Goal: Task Accomplishment & Management: Manage account settings

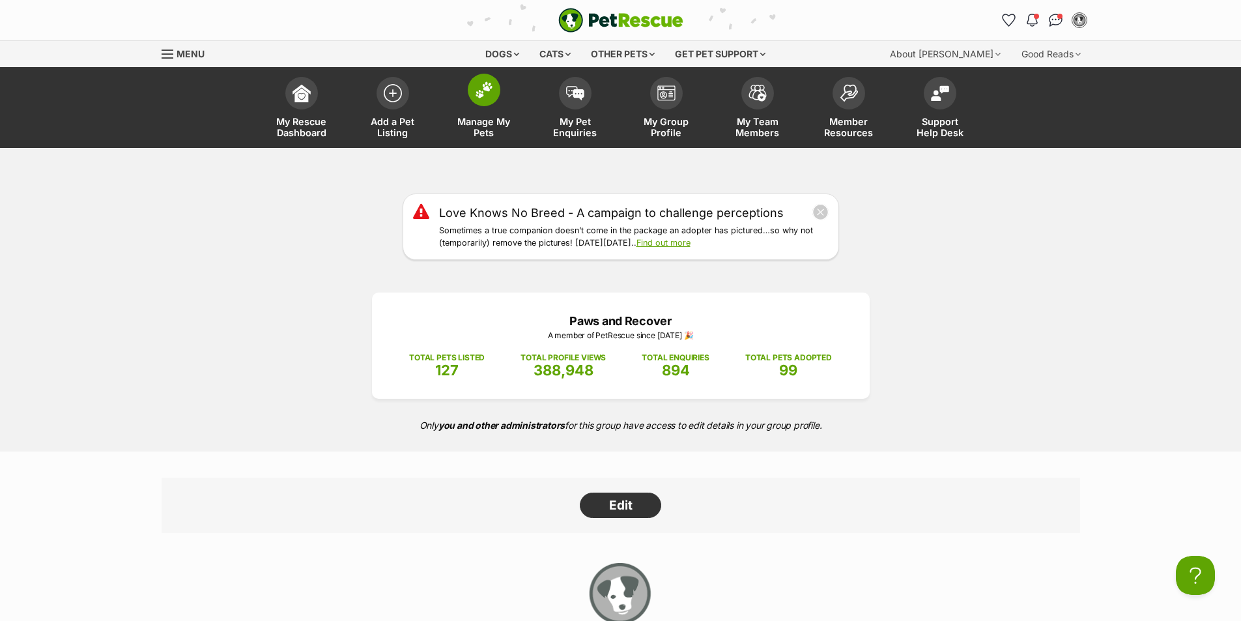
click at [480, 98] on img at bounding box center [484, 89] width 18 height 17
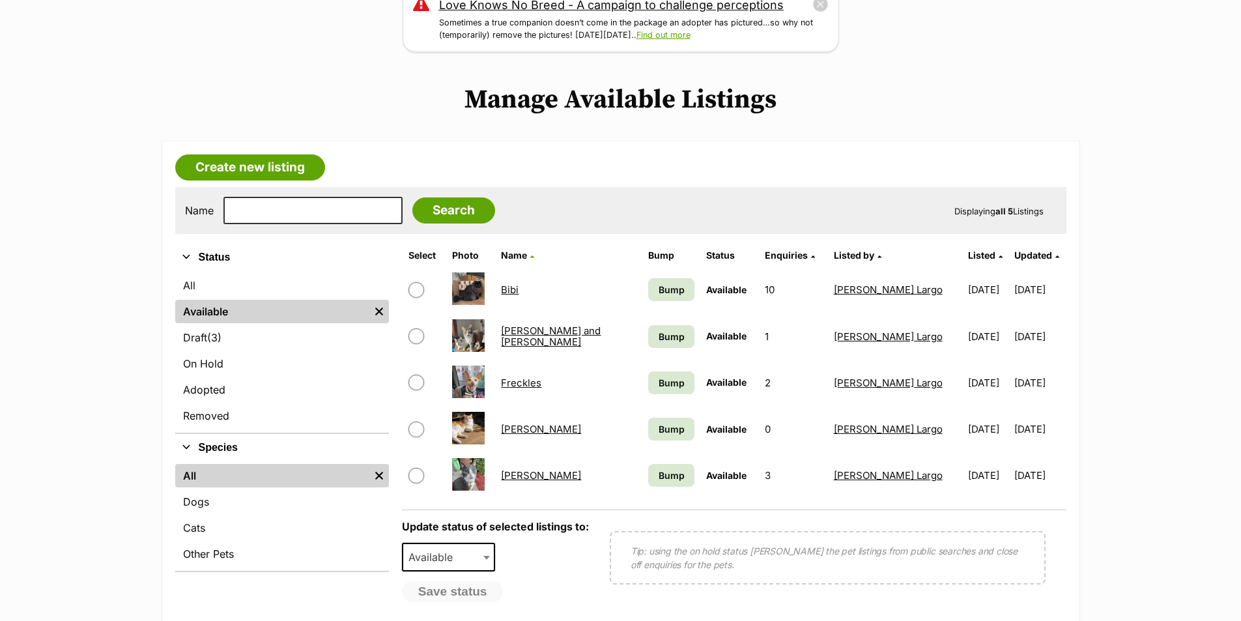
scroll to position [260, 0]
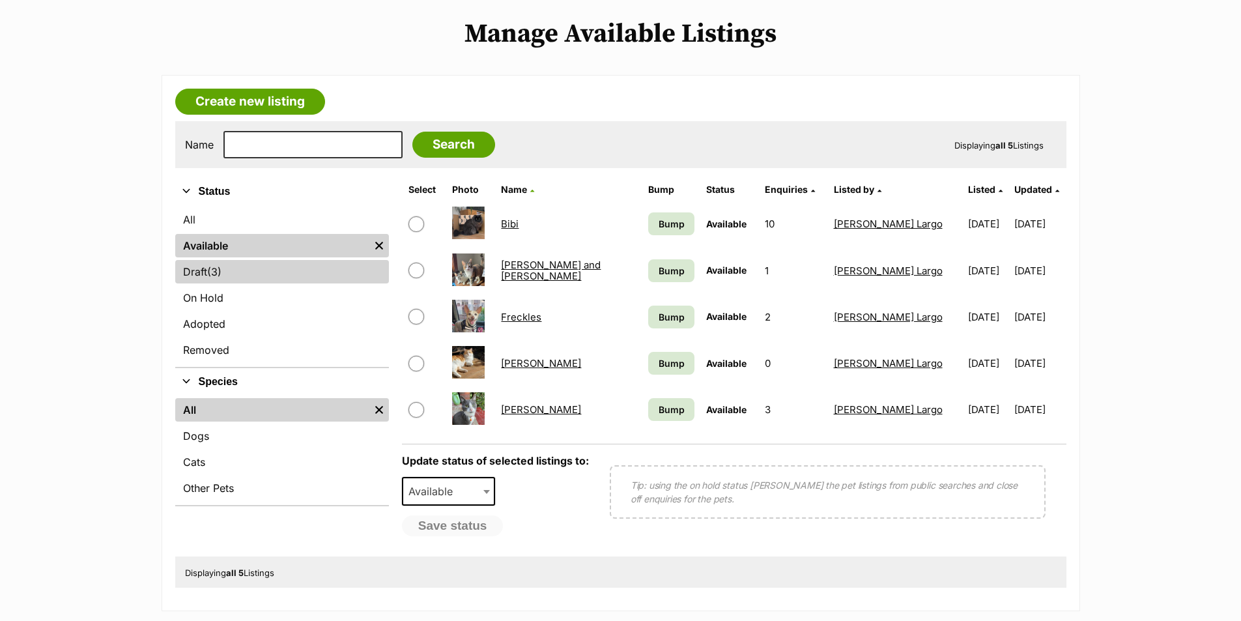
click at [215, 277] on span "(3)" at bounding box center [214, 272] width 14 height 16
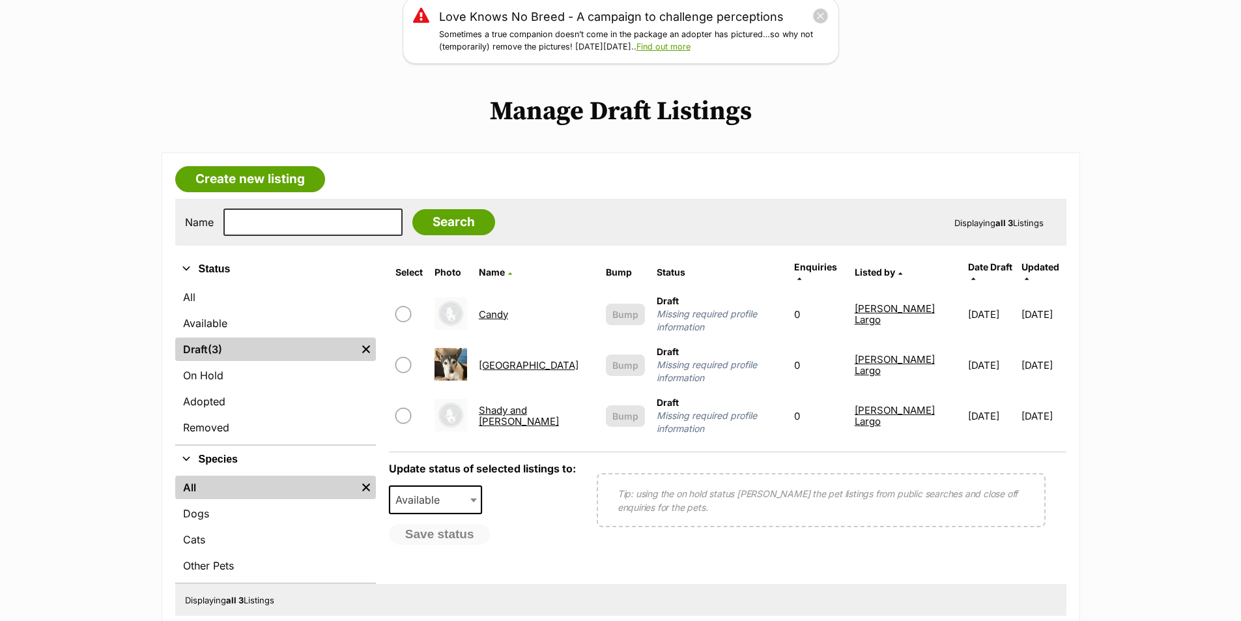
scroll to position [260, 0]
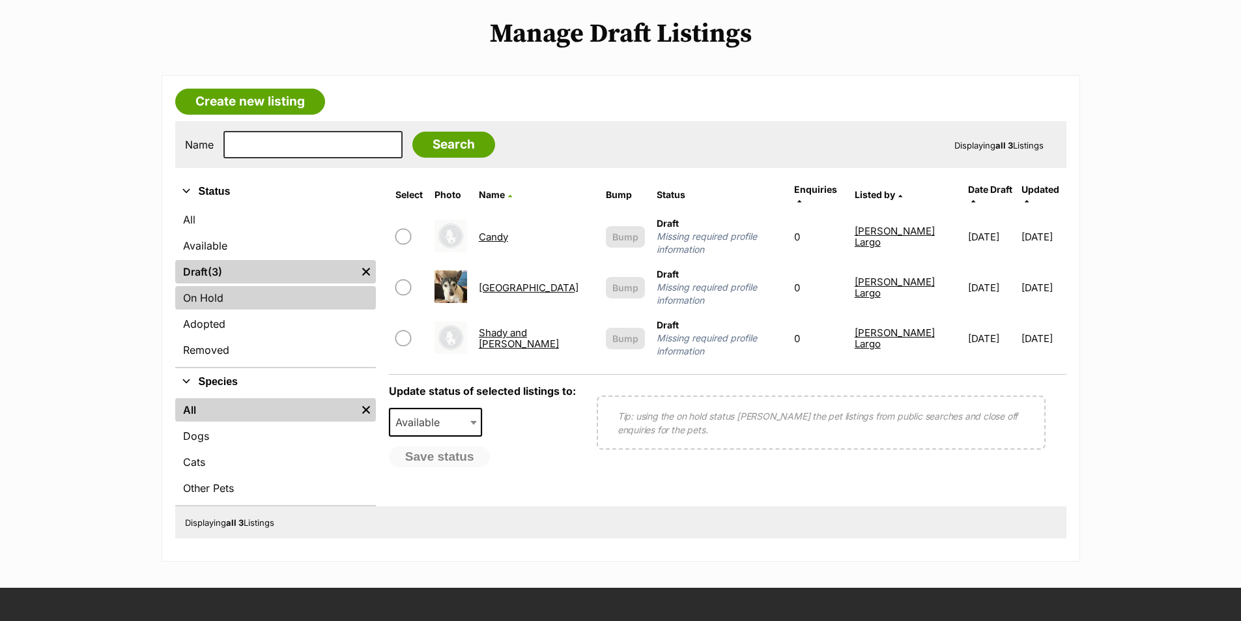
click at [213, 303] on link "On Hold" at bounding box center [275, 297] width 201 height 23
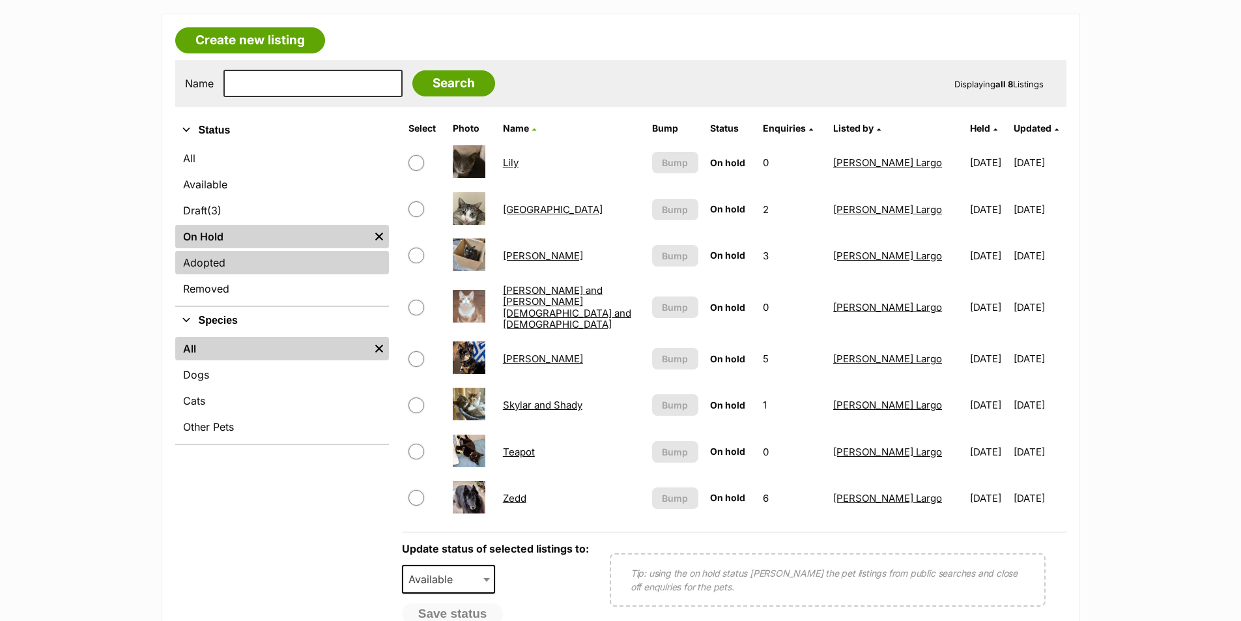
scroll to position [326, 0]
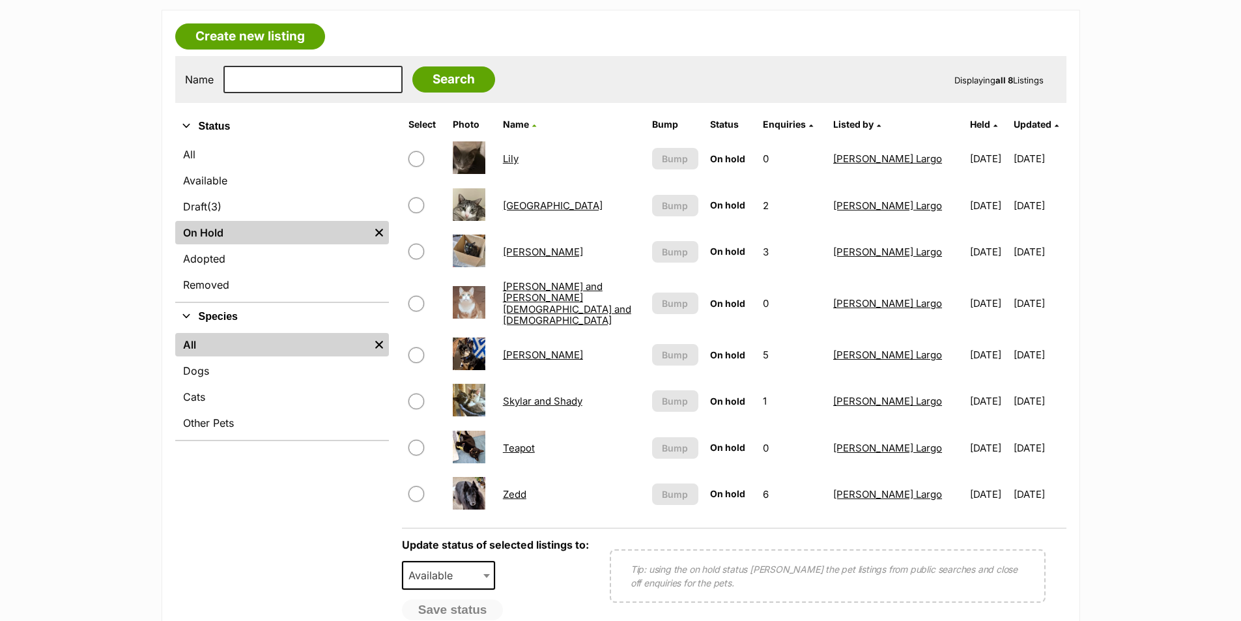
click at [414, 440] on input "checkbox" at bounding box center [416, 448] width 16 height 16
checkbox input "true"
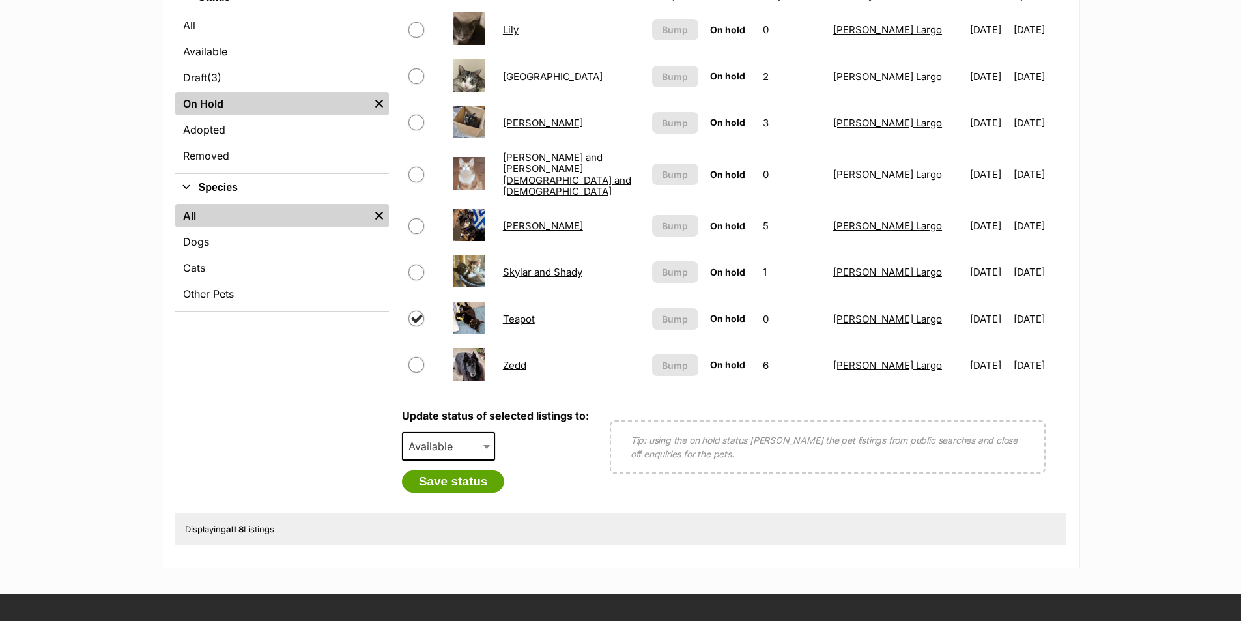
scroll to position [456, 0]
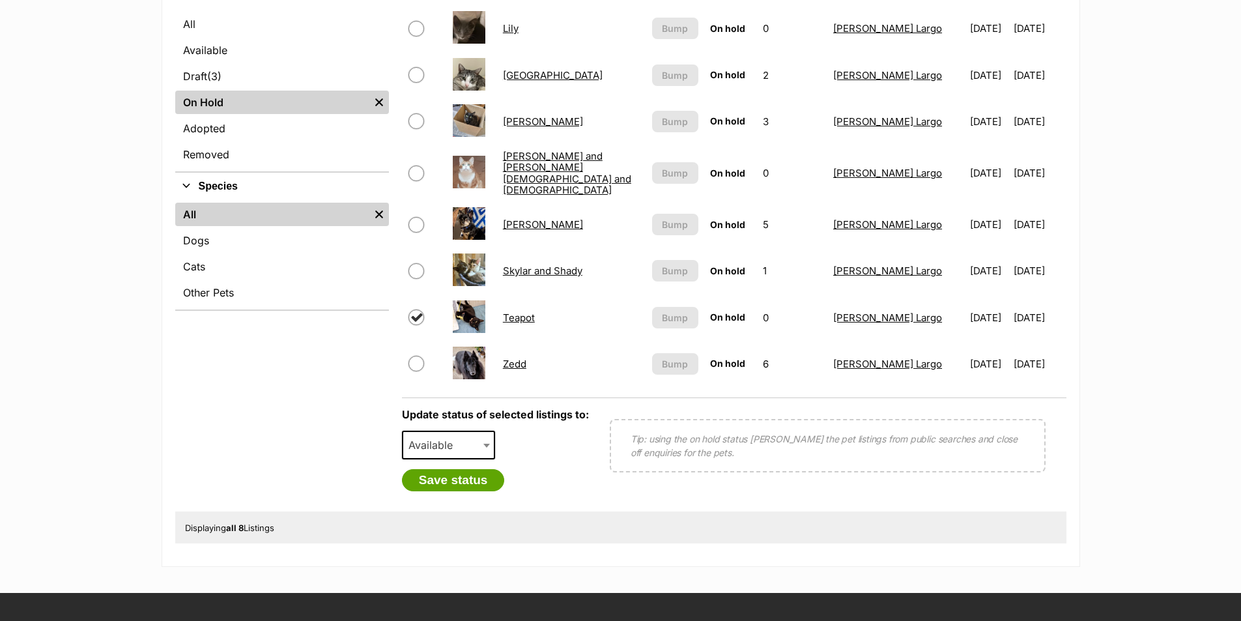
click at [463, 440] on span "Available" at bounding box center [434, 445] width 63 height 18
select select "rehomed"
click at [346, 473] on div "Refine your search Status All Available Draft (3) Items On Hold Remove filter A…" at bounding box center [282, 246] width 214 height 529
click at [456, 470] on button "Save status" at bounding box center [453, 480] width 103 height 22
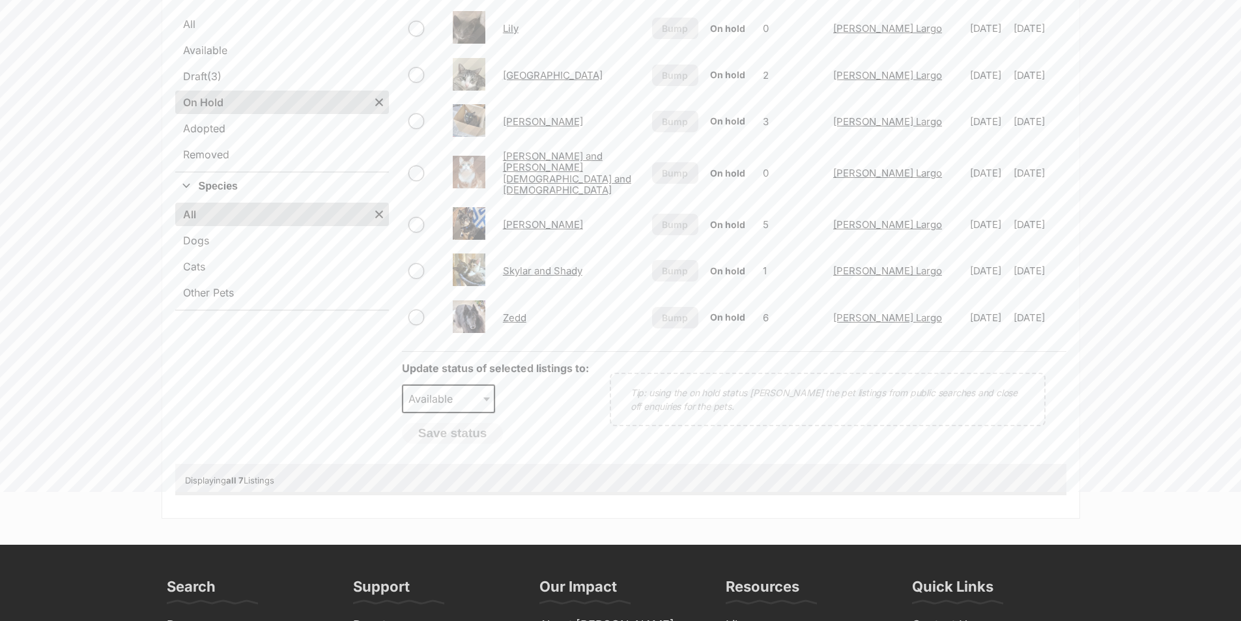
click at [419, 124] on main "Love Knows No Breed - A campaign to challenge perceptions Sometimes a true comp…" at bounding box center [620, 122] width 1241 height 794
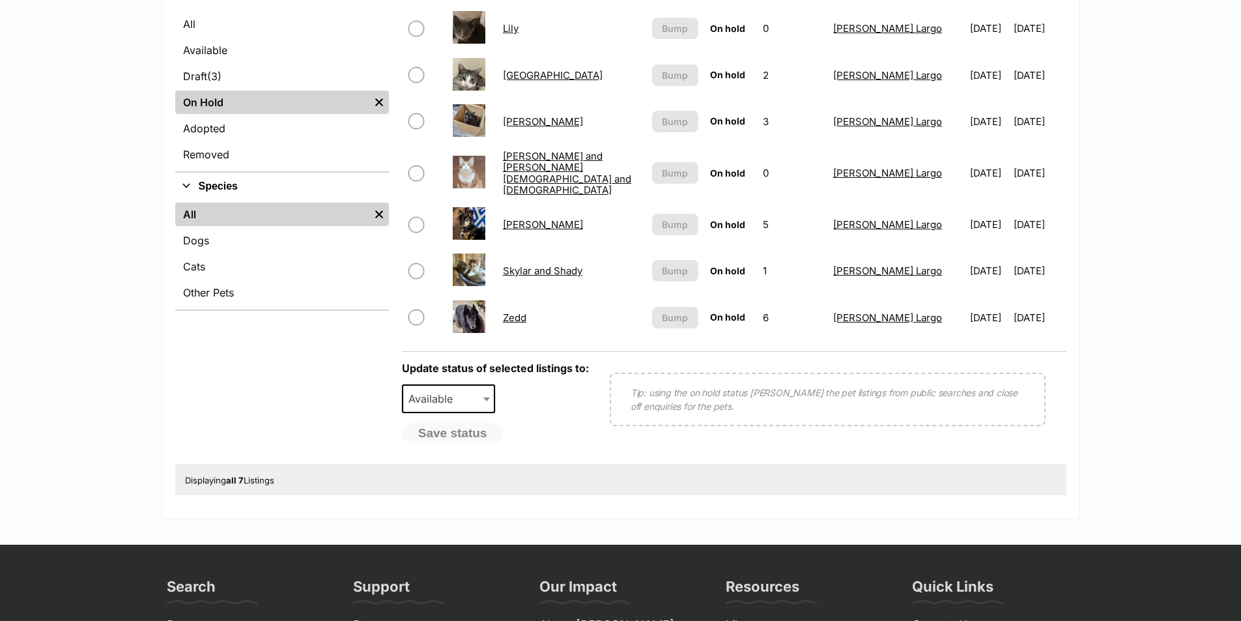
click at [415, 121] on input "checkbox" at bounding box center [416, 121] width 16 height 16
checkbox input "true"
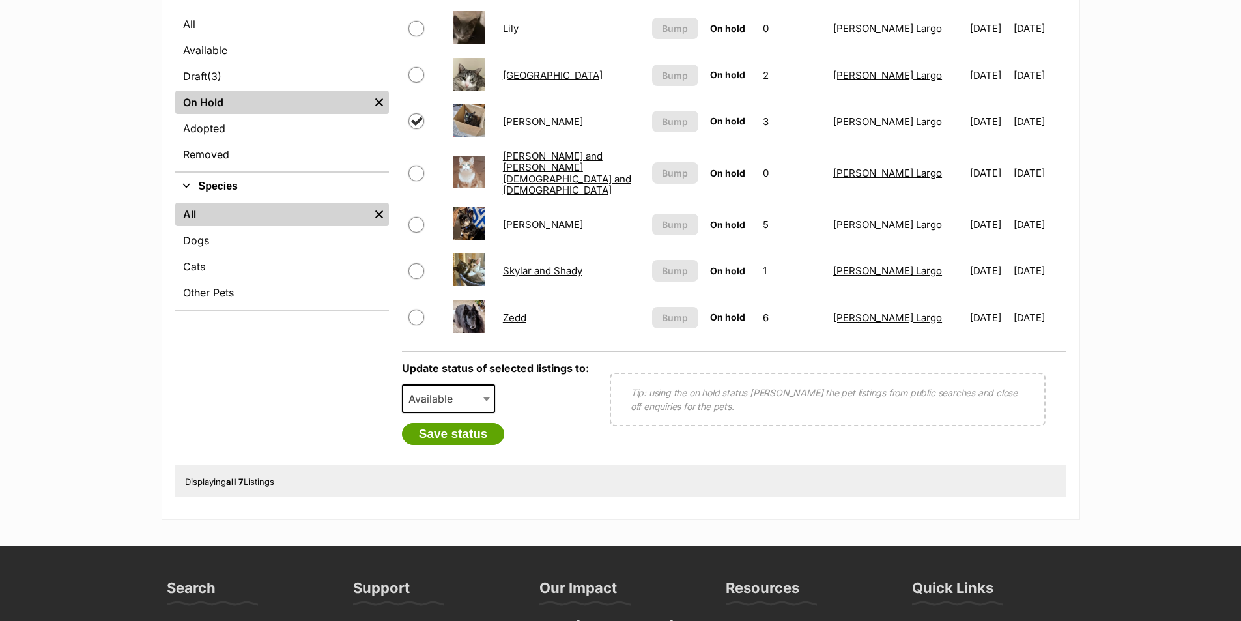
click at [440, 389] on span "Available" at bounding box center [434, 398] width 63 height 18
select select "rehomed"
click at [452, 423] on button "Save status" at bounding box center [453, 434] width 103 height 22
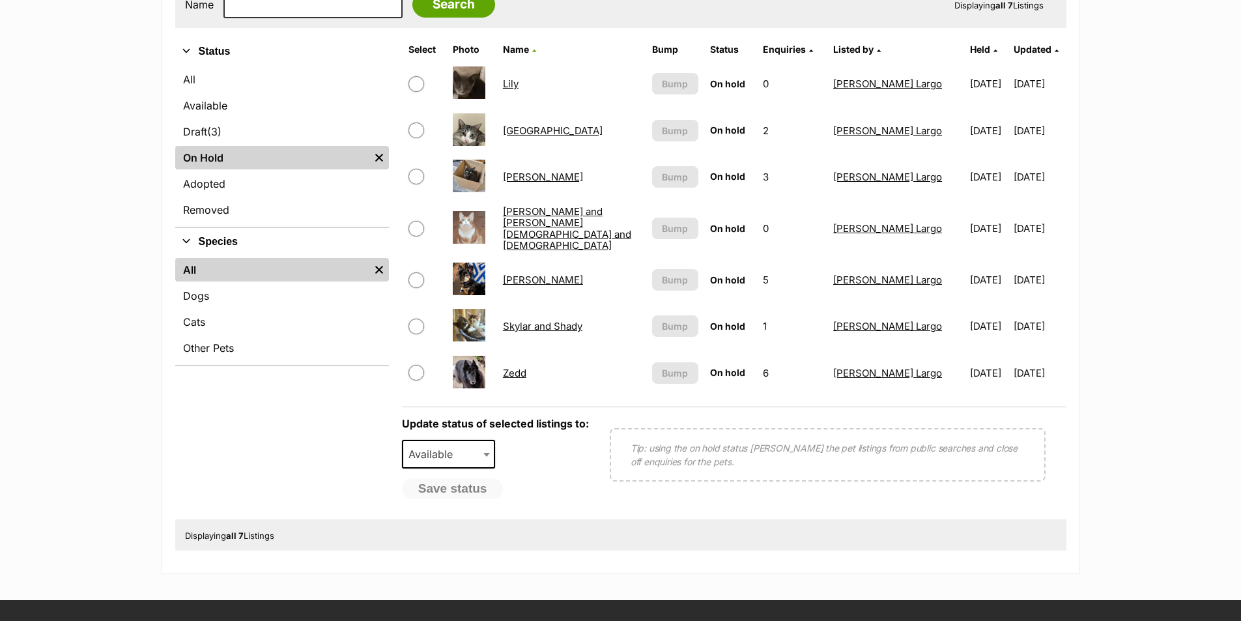
scroll to position [326, 0]
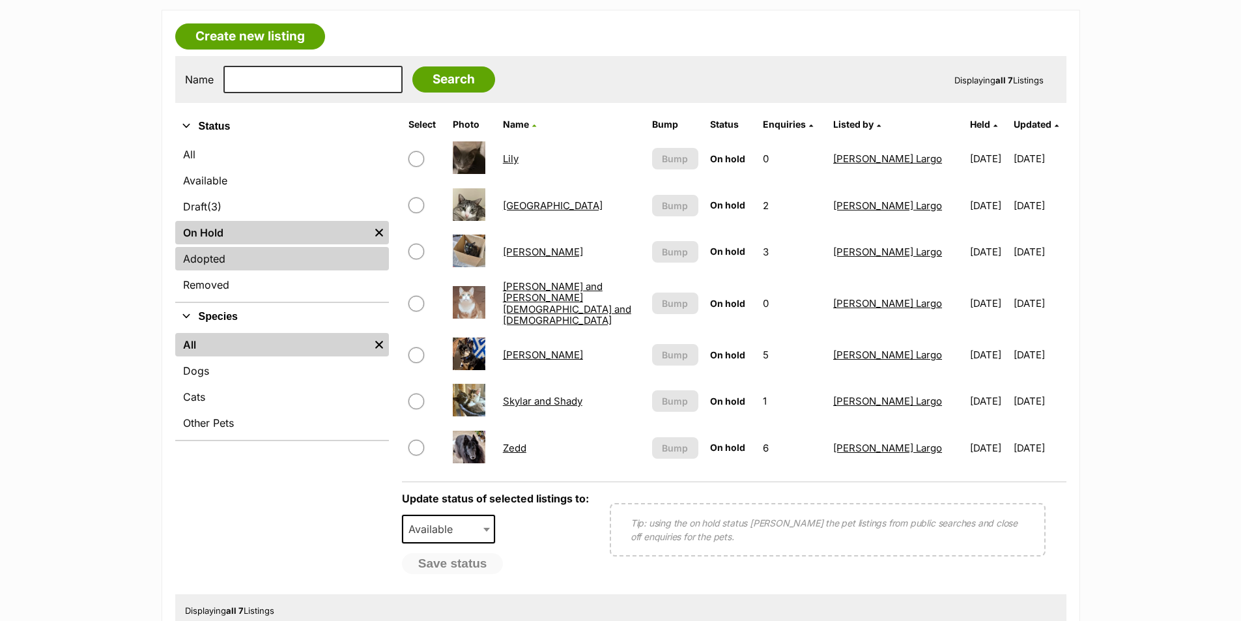
click at [206, 269] on link "Adopted" at bounding box center [282, 258] width 214 height 23
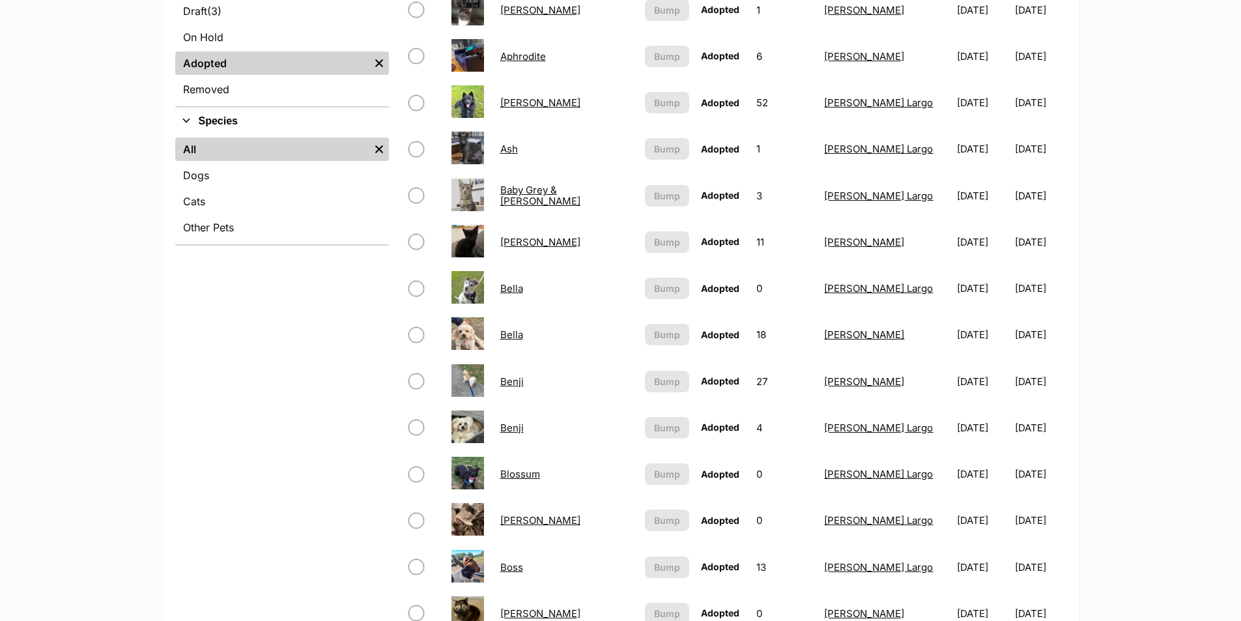
scroll to position [130, 0]
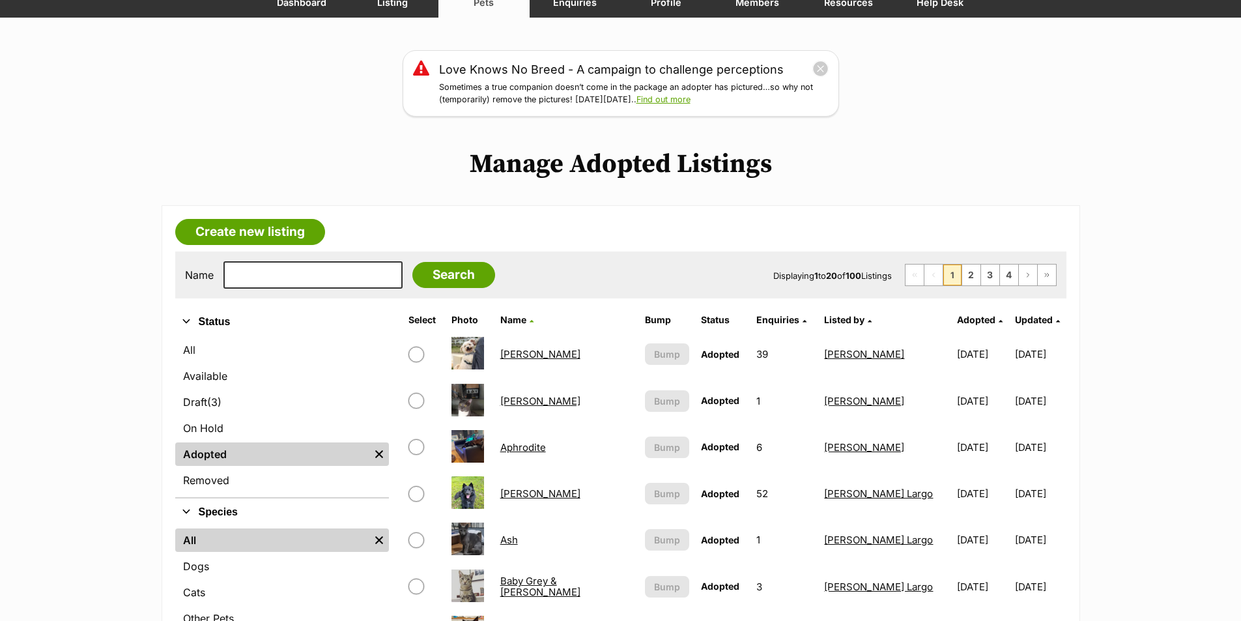
click at [957, 319] on span "Adopted" at bounding box center [976, 319] width 38 height 11
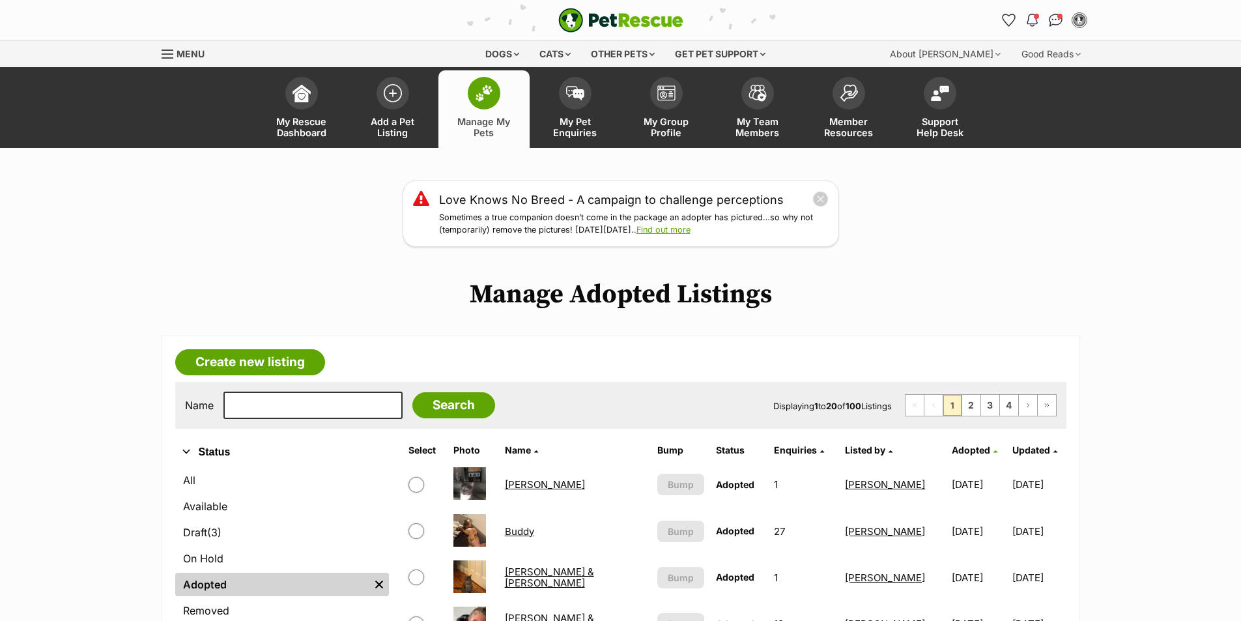
click at [993, 451] on icon at bounding box center [995, 450] width 4 height 7
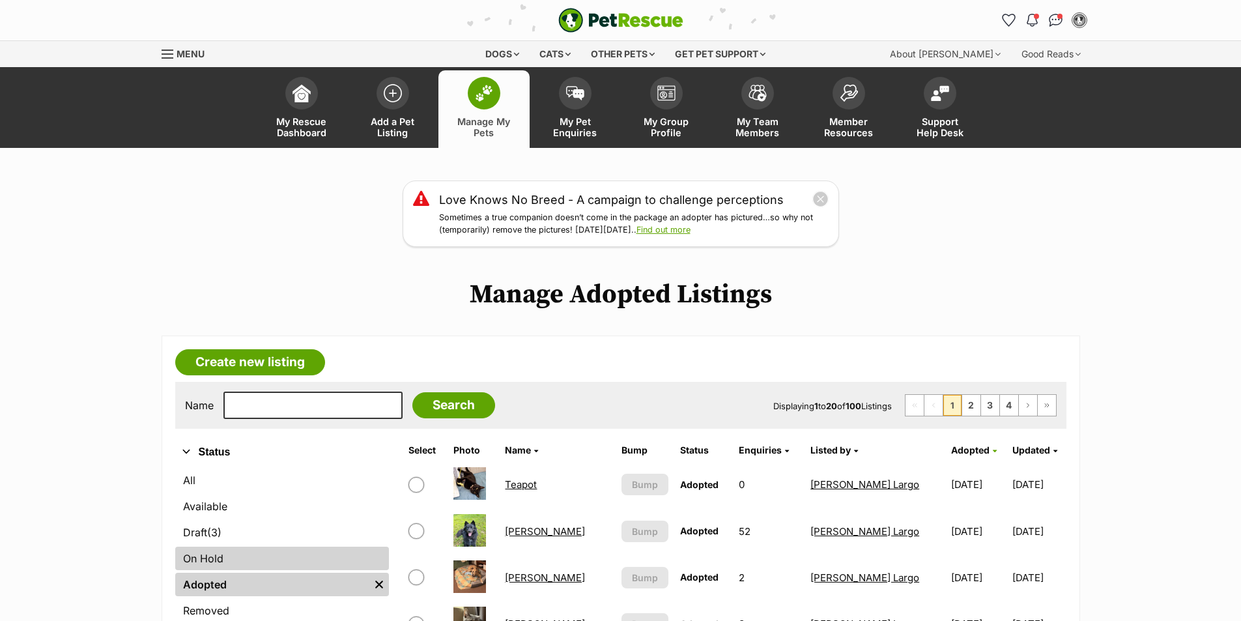
click at [241, 554] on link "On Hold" at bounding box center [282, 557] width 214 height 23
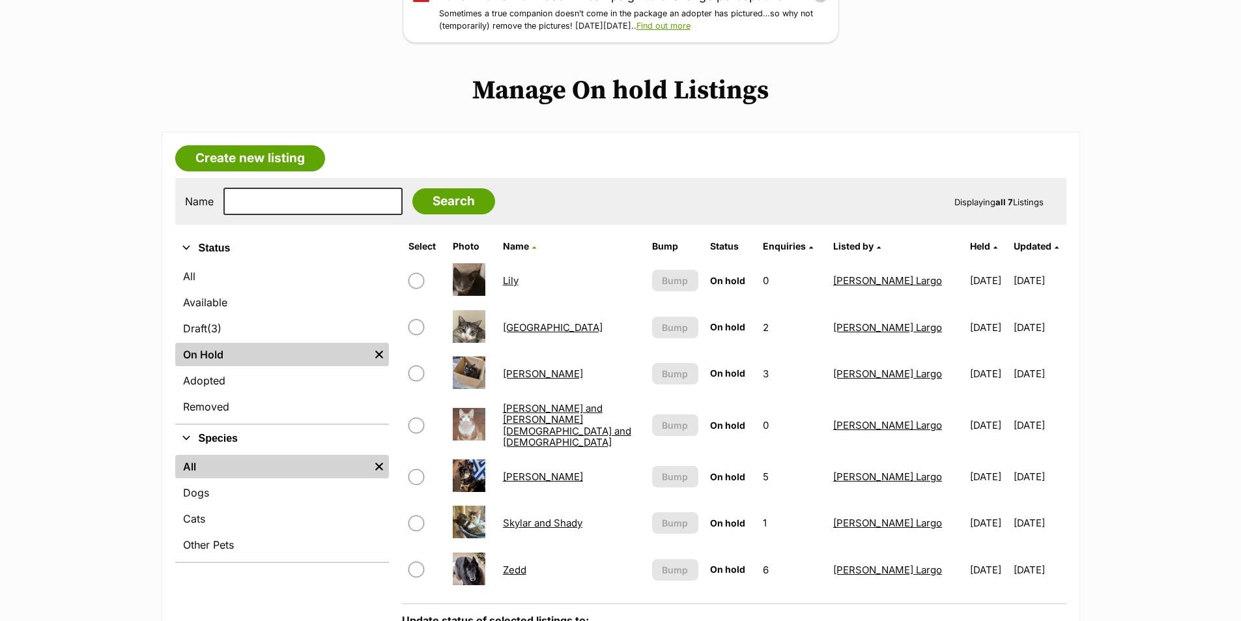
scroll to position [260, 0]
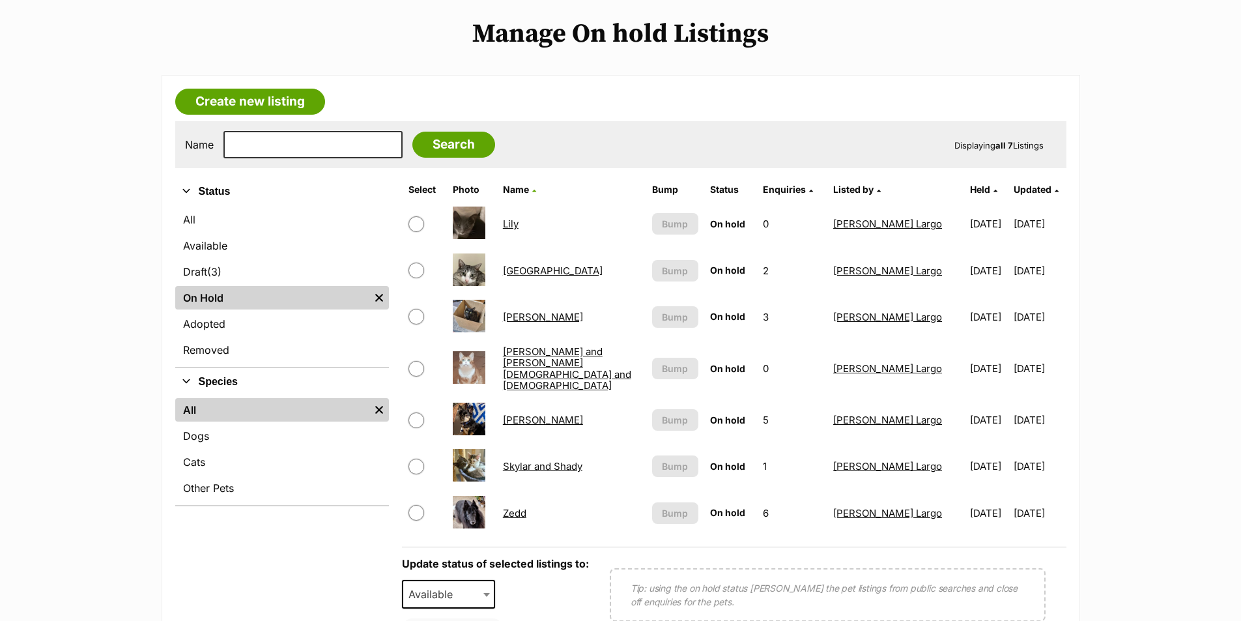
click at [415, 317] on input "checkbox" at bounding box center [416, 317] width 16 height 16
checkbox input "true"
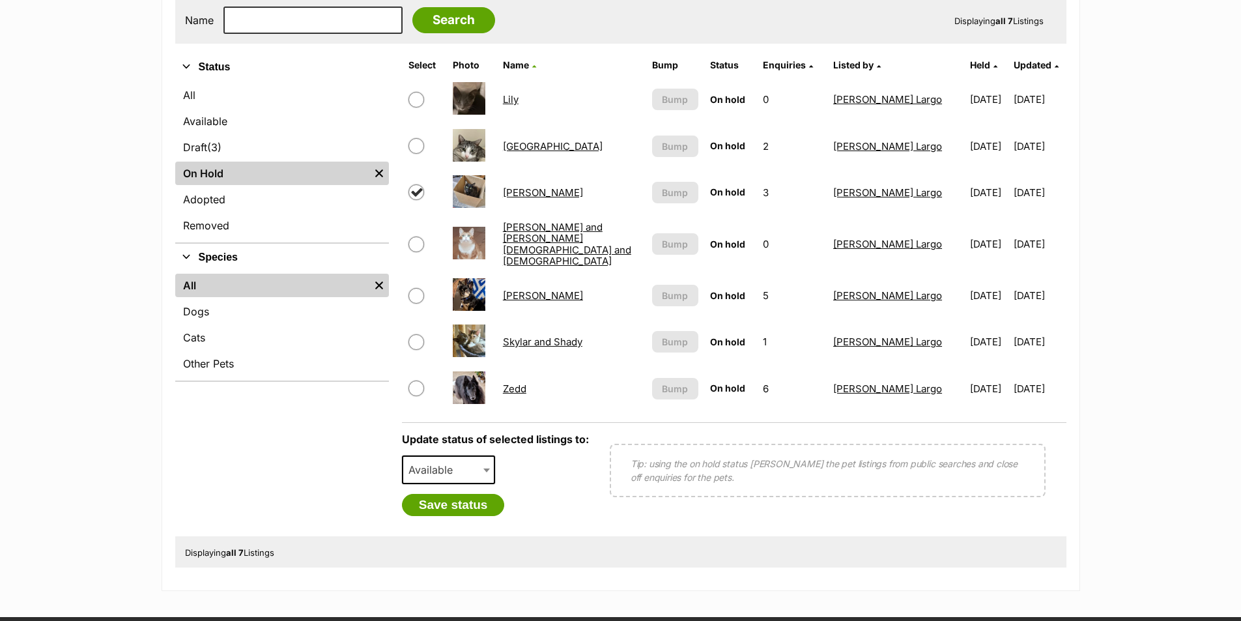
scroll to position [391, 0]
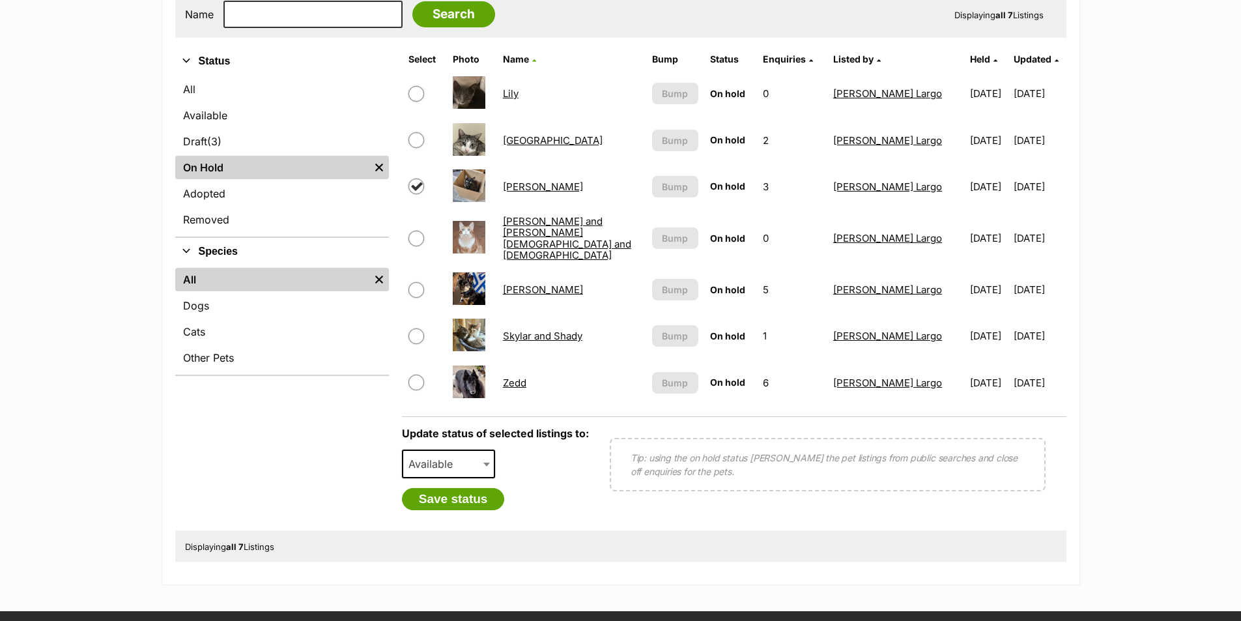
click at [462, 455] on span "Available" at bounding box center [434, 464] width 63 height 18
select select "rehomed"
click at [476, 491] on button "Save status" at bounding box center [453, 499] width 103 height 22
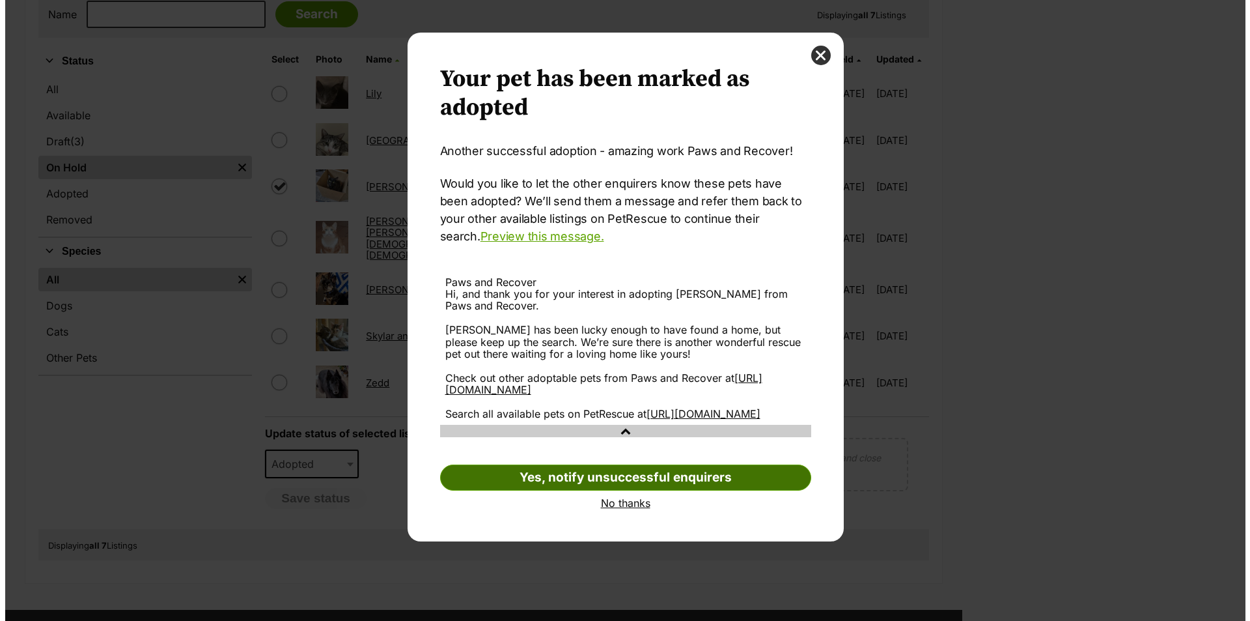
scroll to position [0, 0]
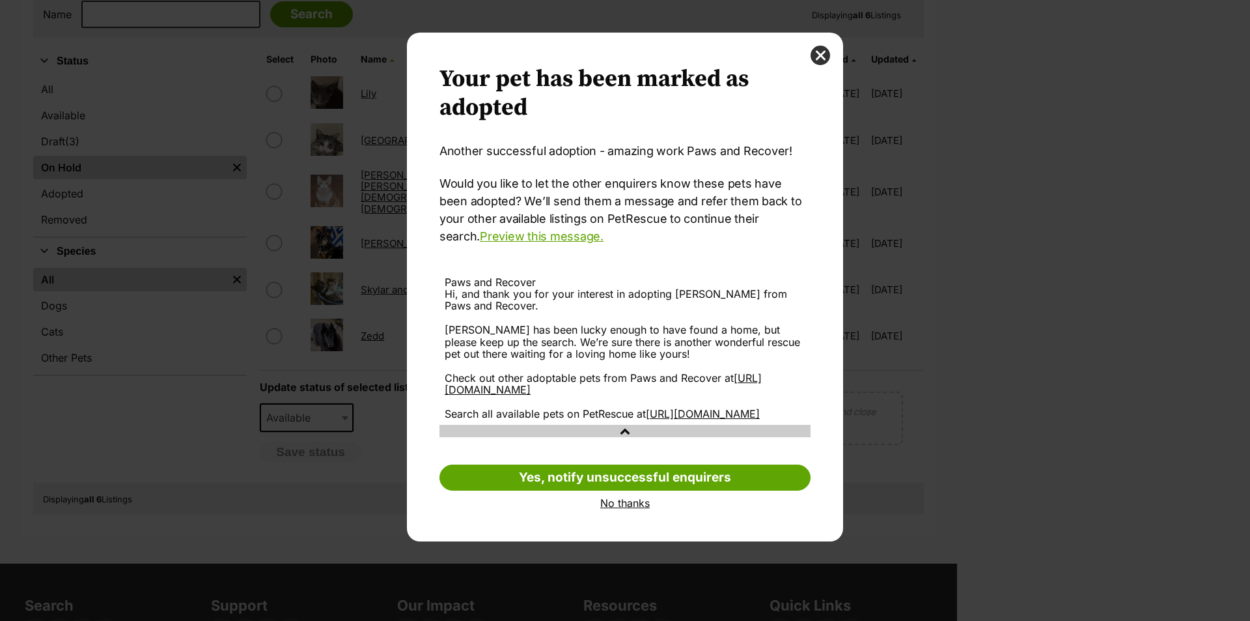
click at [626, 509] on link "No thanks" at bounding box center [625, 503] width 371 height 12
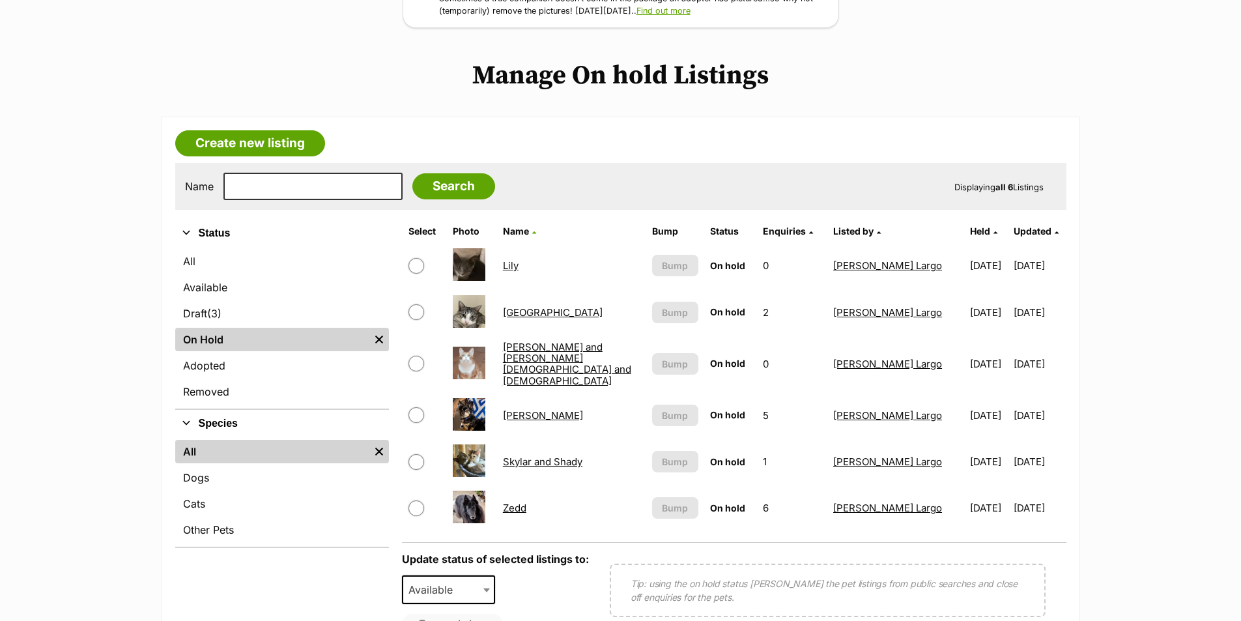
scroll to position [195, 0]
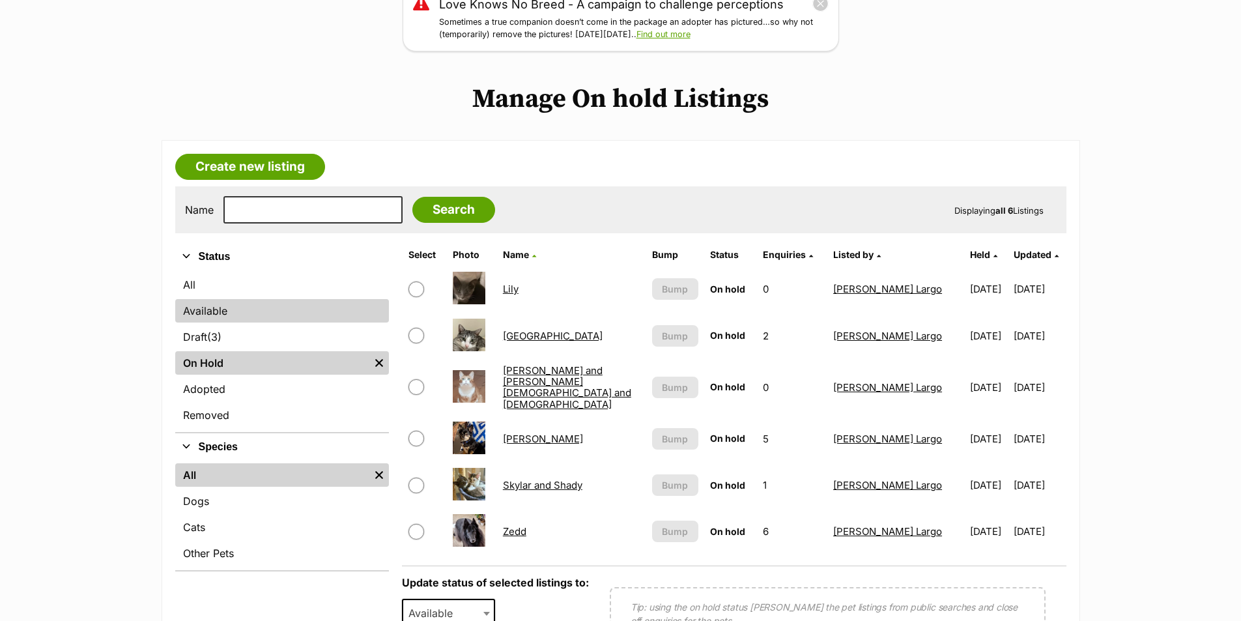
click at [205, 306] on link "Available" at bounding box center [282, 310] width 214 height 23
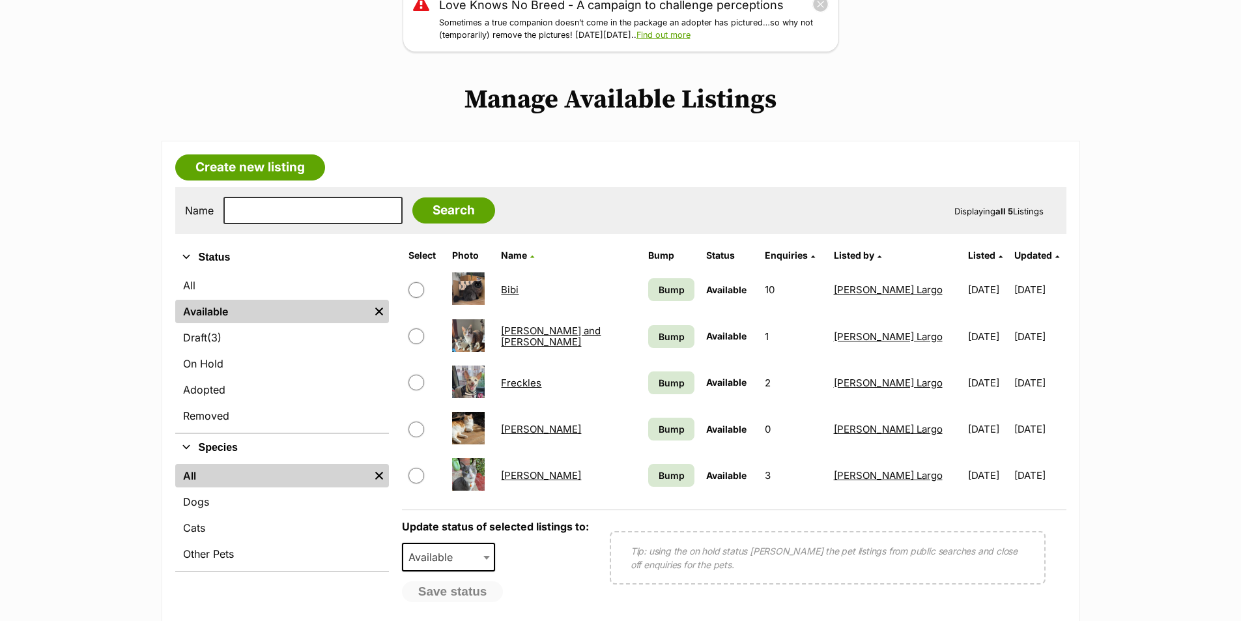
scroll to position [195, 0]
click at [207, 359] on link "On Hold" at bounding box center [282, 362] width 214 height 23
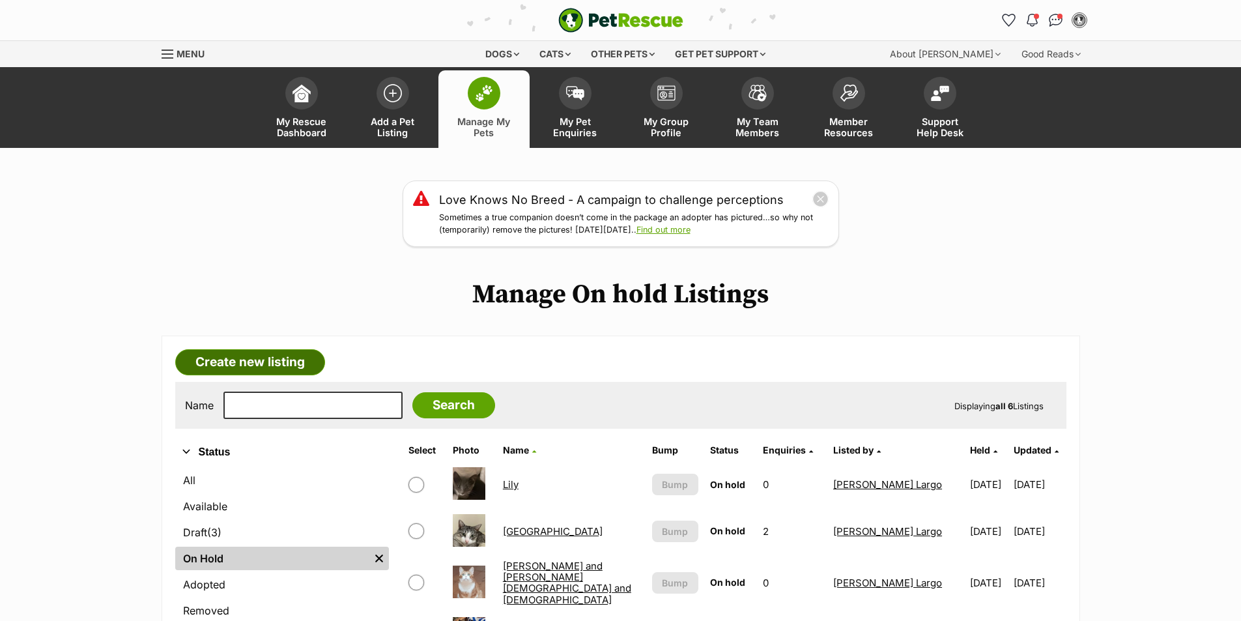
click at [288, 358] on link "Create new listing" at bounding box center [250, 362] width 150 height 26
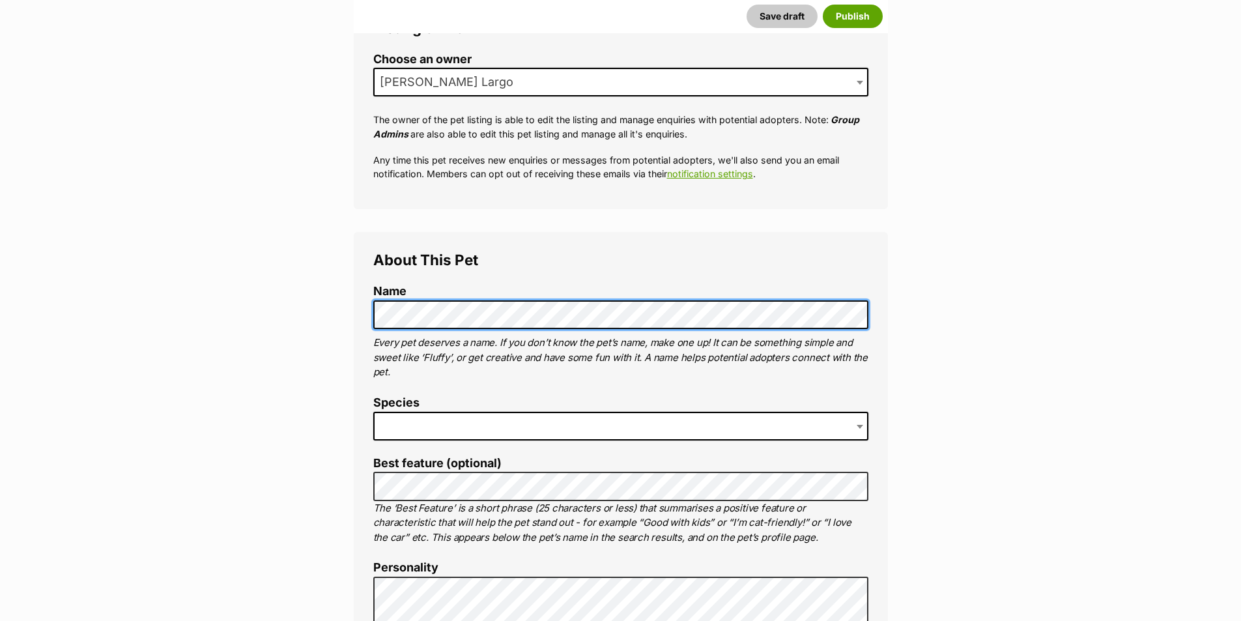
scroll to position [326, 0]
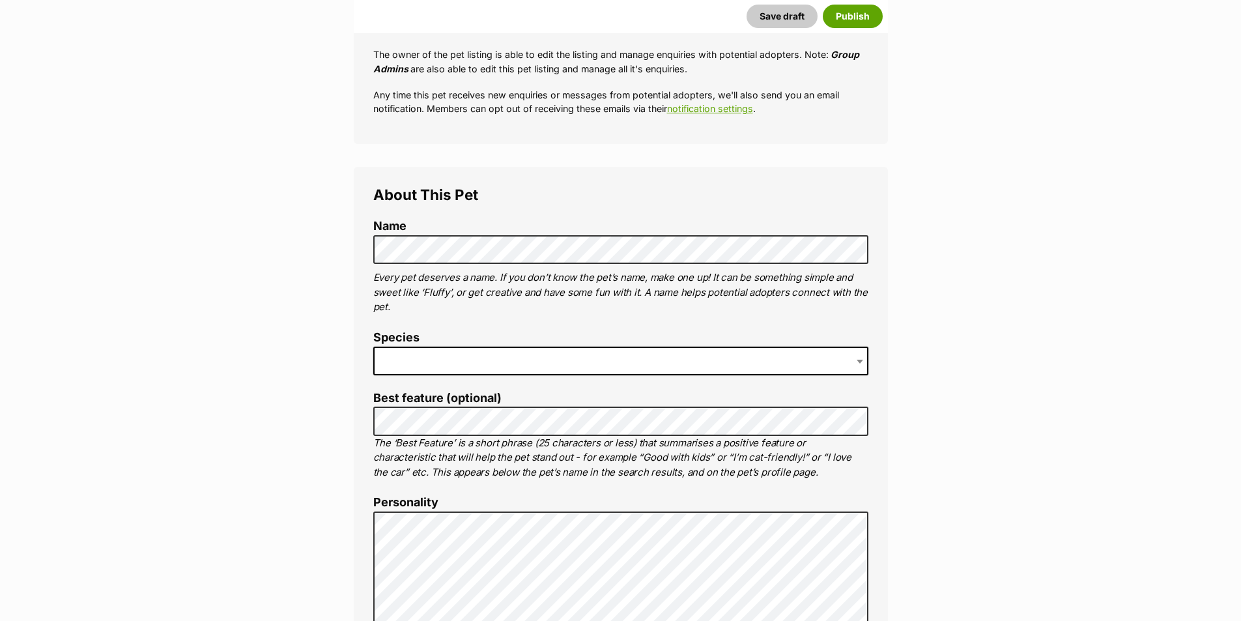
click at [548, 361] on span at bounding box center [620, 360] width 495 height 29
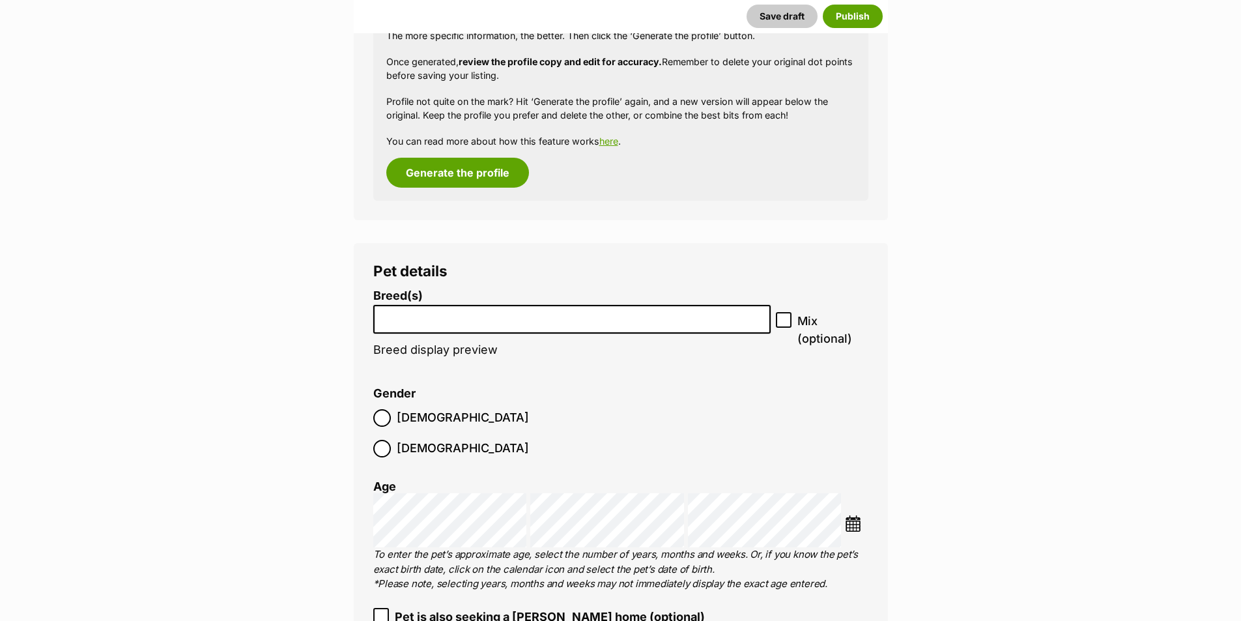
scroll to position [1368, 0]
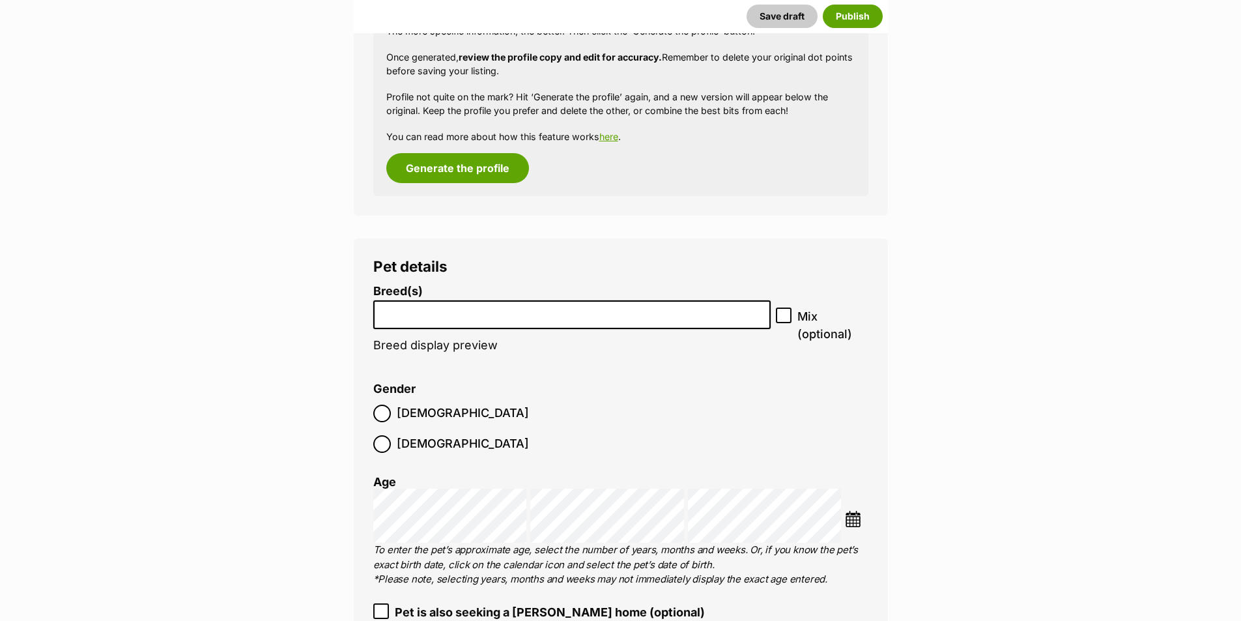
click at [785, 318] on icon at bounding box center [783, 315] width 9 height 9
click at [785, 318] on input "Mix (optional)" at bounding box center [784, 315] width 16 height 16
checkbox input "true"
click at [572, 313] on input "search" at bounding box center [572, 312] width 389 height 14
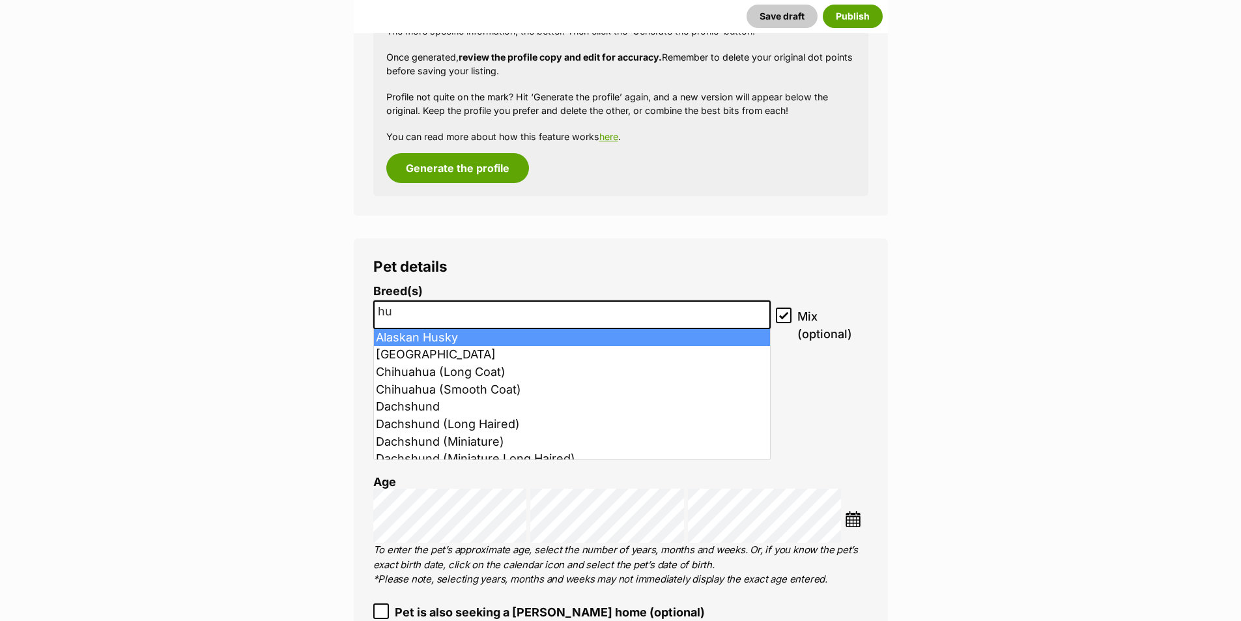
type input "h"
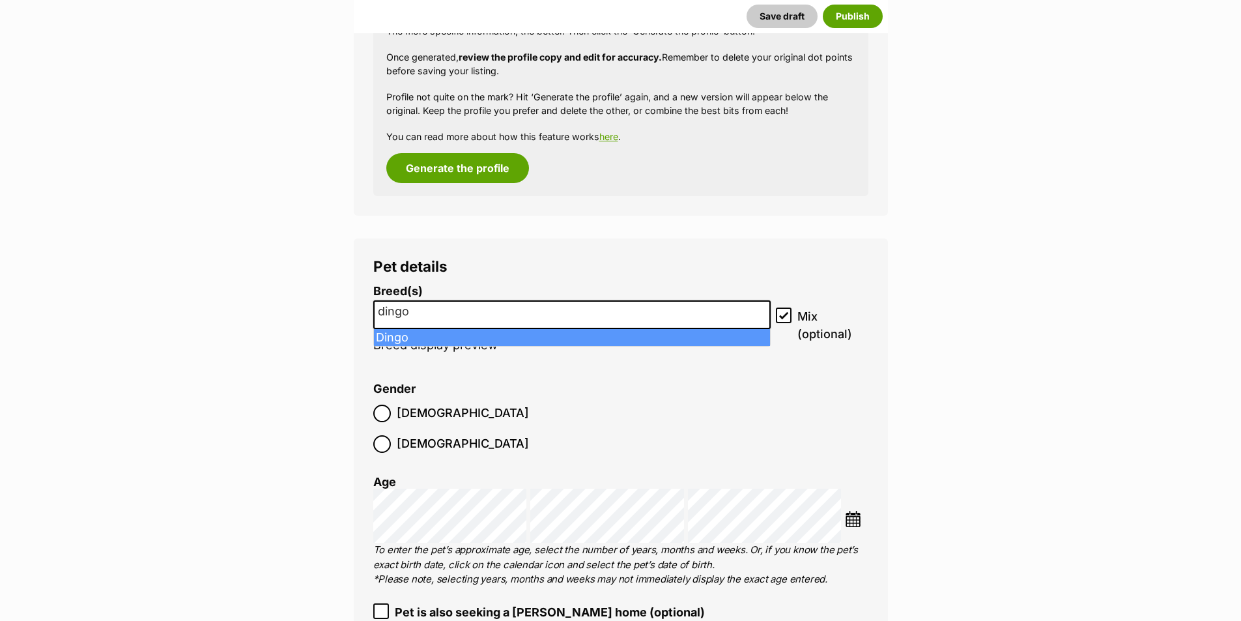
type input "dingo"
select select "76"
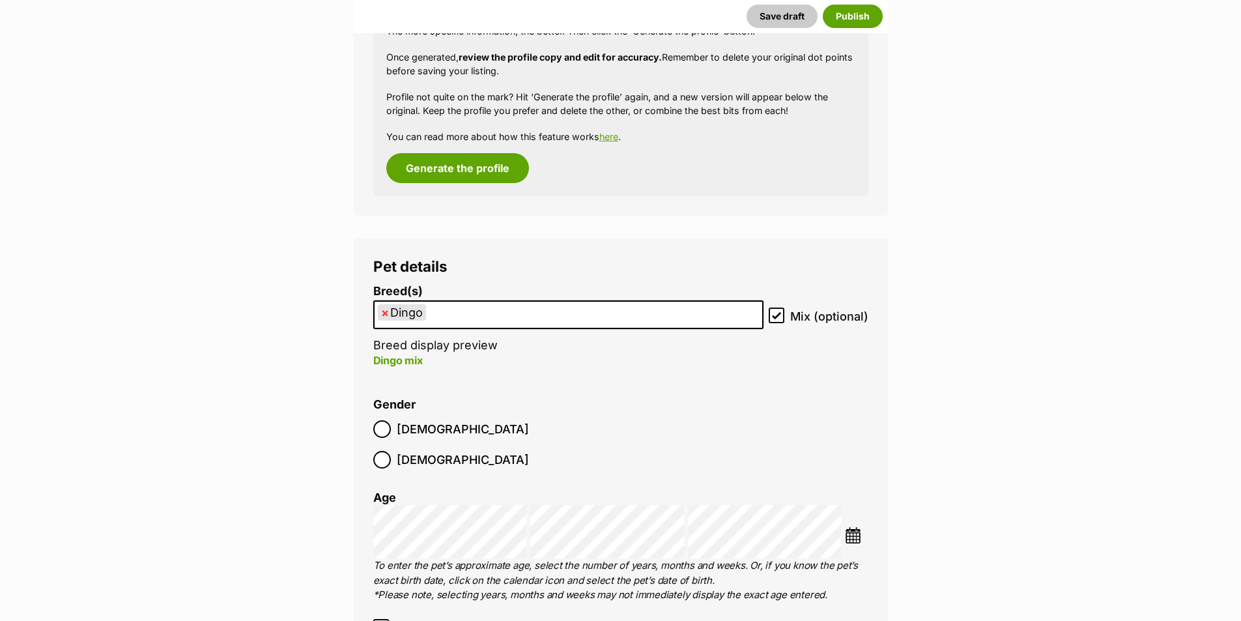
click at [565, 318] on ul "× Dingo" at bounding box center [567, 315] width 387 height 27
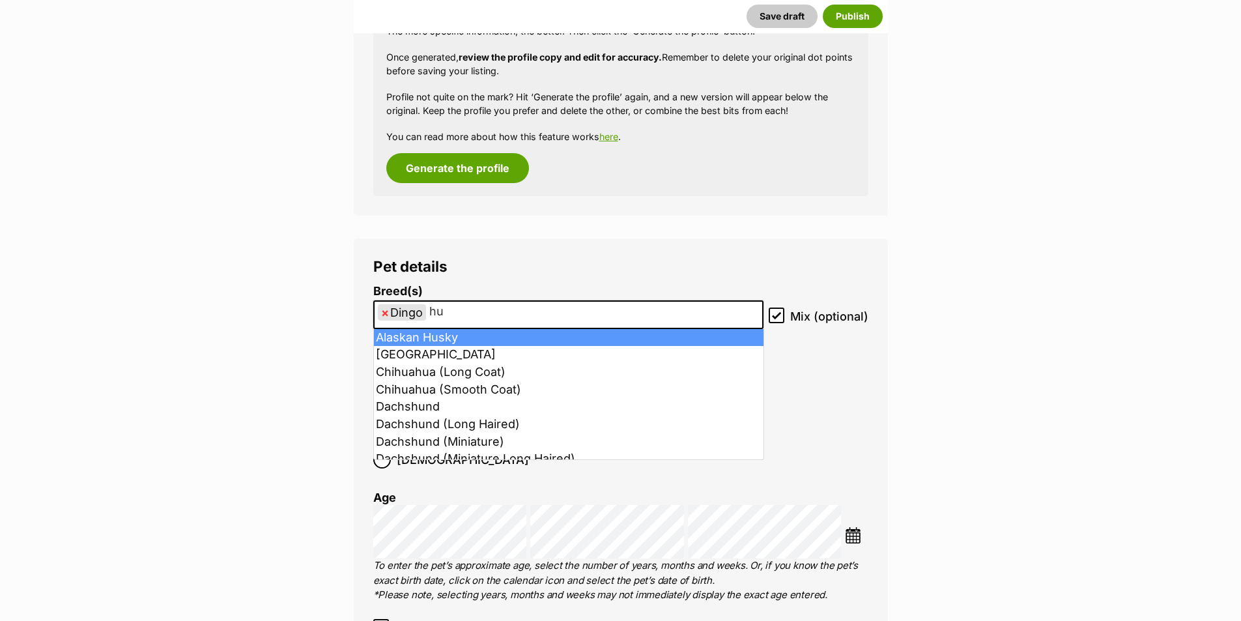
type input "h"
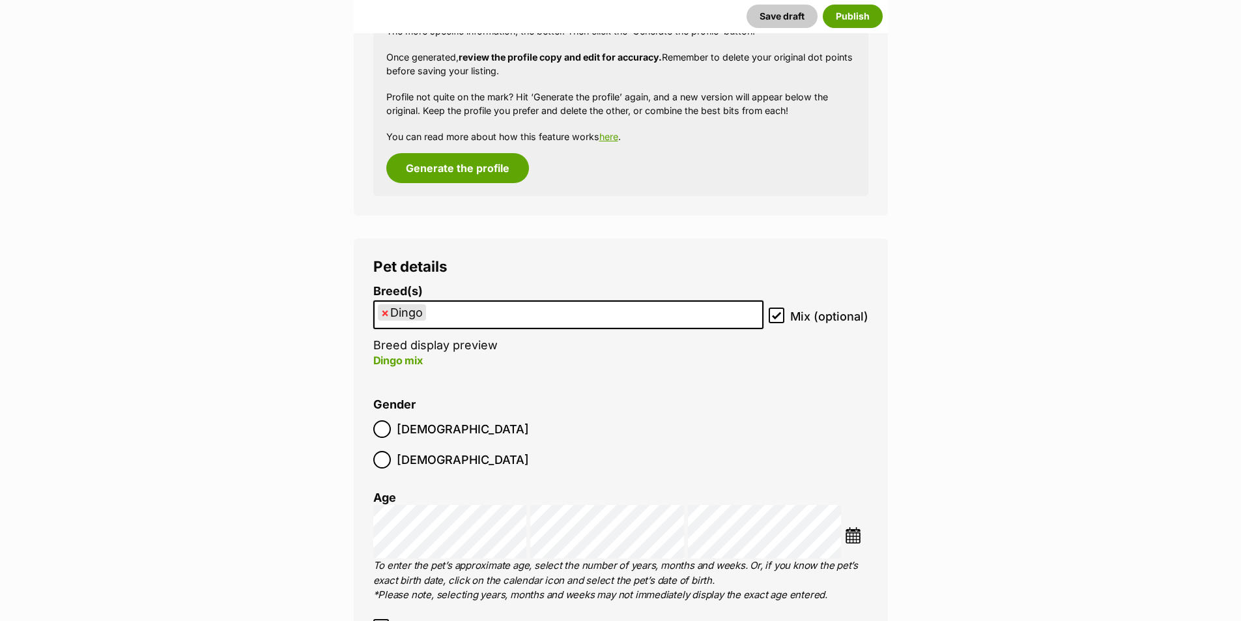
click at [483, 451] on span "Female" at bounding box center [463, 460] width 132 height 18
click at [583, 563] on p "To enter the pet’s approximate age, select the number of years, months and week…" at bounding box center [620, 580] width 495 height 44
click at [563, 308] on ul "× Dingo" at bounding box center [567, 315] width 387 height 27
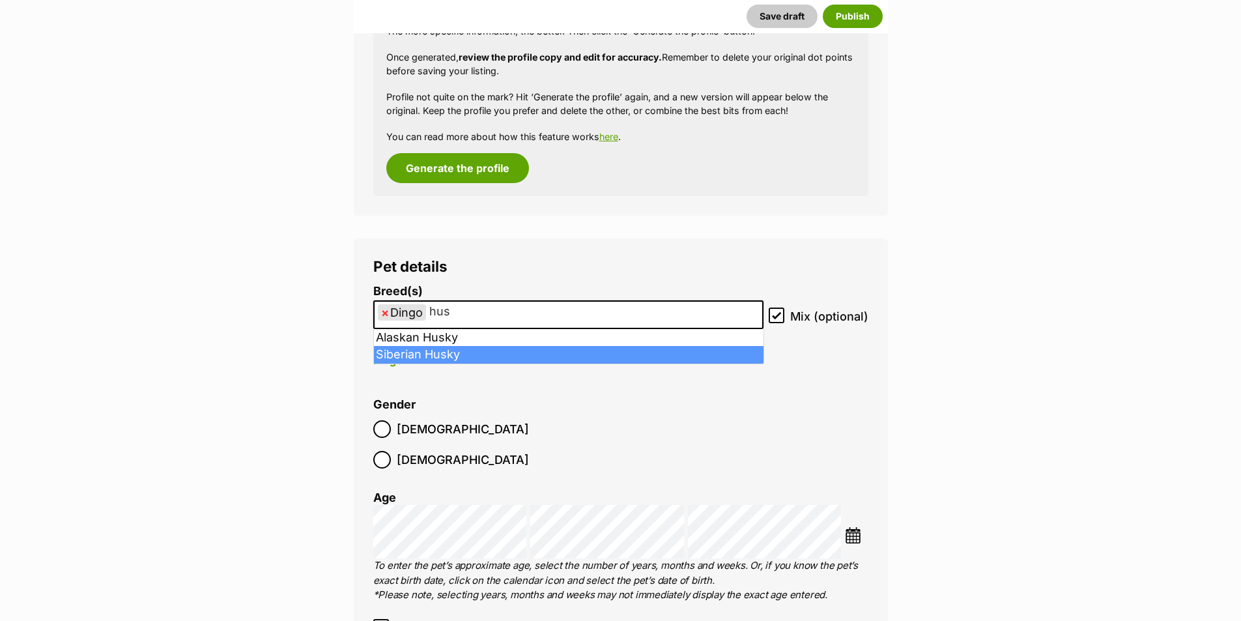
type input "hus"
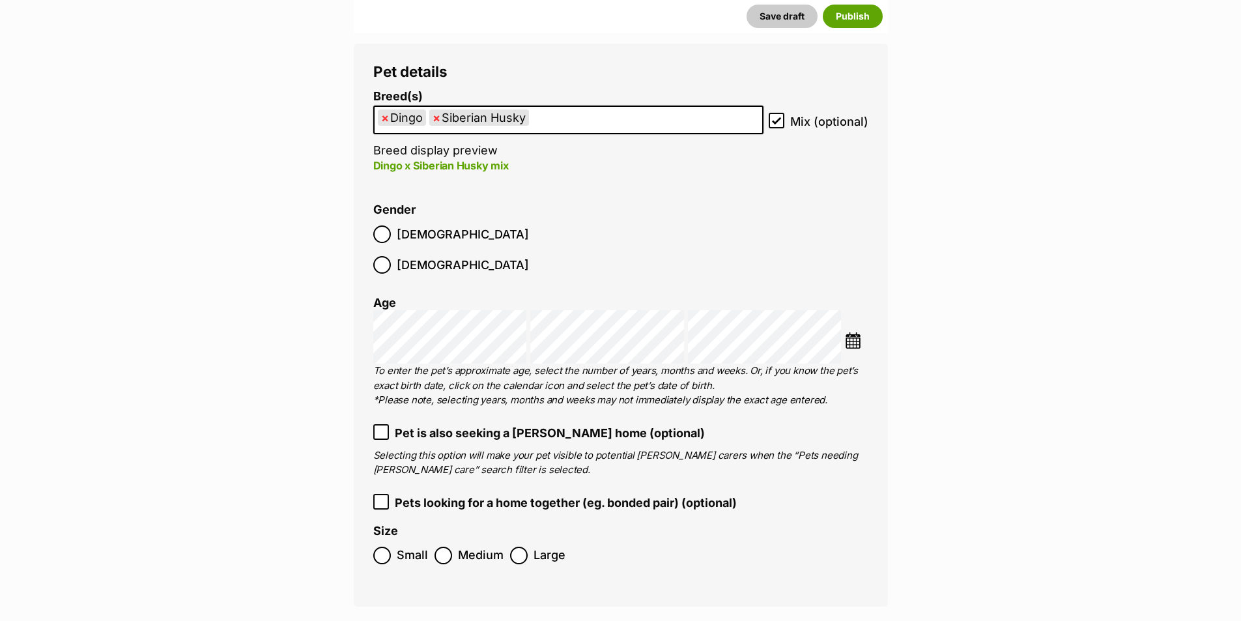
scroll to position [1563, 0]
click at [553, 546] on span "Large" at bounding box center [549, 555] width 32 height 18
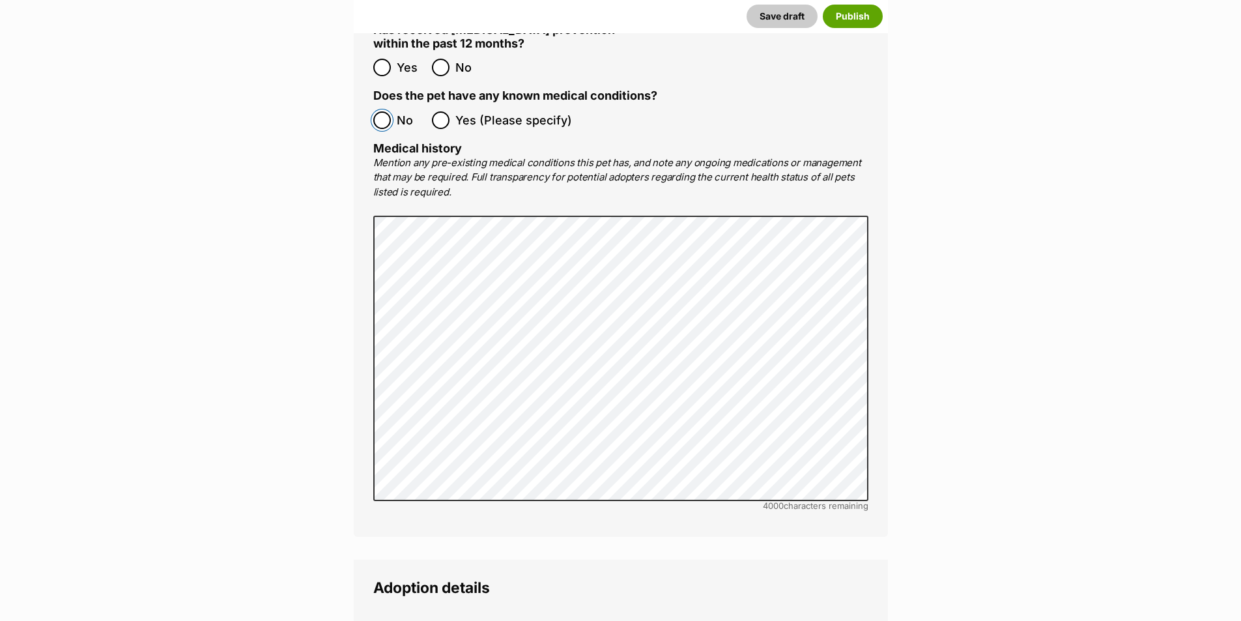
scroll to position [2735, 0]
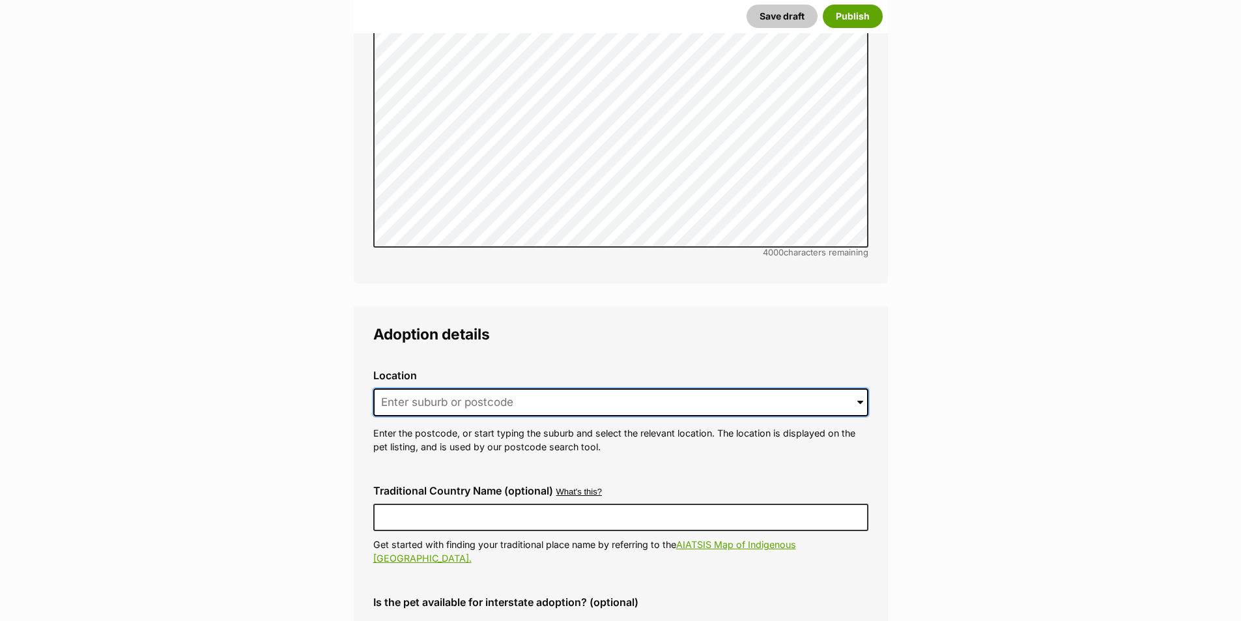
click at [415, 388] on input at bounding box center [620, 402] width 495 height 29
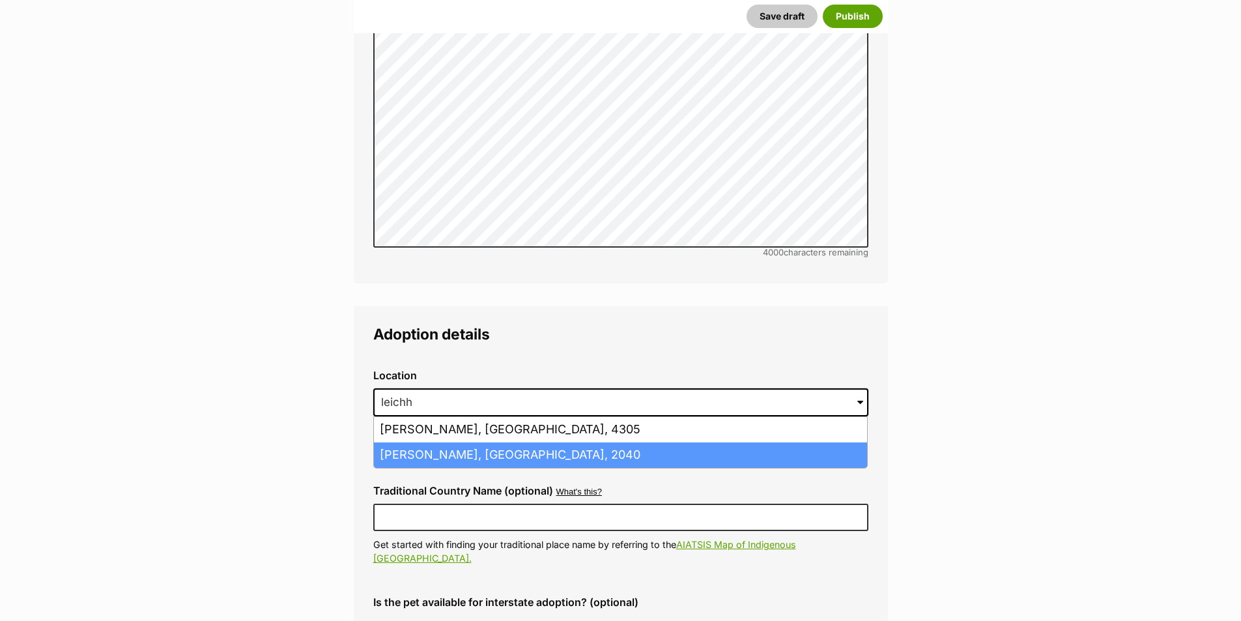
click at [435, 442] on li "Leichhardt, New South Wales, 2040" at bounding box center [620, 454] width 493 height 25
type input "Leichhardt, New South Wales, 2040"
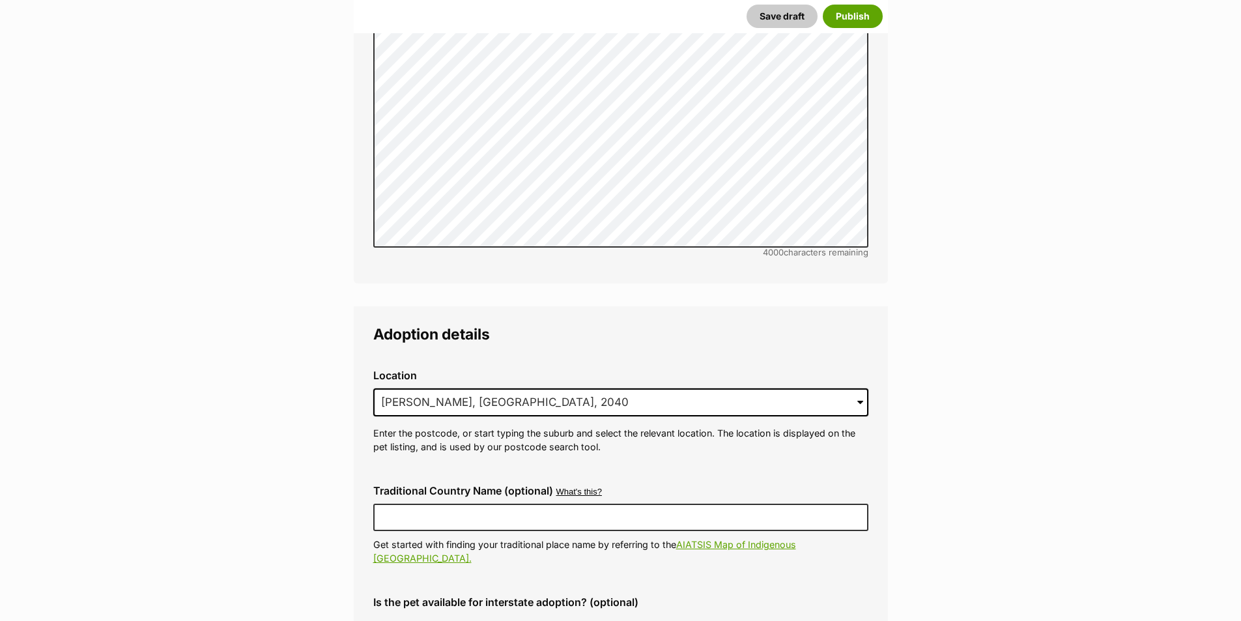
click at [453, 430] on div "Location 0 options available. 559 Leichhardt, New South Wales, 2040 Leichhardt,…" at bounding box center [621, 411] width 516 height 105
click at [393, 620] on label "ACT" at bounding box center [399, 630] width 52 height 18
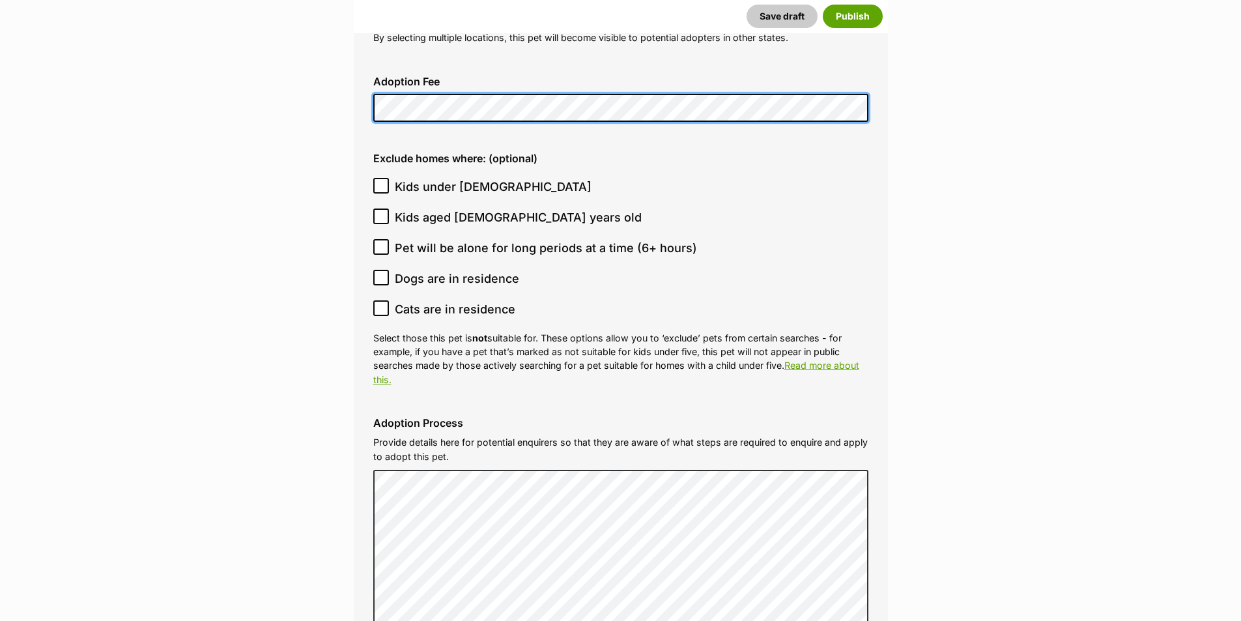
scroll to position [3321, 0]
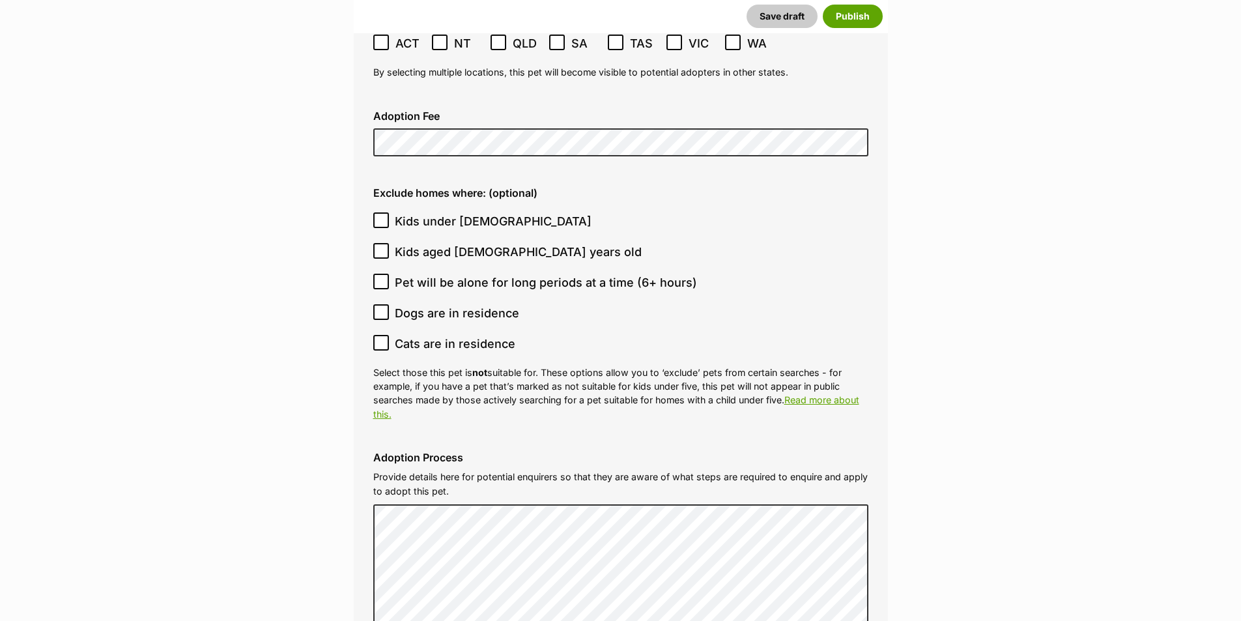
click at [584, 274] on span "Pet will be alone for long periods at a time (6+ hours)" at bounding box center [546, 283] width 302 height 18
click at [389, 274] on input "Pet will be alone for long periods at a time (6+ hours)" at bounding box center [381, 282] width 16 height 16
checkbox input "true"
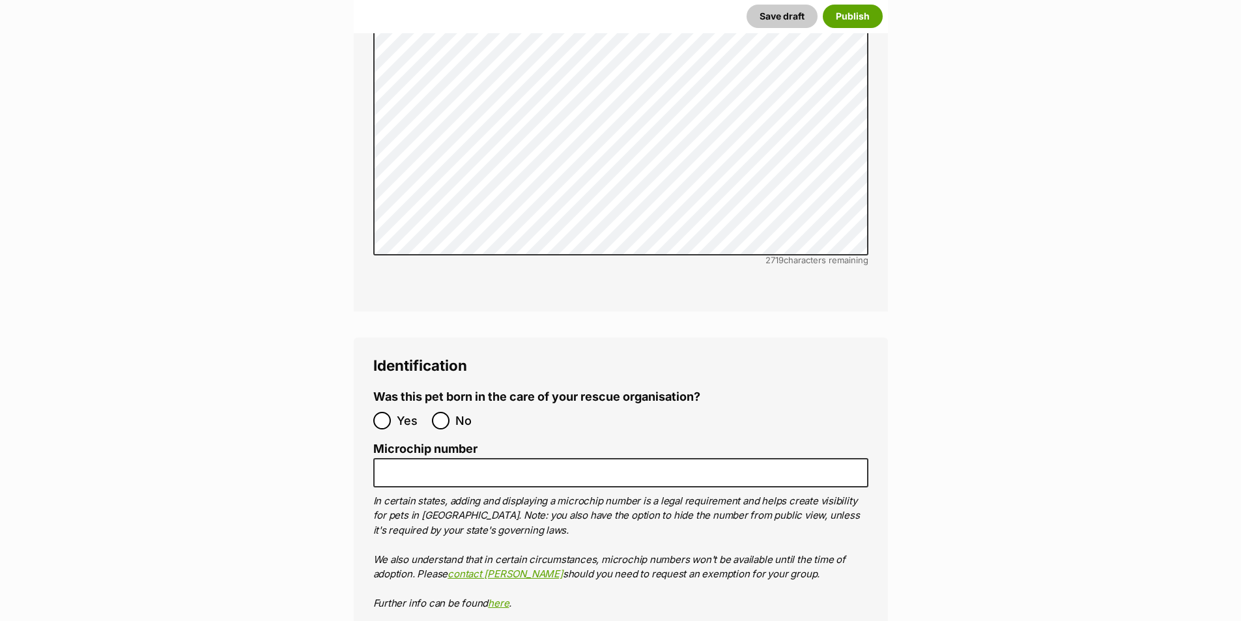
scroll to position [3907, 0]
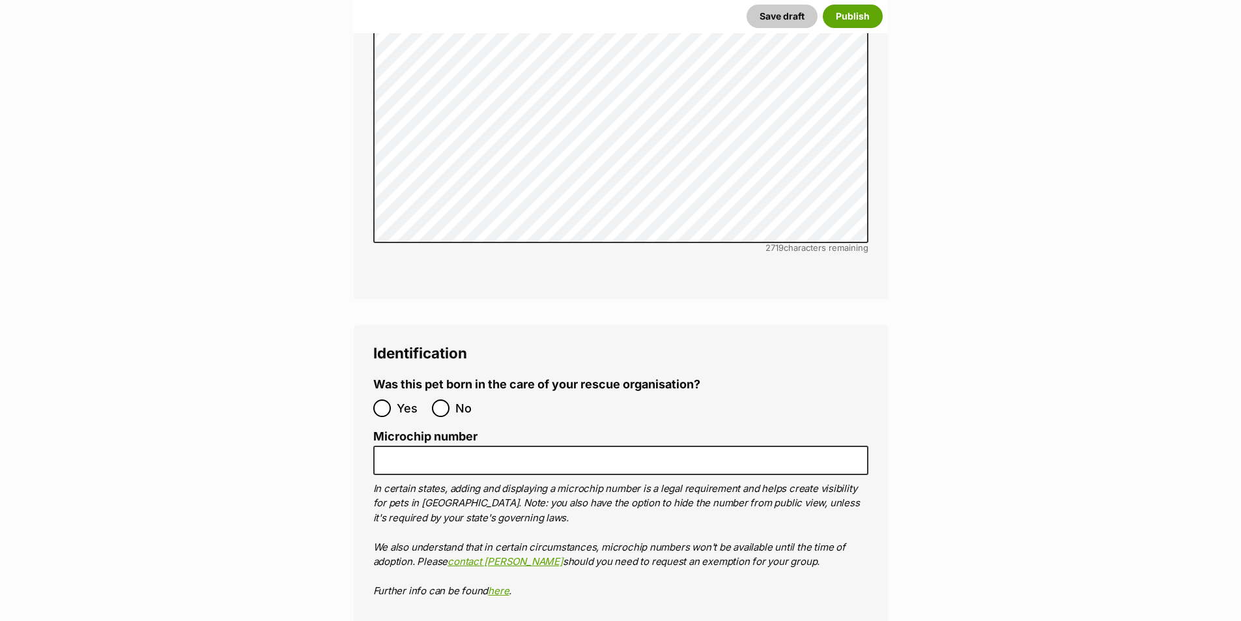
click at [449, 399] on label "No" at bounding box center [458, 408] width 52 height 18
click at [449, 399] on input "No" at bounding box center [441, 408] width 18 height 18
radio input "true"
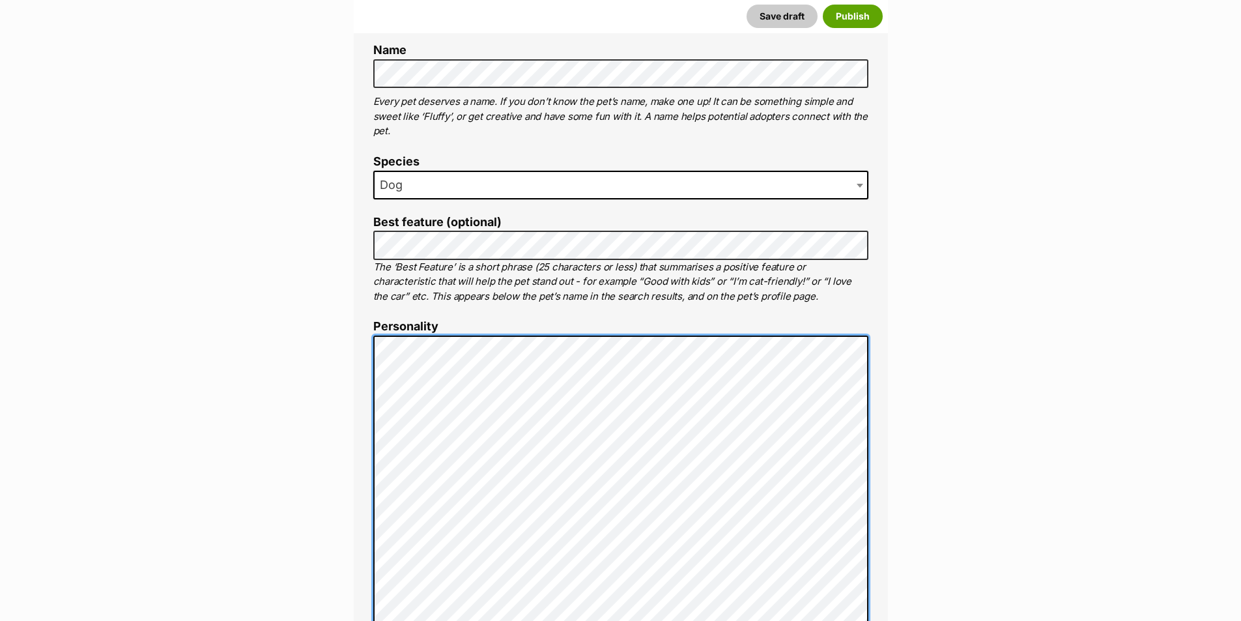
scroll to position [525, 0]
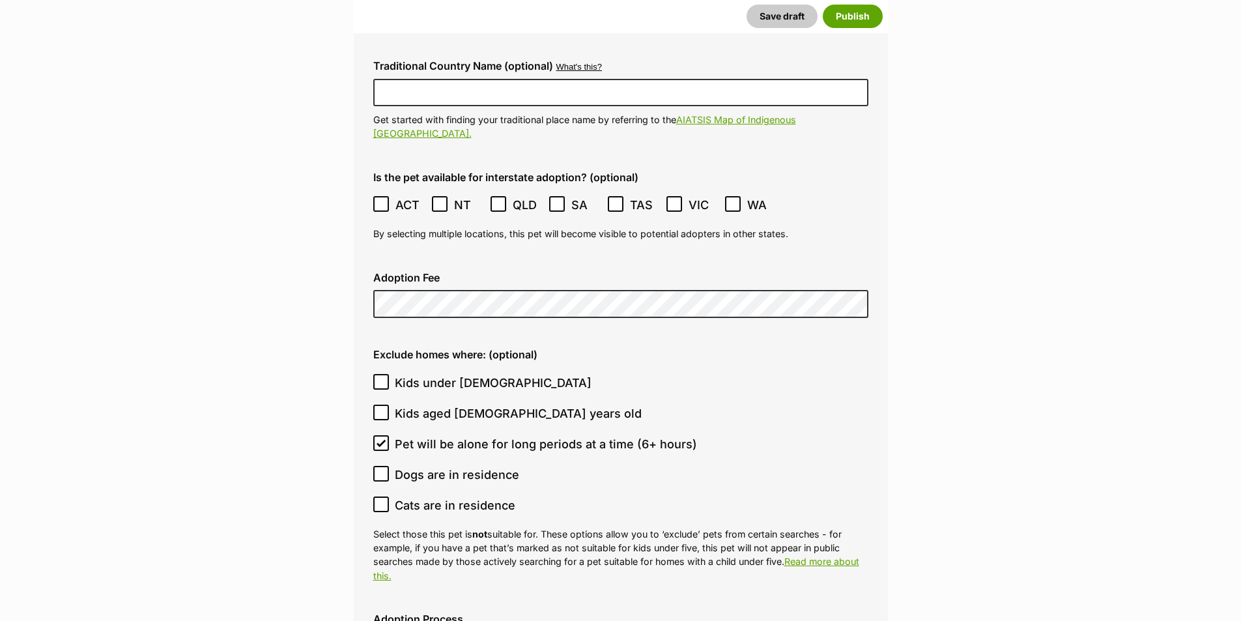
scroll to position [3451, 0]
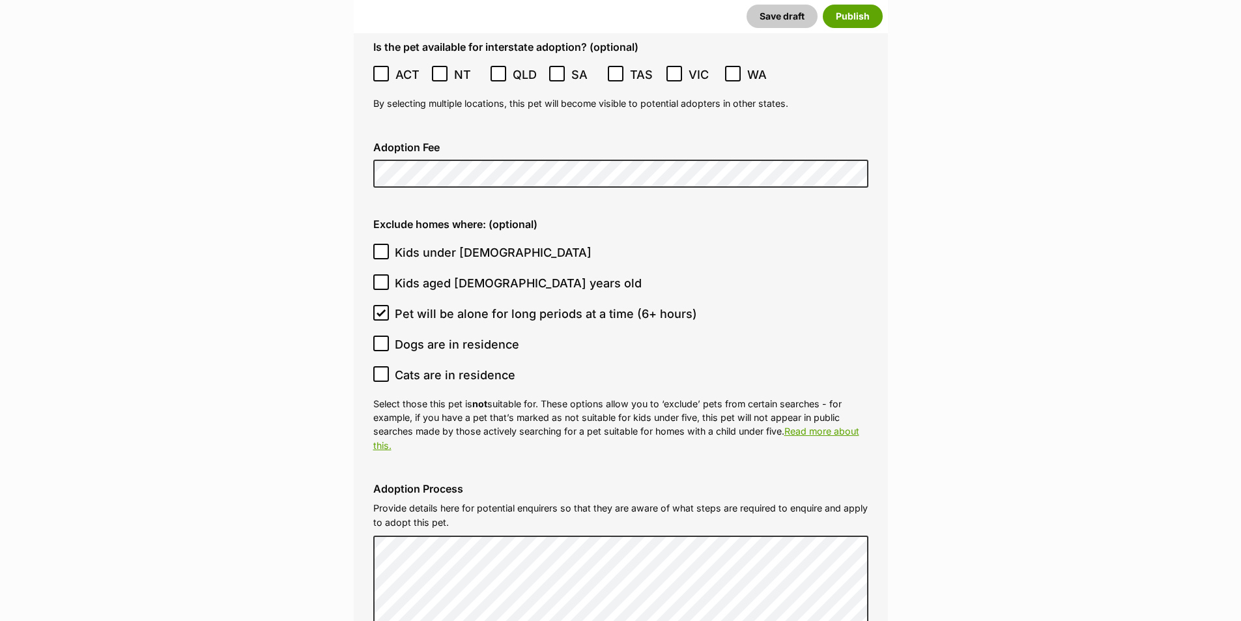
click at [476, 244] on span "Kids under [DEMOGRAPHIC_DATA]" at bounding box center [493, 253] width 197 height 18
click at [389, 244] on input "Kids under [DEMOGRAPHIC_DATA]" at bounding box center [381, 252] width 16 height 16
checkbox input "true"
click at [476, 366] on span "Cats are in residence" at bounding box center [455, 375] width 120 height 18
click at [389, 366] on input "Cats are in residence" at bounding box center [381, 374] width 16 height 16
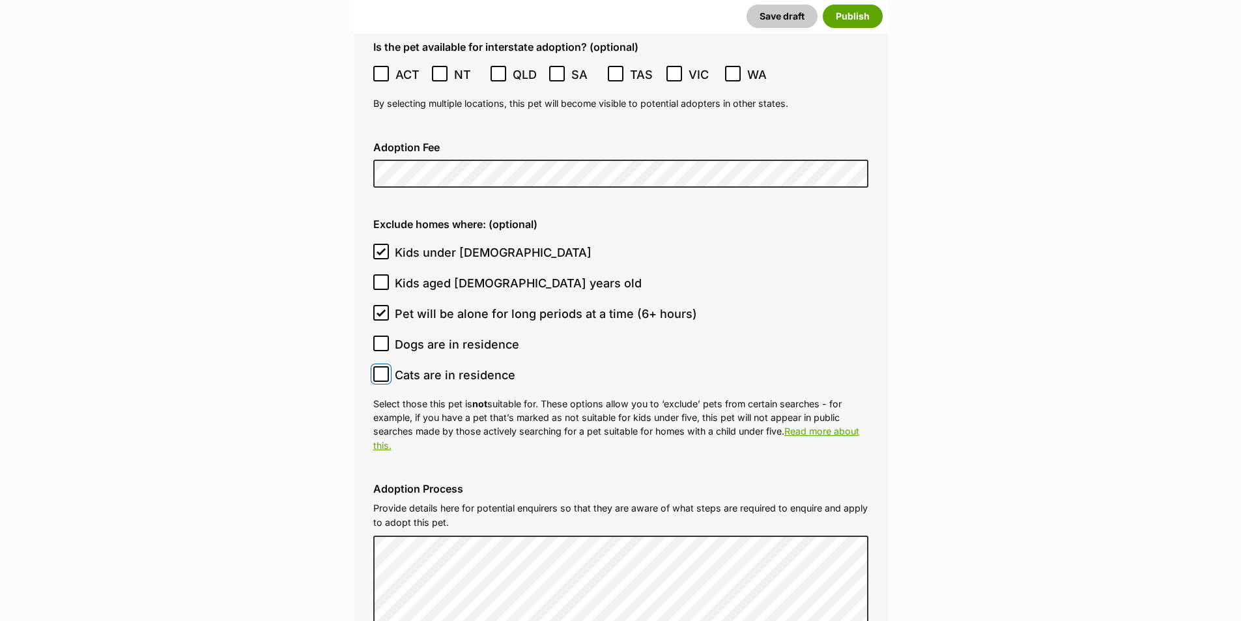
checkbox input "true"
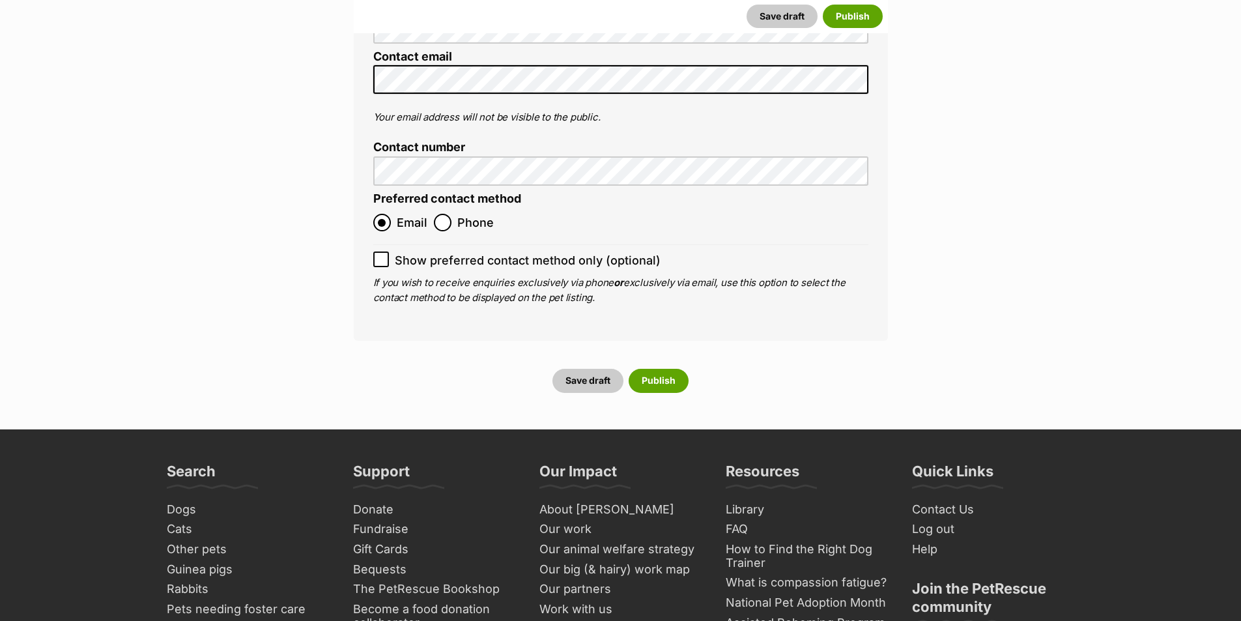
scroll to position [5144, 0]
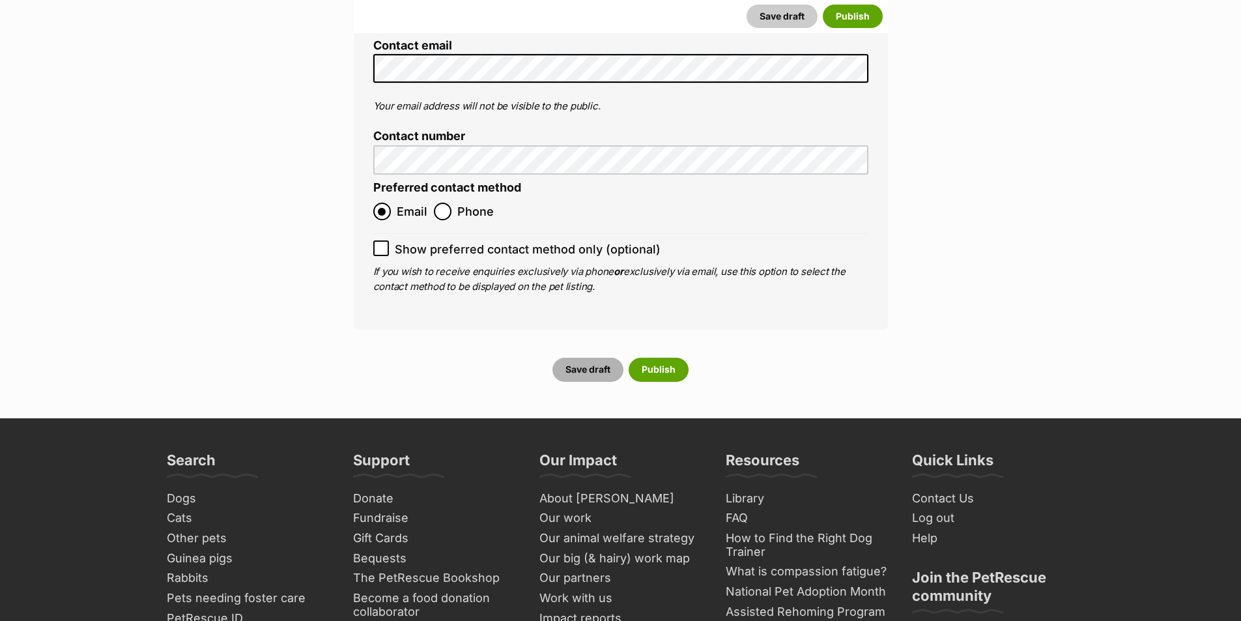
click at [606, 358] on button "Save draft" at bounding box center [587, 369] width 71 height 23
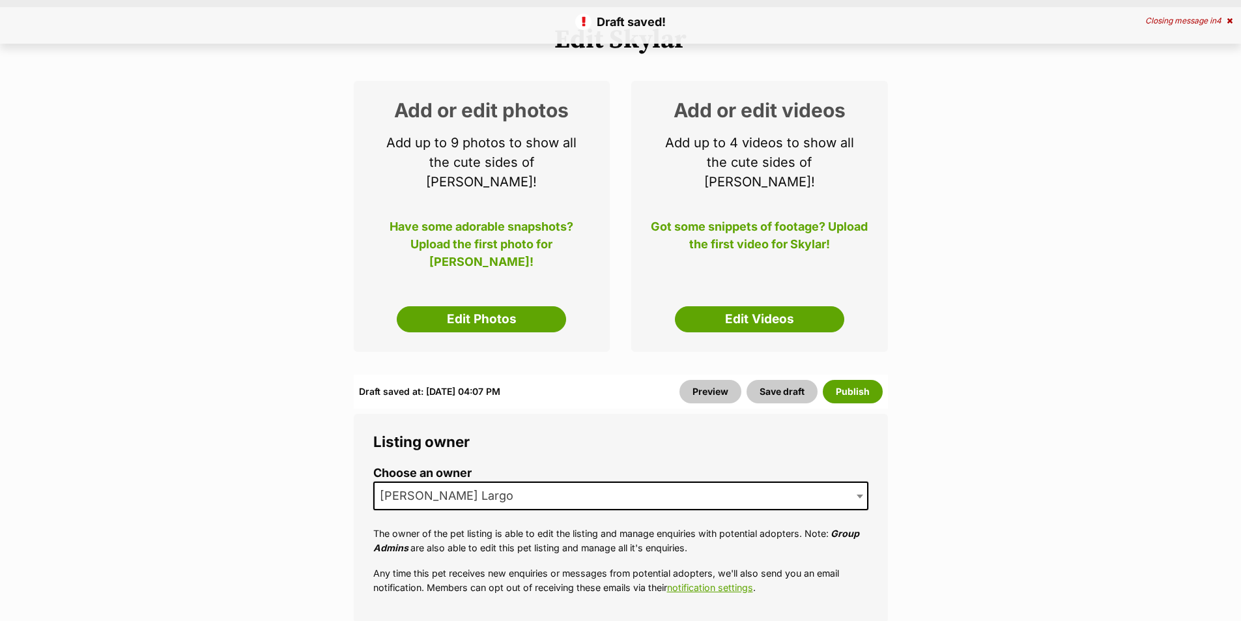
scroll to position [195, 0]
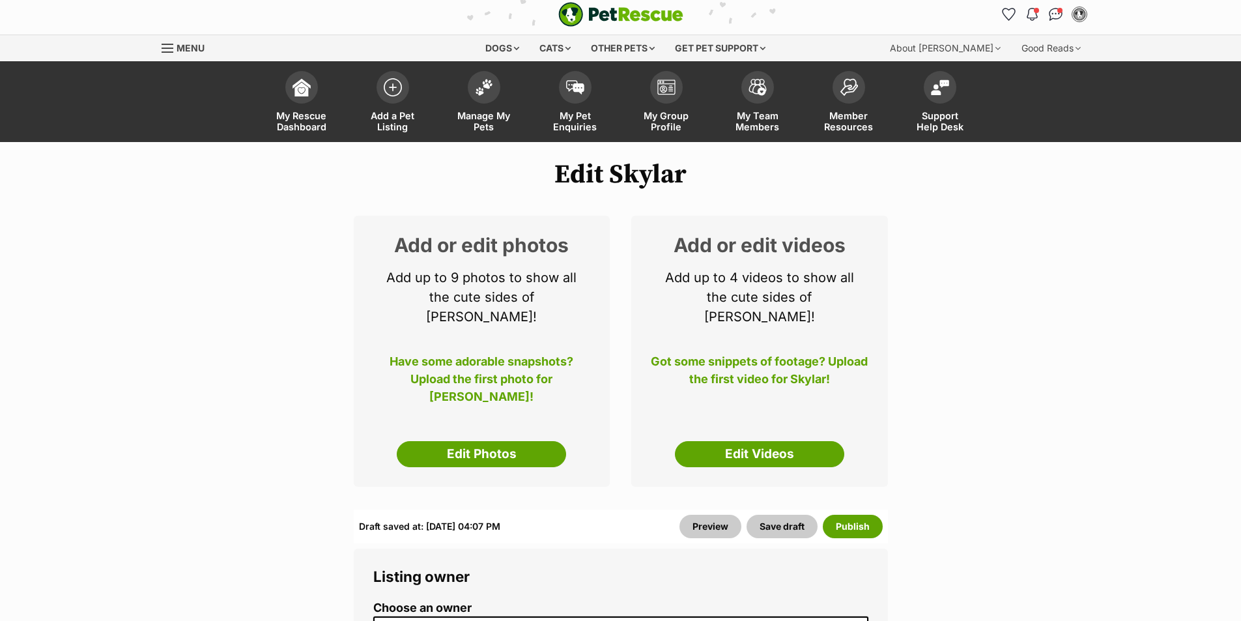
scroll to position [0, 0]
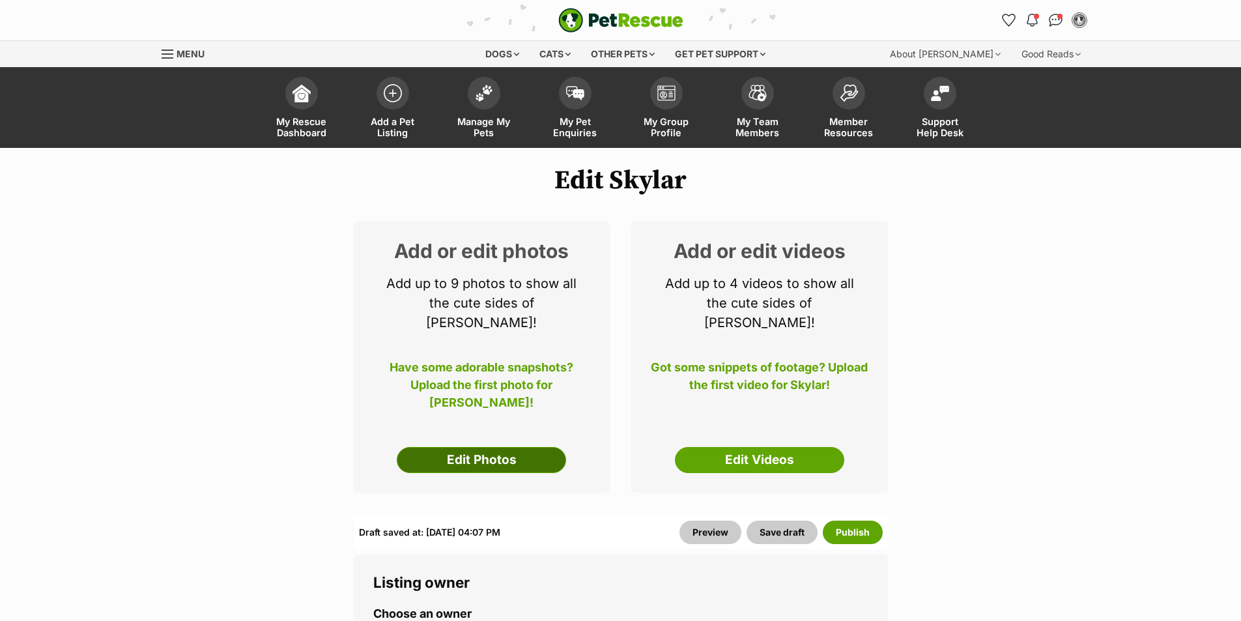
click at [524, 447] on link "Edit Photos" at bounding box center [481, 460] width 169 height 26
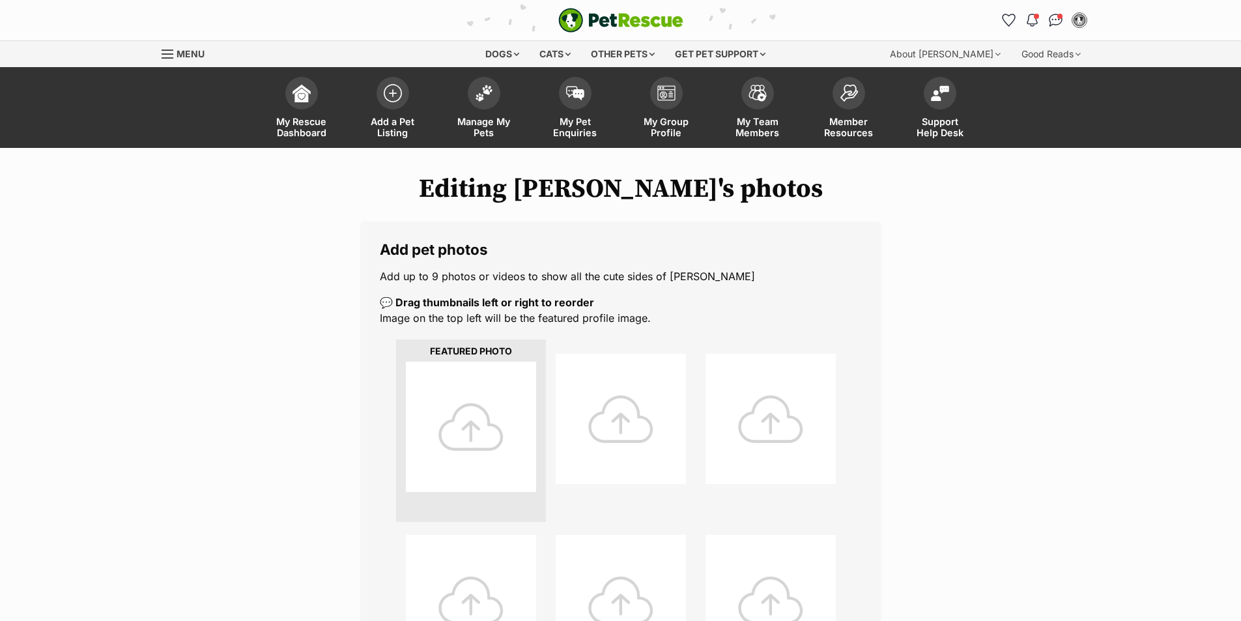
click at [496, 432] on div at bounding box center [471, 426] width 130 height 130
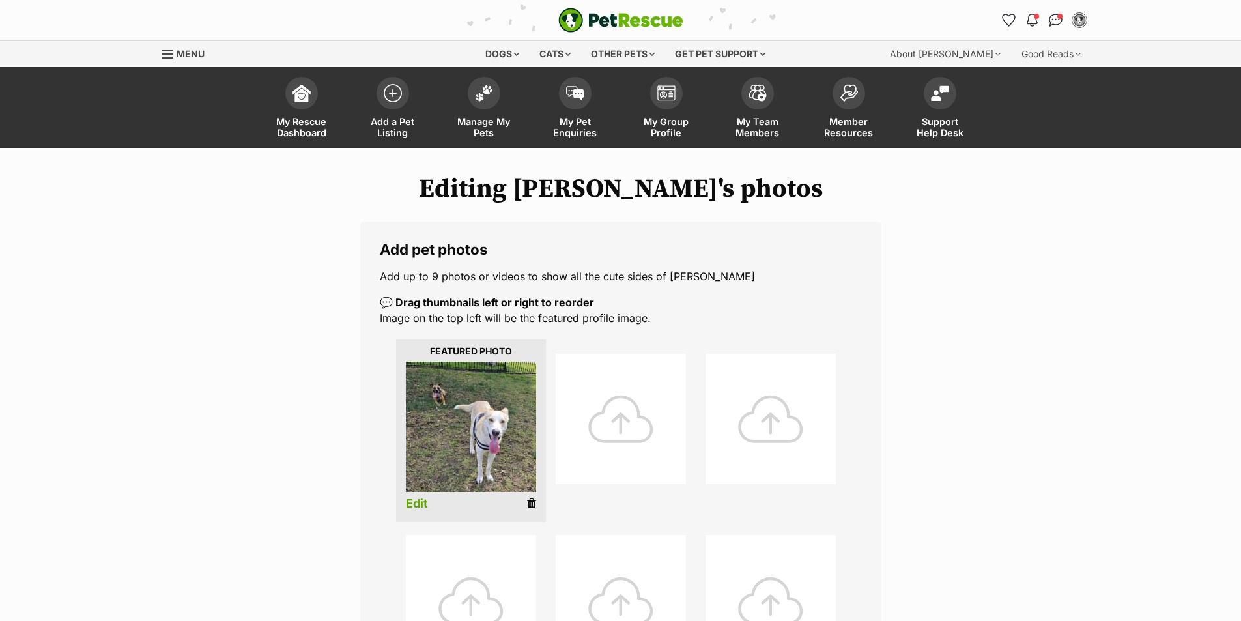
click at [533, 503] on icon at bounding box center [531, 504] width 9 height 12
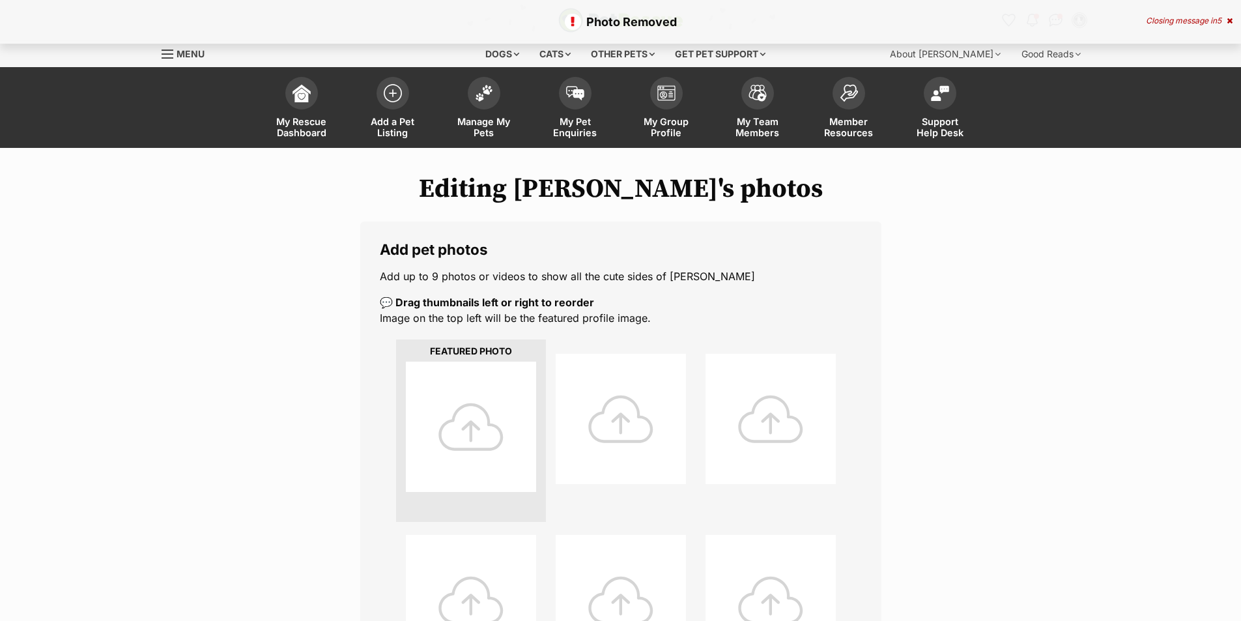
click at [471, 394] on div at bounding box center [471, 426] width 130 height 130
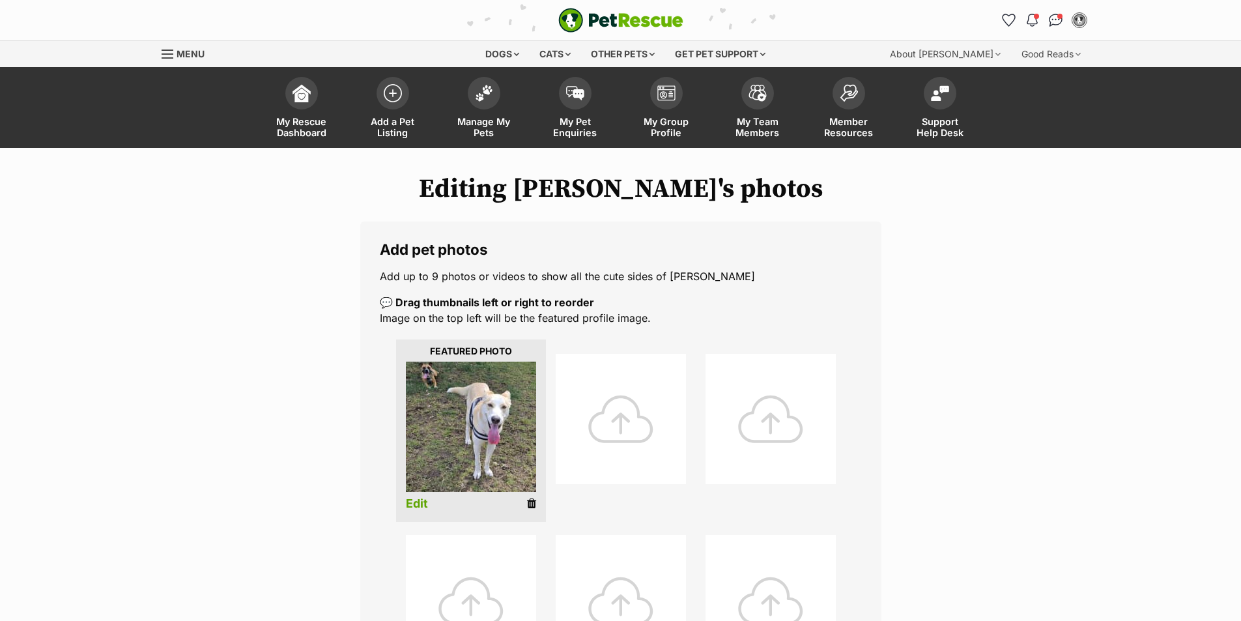
click at [657, 435] on div at bounding box center [620, 419] width 130 height 130
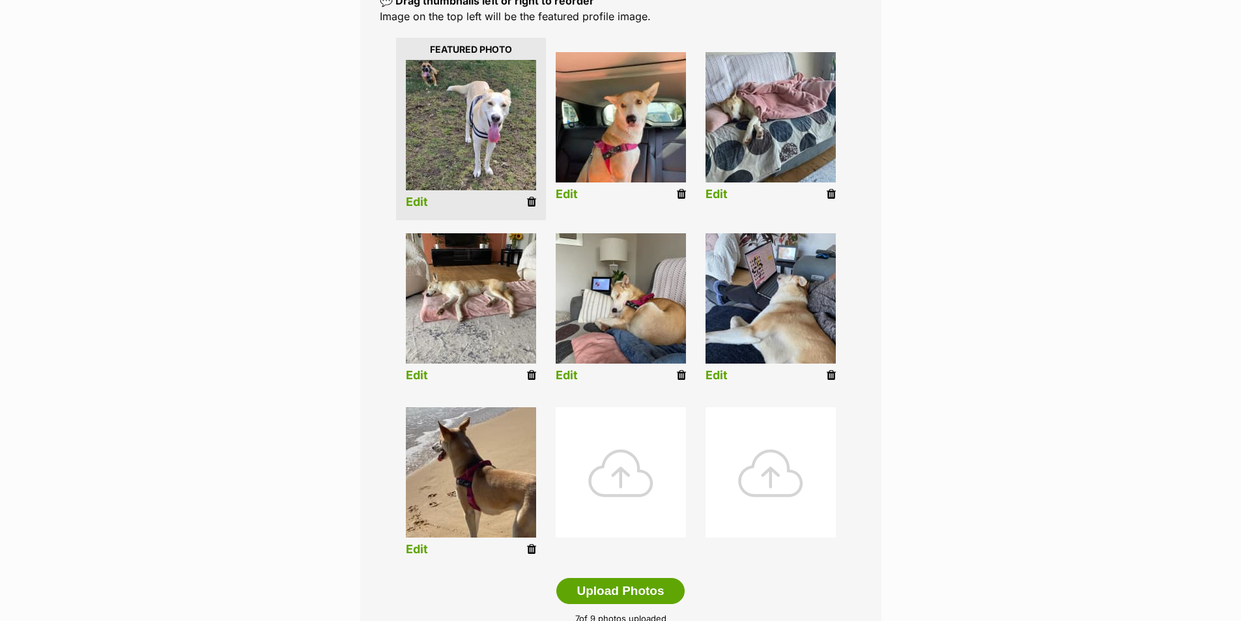
scroll to position [195, 0]
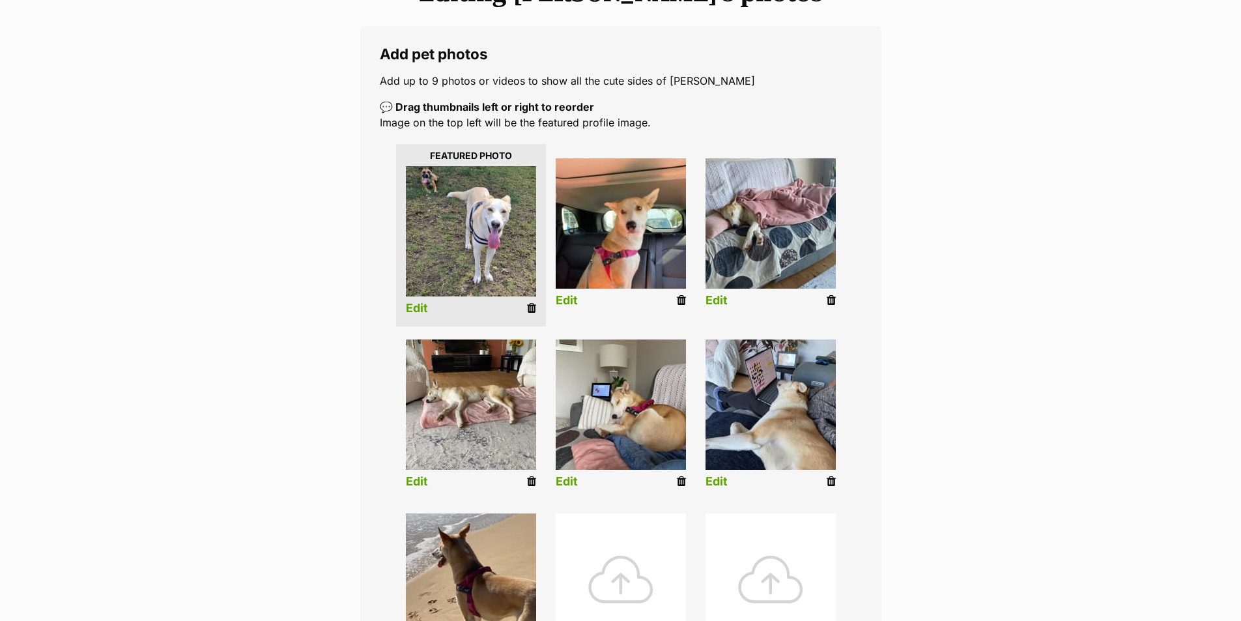
click at [527, 482] on icon at bounding box center [531, 481] width 9 height 12
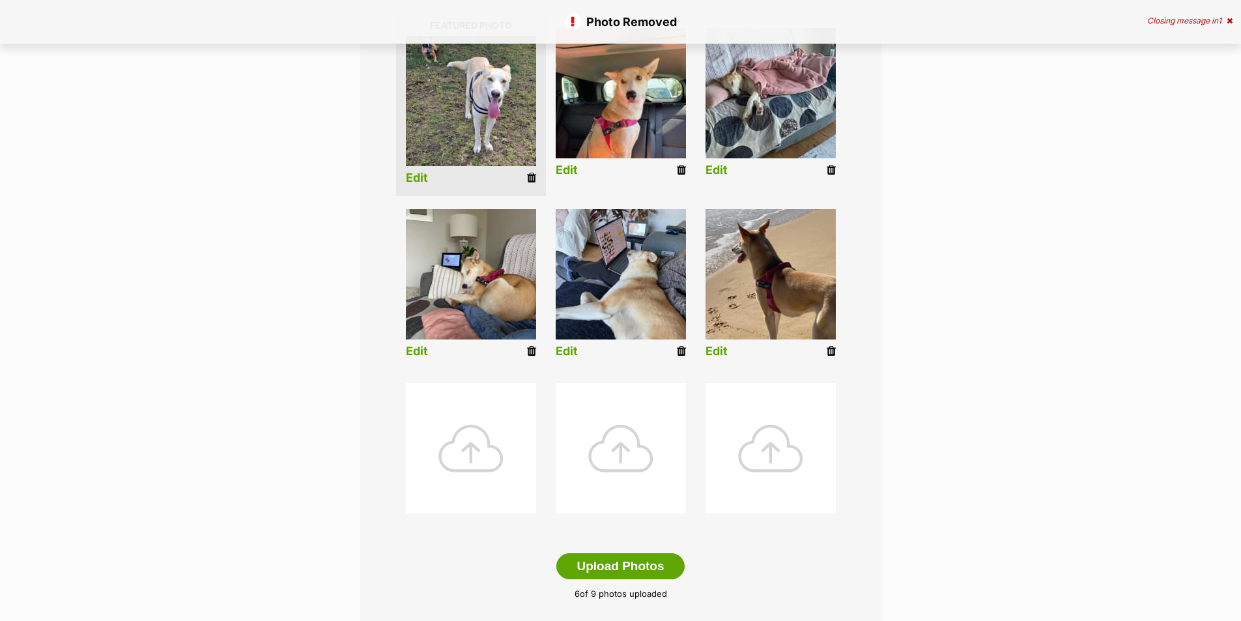
scroll to position [391, 0]
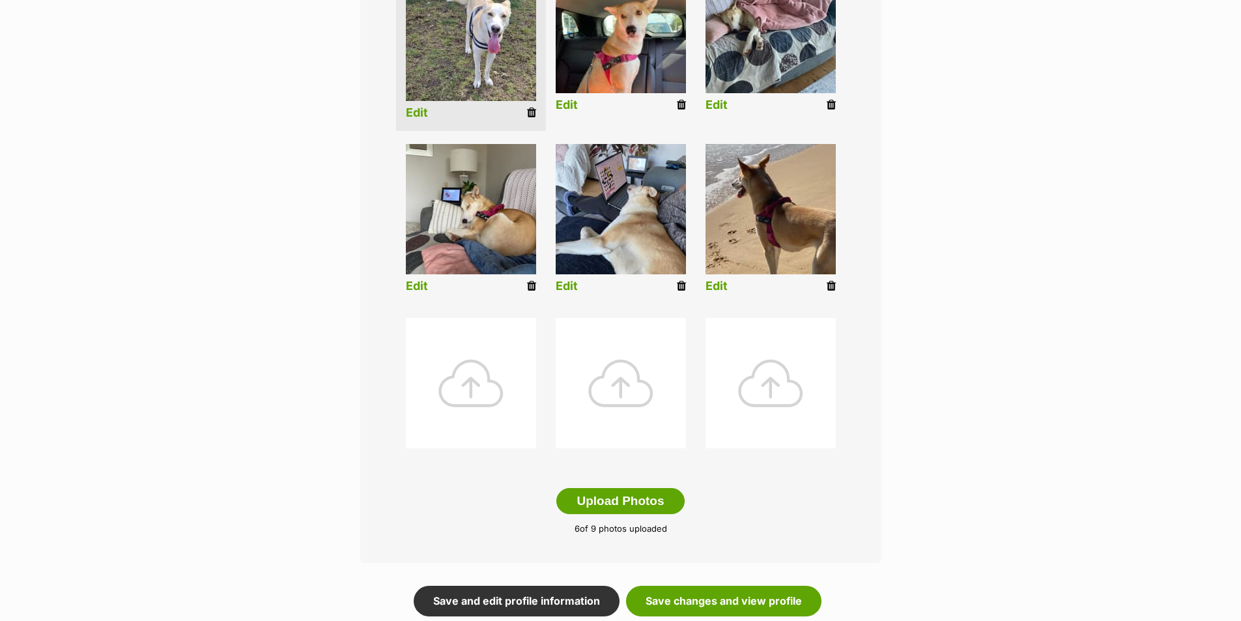
click at [471, 369] on div at bounding box center [471, 383] width 130 height 130
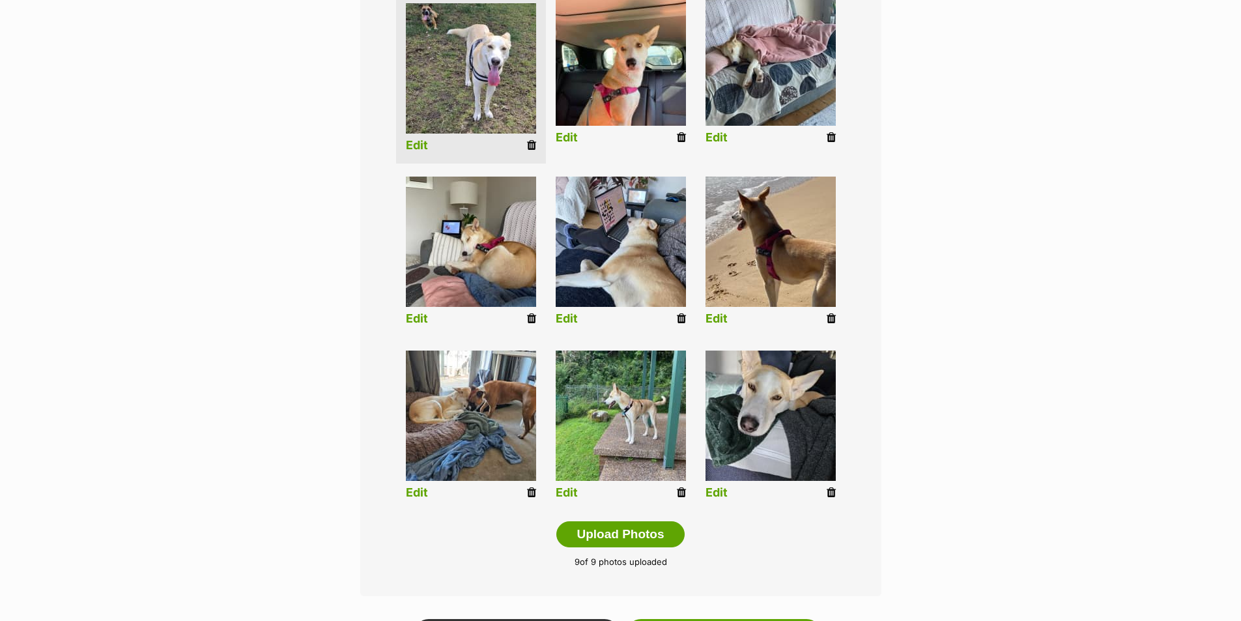
scroll to position [326, 0]
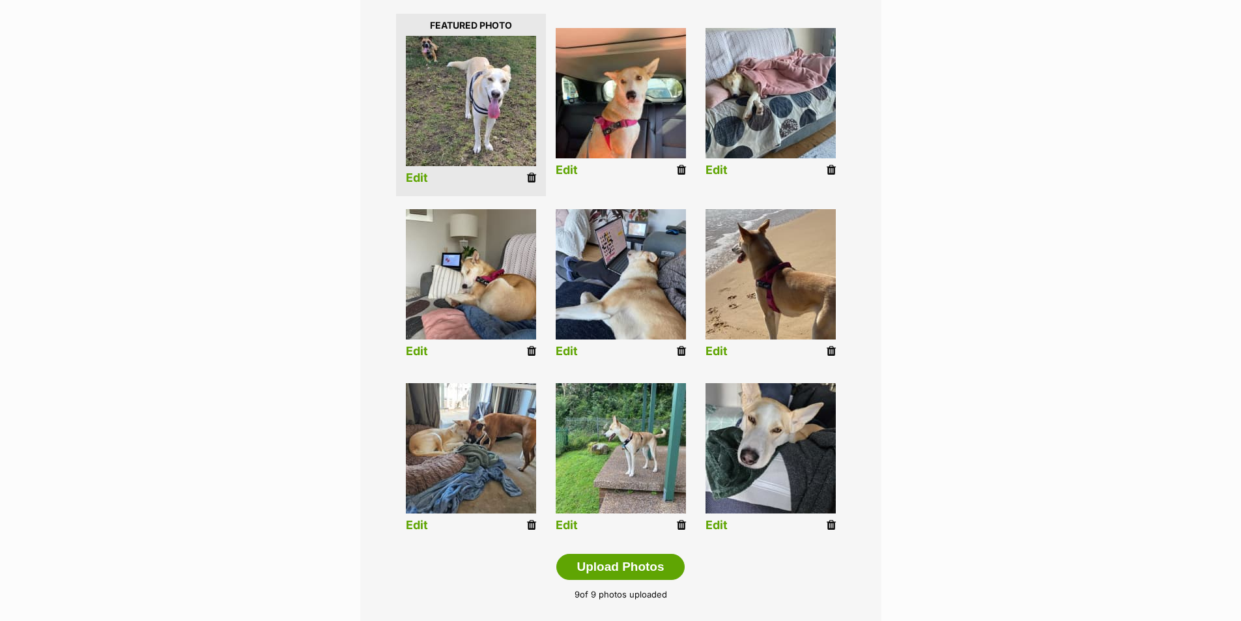
click at [830, 351] on icon at bounding box center [830, 351] width 9 height 12
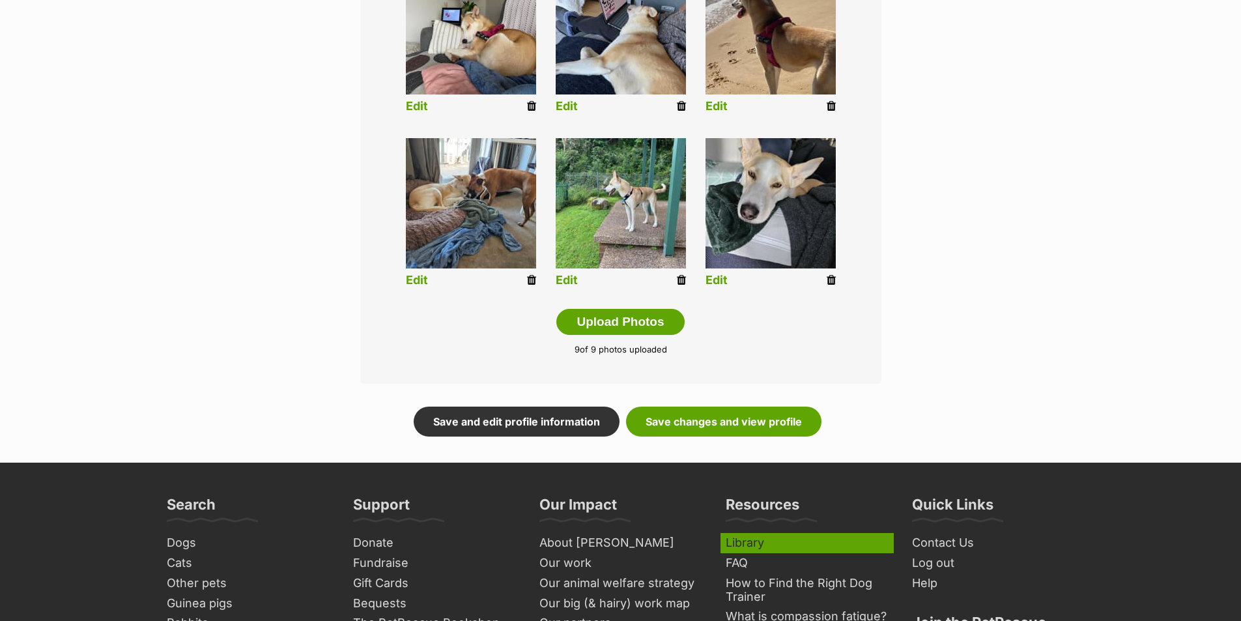
scroll to position [586, 0]
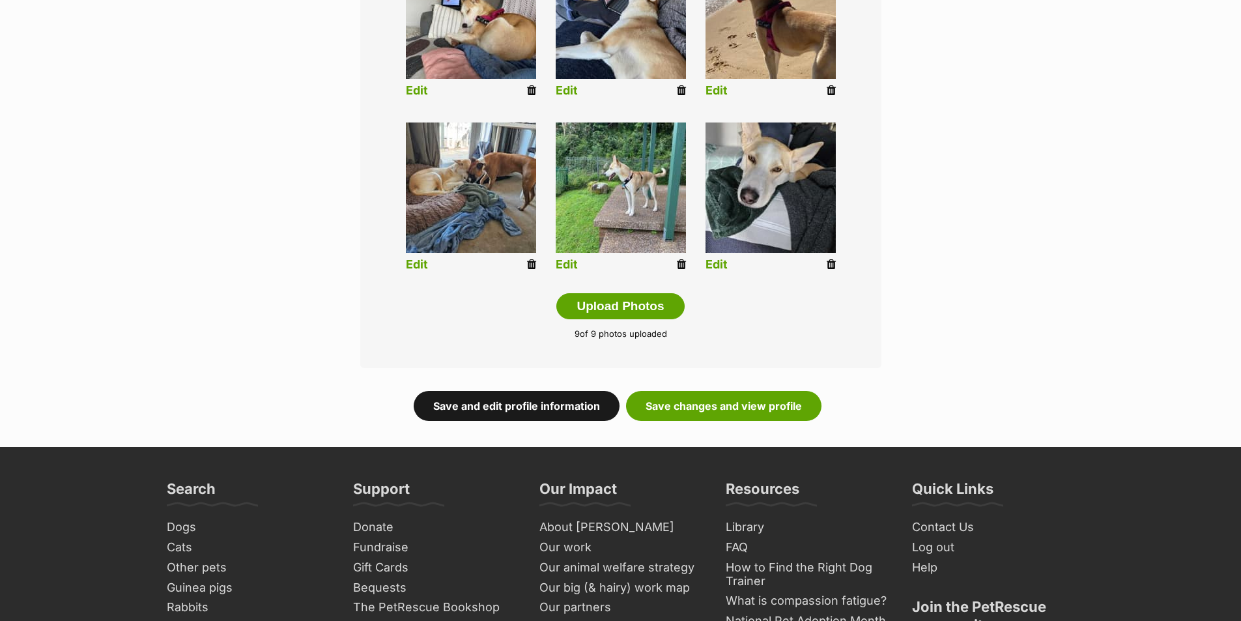
click at [550, 409] on link "Save and edit profile information" at bounding box center [517, 406] width 206 height 30
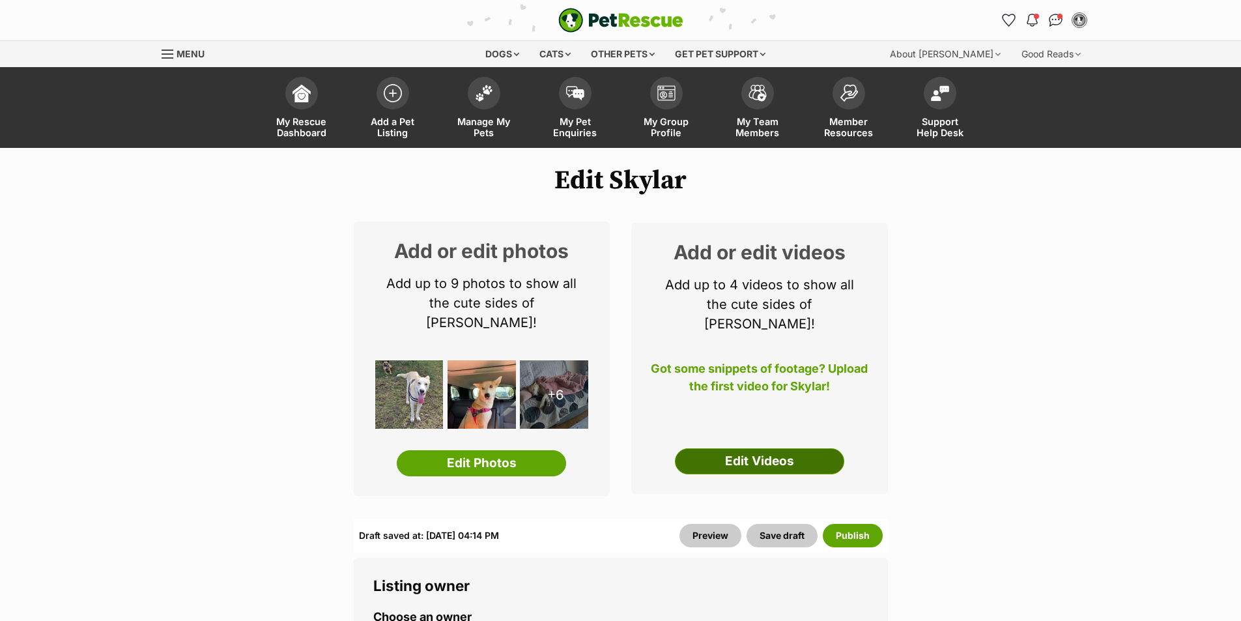
click at [771, 448] on link "Edit Videos" at bounding box center [759, 461] width 169 height 26
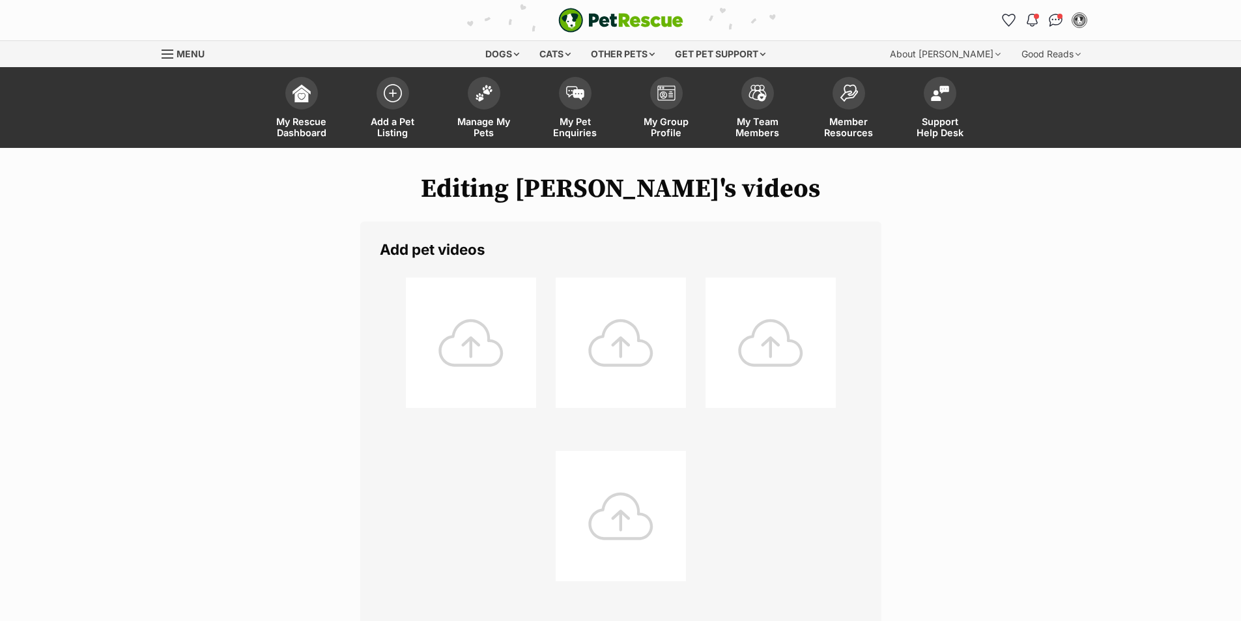
click at [494, 342] on div at bounding box center [471, 342] width 130 height 130
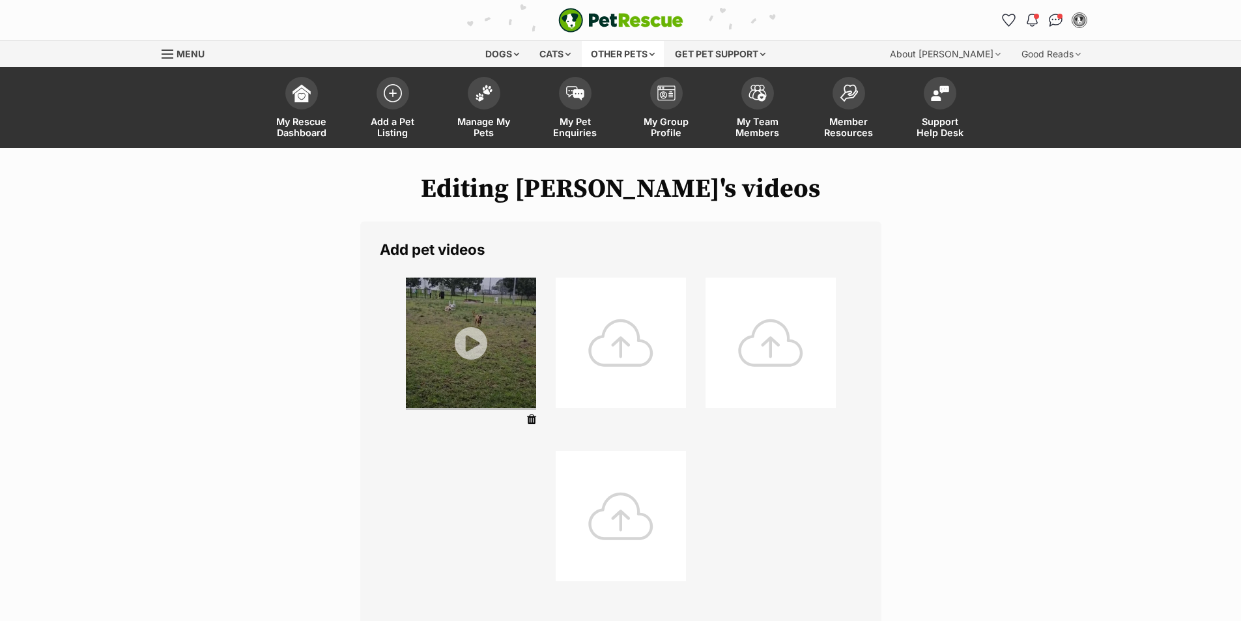
drag, startPoint x: 533, startPoint y: 416, endPoint x: 663, endPoint y: 64, distance: 375.6
click at [533, 417] on icon at bounding box center [531, 420] width 9 height 12
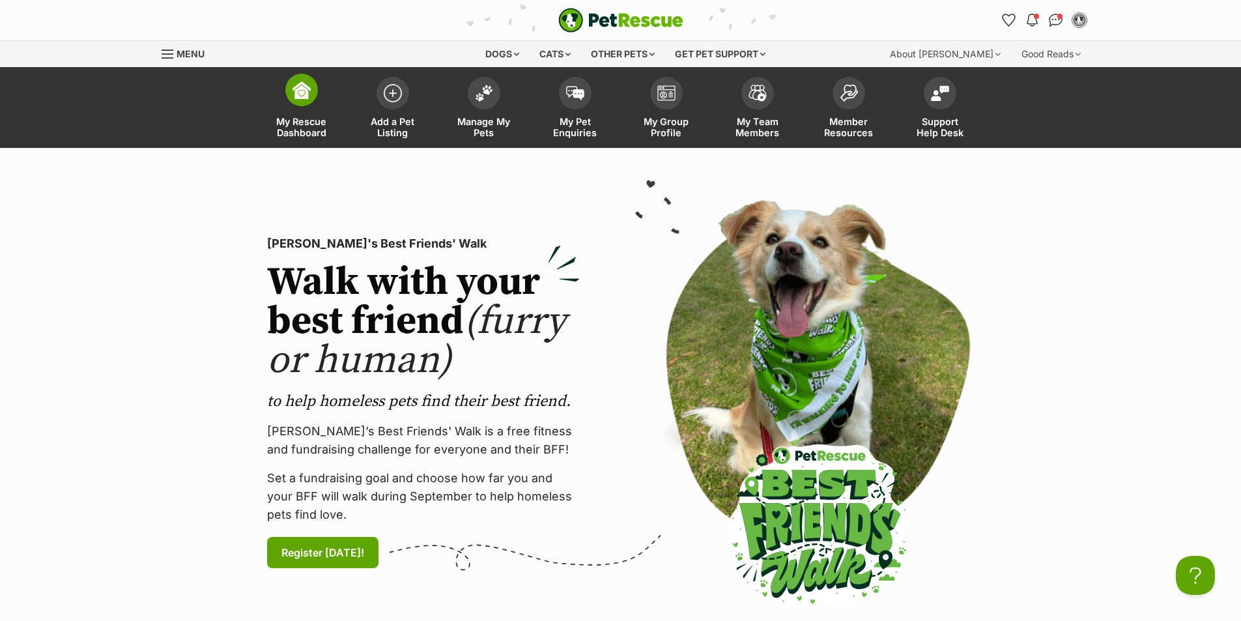
click at [317, 130] on span "My Rescue Dashboard" at bounding box center [301, 127] width 59 height 22
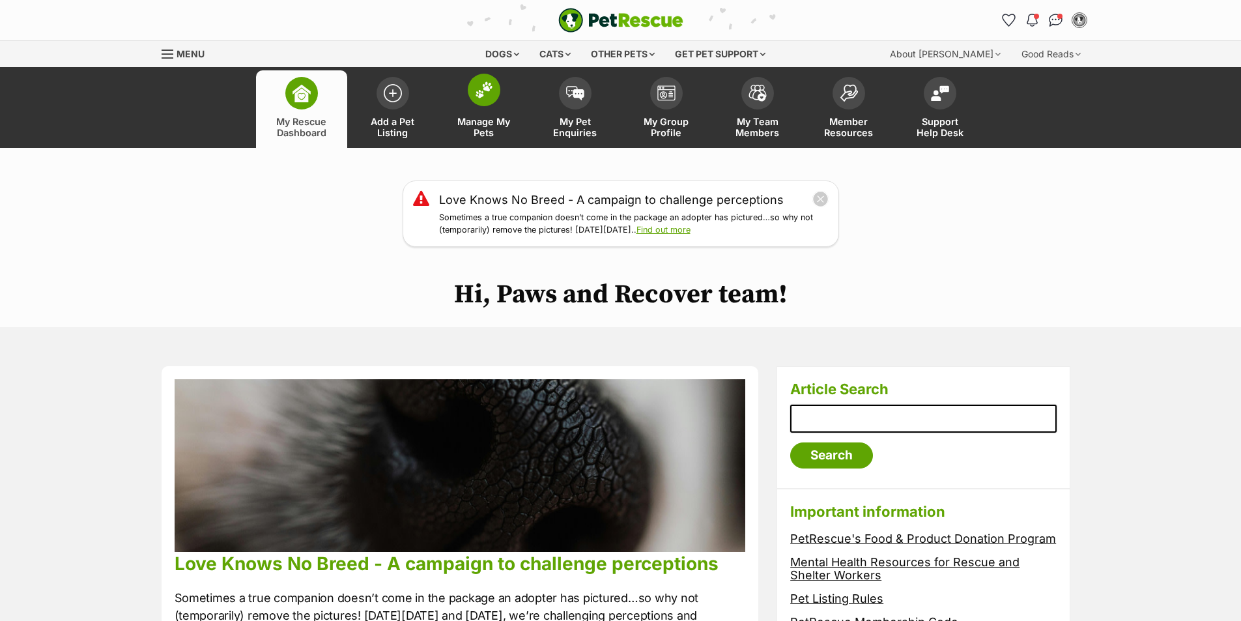
click at [487, 128] on span "Manage My Pets" at bounding box center [484, 127] width 59 height 22
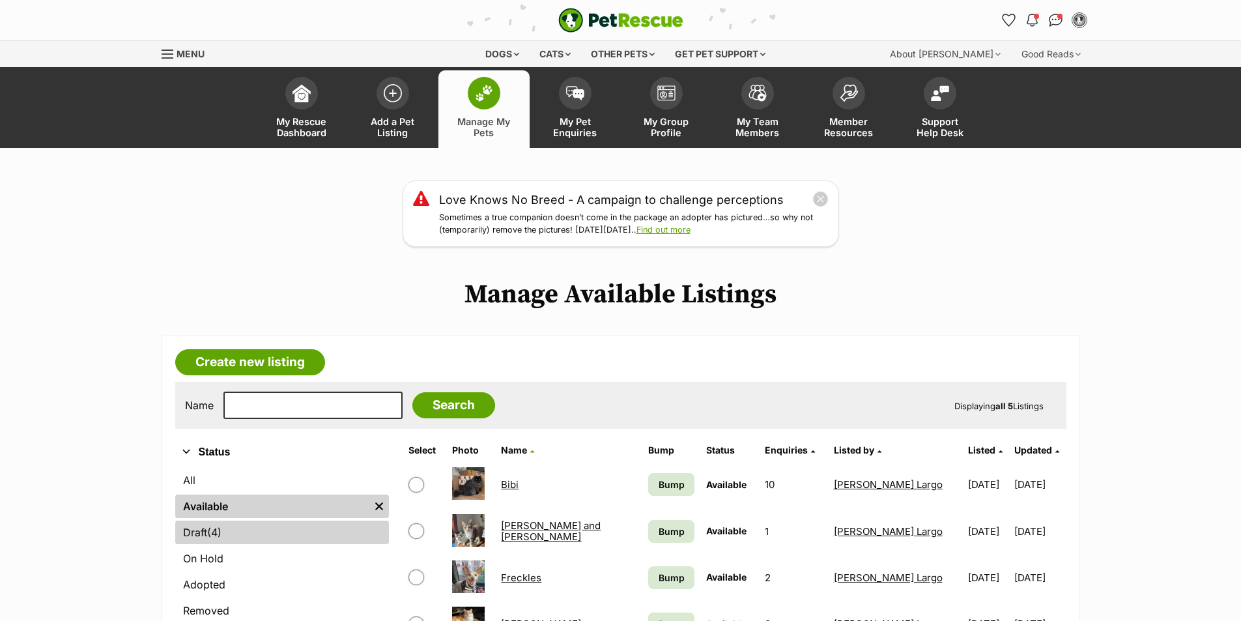
click at [215, 535] on span "(4)" at bounding box center [214, 532] width 14 height 16
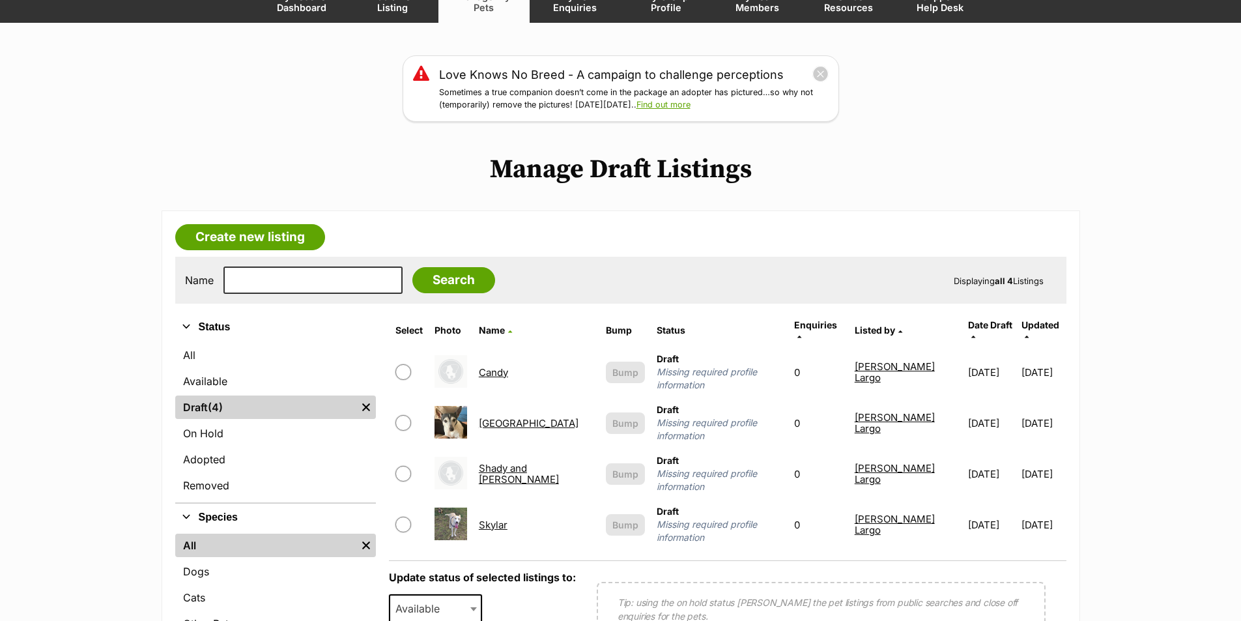
scroll to position [130, 0]
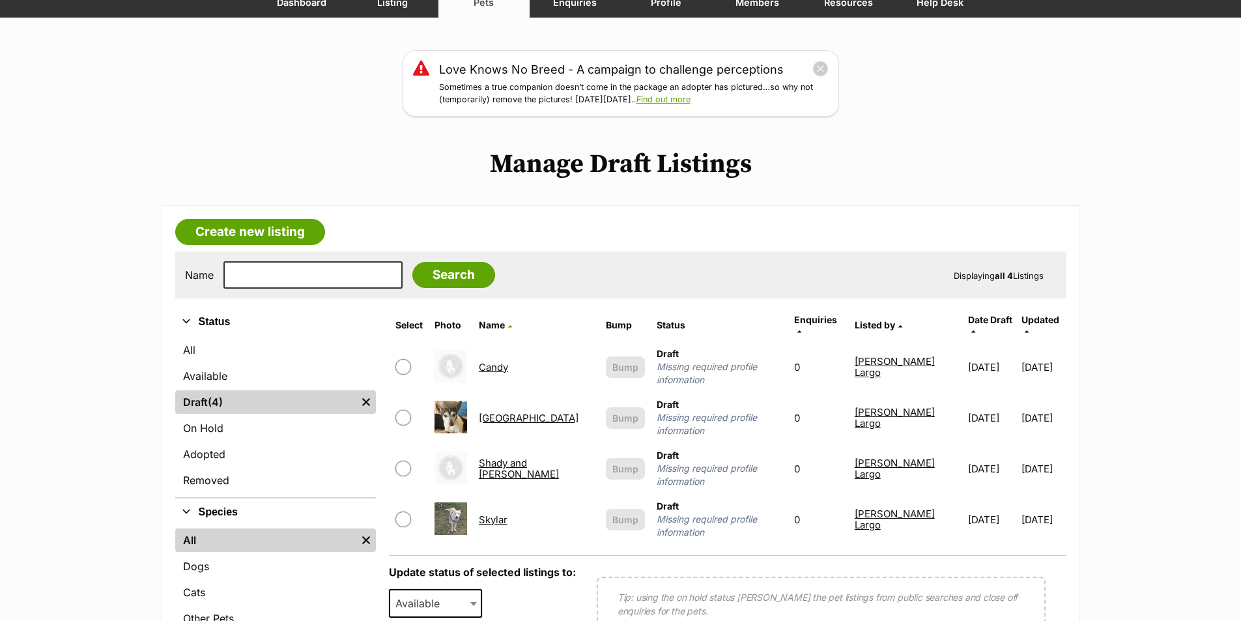
click at [507, 513] on link "Skylar" at bounding box center [493, 519] width 29 height 12
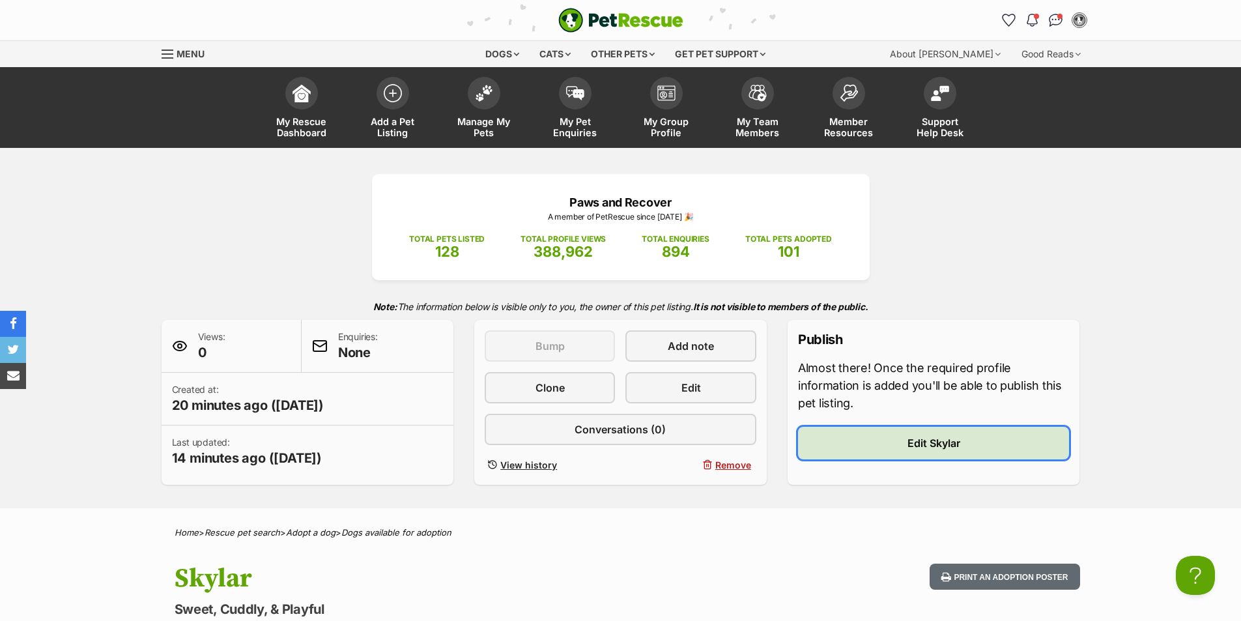
click at [916, 443] on span "Edit Skylar" at bounding box center [933, 443] width 53 height 16
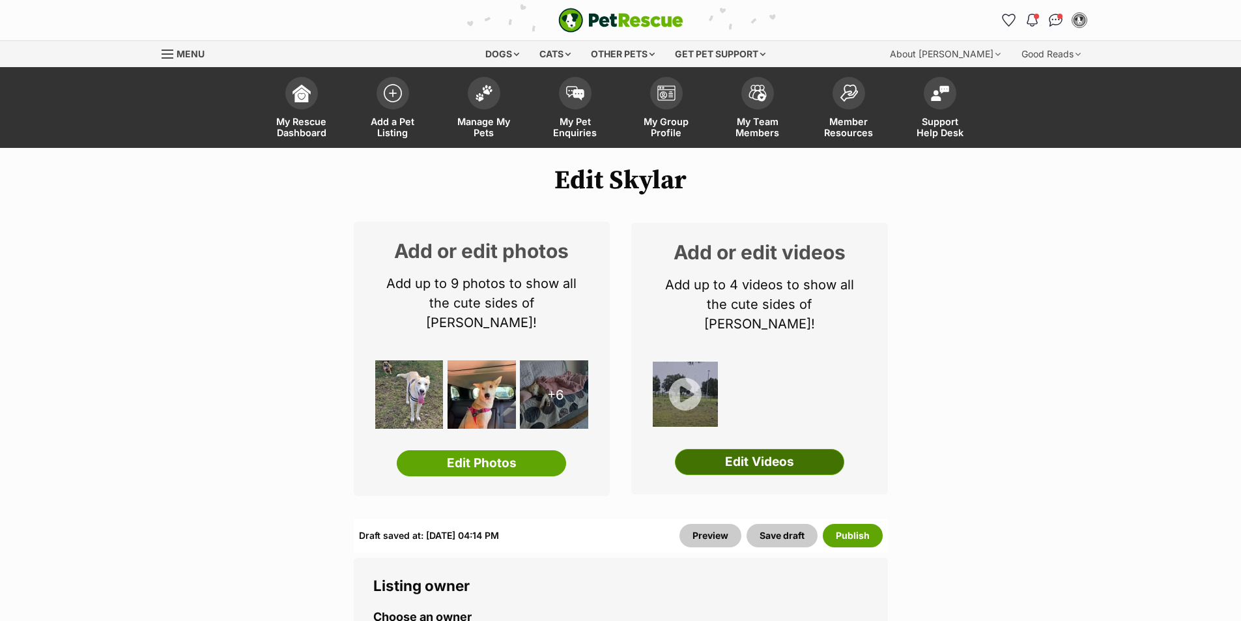
click at [740, 449] on link "Edit Videos" at bounding box center [759, 462] width 169 height 26
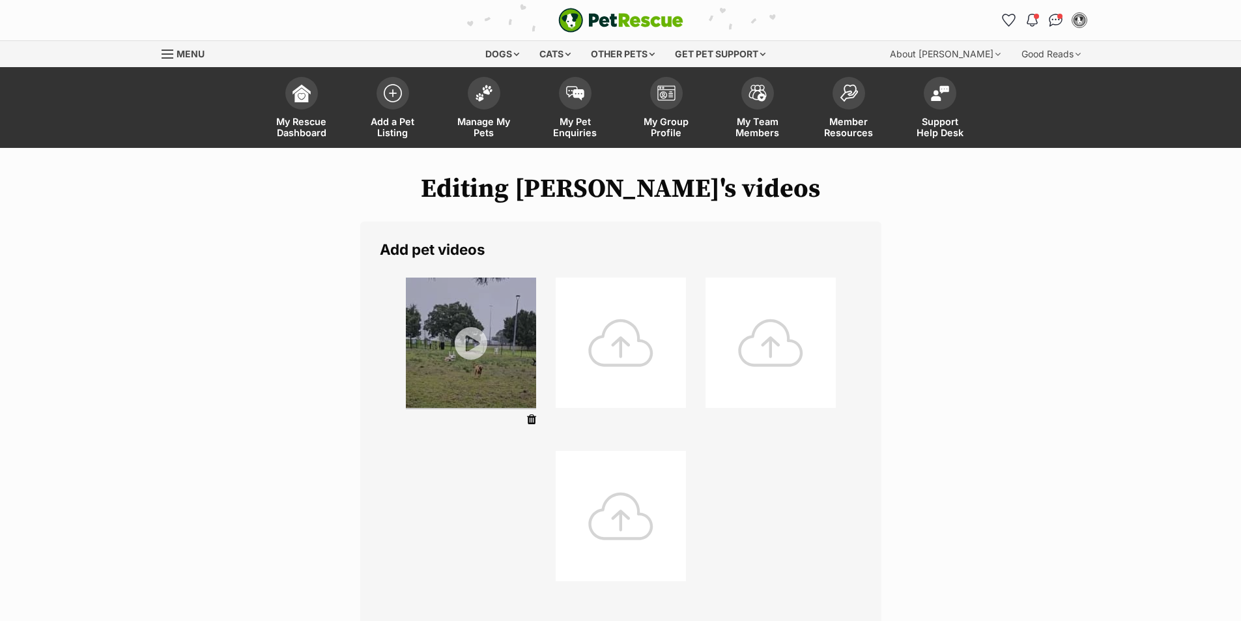
click at [531, 417] on icon at bounding box center [531, 420] width 9 height 12
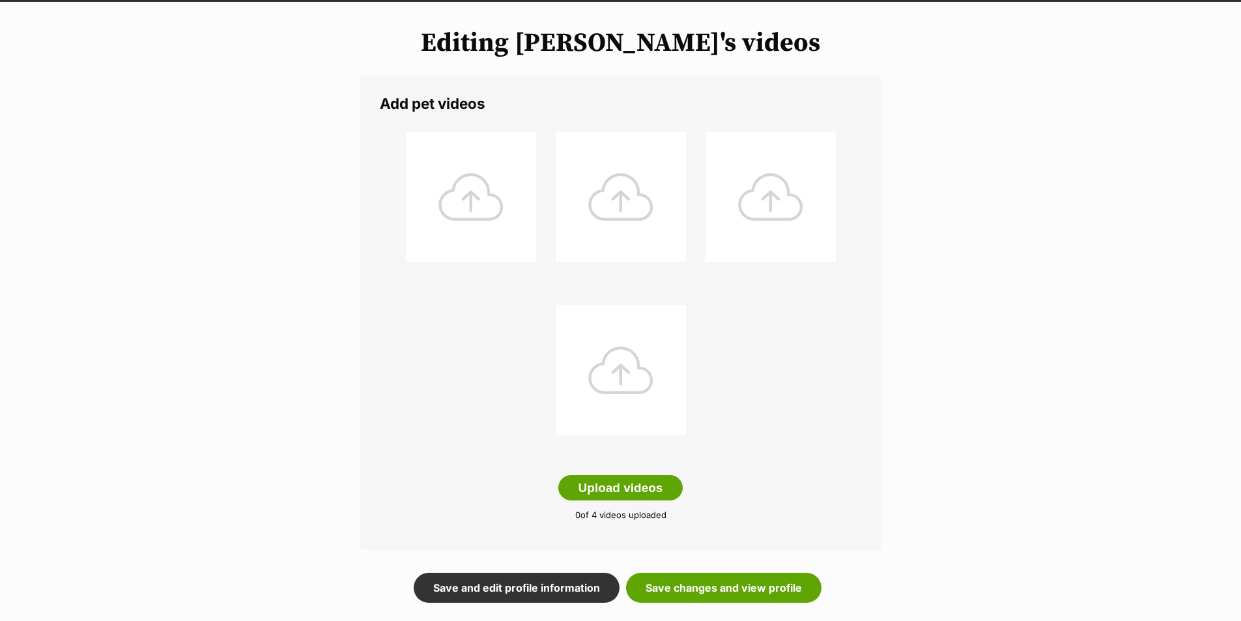
scroll to position [65, 0]
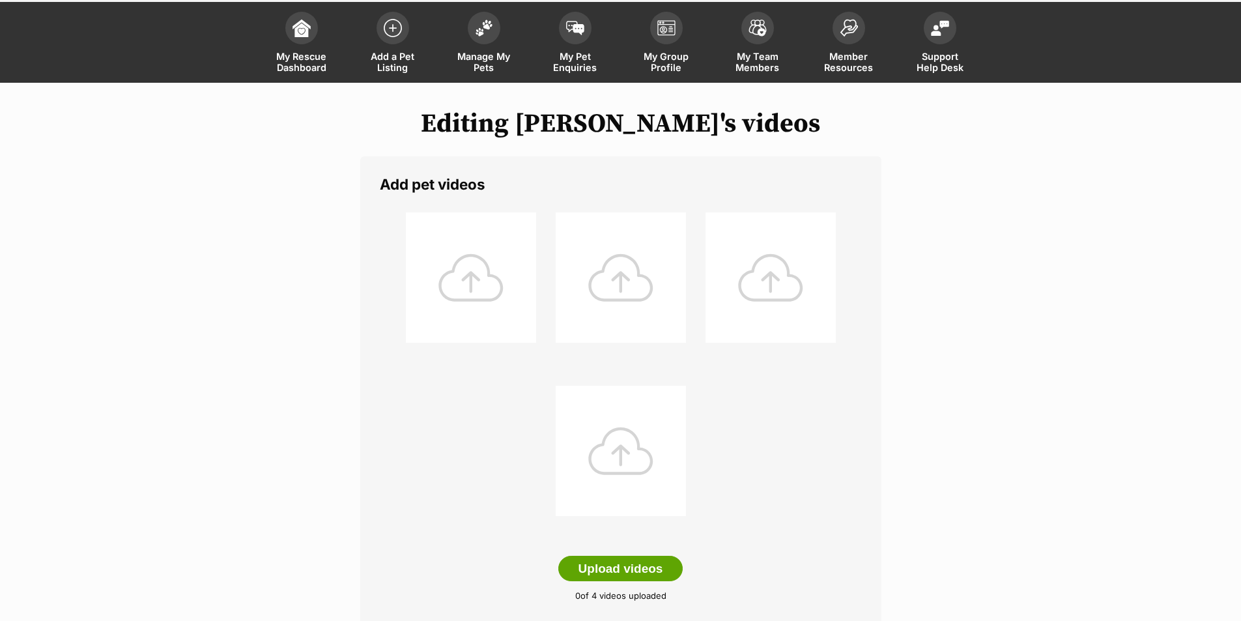
click at [475, 292] on div at bounding box center [471, 277] width 130 height 130
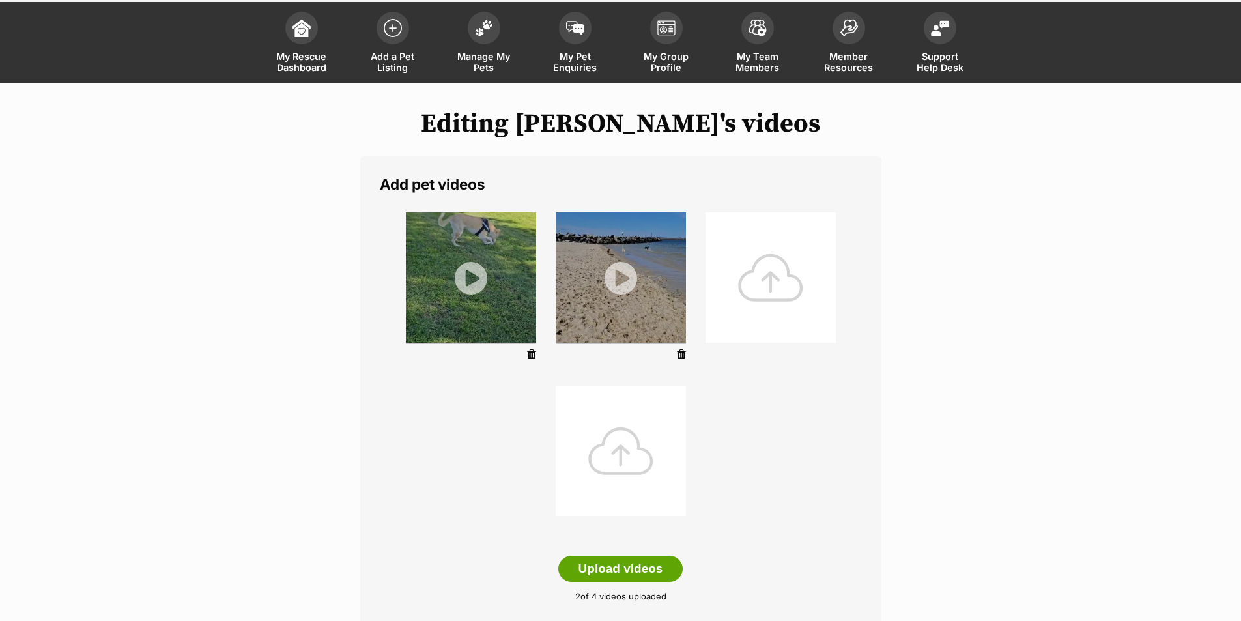
scroll to position [195, 0]
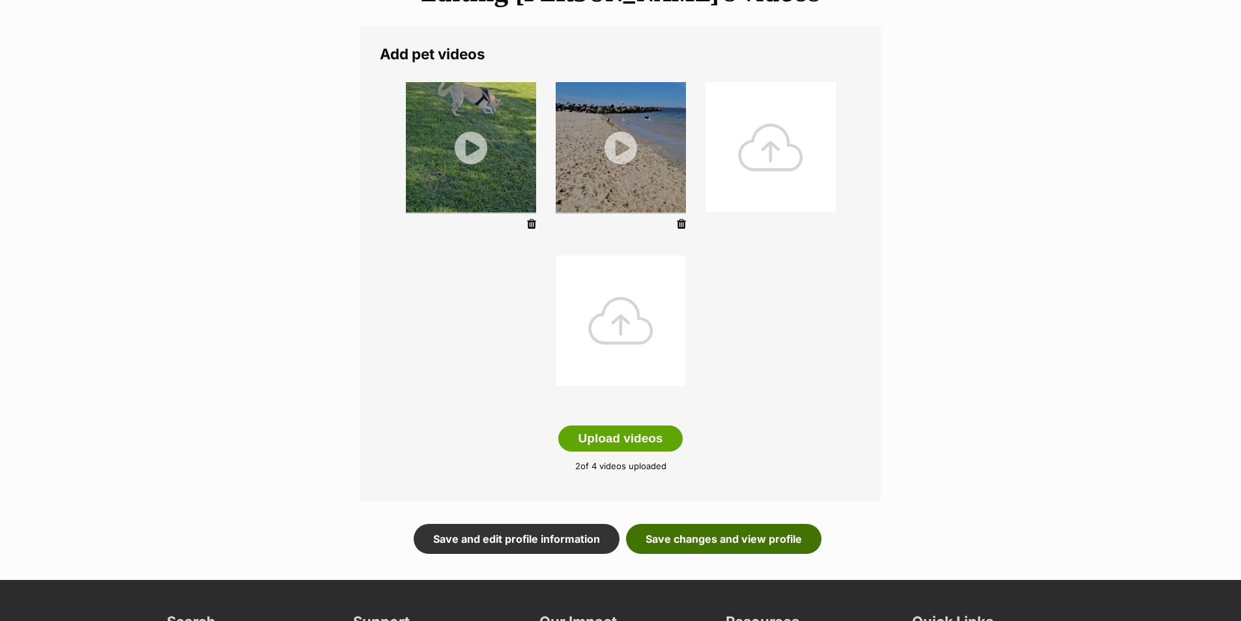
click at [730, 535] on link "Save changes and view profile" at bounding box center [723, 539] width 195 height 30
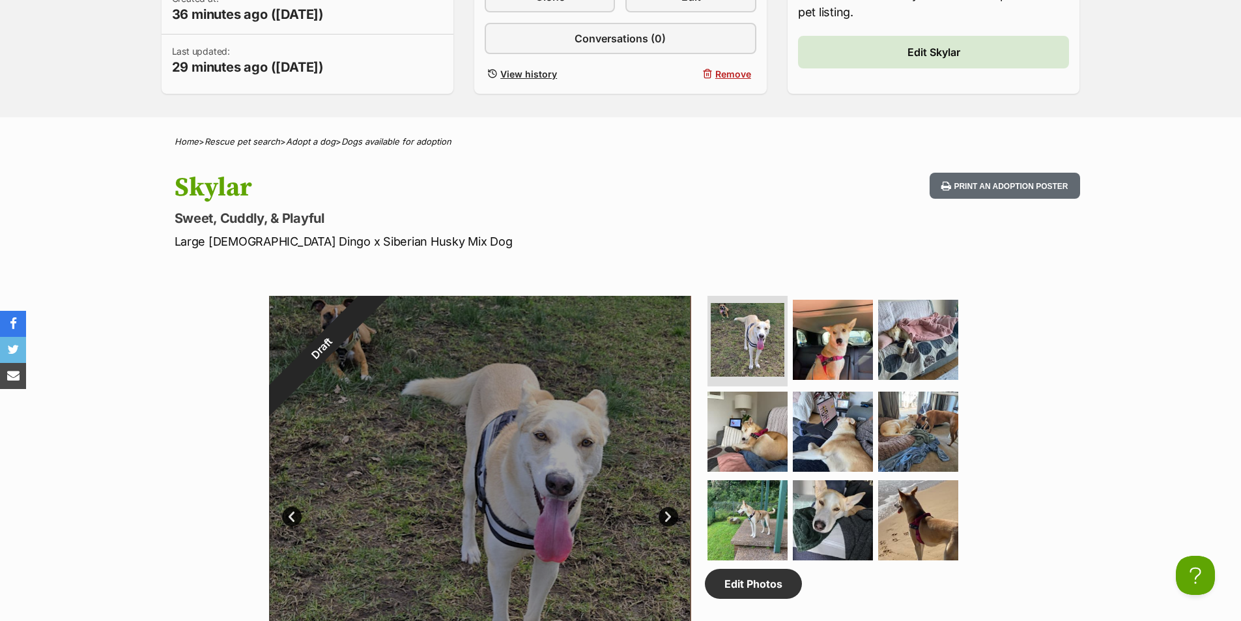
scroll to position [521, 0]
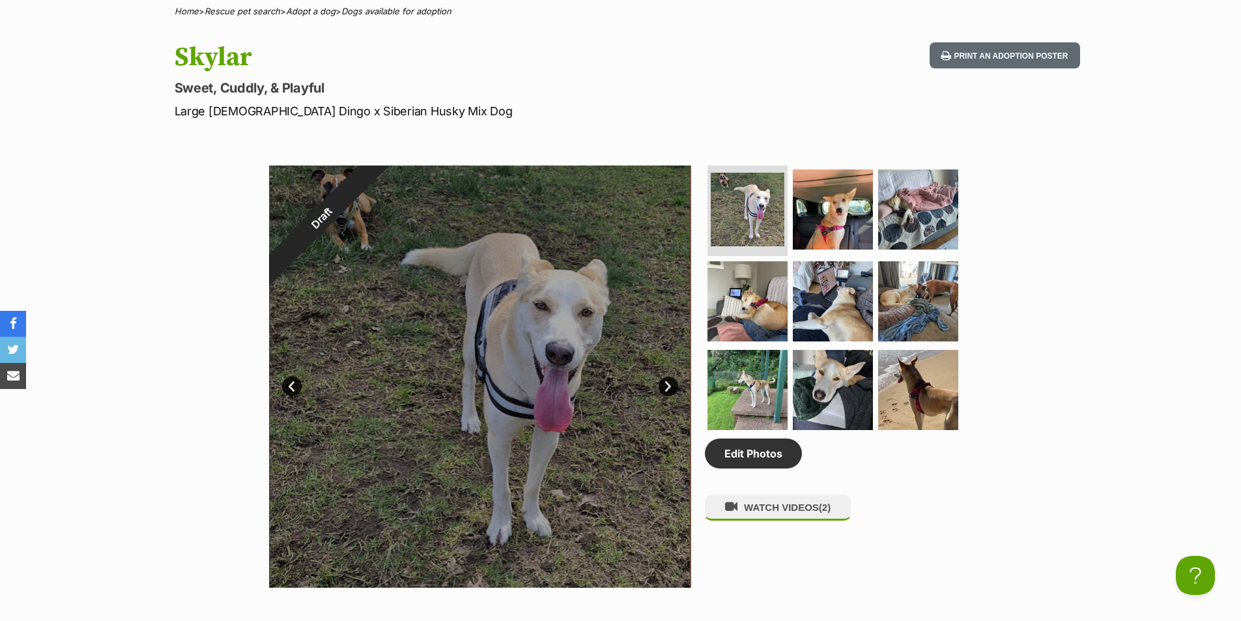
click at [666, 384] on link "Next" at bounding box center [668, 386] width 20 height 20
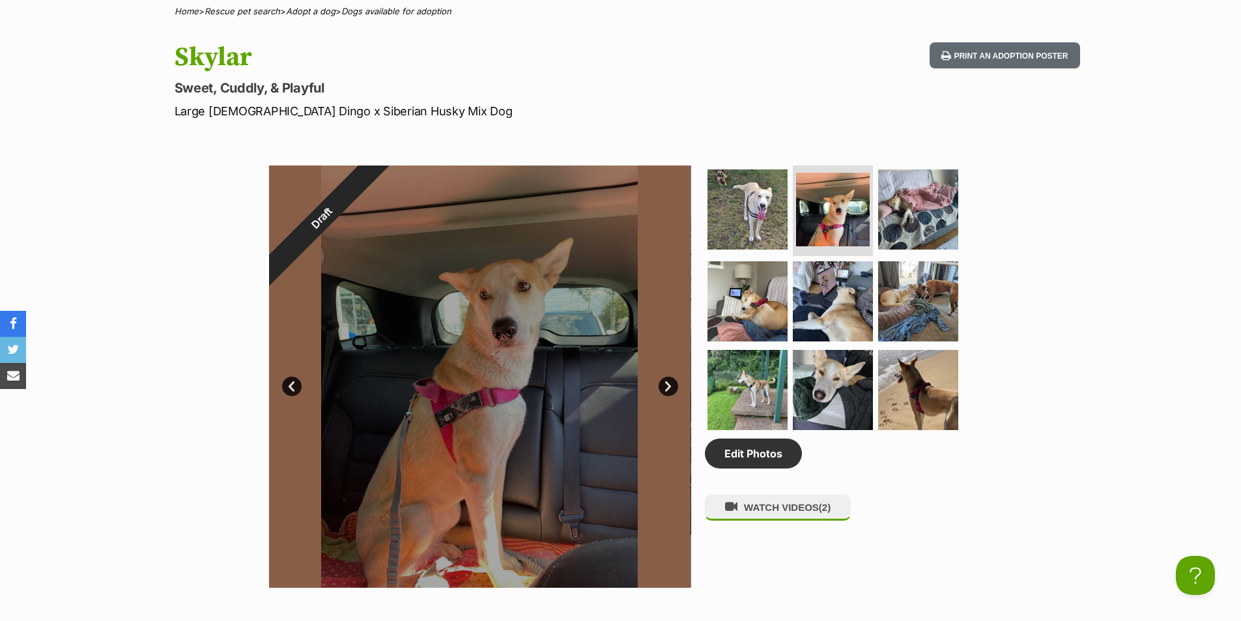
click at [666, 384] on link "Next" at bounding box center [668, 386] width 20 height 20
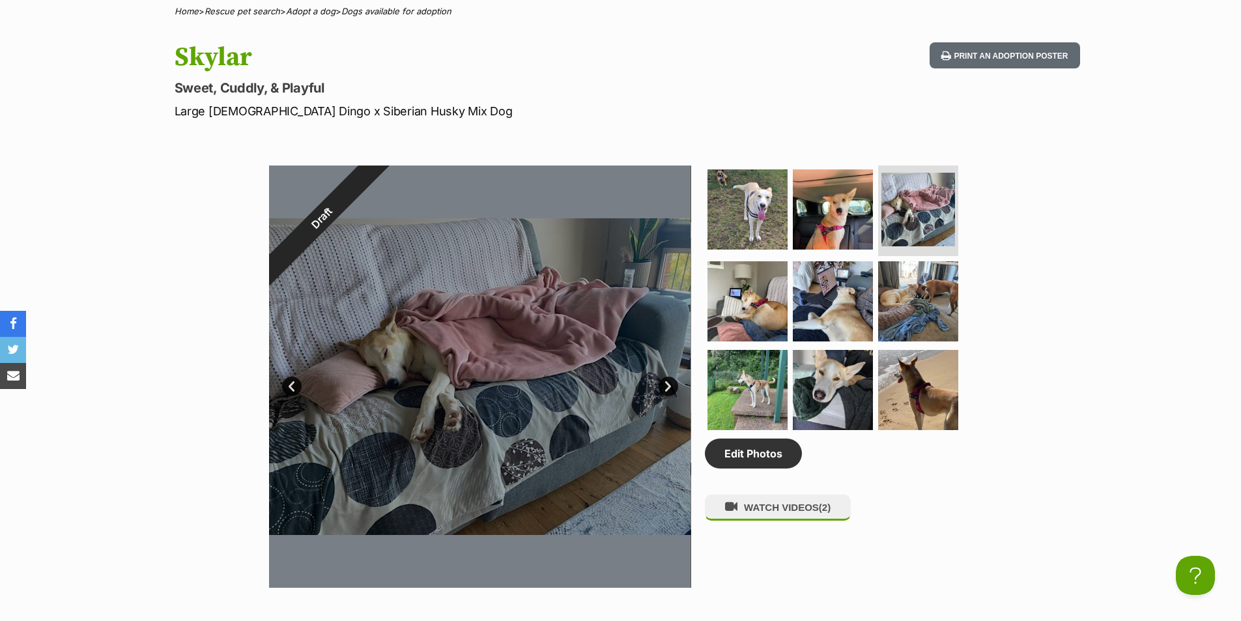
click at [666, 384] on link "Next" at bounding box center [668, 386] width 20 height 20
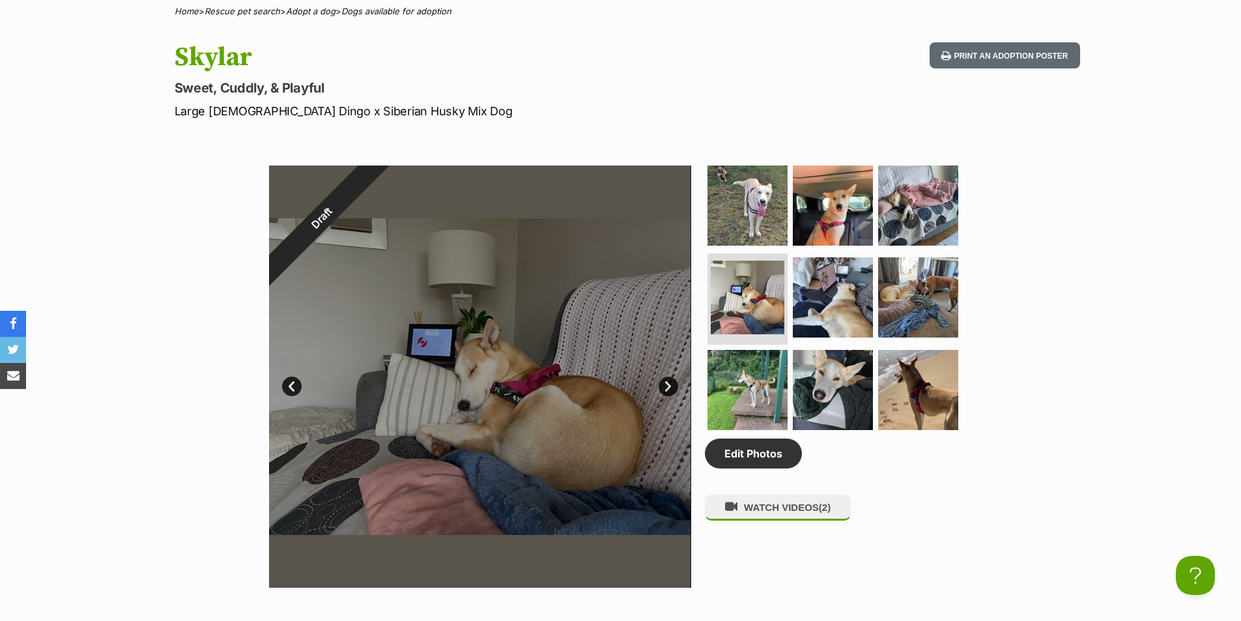
click at [666, 384] on link "Next" at bounding box center [668, 386] width 20 height 20
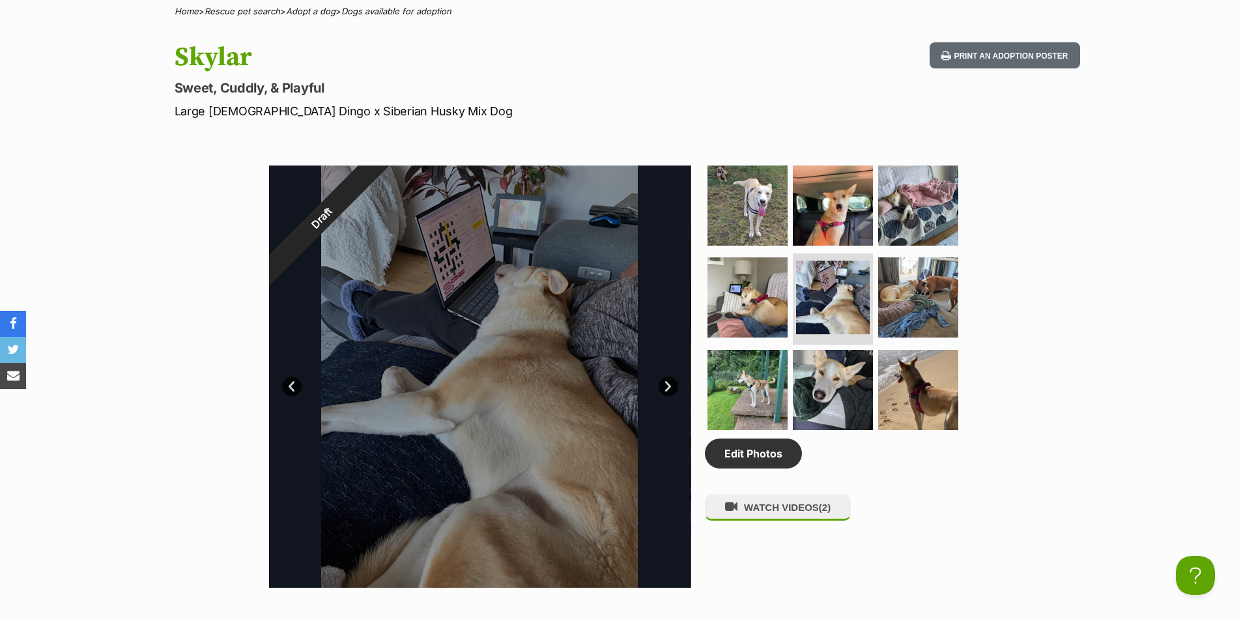
click at [666, 384] on link "Next" at bounding box center [668, 386] width 20 height 20
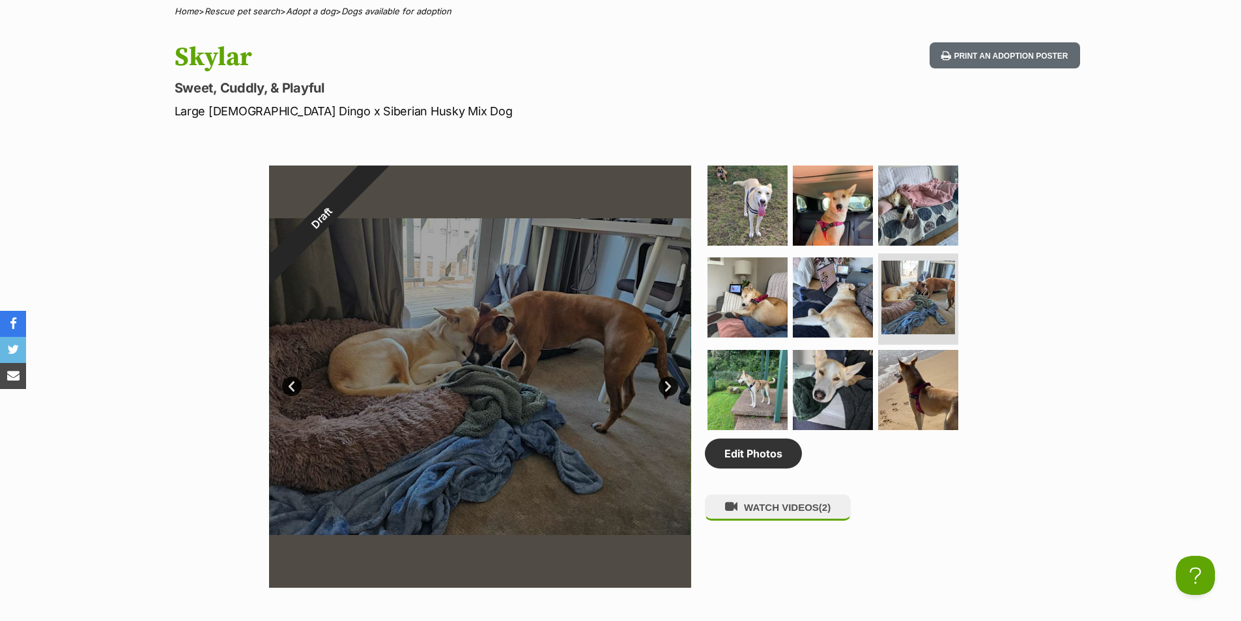
click at [666, 384] on link "Next" at bounding box center [668, 386] width 20 height 20
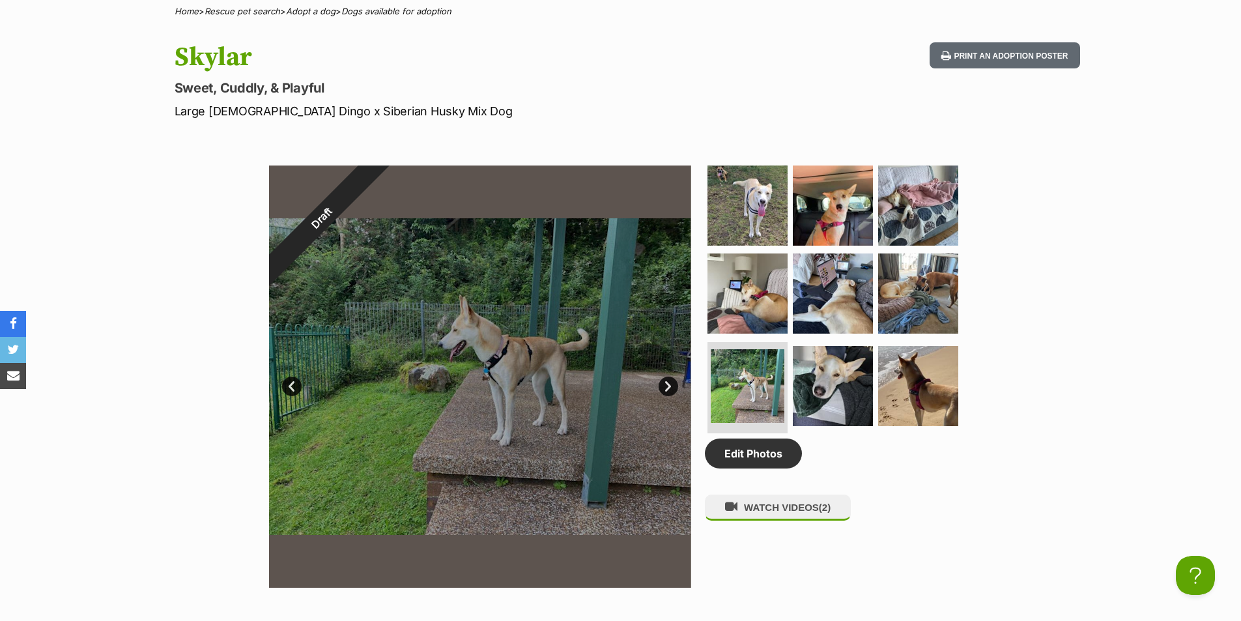
click at [666, 384] on link "Next" at bounding box center [668, 386] width 20 height 20
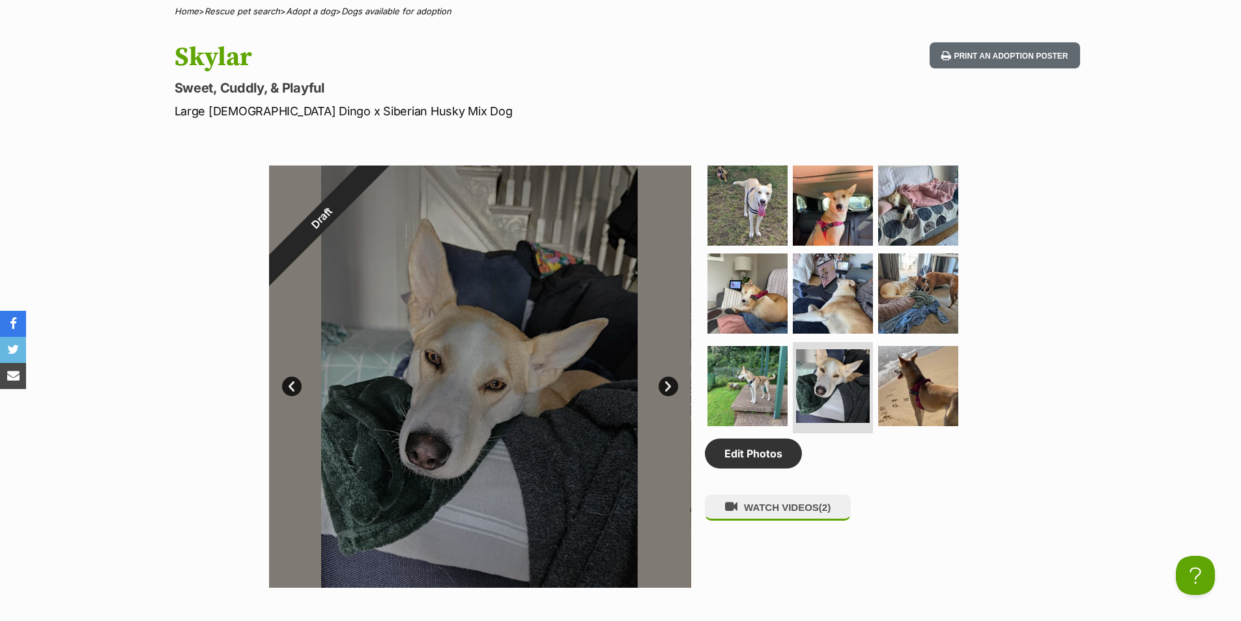
click at [666, 384] on link "Next" at bounding box center [668, 386] width 20 height 20
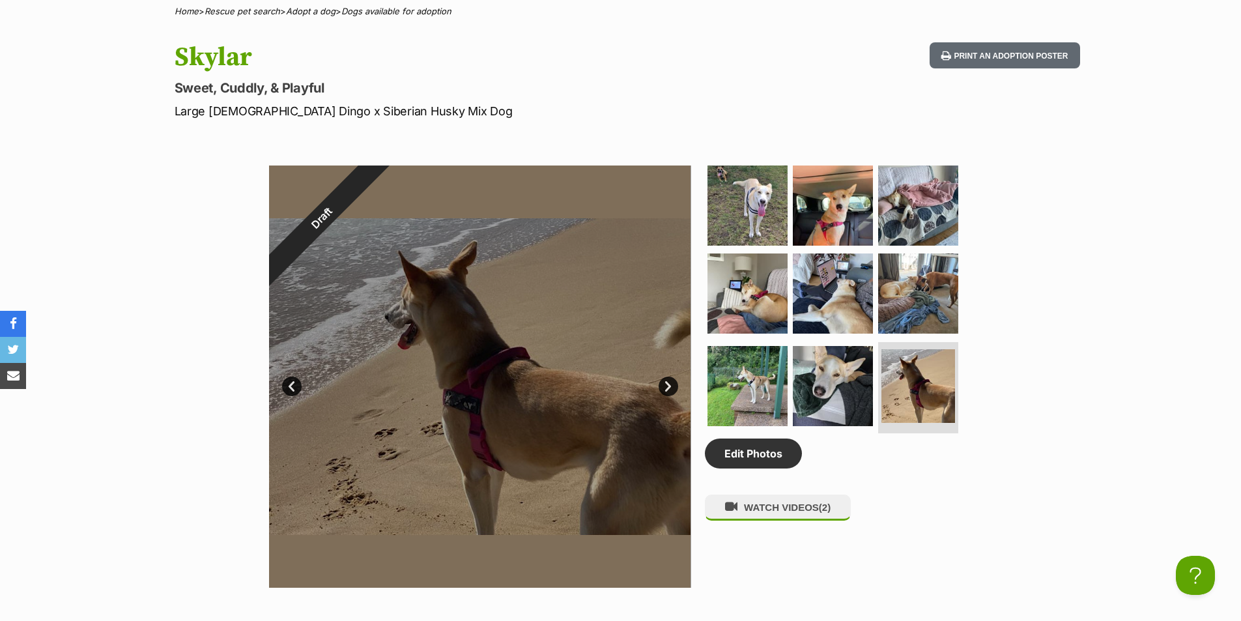
click at [666, 384] on link "Next" at bounding box center [668, 386] width 20 height 20
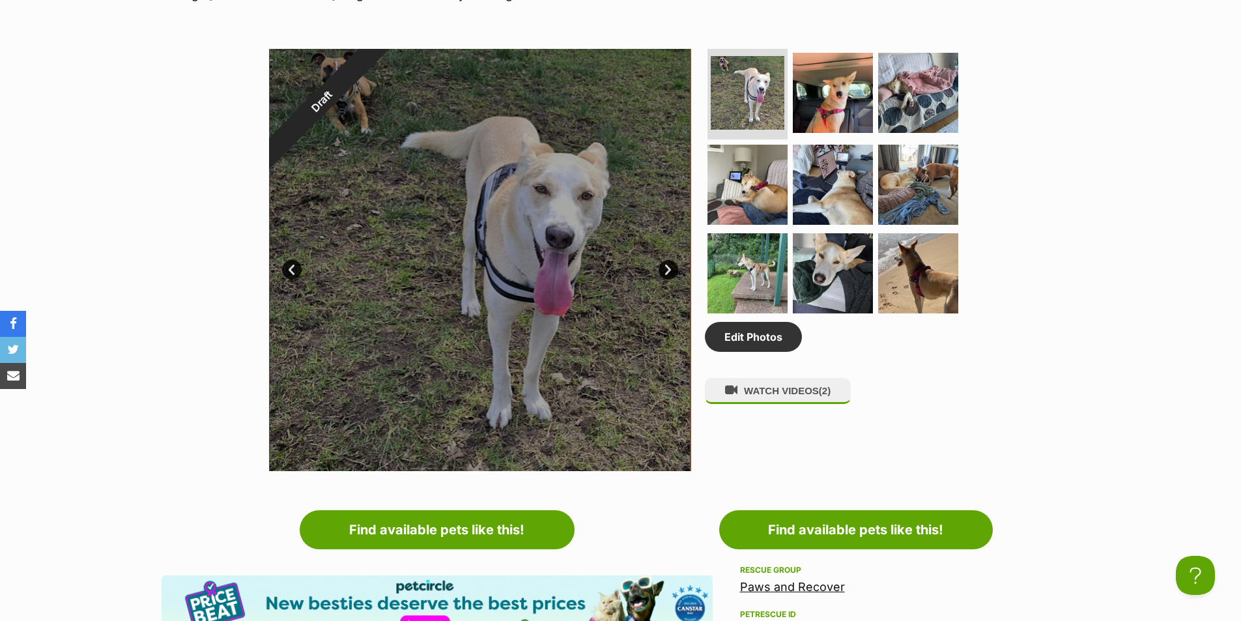
scroll to position [456, 0]
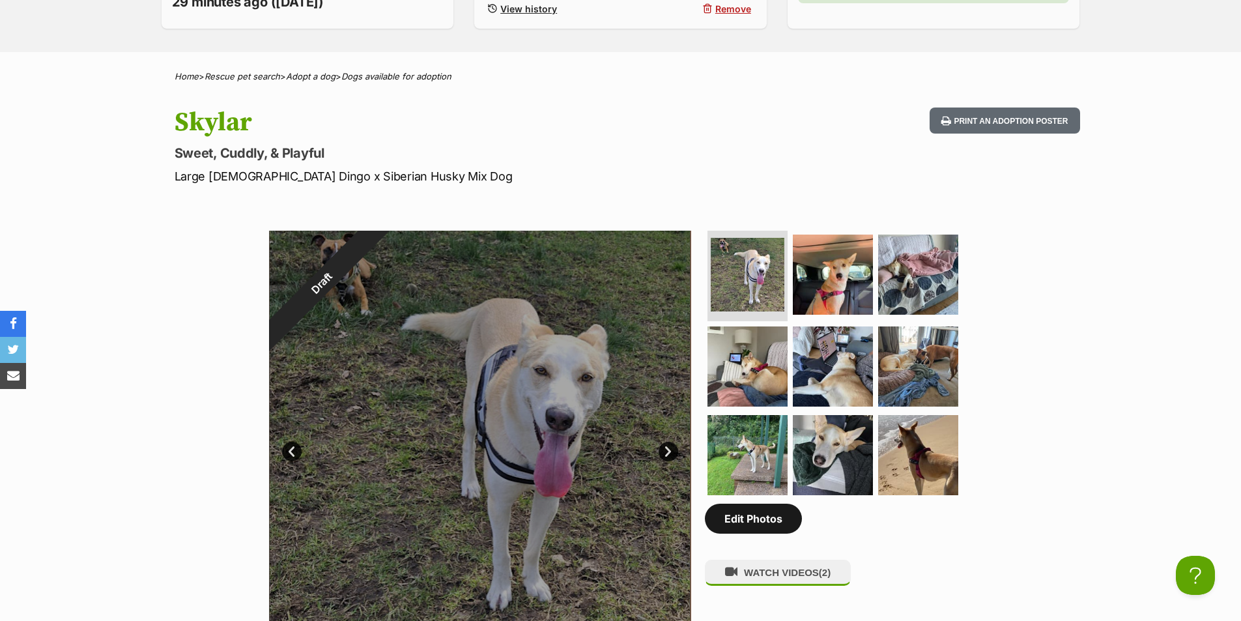
click at [774, 524] on link "Edit Photos" at bounding box center [753, 518] width 97 height 30
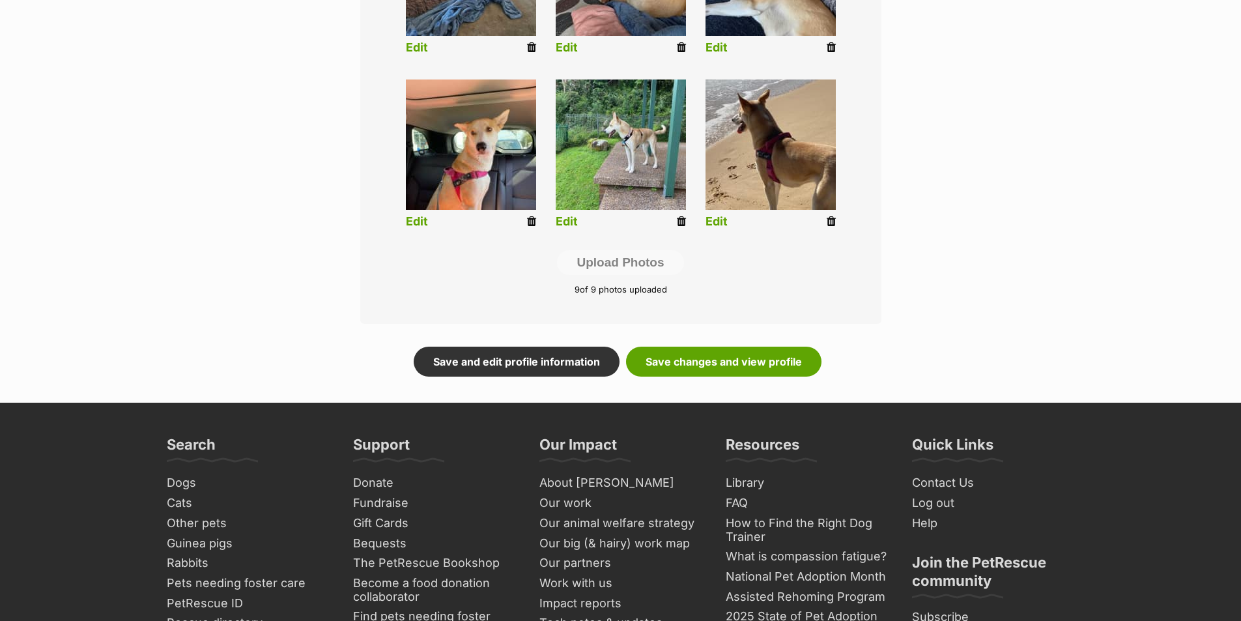
scroll to position [716, 0]
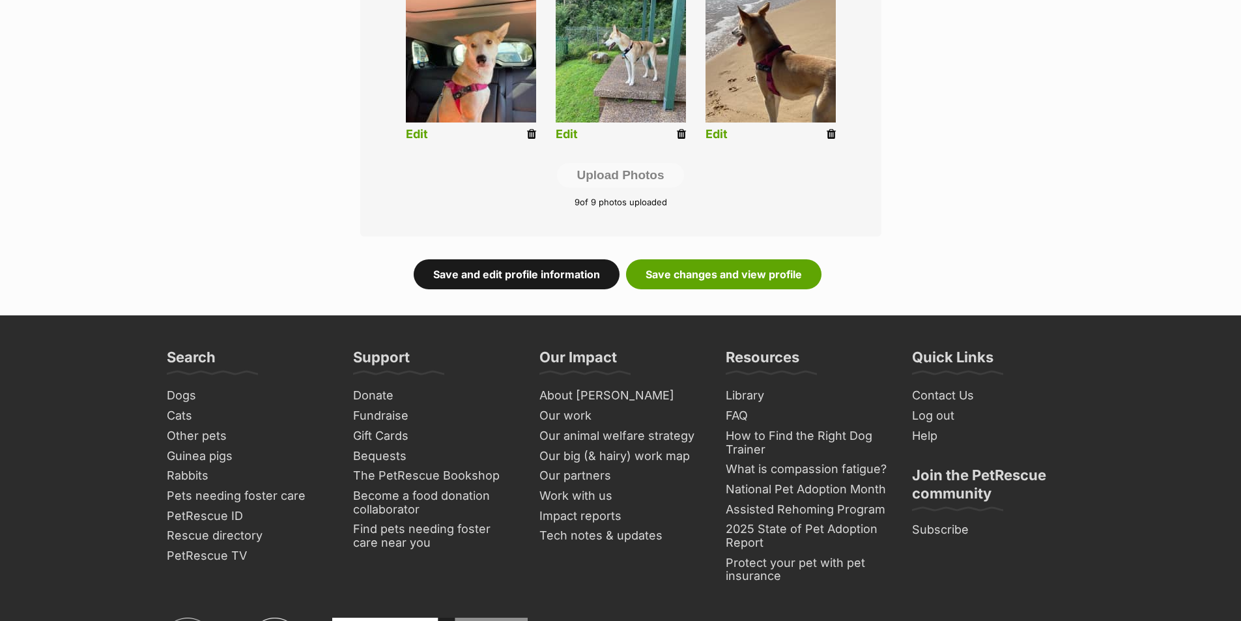
click at [570, 281] on link "Save and edit profile information" at bounding box center [517, 274] width 206 height 30
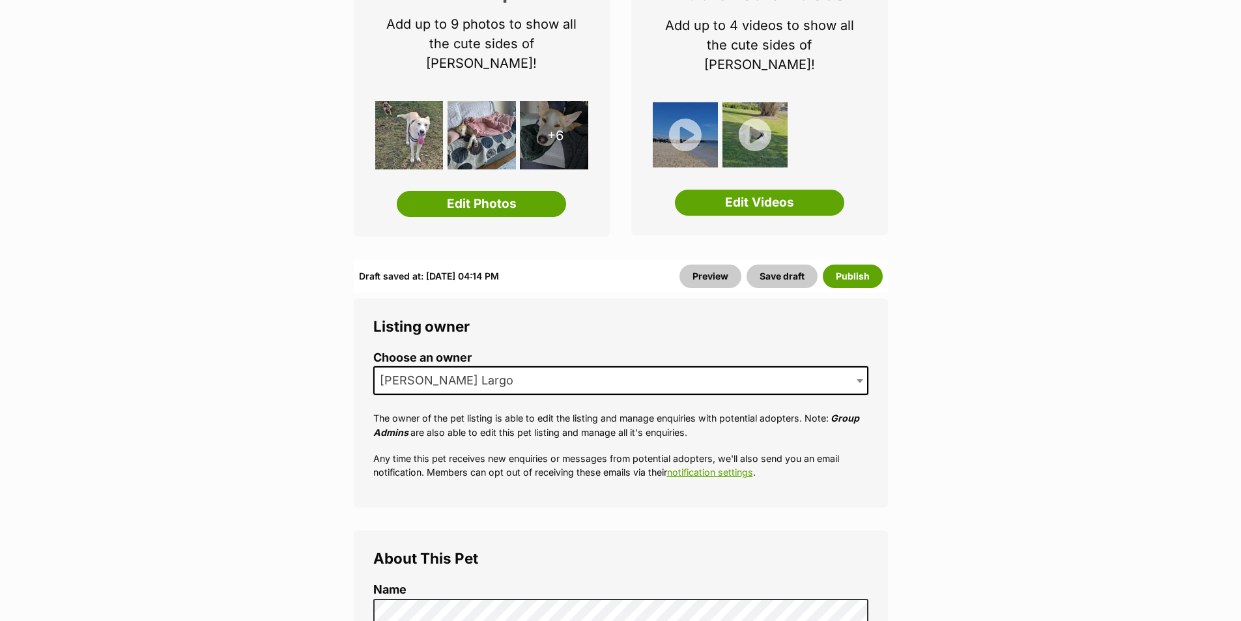
scroll to position [195, 0]
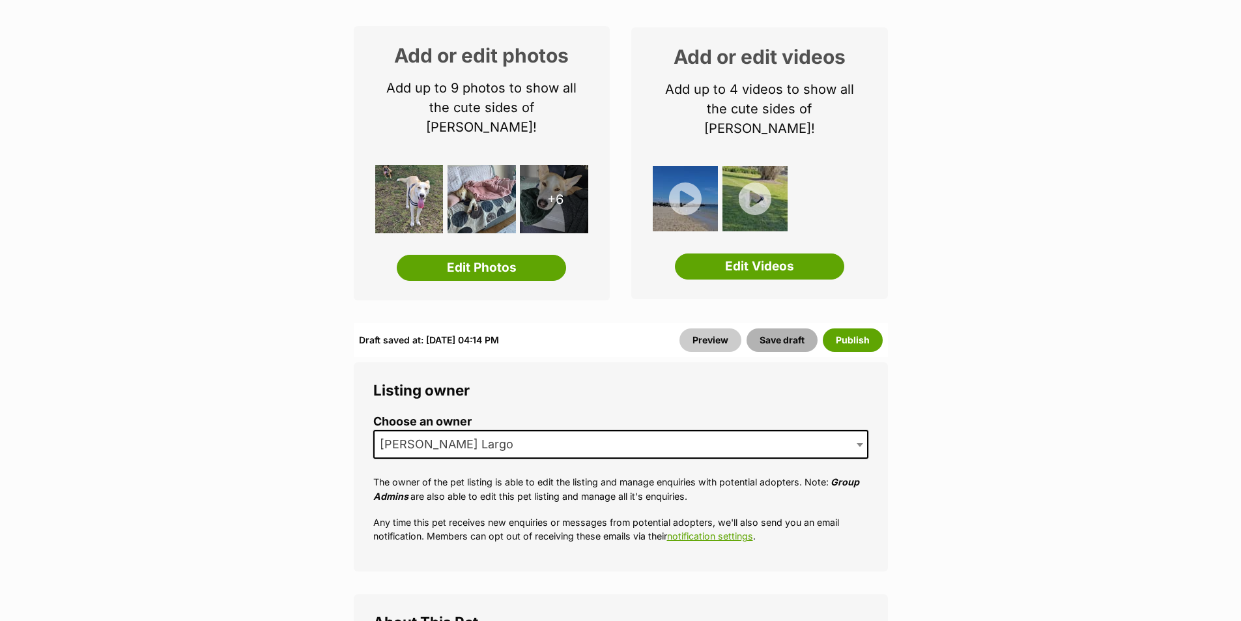
click at [791, 328] on button "Save draft" at bounding box center [781, 339] width 71 height 23
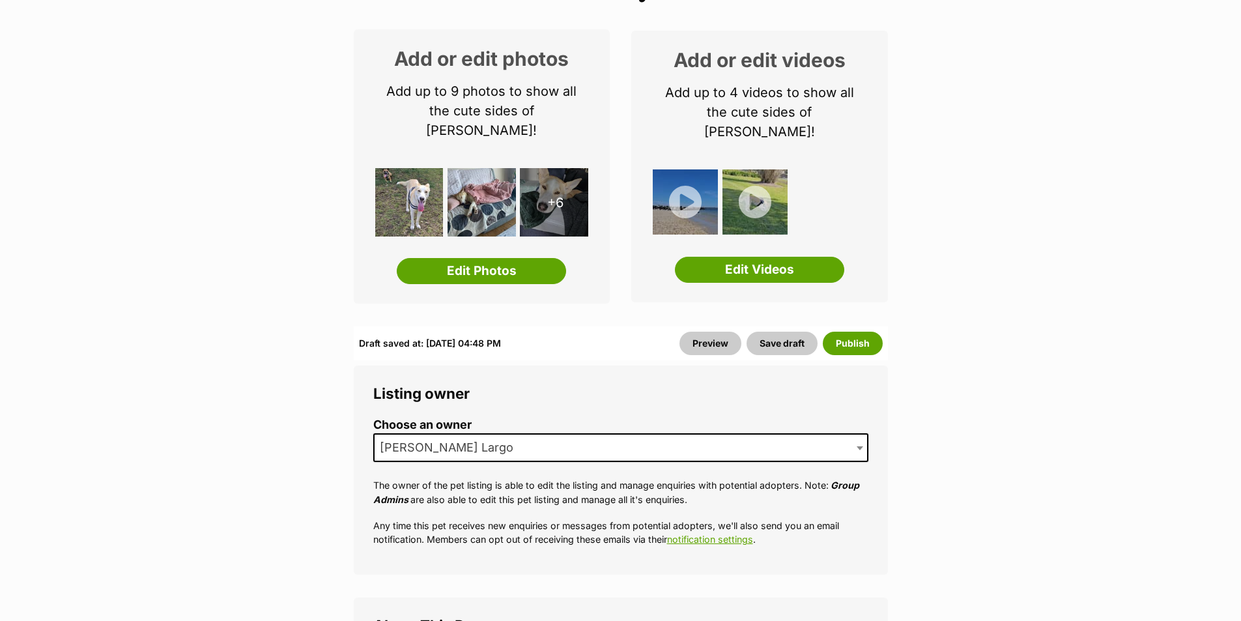
scroll to position [195, 0]
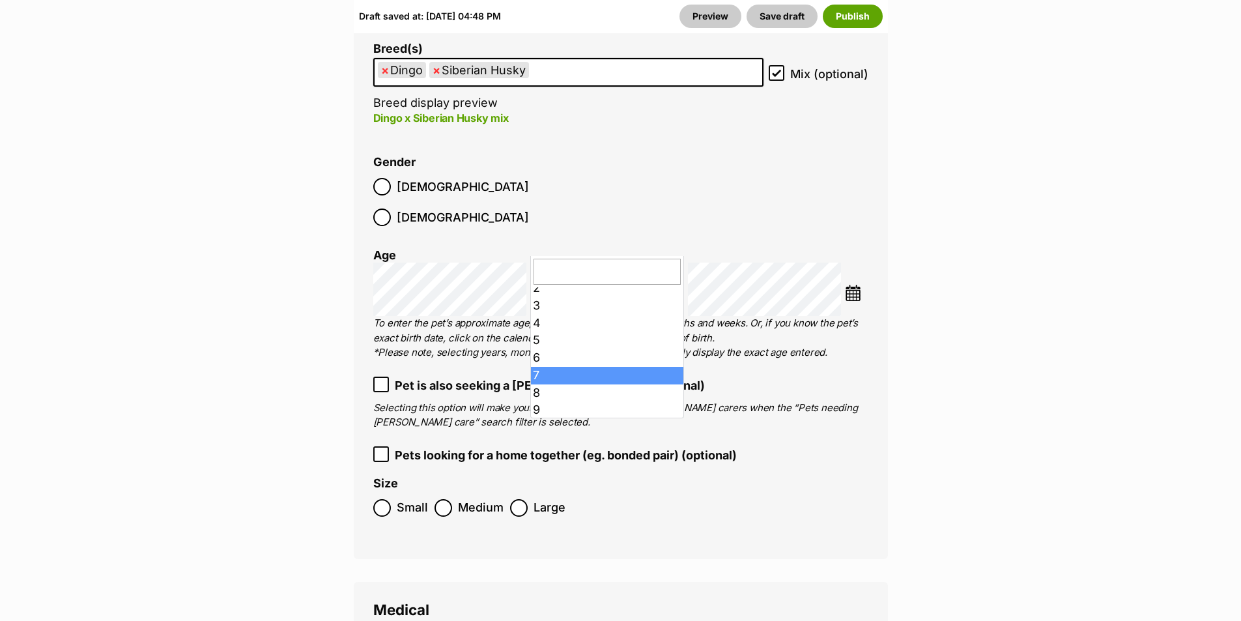
scroll to position [65, 0]
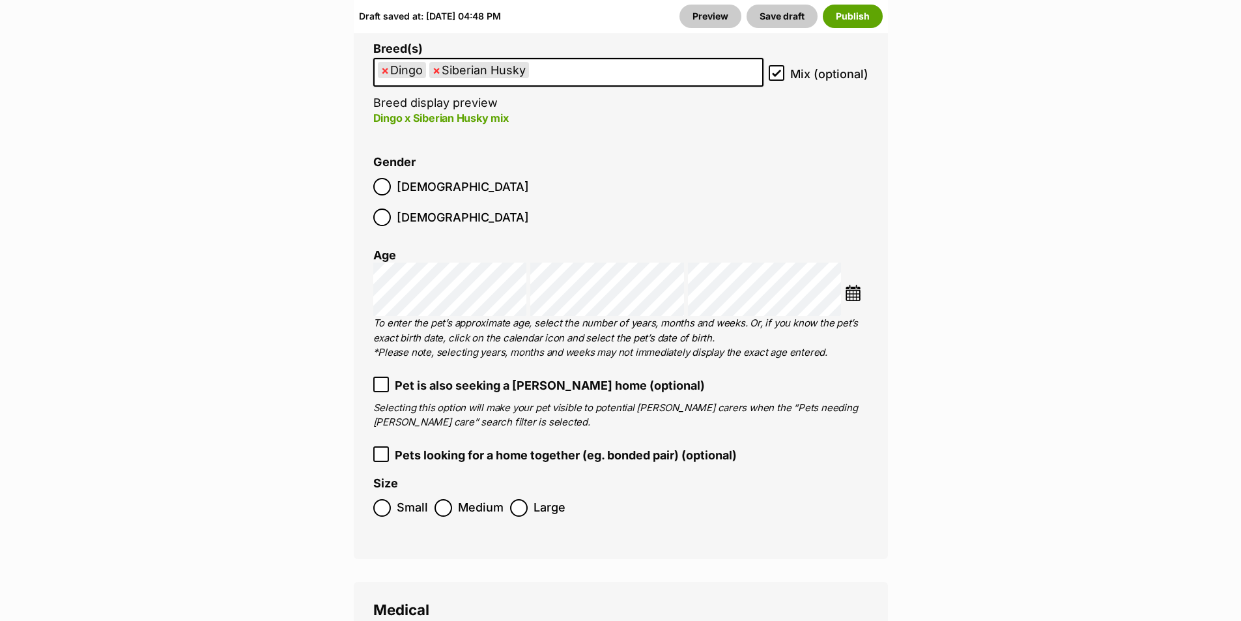
click at [587, 318] on ol "Breed(s) Dingo Siberian Husky Affenpinscher Afghan Hound Airedale Terrier Akita…" at bounding box center [620, 282] width 495 height 481
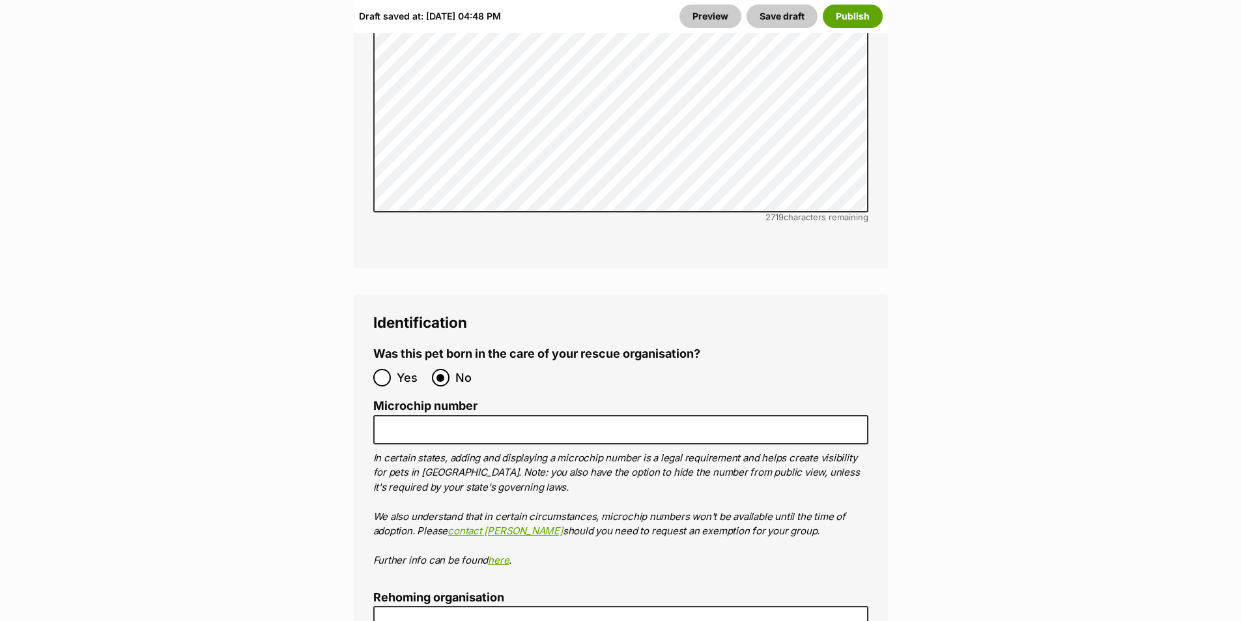
scroll to position [4493, 0]
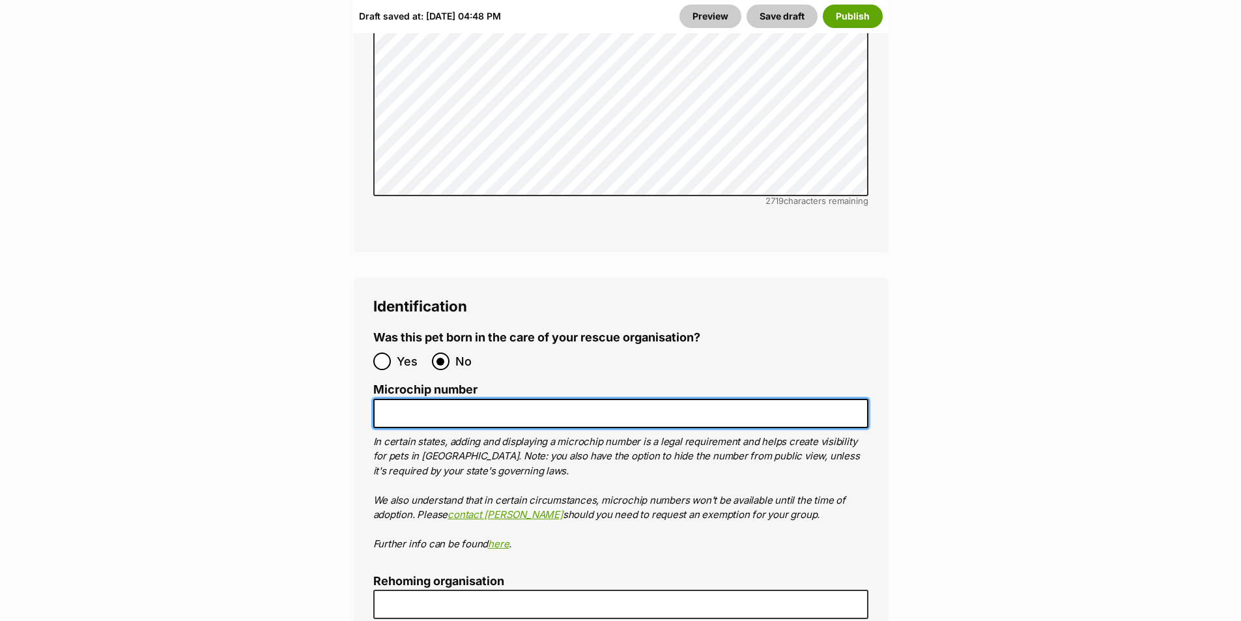
click at [541, 399] on input "Microchip number" at bounding box center [620, 413] width 495 height 29
type input "991001006145161"
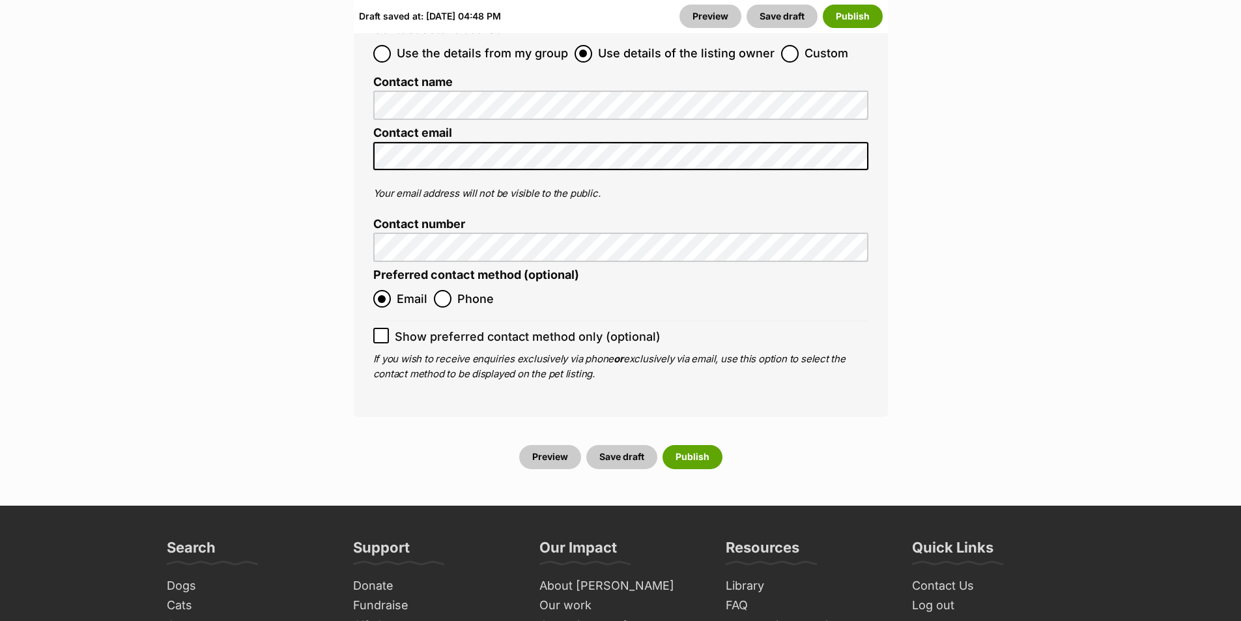
scroll to position [5405, 0]
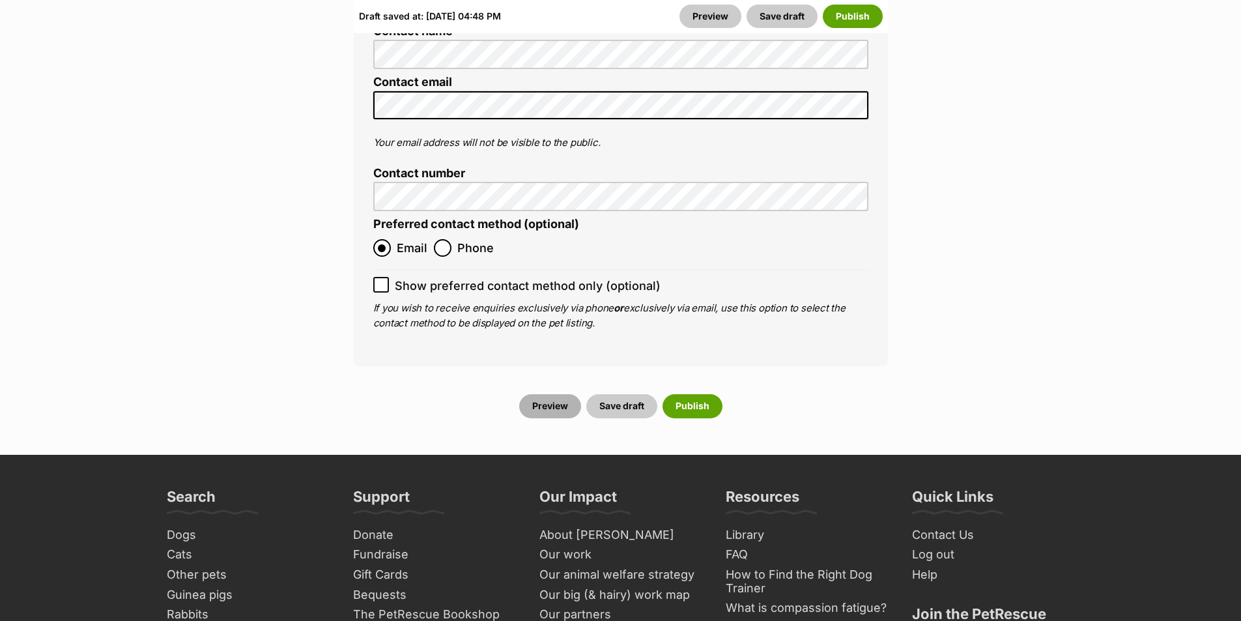
click at [548, 394] on link "Preview" at bounding box center [550, 405] width 62 height 23
click at [679, 394] on button "Publish" at bounding box center [692, 405] width 60 height 23
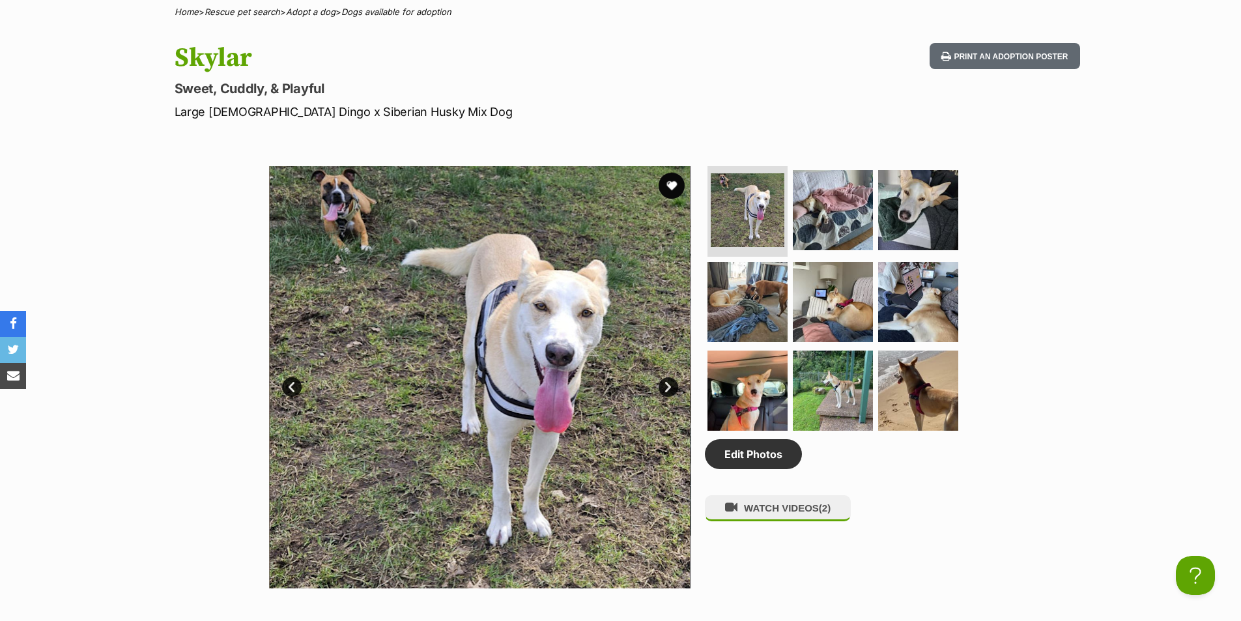
scroll to position [521, 0]
click at [1060, 449] on div "Available 1 of 9 images 1 of 9 images 1 of 9 images 1 of 9 images 1 of 9 images…" at bounding box center [620, 367] width 1241 height 442
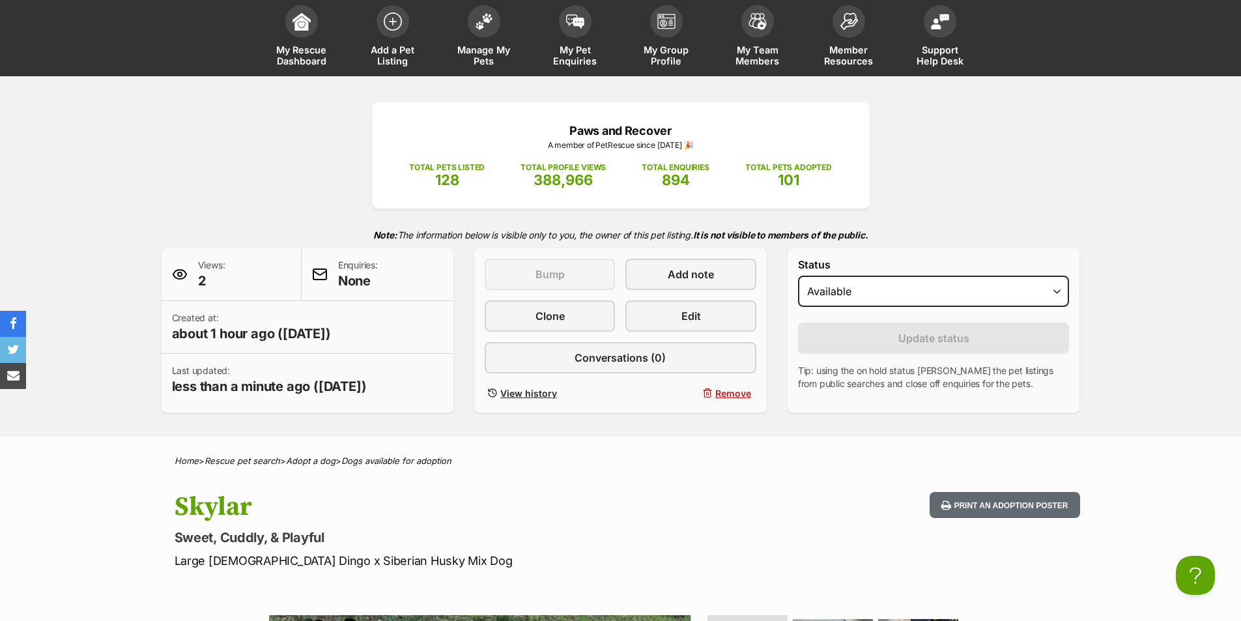
scroll to position [0, 0]
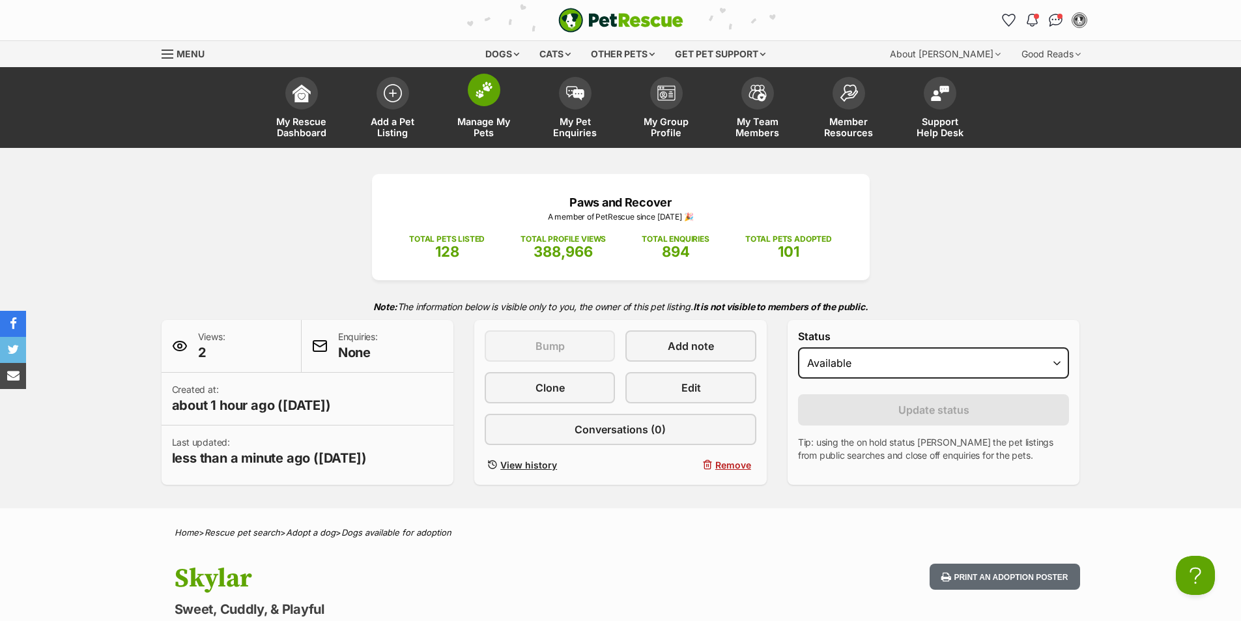
click at [486, 102] on span at bounding box center [484, 90] width 33 height 33
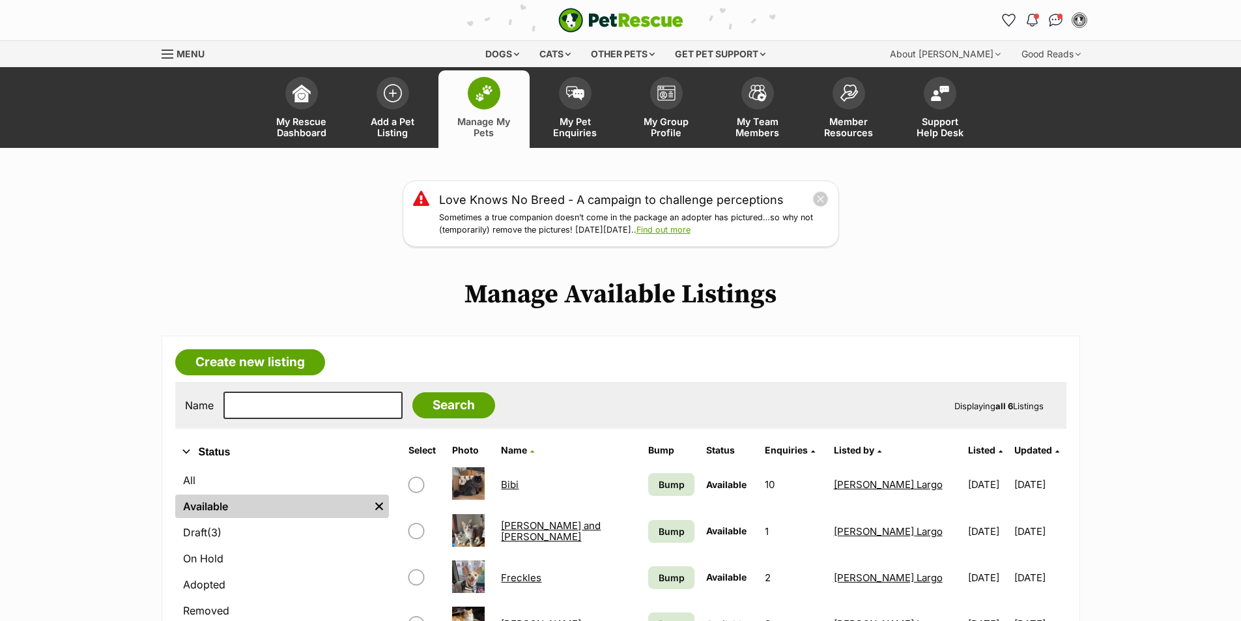
scroll to position [195, 0]
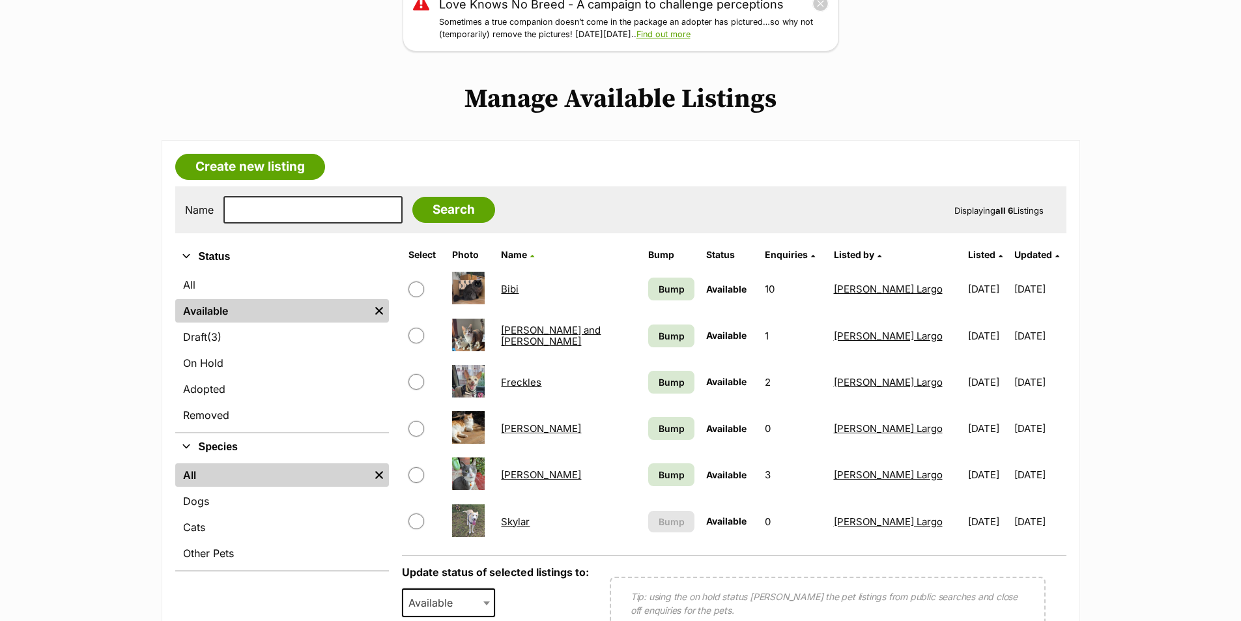
click at [522, 522] on link "Skylar" at bounding box center [515, 521] width 29 height 12
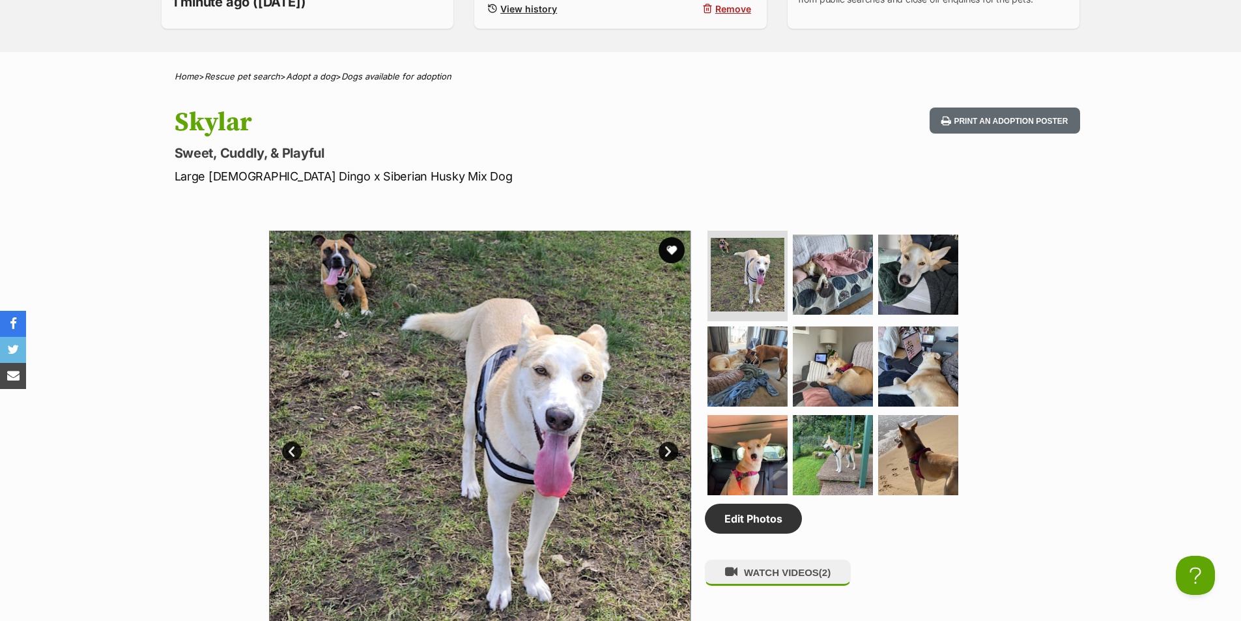
scroll to position [521, 0]
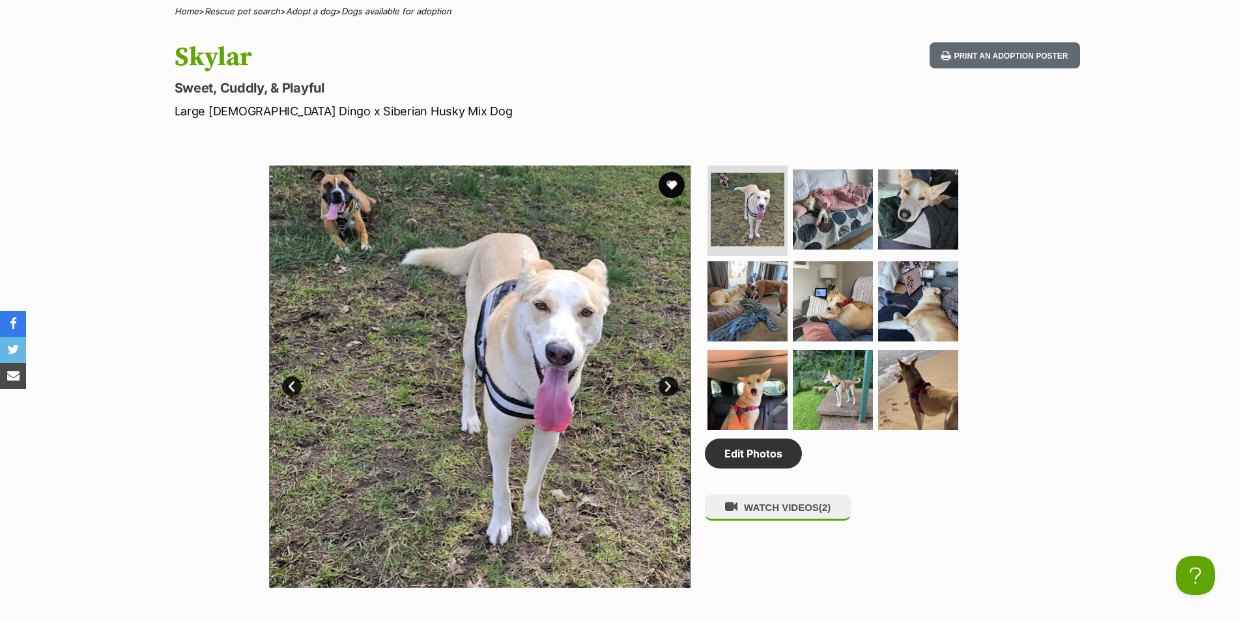
click at [672, 382] on link "Next" at bounding box center [668, 386] width 20 height 20
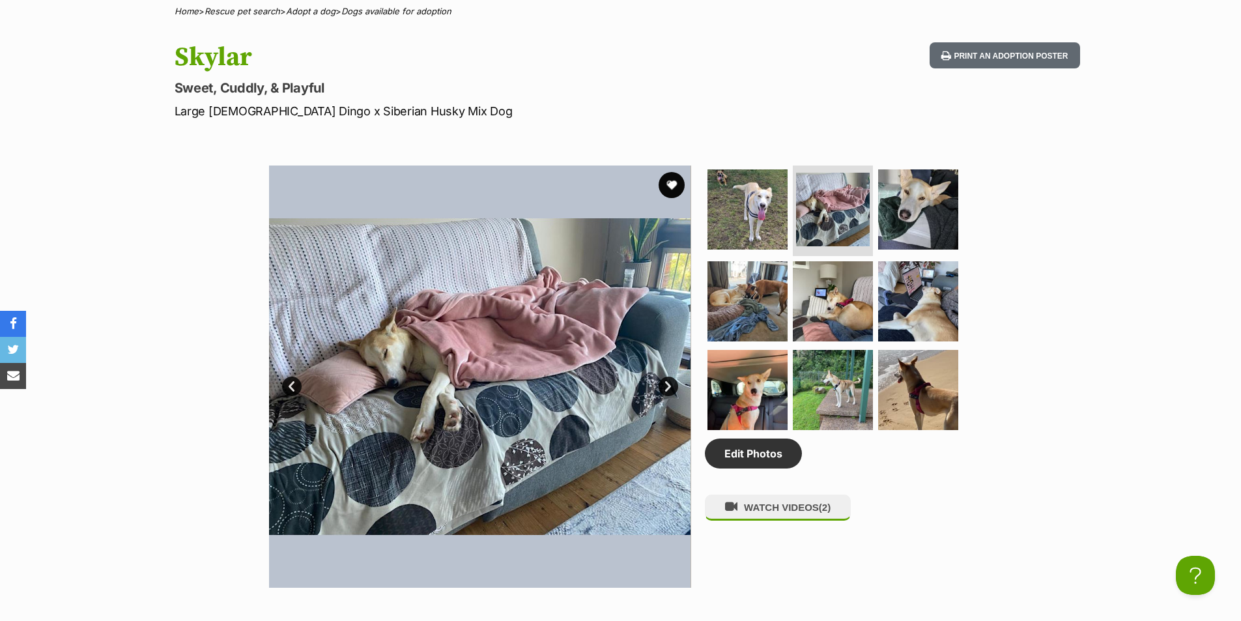
click at [672, 382] on link "Next" at bounding box center [668, 386] width 20 height 20
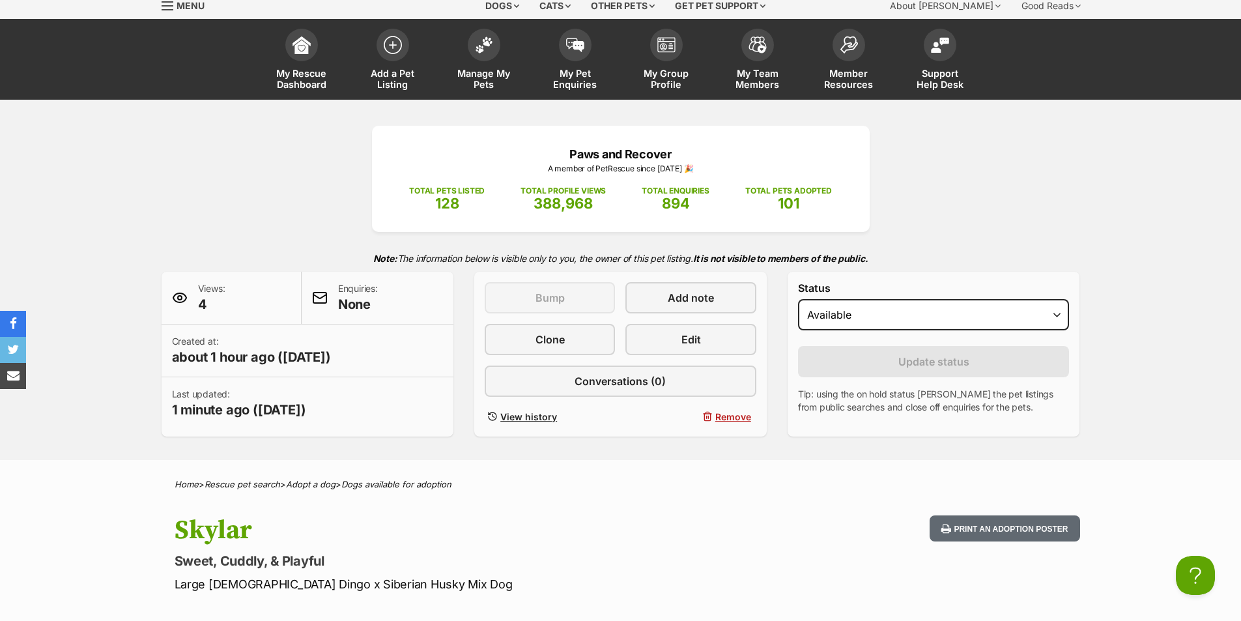
scroll to position [0, 0]
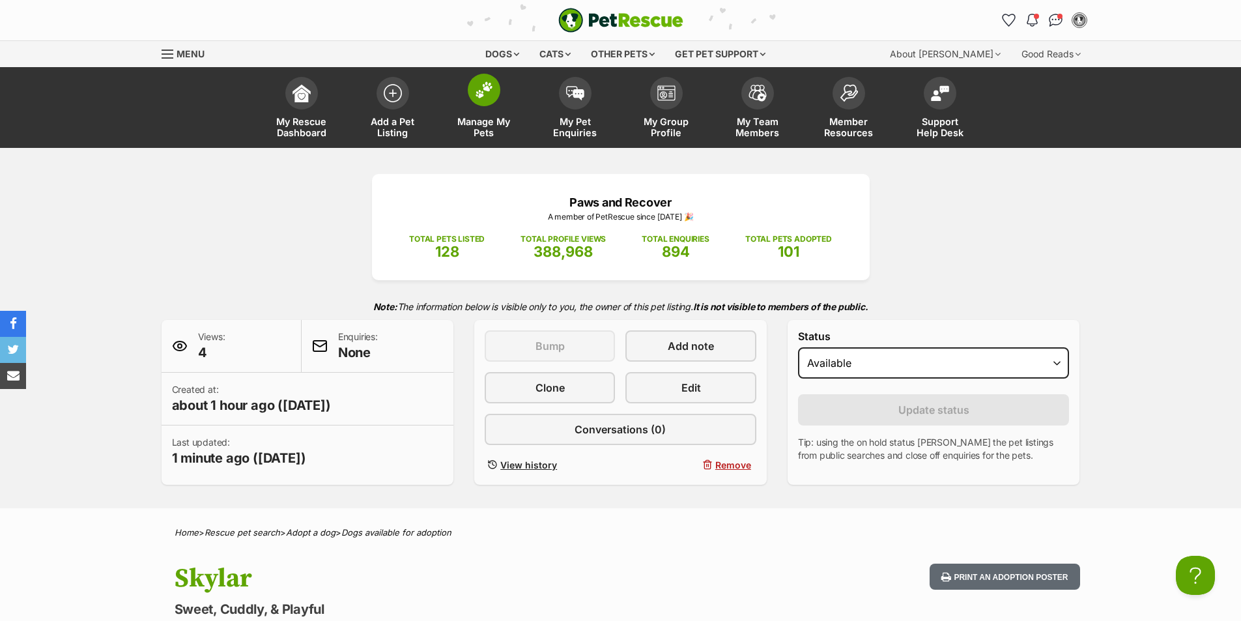
click at [475, 98] on img at bounding box center [484, 89] width 18 height 17
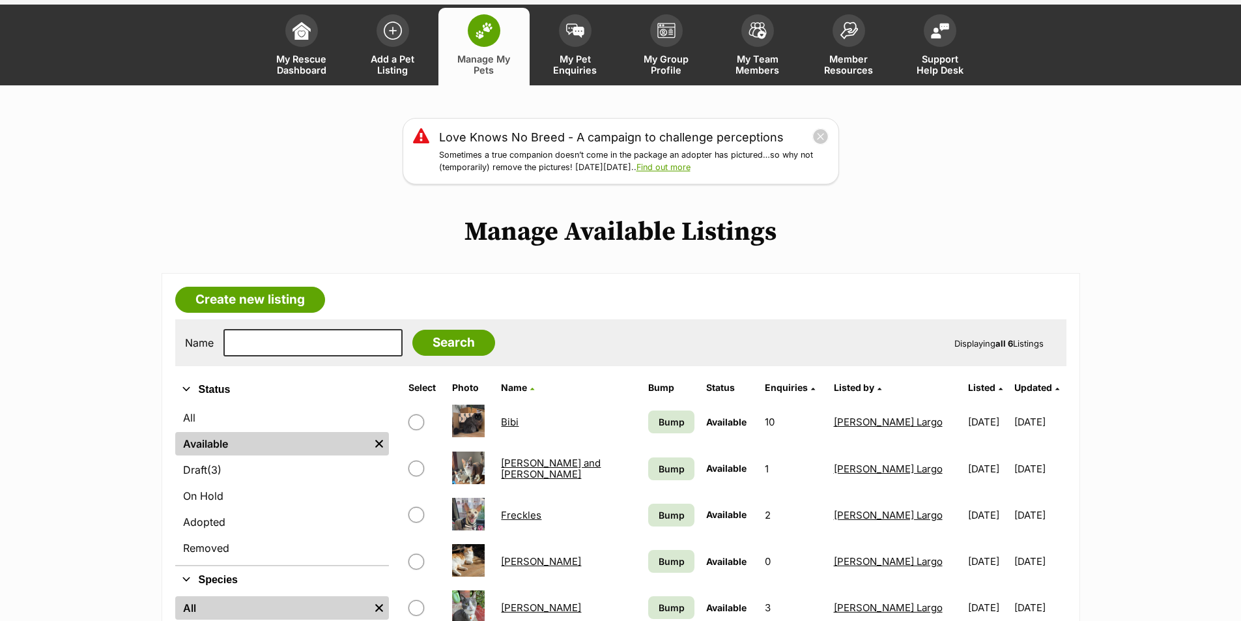
scroll to position [195, 0]
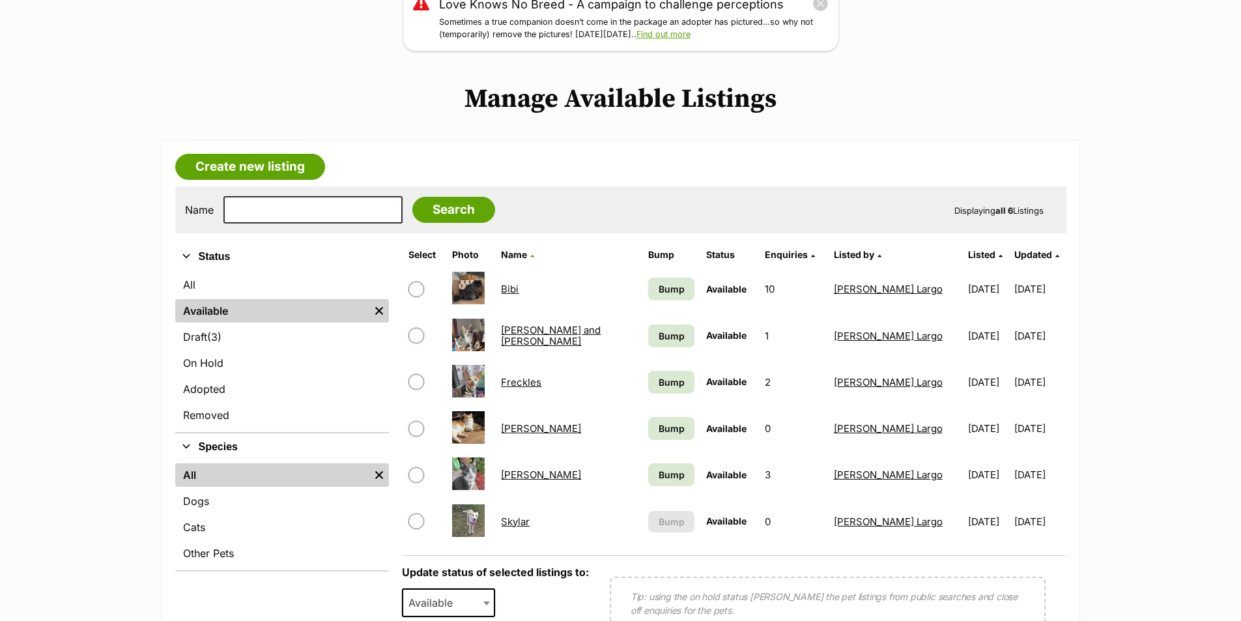
click at [415, 527] on input "checkbox" at bounding box center [416, 521] width 16 height 16
checkbox input "true"
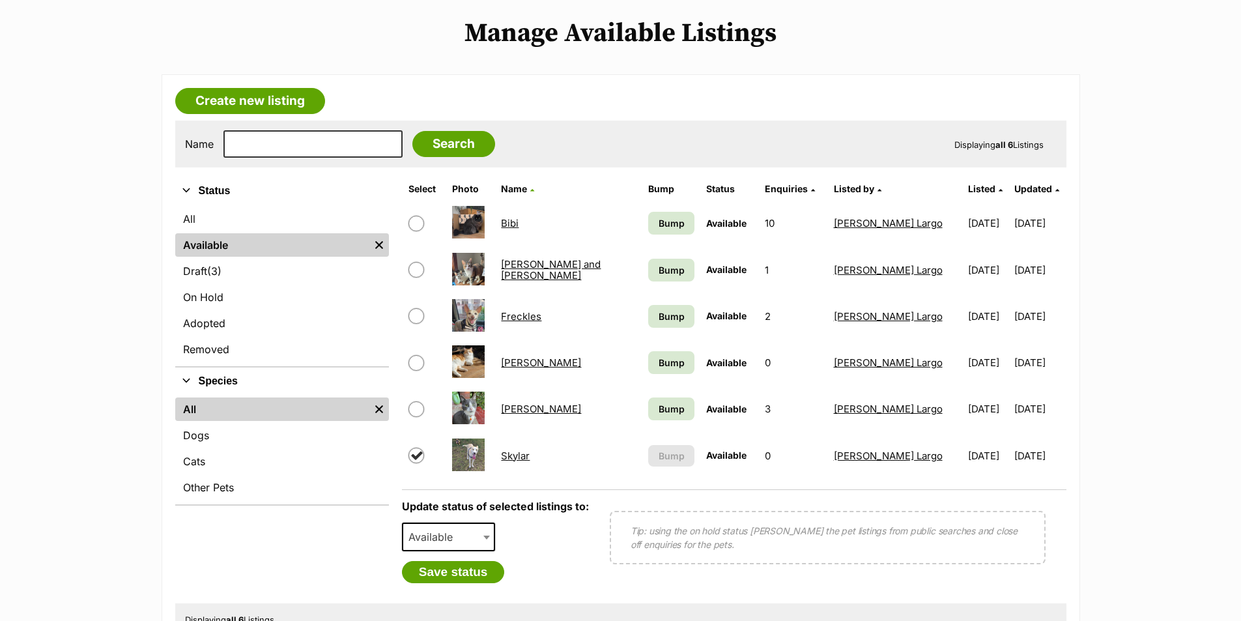
scroll to position [260, 0]
click at [529, 454] on link "Skylar" at bounding box center [515, 456] width 29 height 12
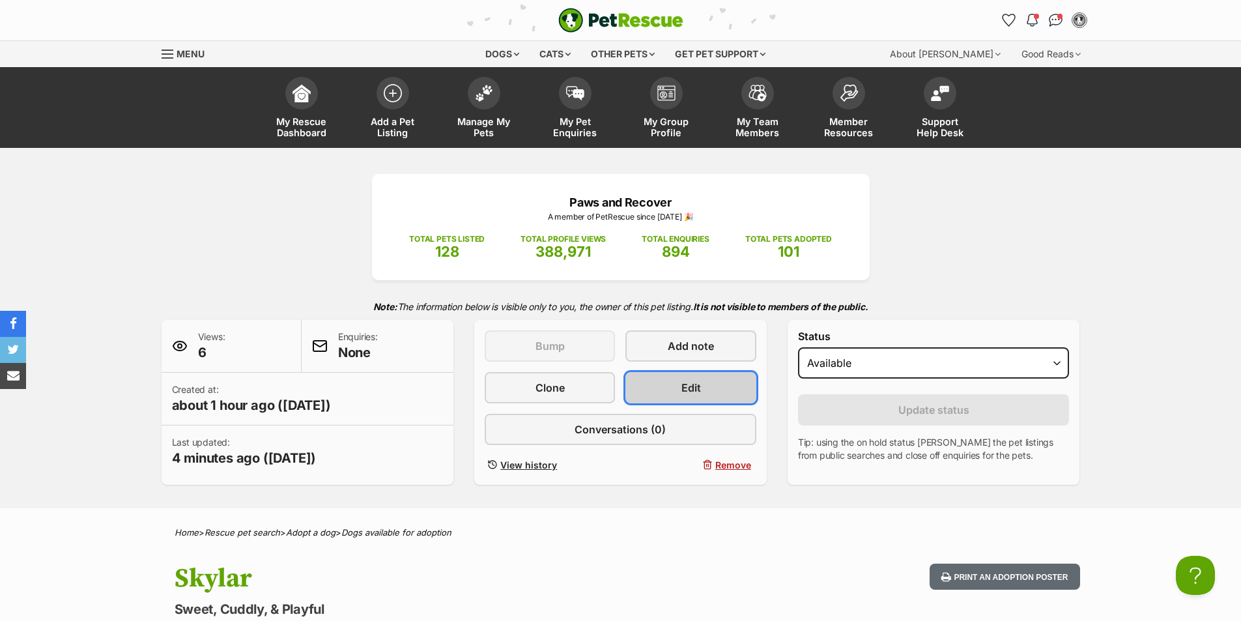
click at [660, 384] on link "Edit" at bounding box center [690, 387] width 130 height 31
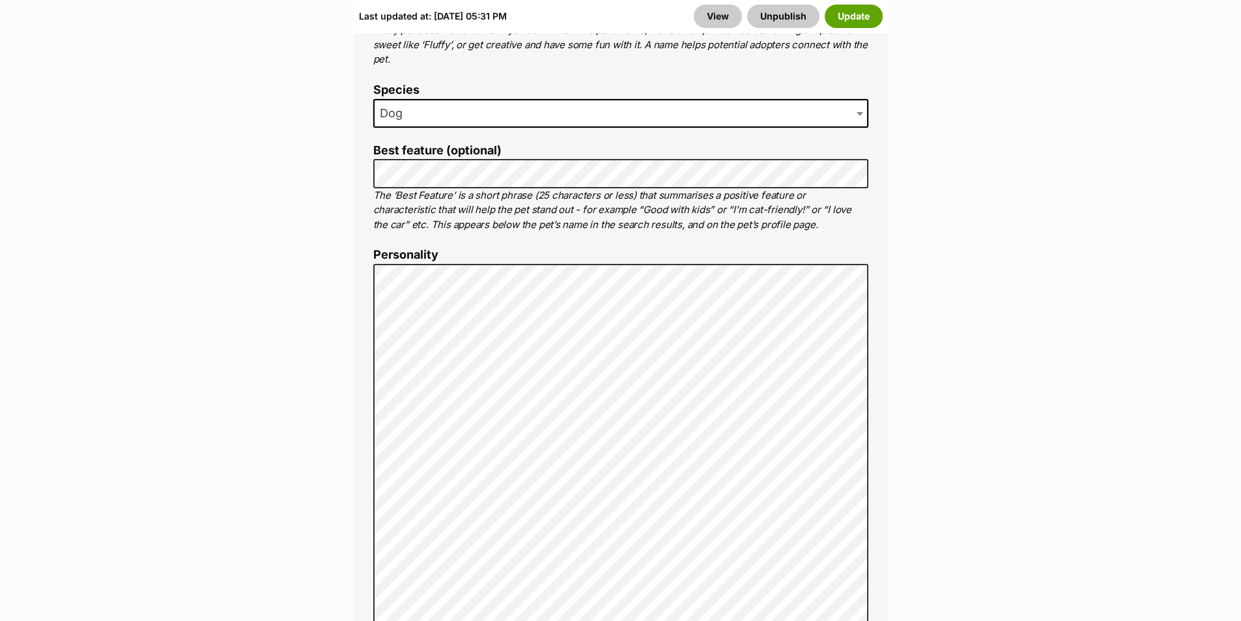
scroll to position [912, 0]
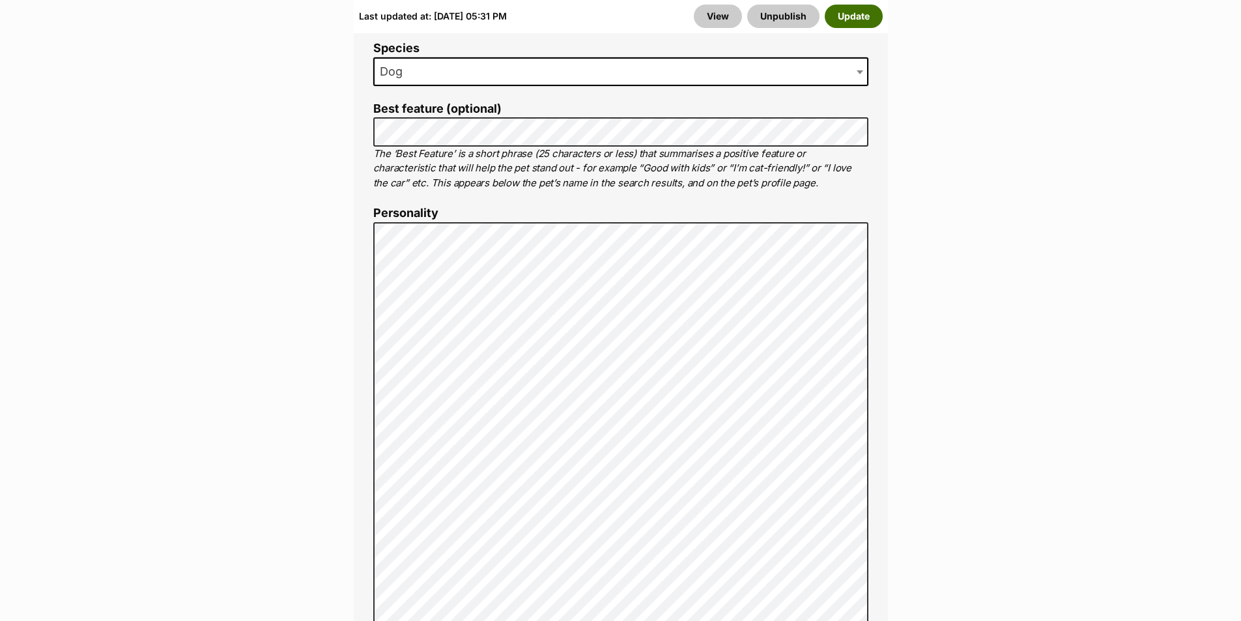
drag, startPoint x: 854, startPoint y: 16, endPoint x: 862, endPoint y: 19, distance: 8.5
click at [856, 16] on button "Update" at bounding box center [853, 16] width 58 height 23
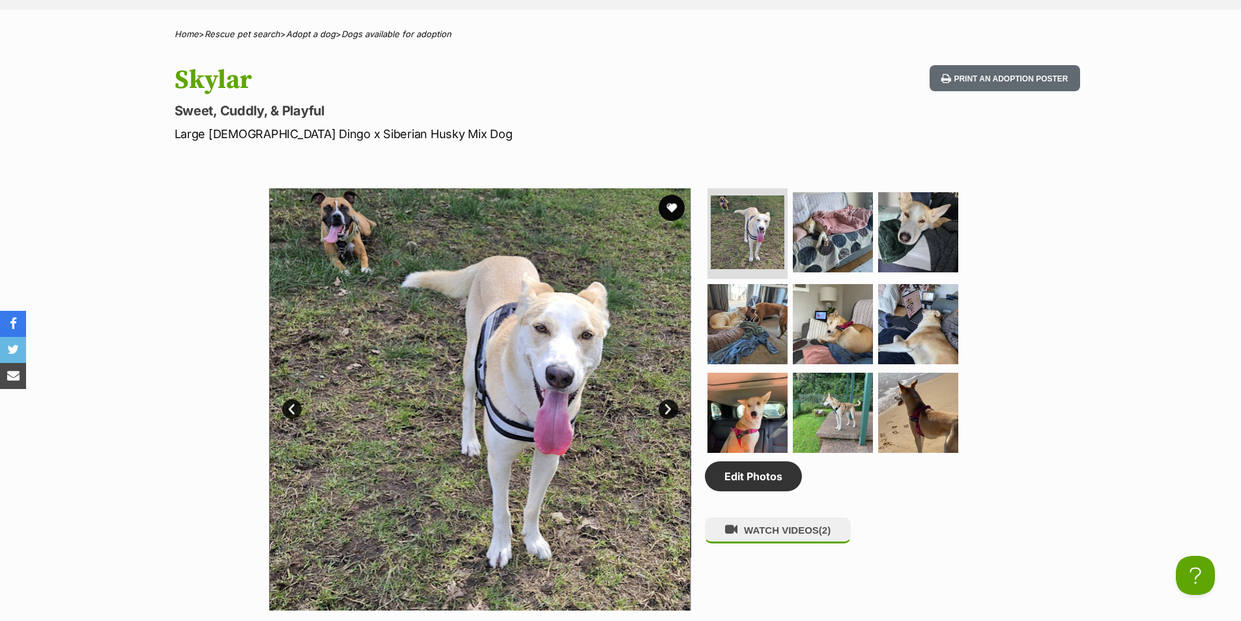
scroll to position [521, 0]
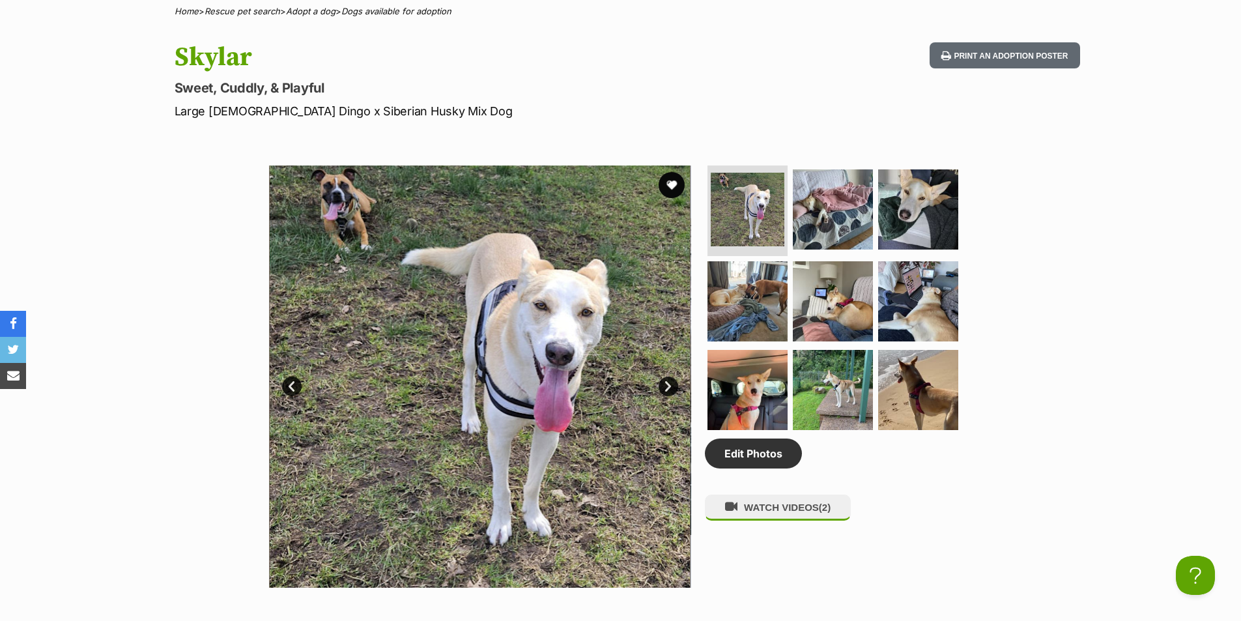
click at [675, 384] on link "Next" at bounding box center [668, 386] width 20 height 20
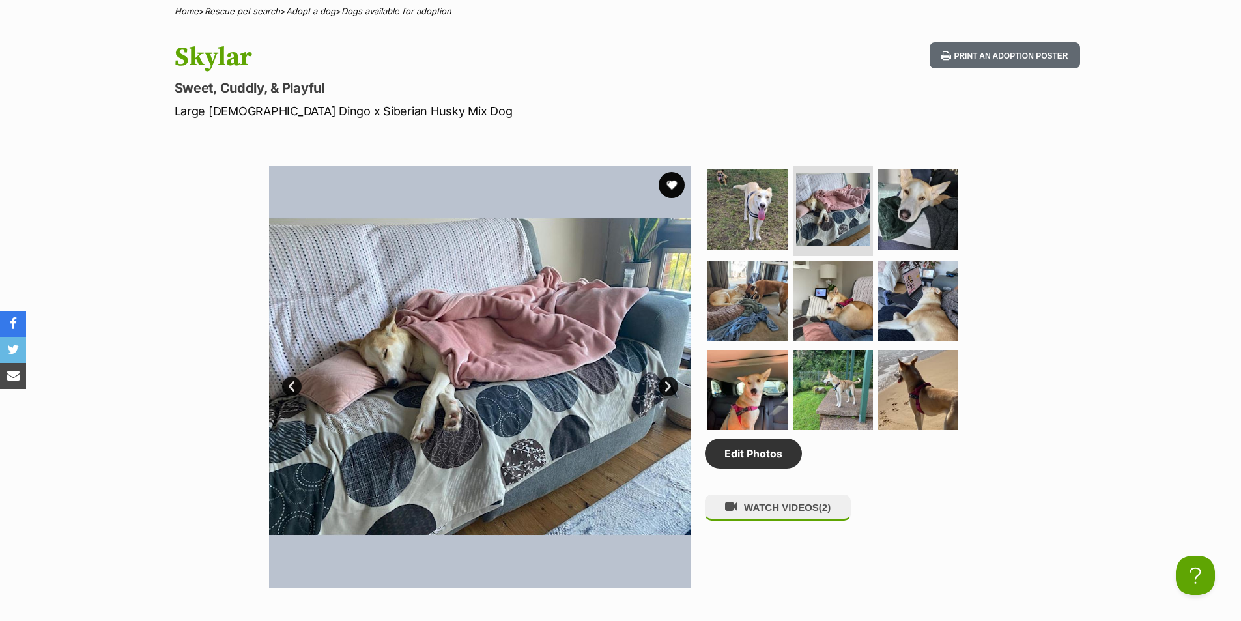
click at [673, 384] on link "Next" at bounding box center [668, 386] width 20 height 20
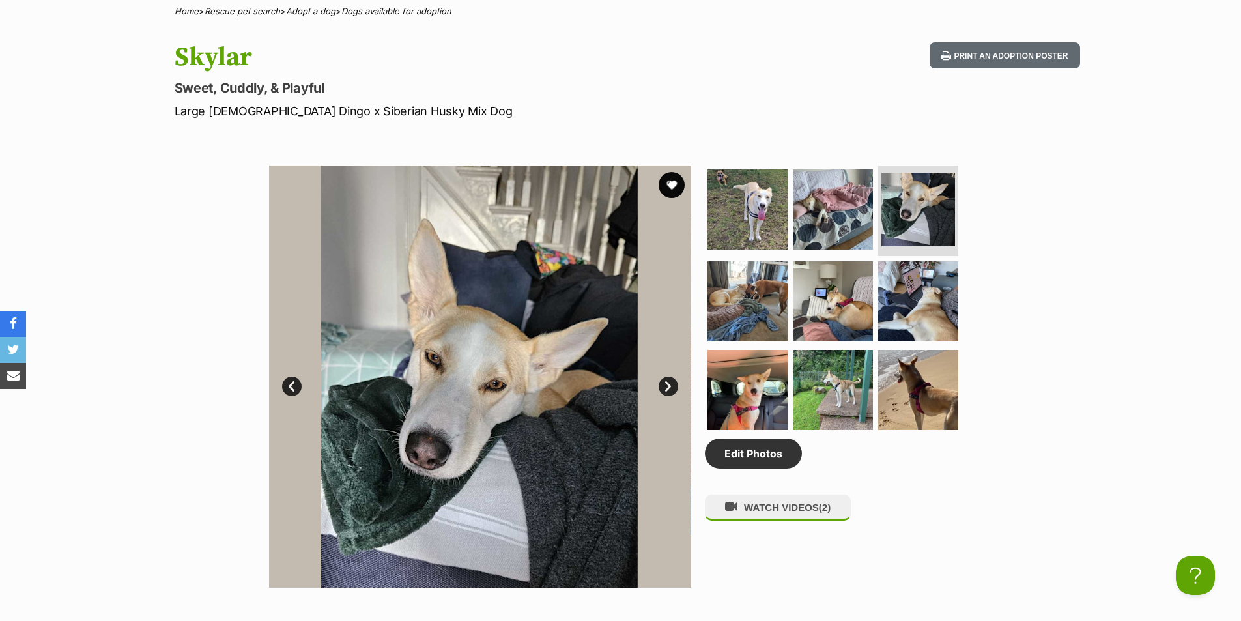
click at [673, 384] on link "Next" at bounding box center [668, 386] width 20 height 20
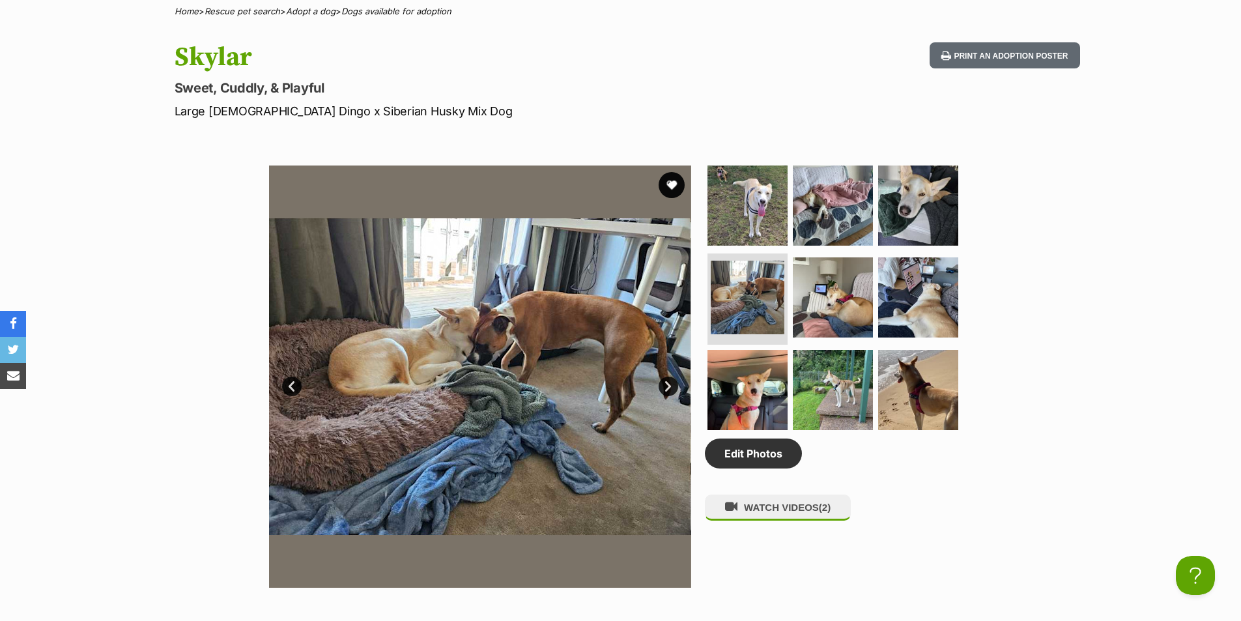
click at [673, 384] on link "Next" at bounding box center [668, 386] width 20 height 20
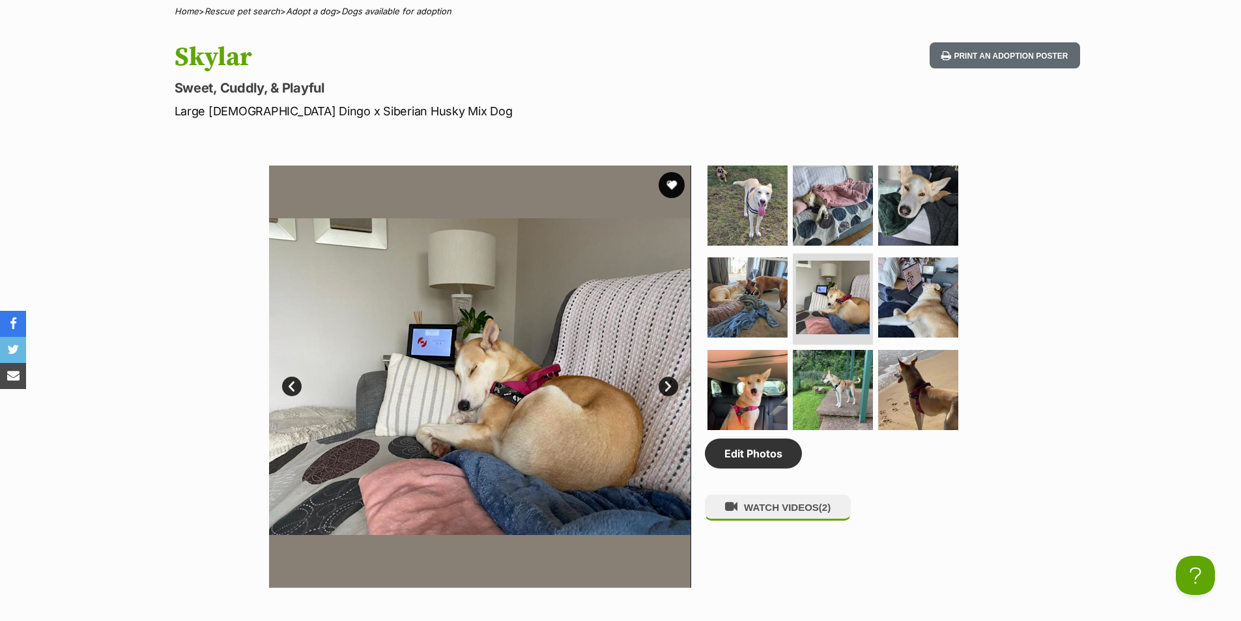
click at [673, 384] on link "Next" at bounding box center [668, 386] width 20 height 20
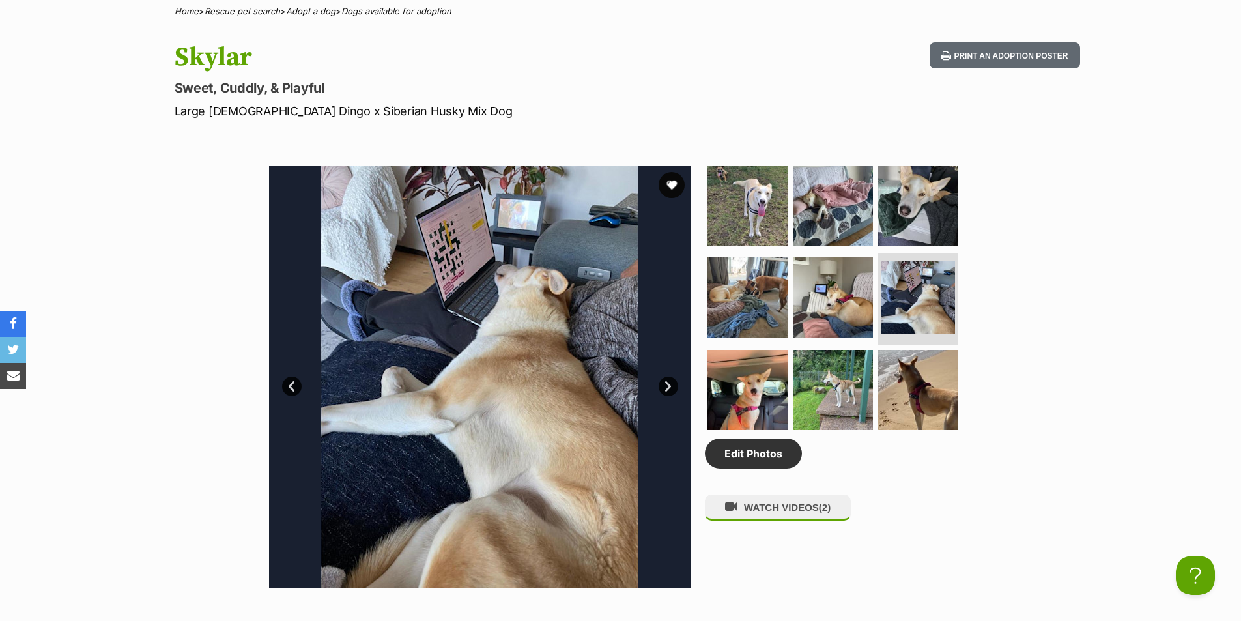
click at [673, 384] on link "Next" at bounding box center [668, 386] width 20 height 20
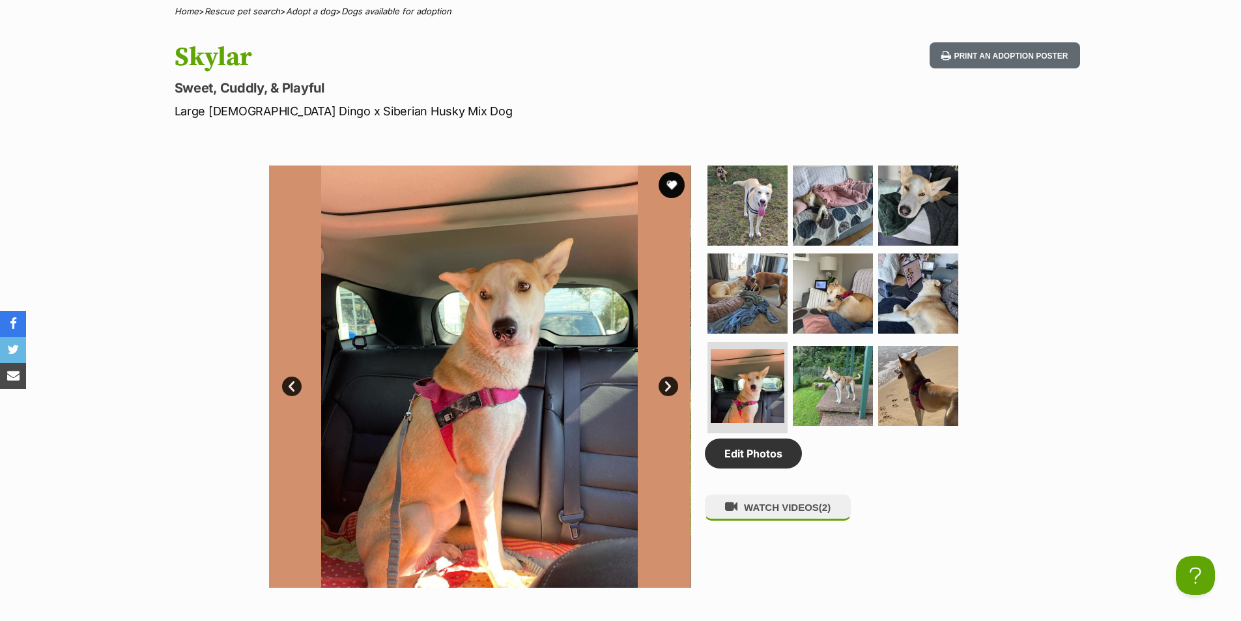
click at [671, 384] on link "Next" at bounding box center [668, 386] width 20 height 20
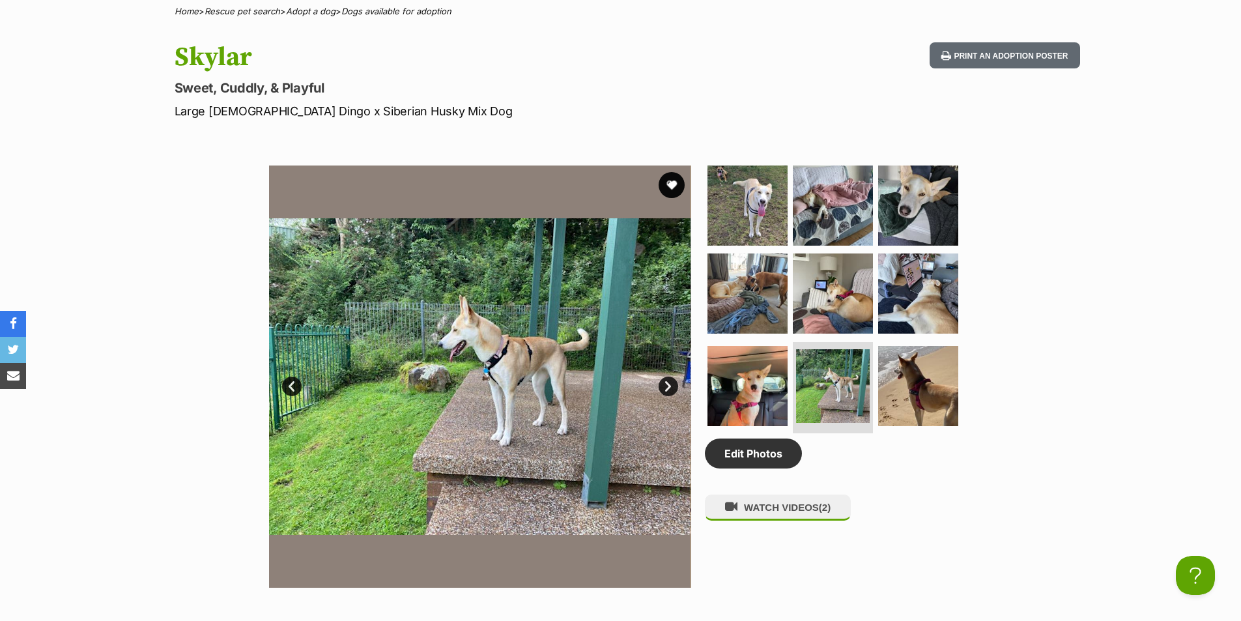
click at [671, 384] on link "Next" at bounding box center [668, 386] width 20 height 20
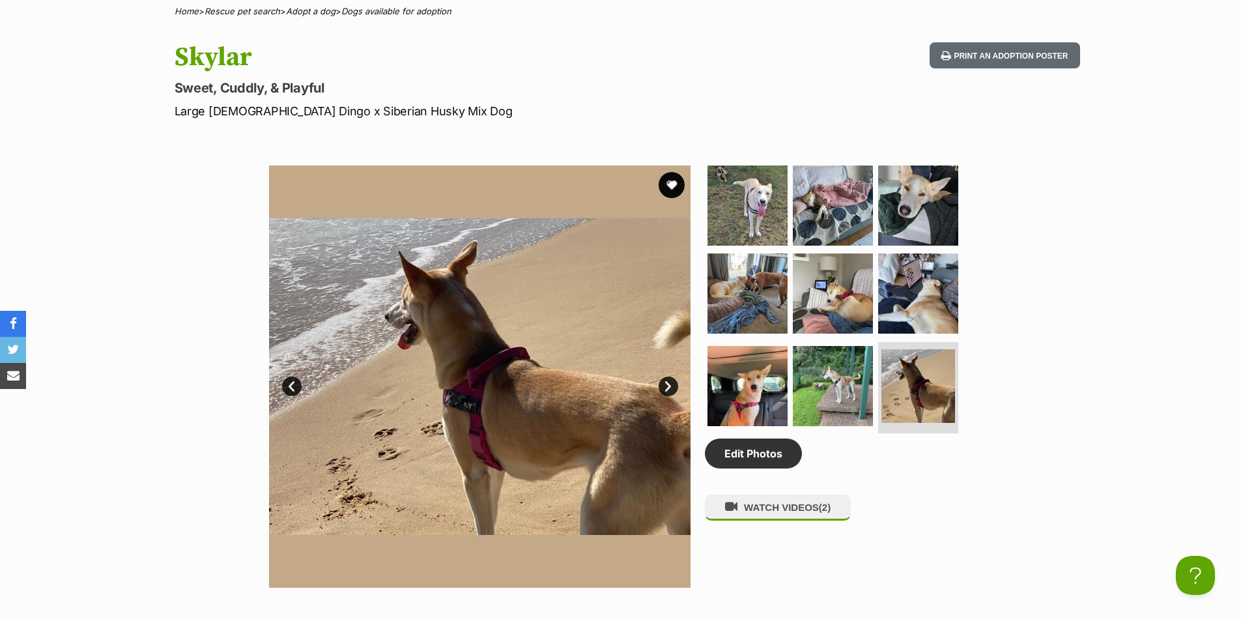
click at [671, 384] on link "Next" at bounding box center [668, 386] width 20 height 20
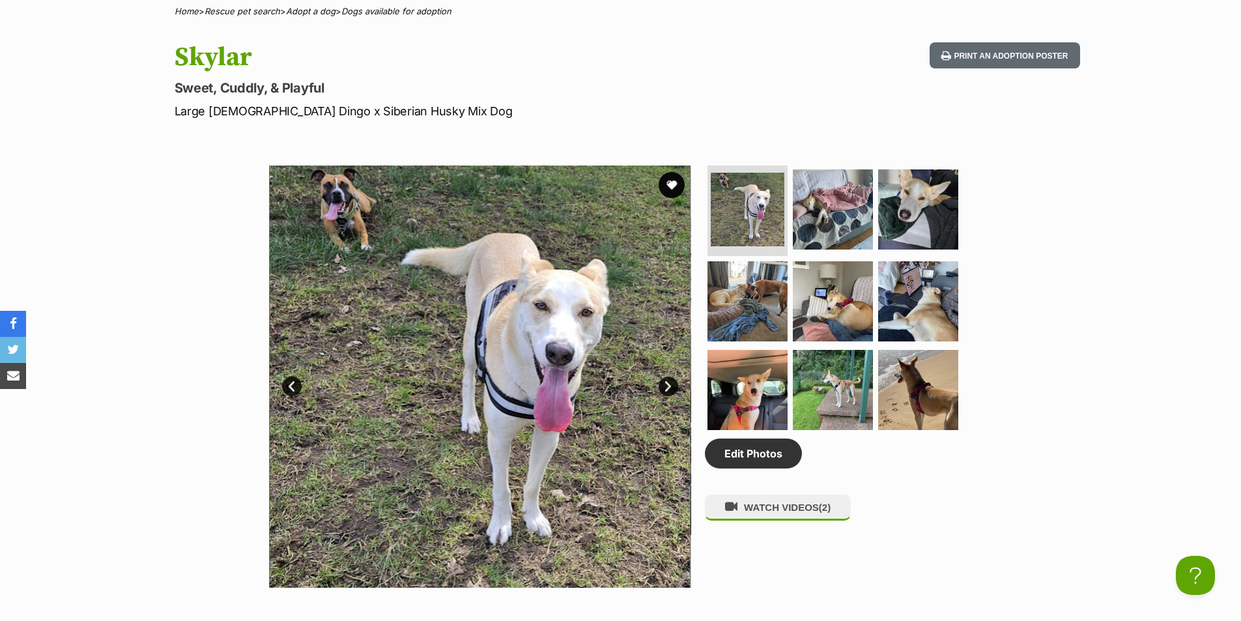
click at [671, 384] on link "Next" at bounding box center [668, 386] width 20 height 20
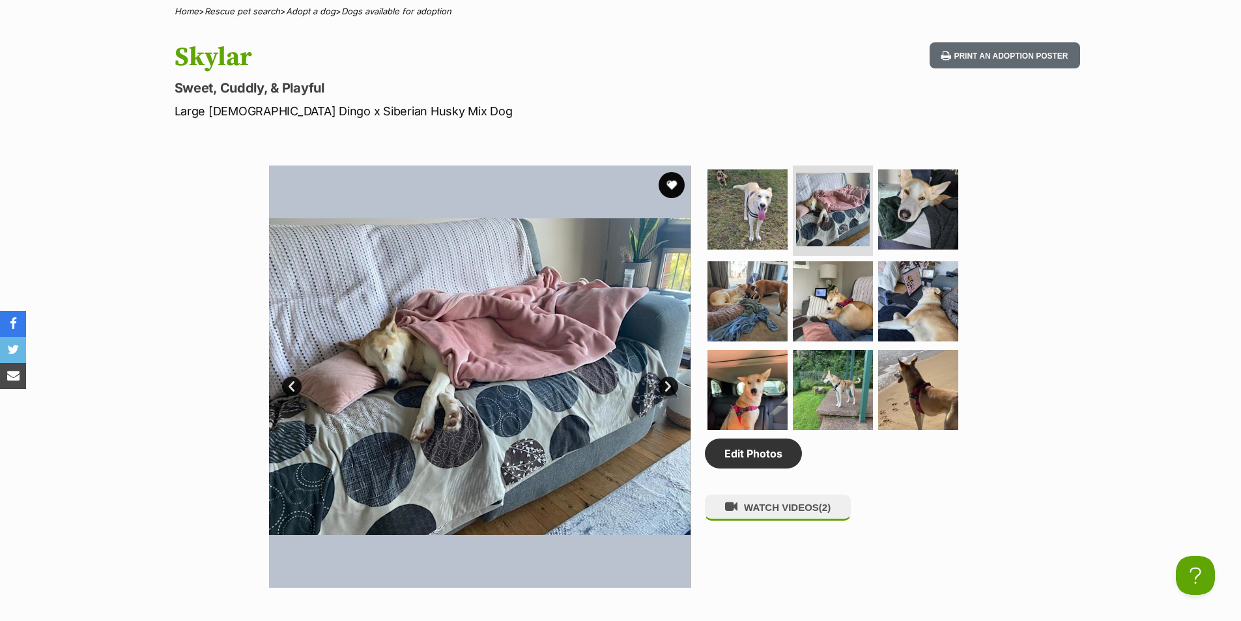
click at [671, 384] on link "Next" at bounding box center [668, 386] width 20 height 20
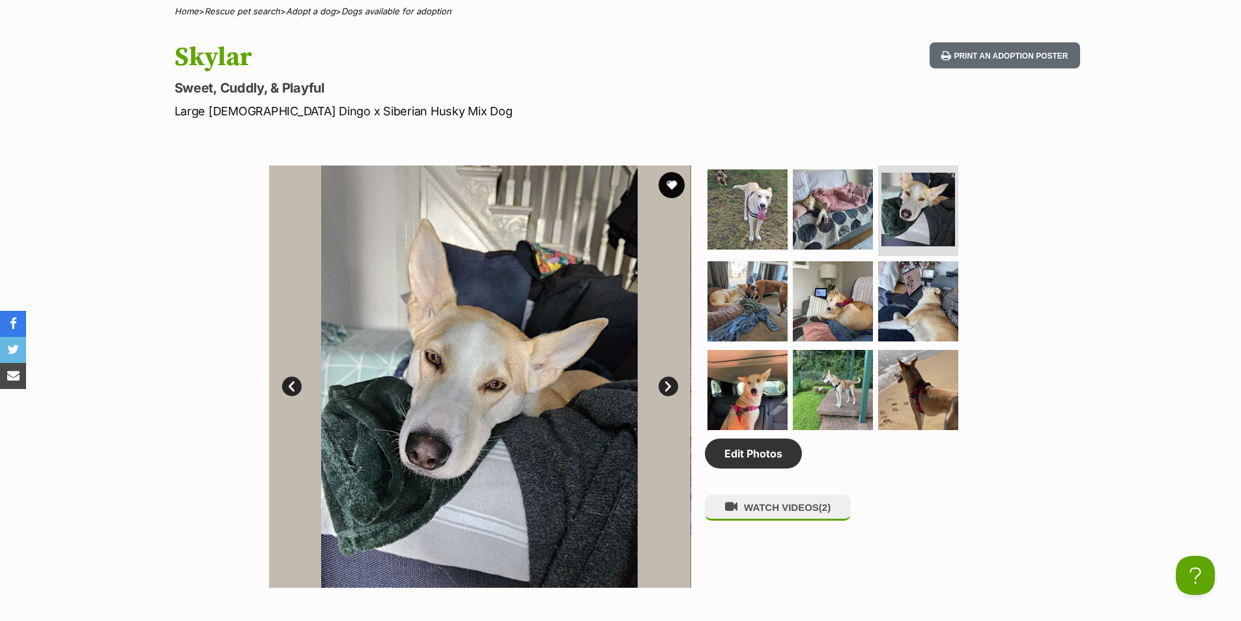
click at [671, 384] on link "Next" at bounding box center [668, 386] width 20 height 20
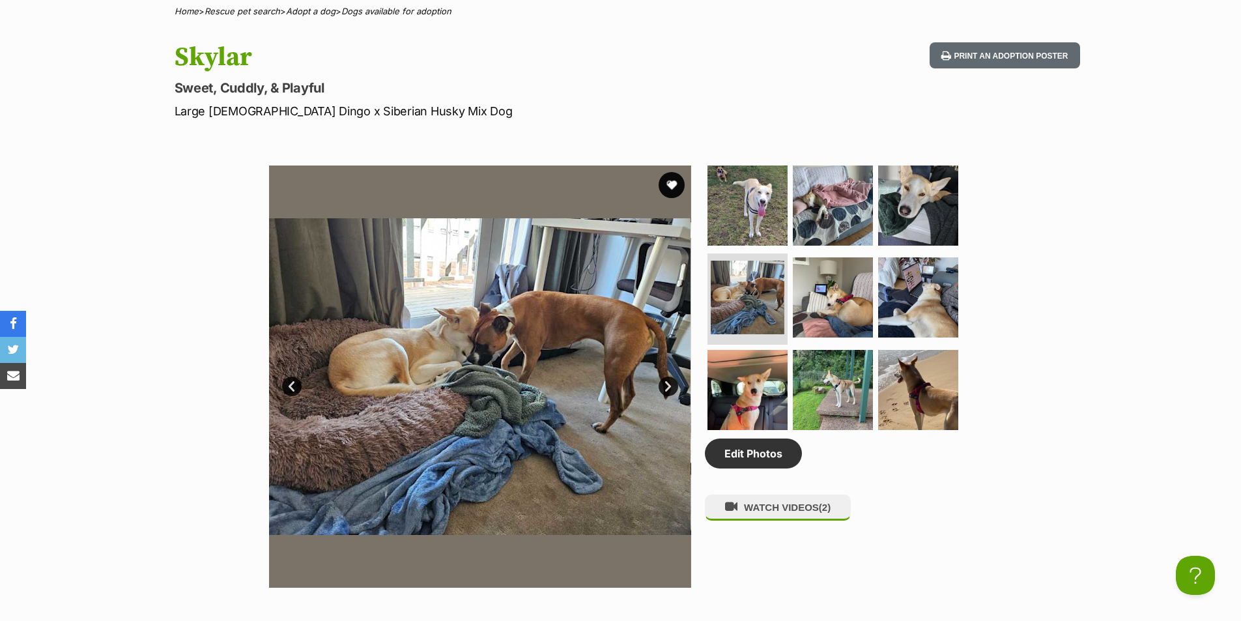
click at [671, 384] on link "Next" at bounding box center [668, 386] width 20 height 20
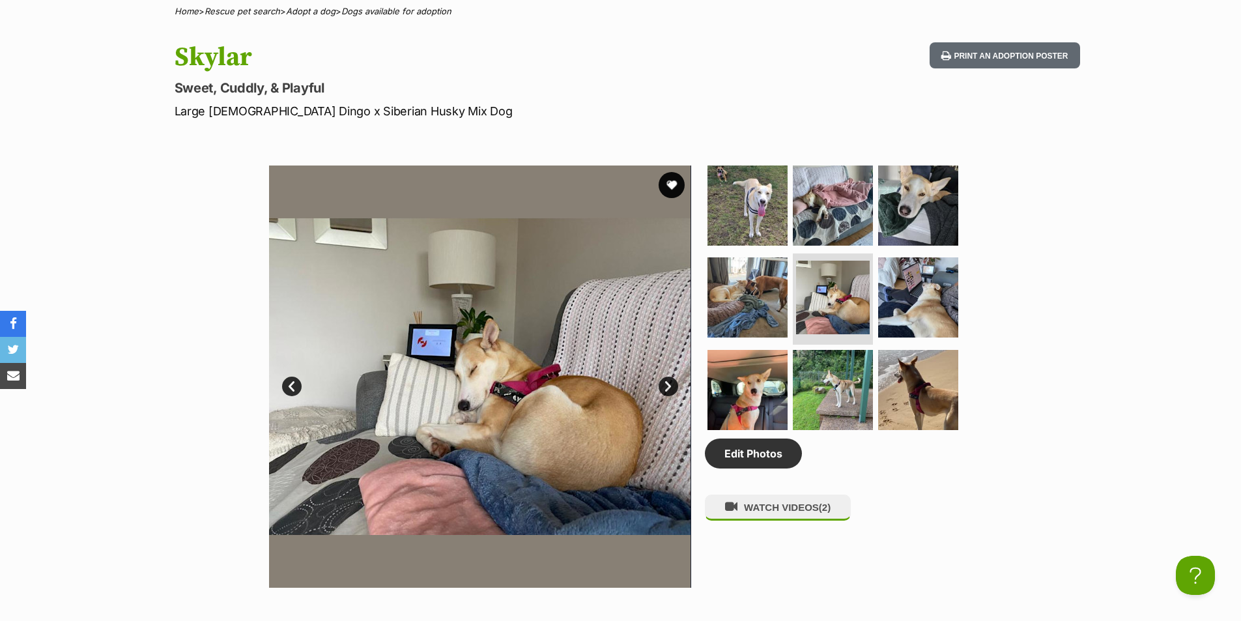
click at [671, 384] on link "Next" at bounding box center [668, 386] width 20 height 20
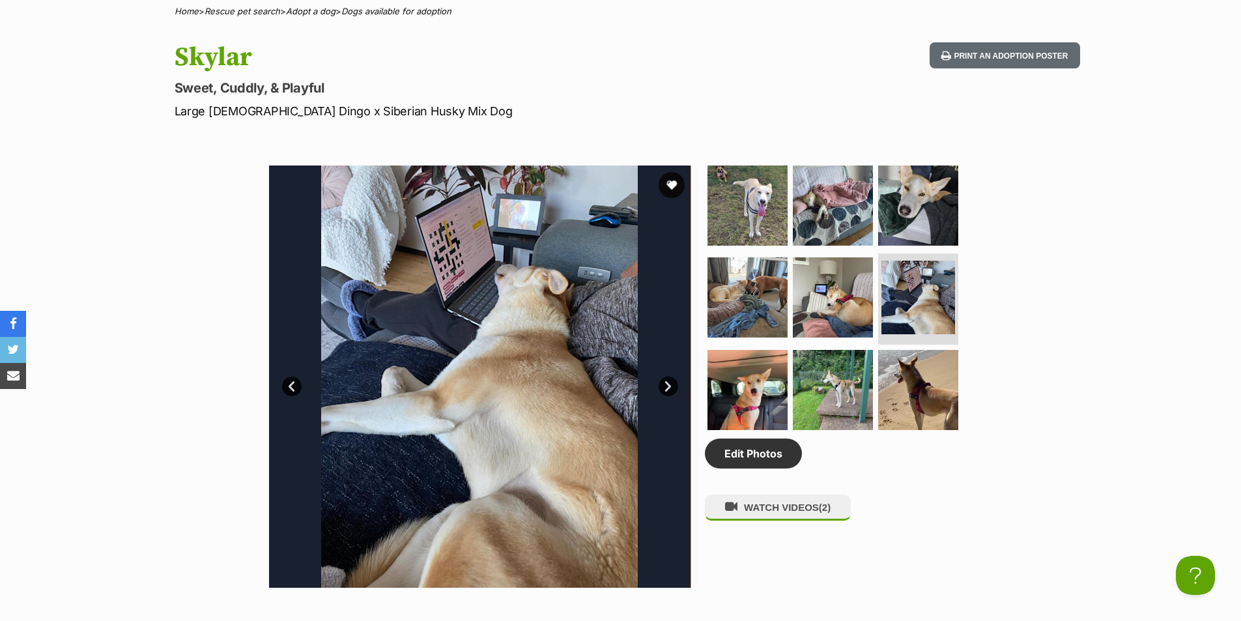
click at [671, 384] on link "Next" at bounding box center [668, 386] width 20 height 20
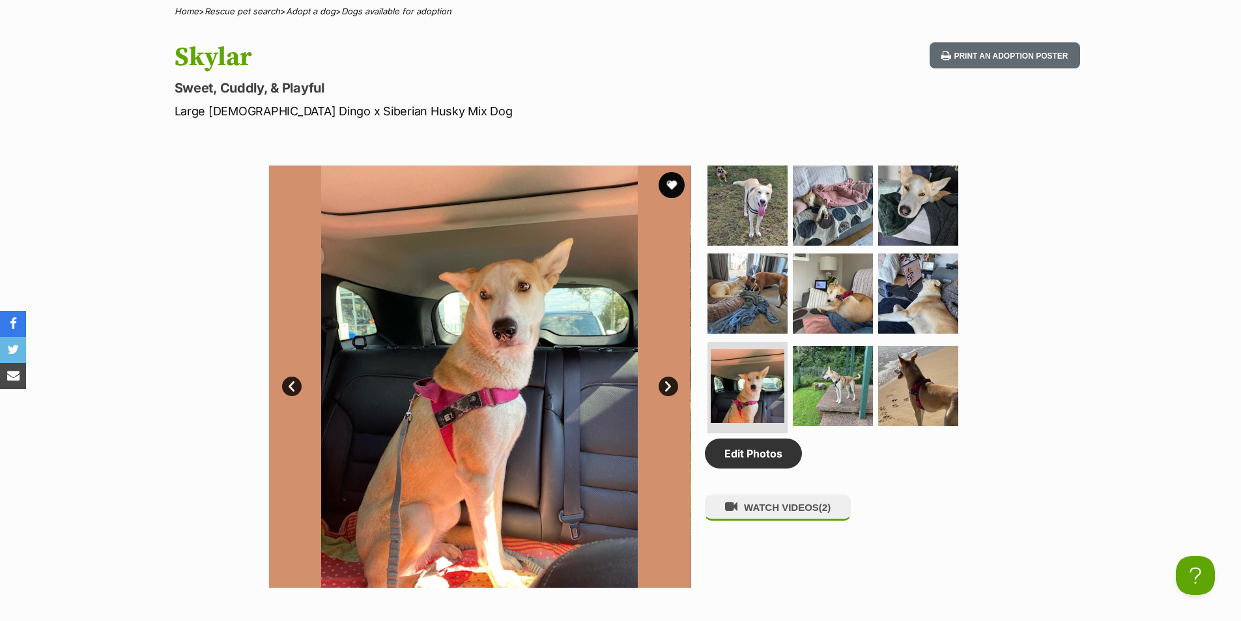
click at [671, 384] on link "Next" at bounding box center [668, 386] width 20 height 20
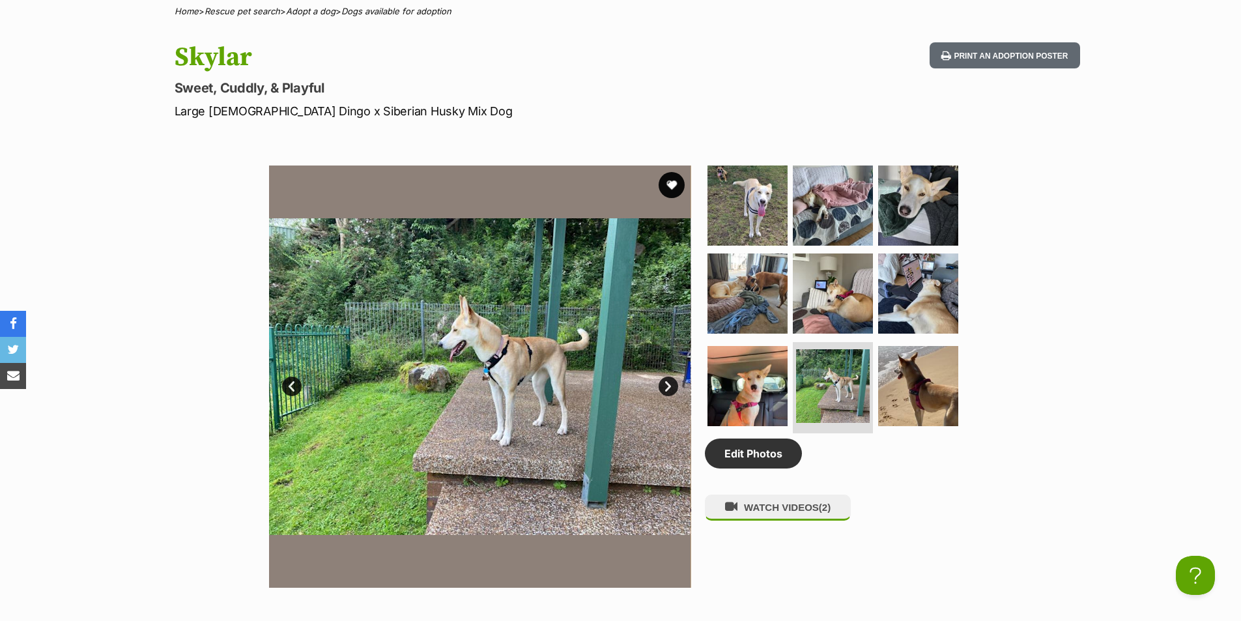
click at [671, 384] on link "Next" at bounding box center [668, 386] width 20 height 20
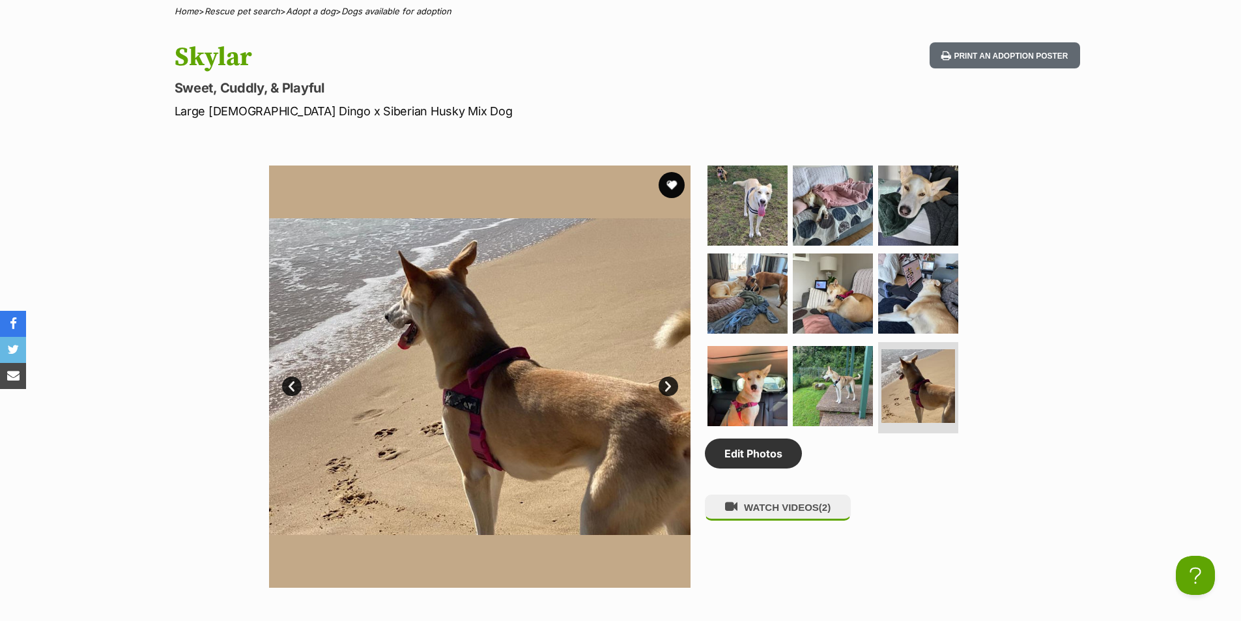
click at [671, 384] on link "Next" at bounding box center [668, 386] width 20 height 20
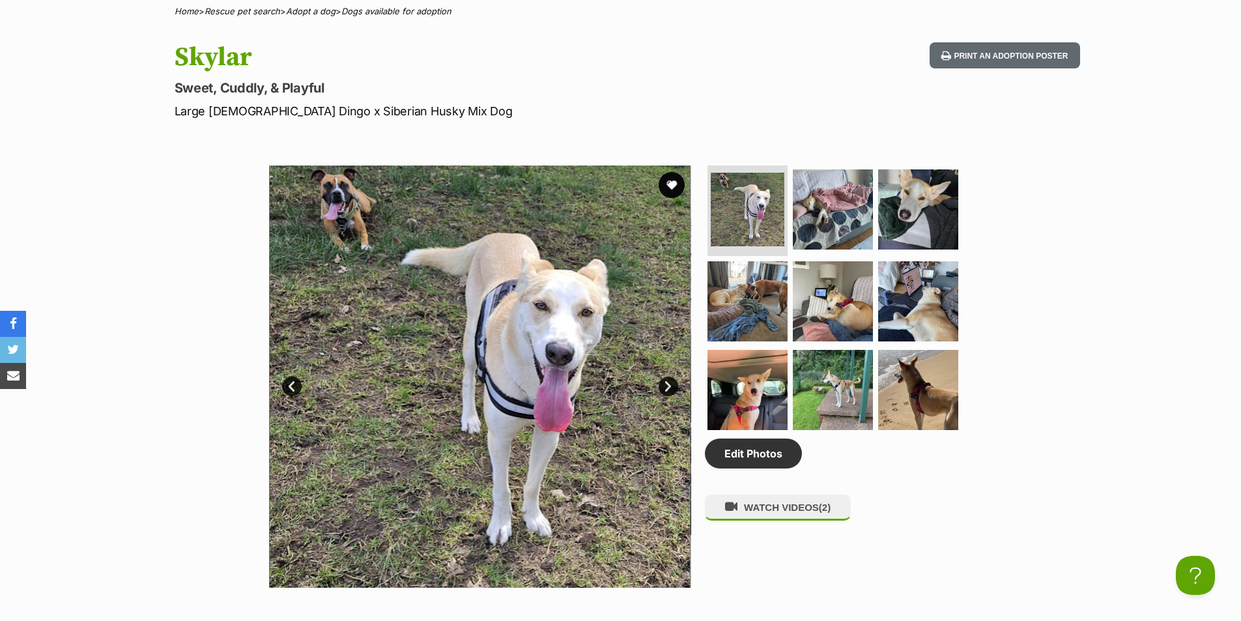
click at [153, 197] on div "Available 1 of 9 images 1 of 9 images 1 of 9 images 1 of 9 images 1 of 9 images…" at bounding box center [620, 367] width 1241 height 442
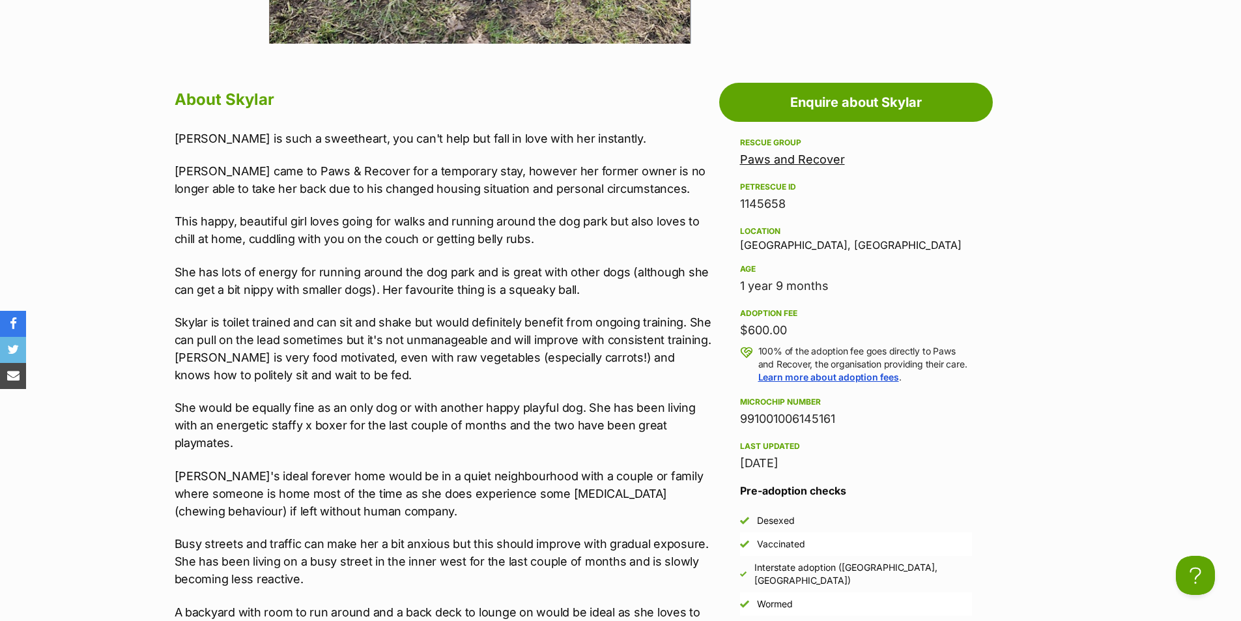
scroll to position [1042, 0]
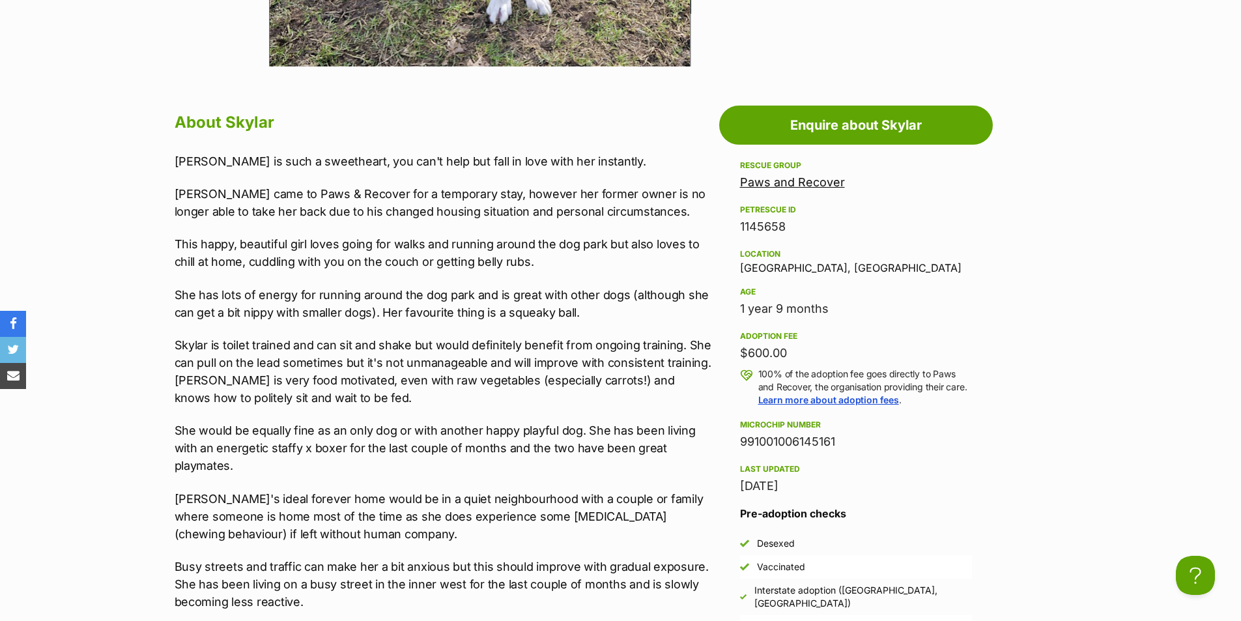
click at [823, 442] on div "991001006145161" at bounding box center [856, 441] width 232 height 18
click at [852, 438] on div "991001006145161" at bounding box center [856, 441] width 232 height 18
drag, startPoint x: 835, startPoint y: 438, endPoint x: 740, endPoint y: 423, distance: 96.2
click at [740, 423] on div "Microchip number 991001006145161" at bounding box center [856, 434] width 232 height 34
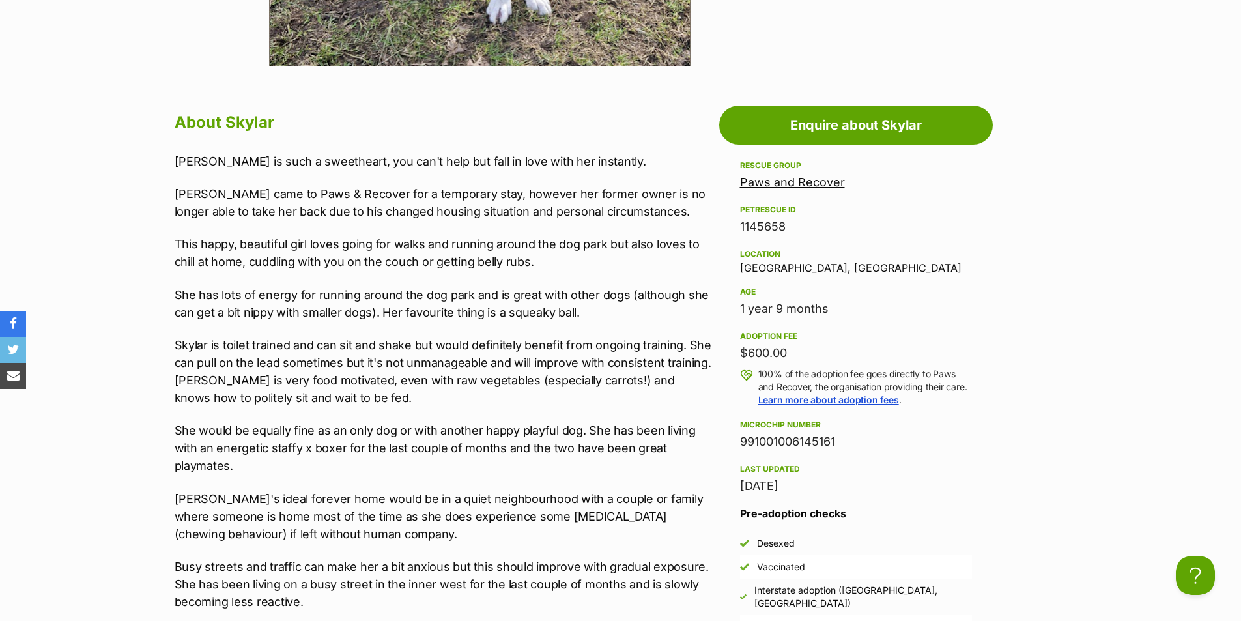
copy div "Microchip number 991001006145161"
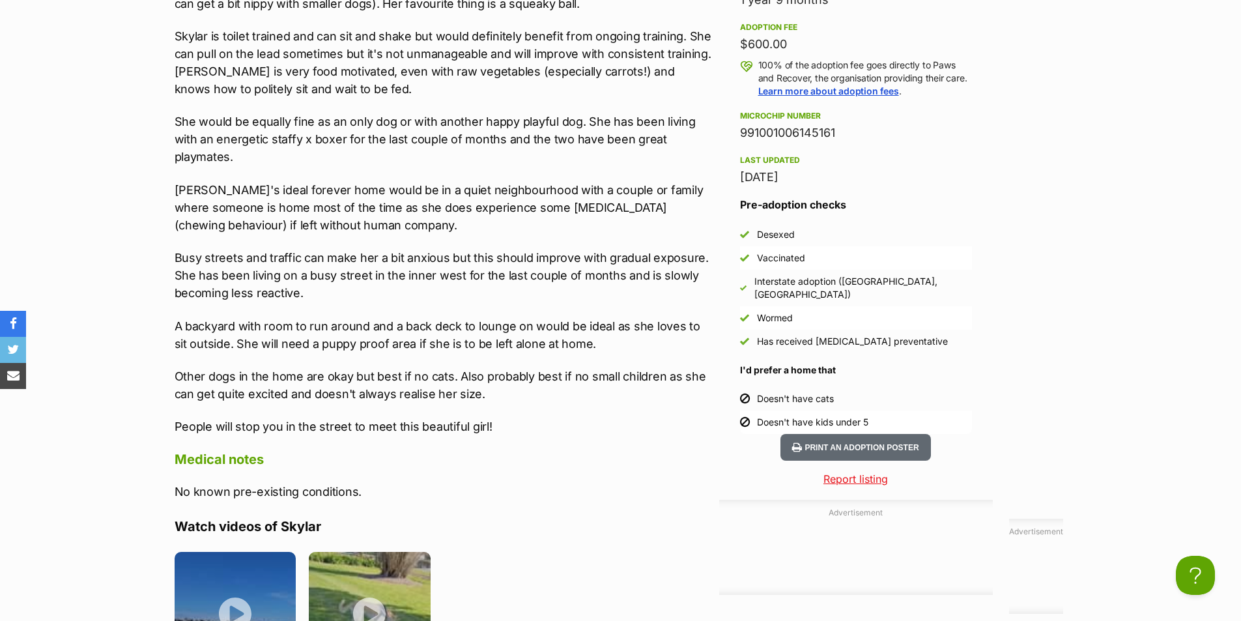
scroll to position [1368, 0]
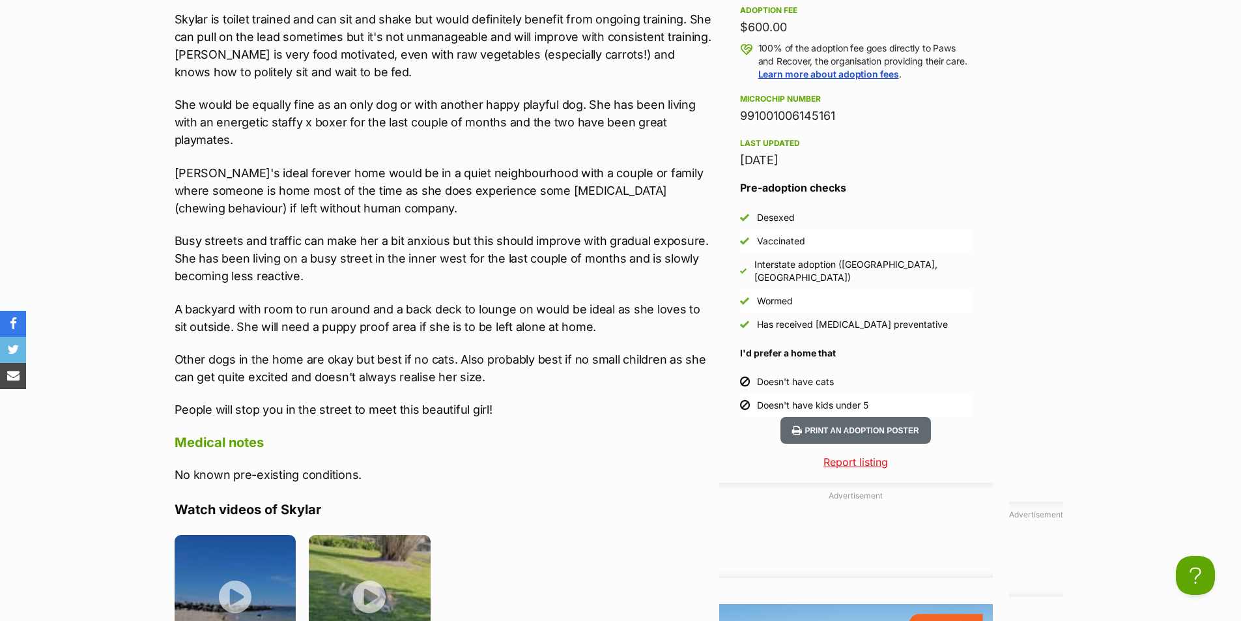
click at [323, 358] on p "Other dogs in the home are okay but best if no cats. Also probably best if no s…" at bounding box center [444, 367] width 538 height 35
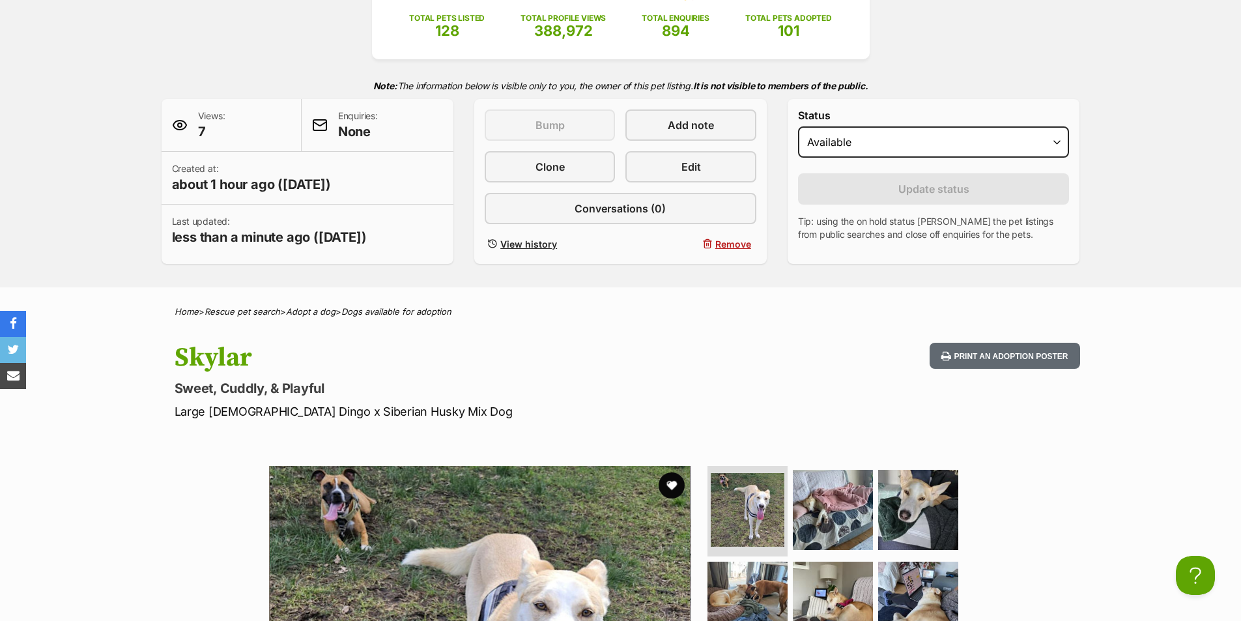
scroll to position [195, 0]
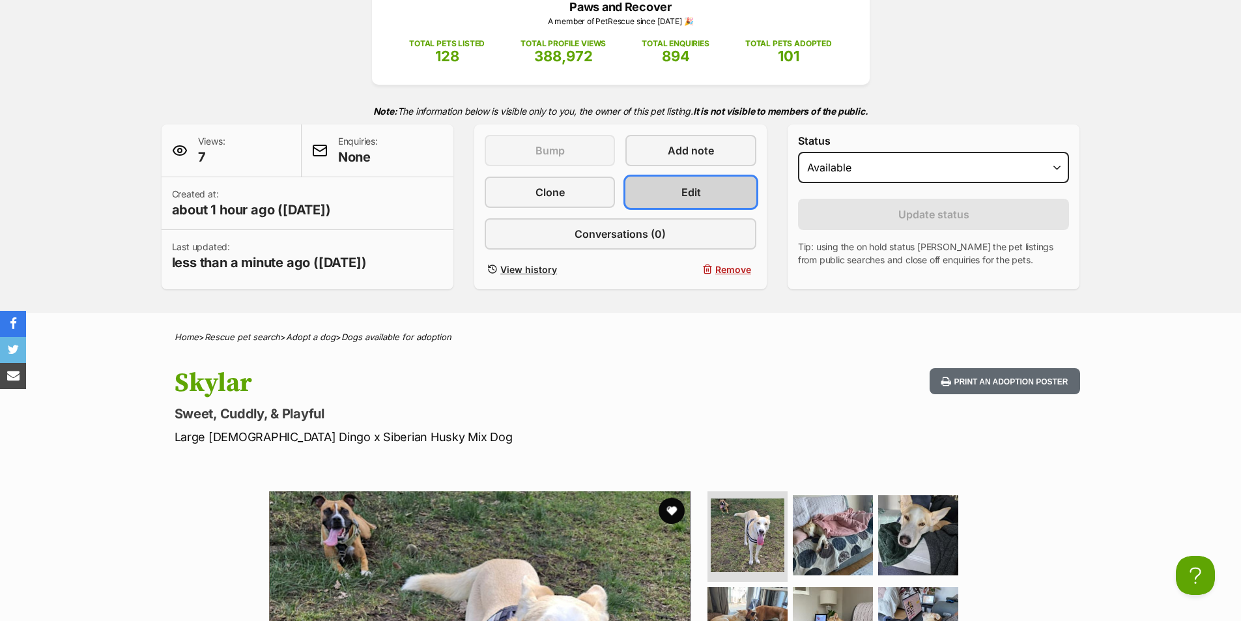
click at [654, 193] on link "Edit" at bounding box center [690, 191] width 130 height 31
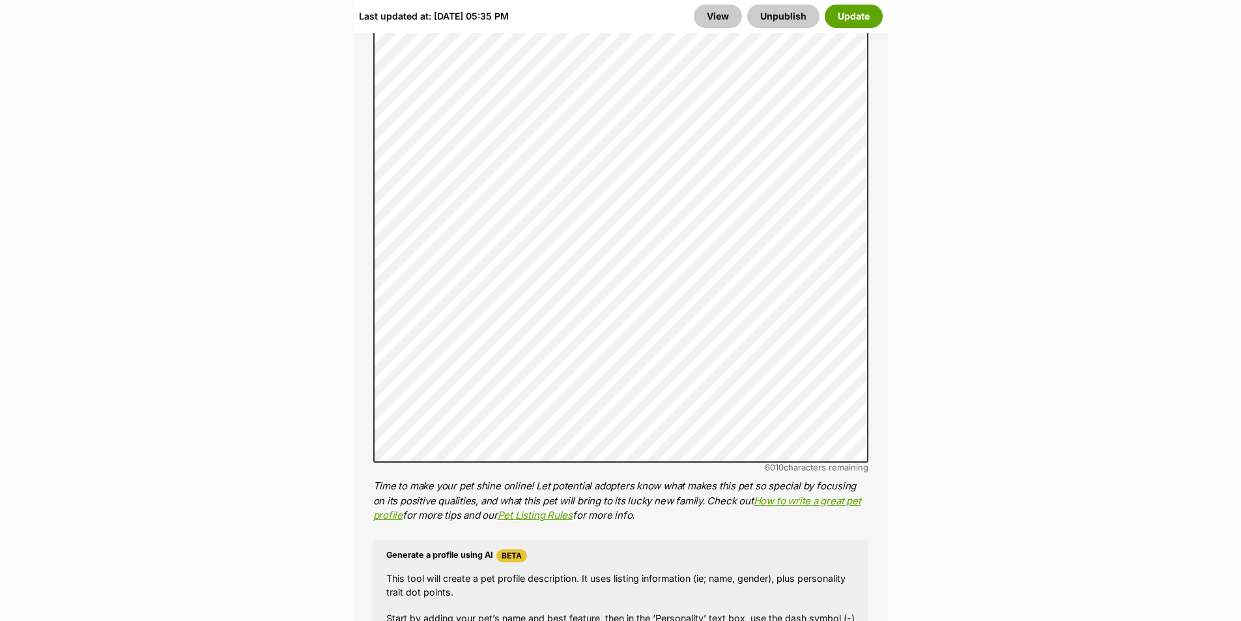
scroll to position [1237, 0]
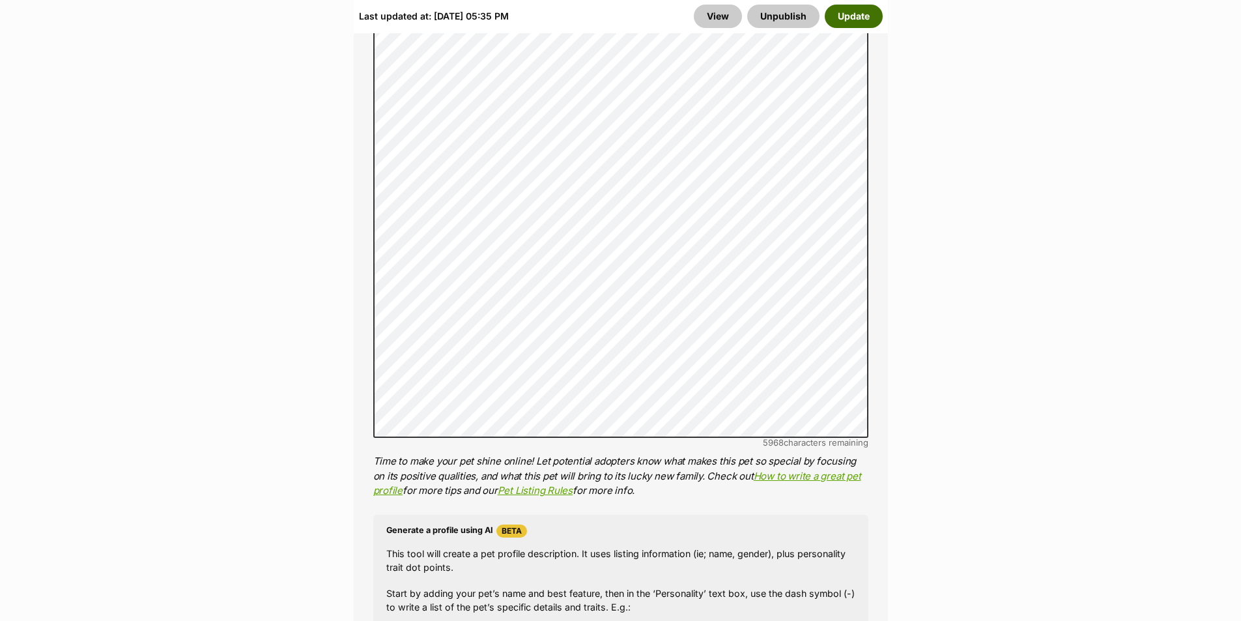
click at [842, 14] on button "Update" at bounding box center [853, 16] width 58 height 23
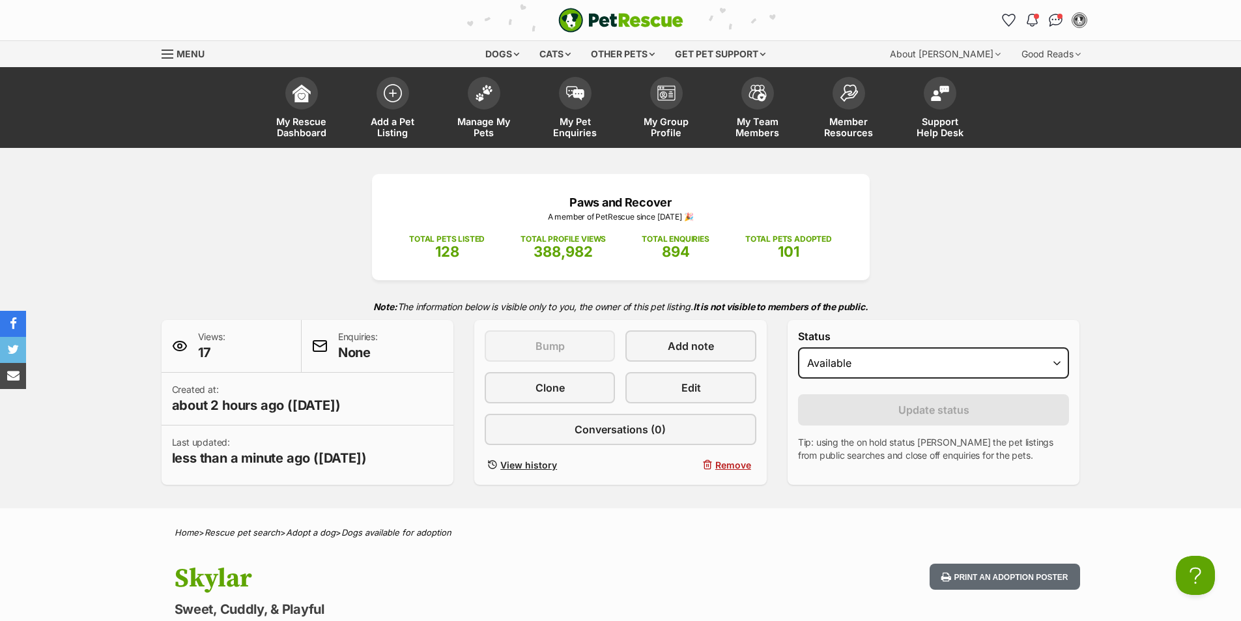
click at [804, 273] on div "Paws and Recover A member of PetRescue since 2021 🎉 TOTAL PETS LISTED 128 TOTAL…" at bounding box center [621, 227] width 498 height 106
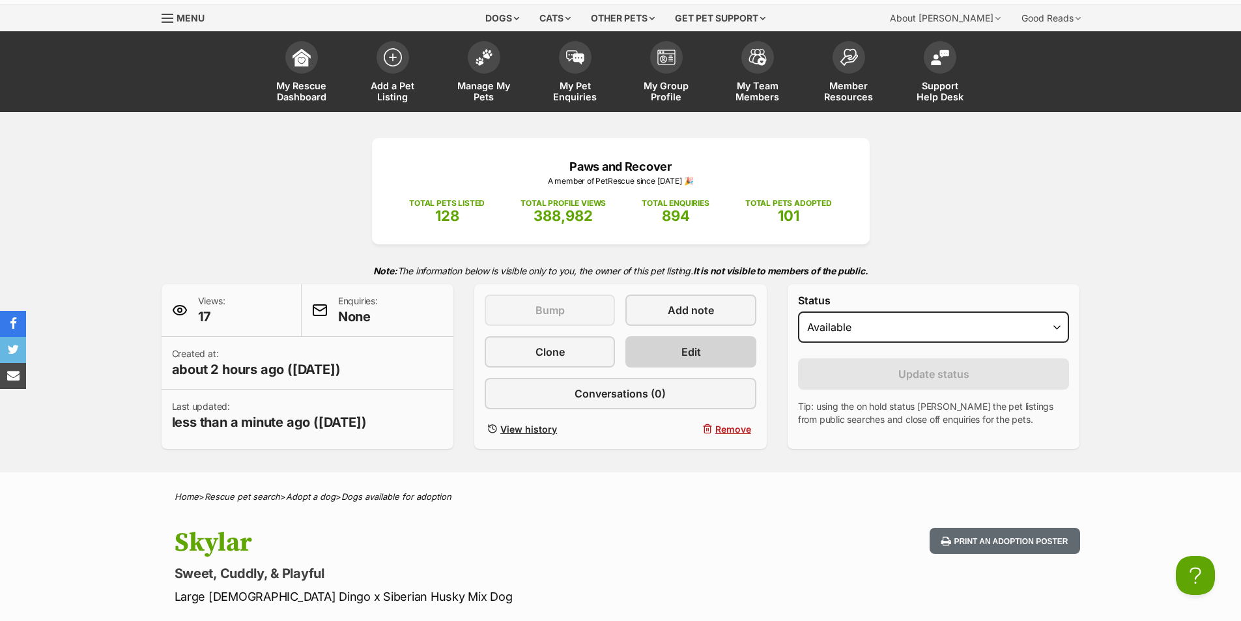
scroll to position [130, 0]
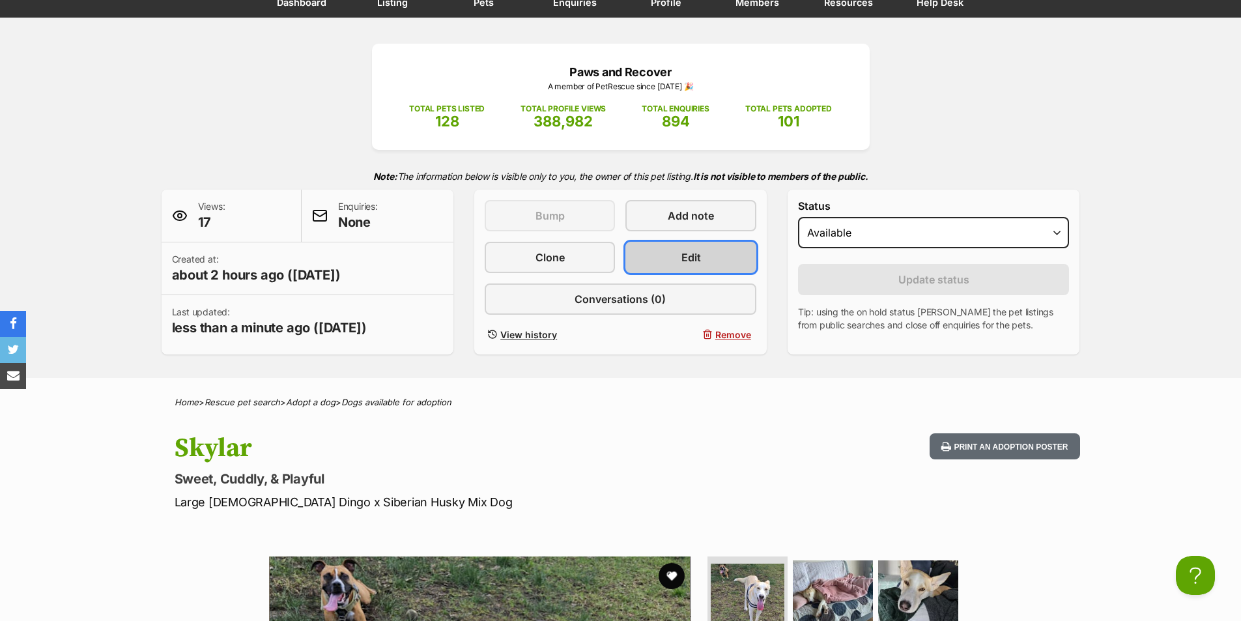
click at [679, 257] on link "Edit" at bounding box center [690, 257] width 130 height 31
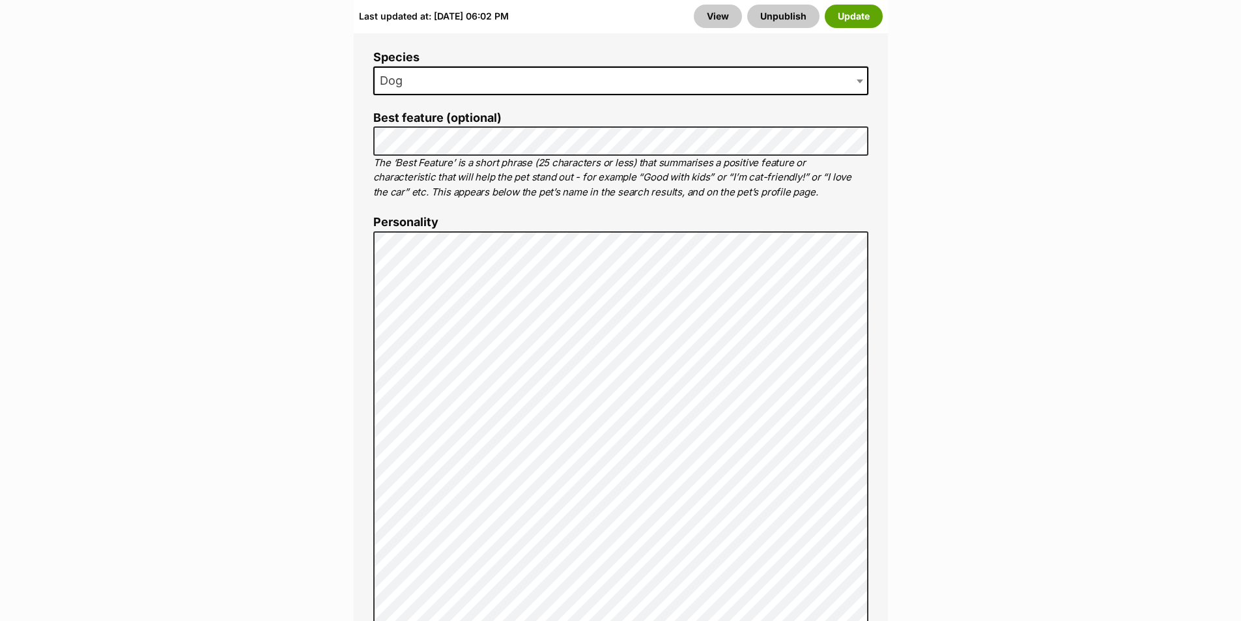
scroll to position [977, 0]
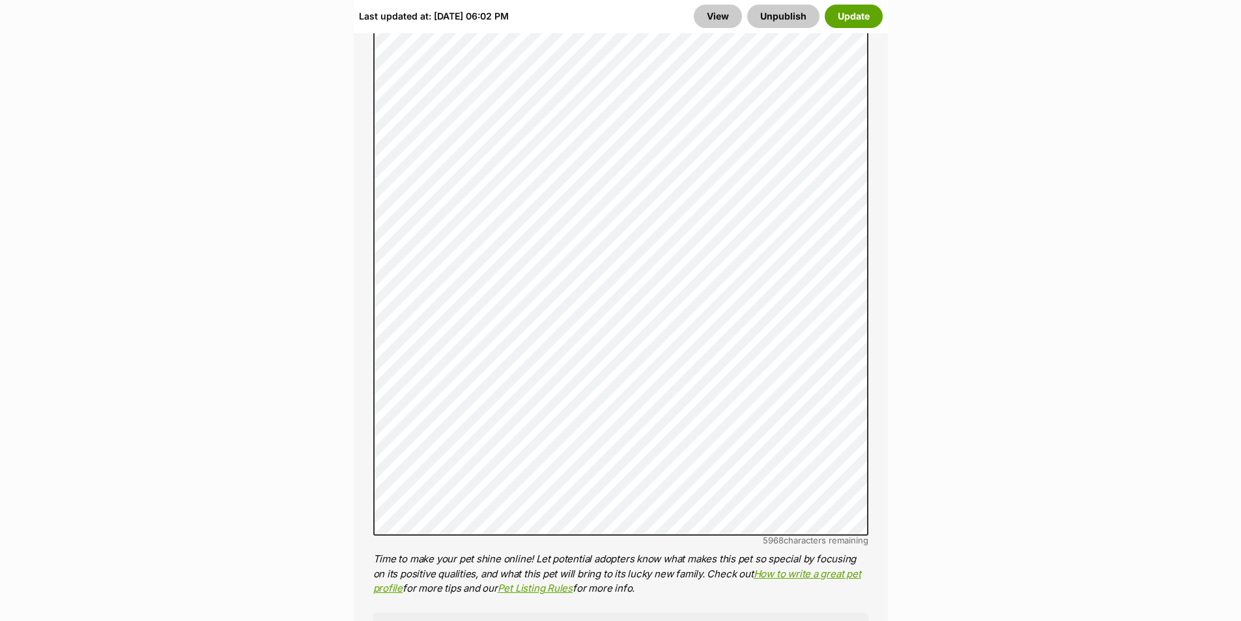
scroll to position [1172, 0]
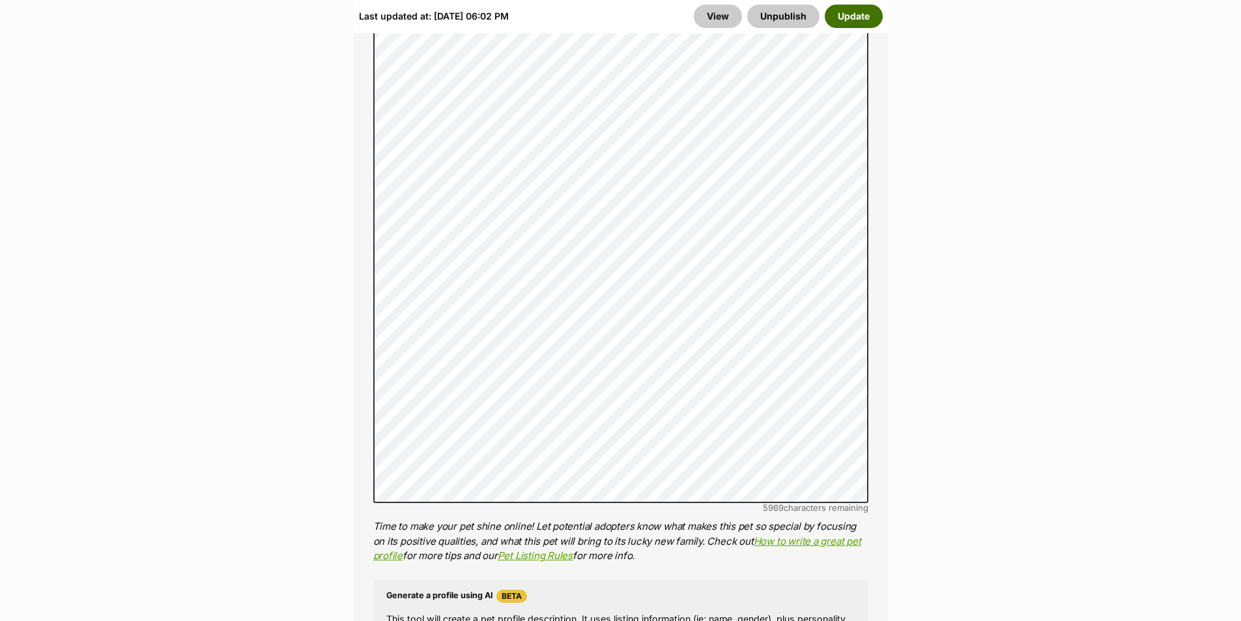
click at [860, 17] on button "Update" at bounding box center [853, 16] width 58 height 23
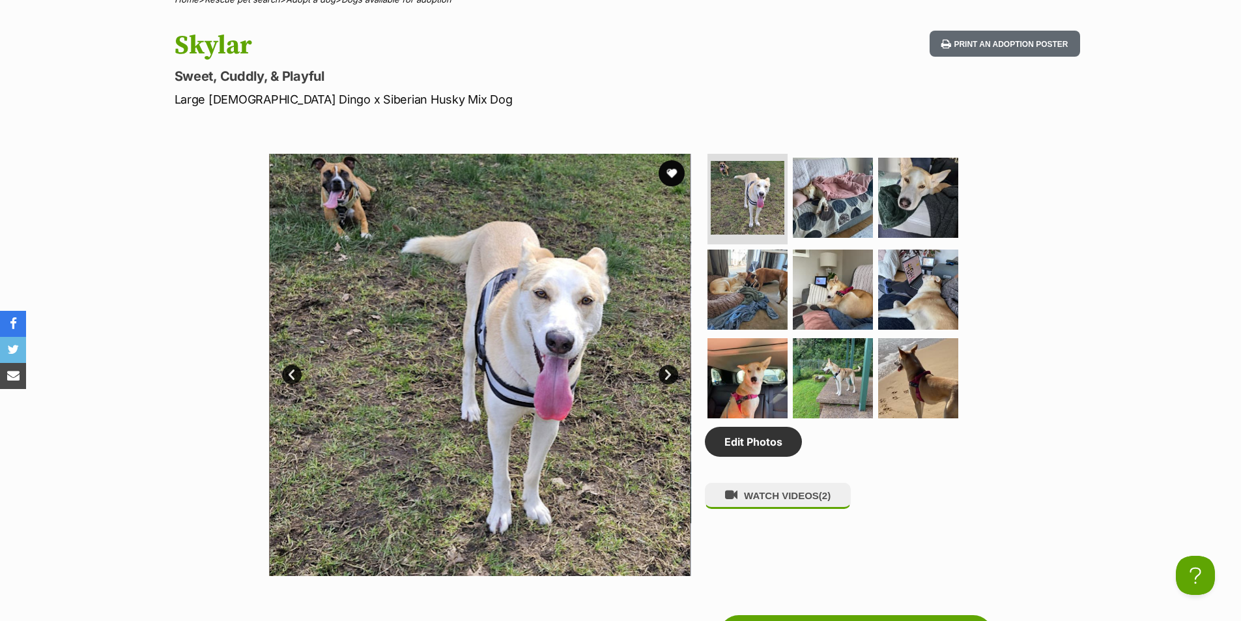
scroll to position [521, 0]
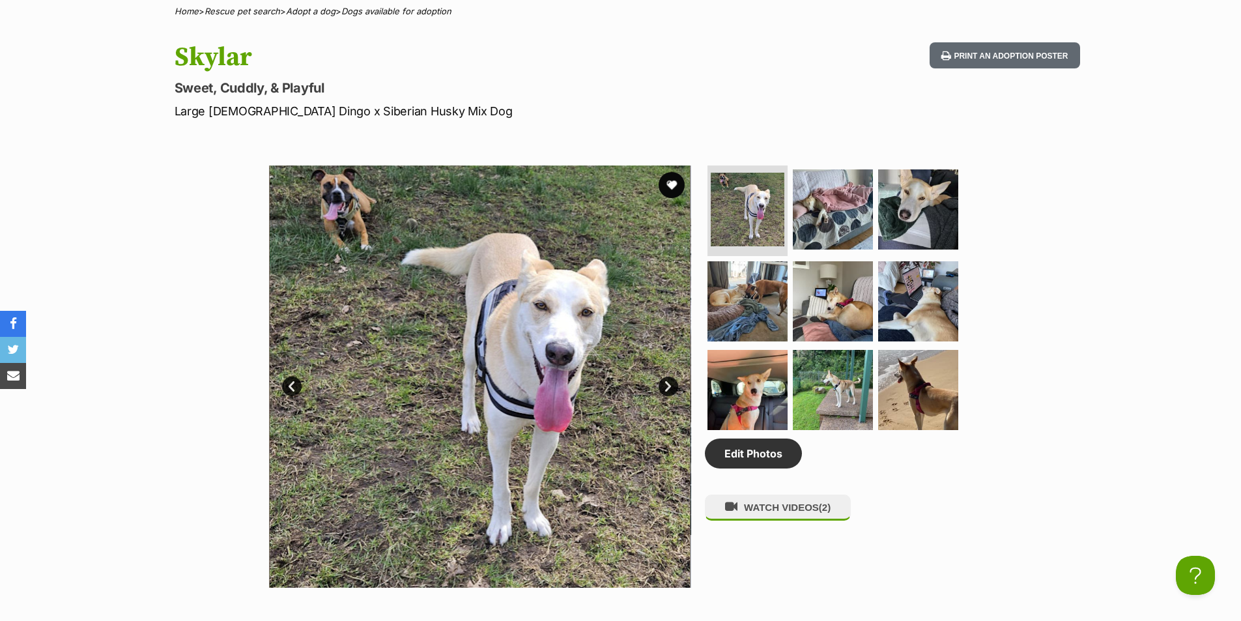
click at [514, 240] on img at bounding box center [480, 376] width 422 height 422
click at [664, 386] on link "Next" at bounding box center [668, 386] width 20 height 20
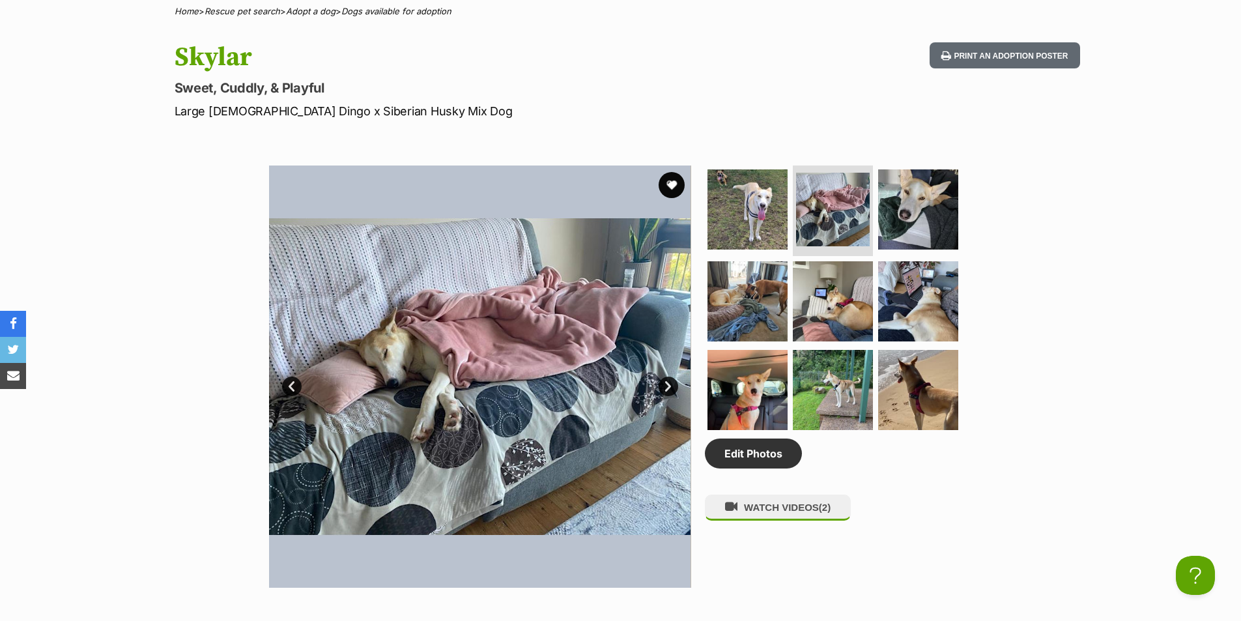
click at [664, 386] on link "Next" at bounding box center [668, 386] width 20 height 20
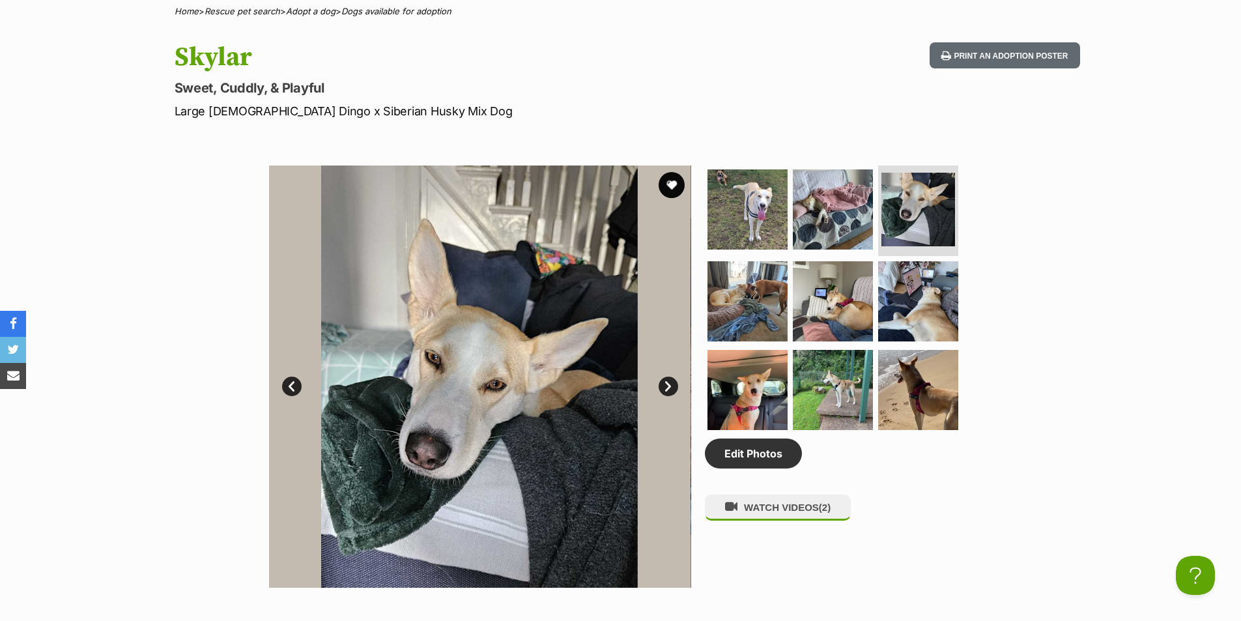
click at [664, 386] on link "Next" at bounding box center [668, 386] width 20 height 20
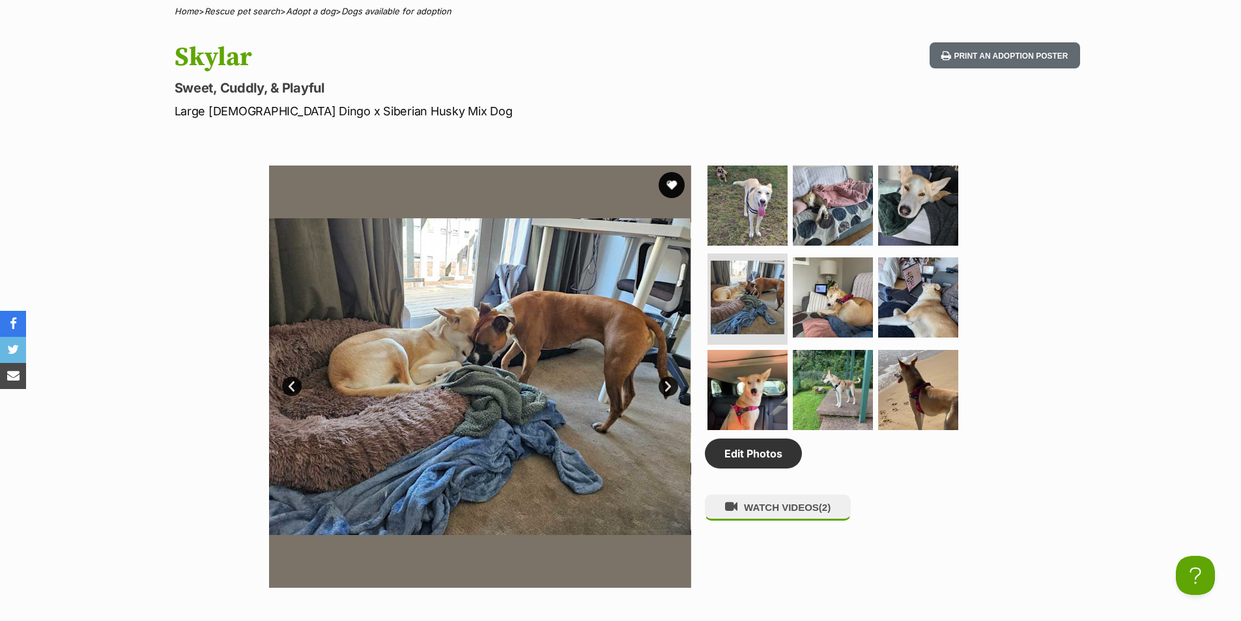
click at [664, 386] on link "Next" at bounding box center [668, 386] width 20 height 20
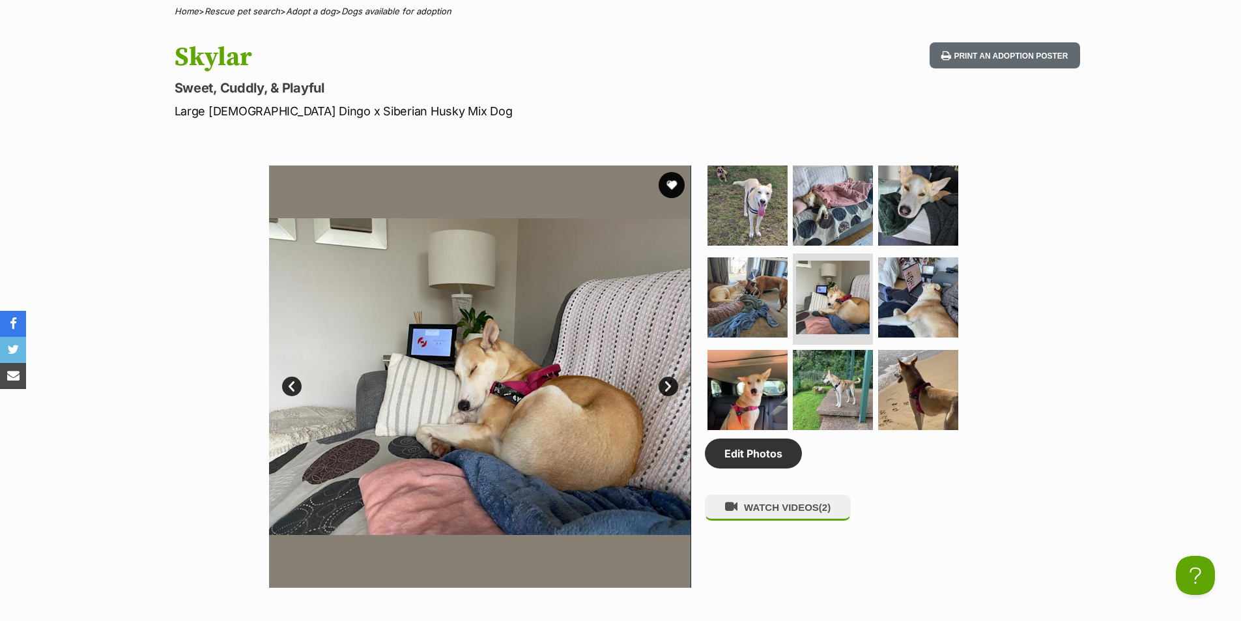
click at [664, 386] on link "Next" at bounding box center [668, 386] width 20 height 20
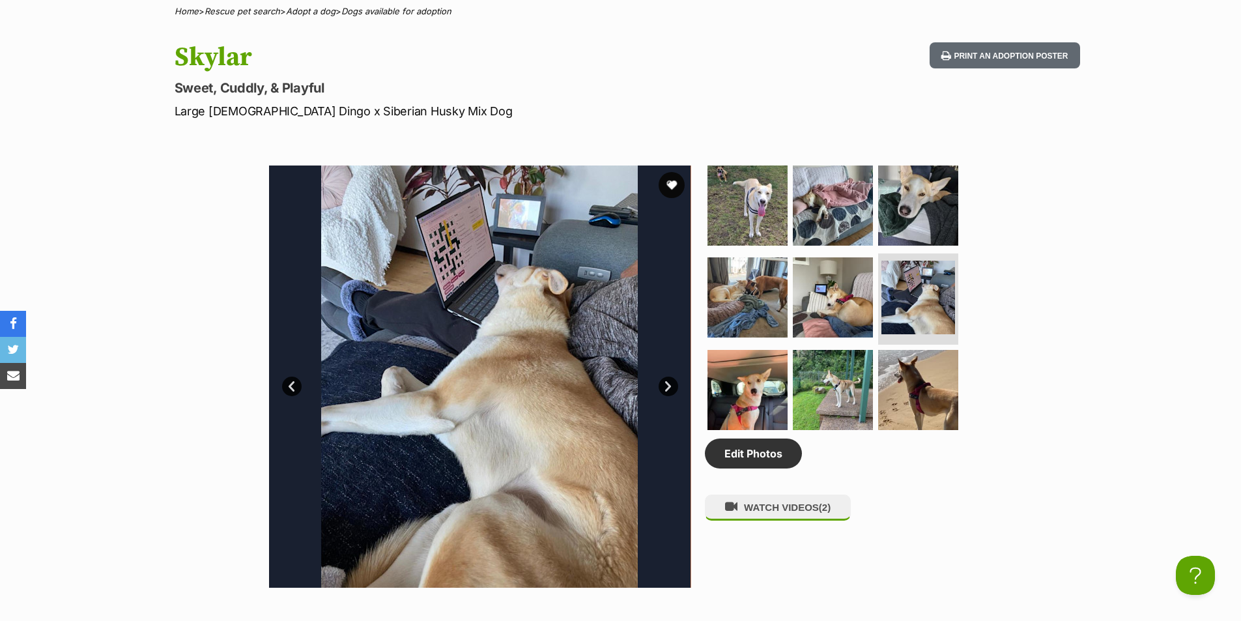
click at [664, 386] on link "Next" at bounding box center [668, 386] width 20 height 20
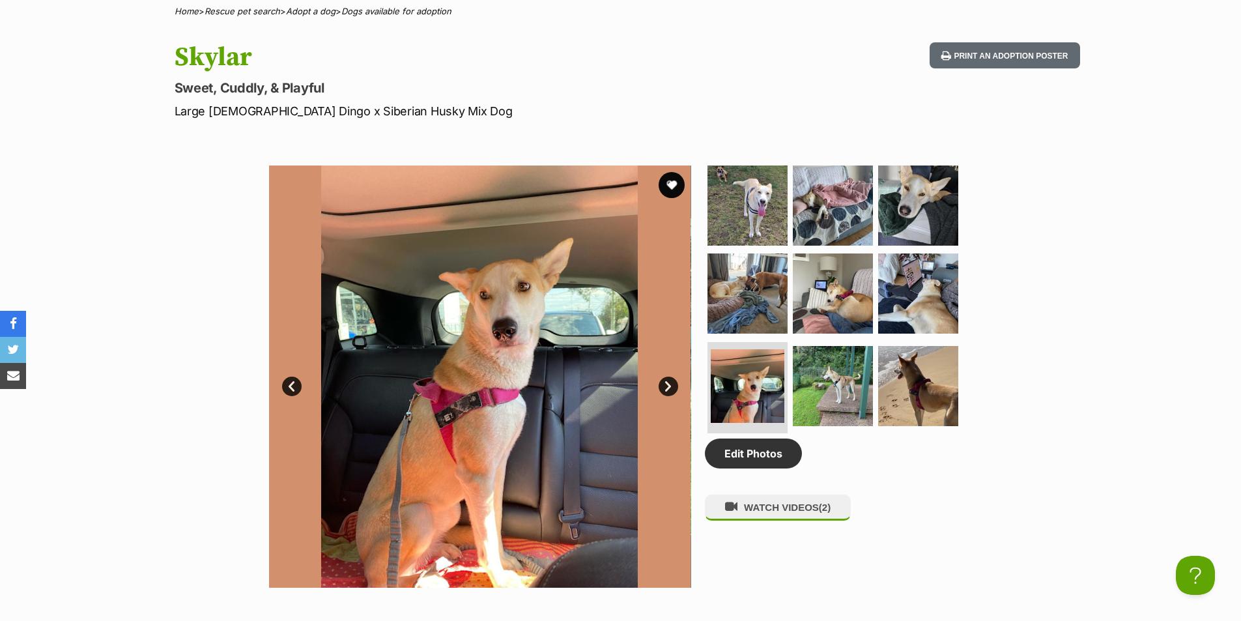
click at [664, 386] on link "Next" at bounding box center [668, 386] width 20 height 20
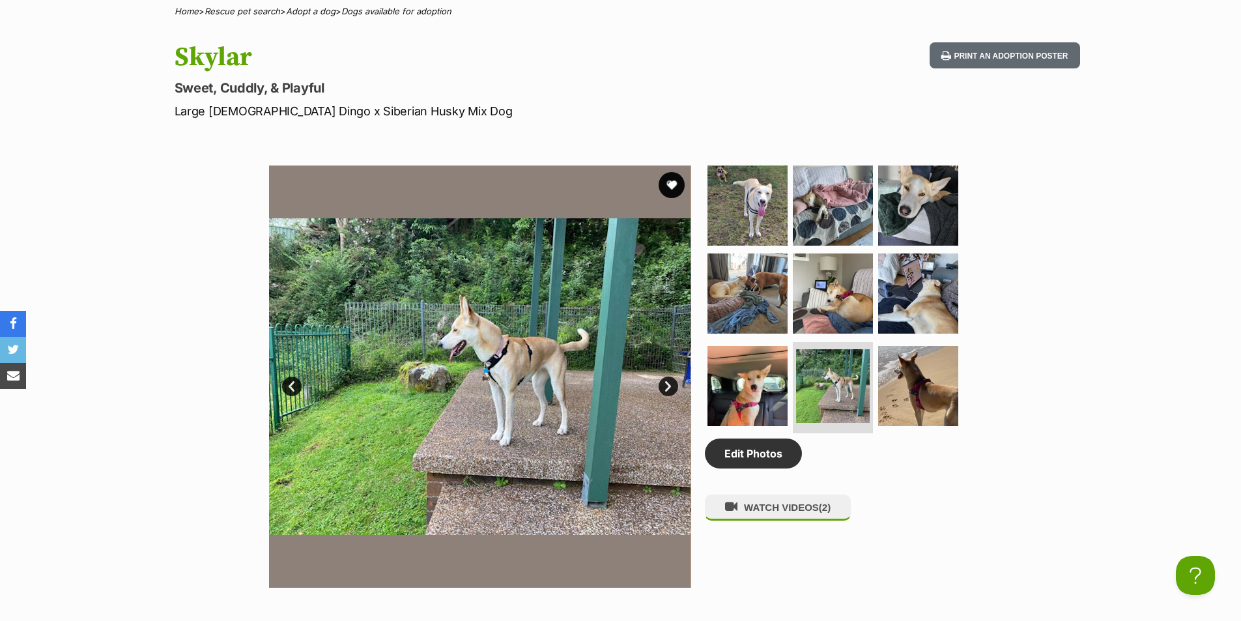
click at [664, 386] on link "Next" at bounding box center [668, 386] width 20 height 20
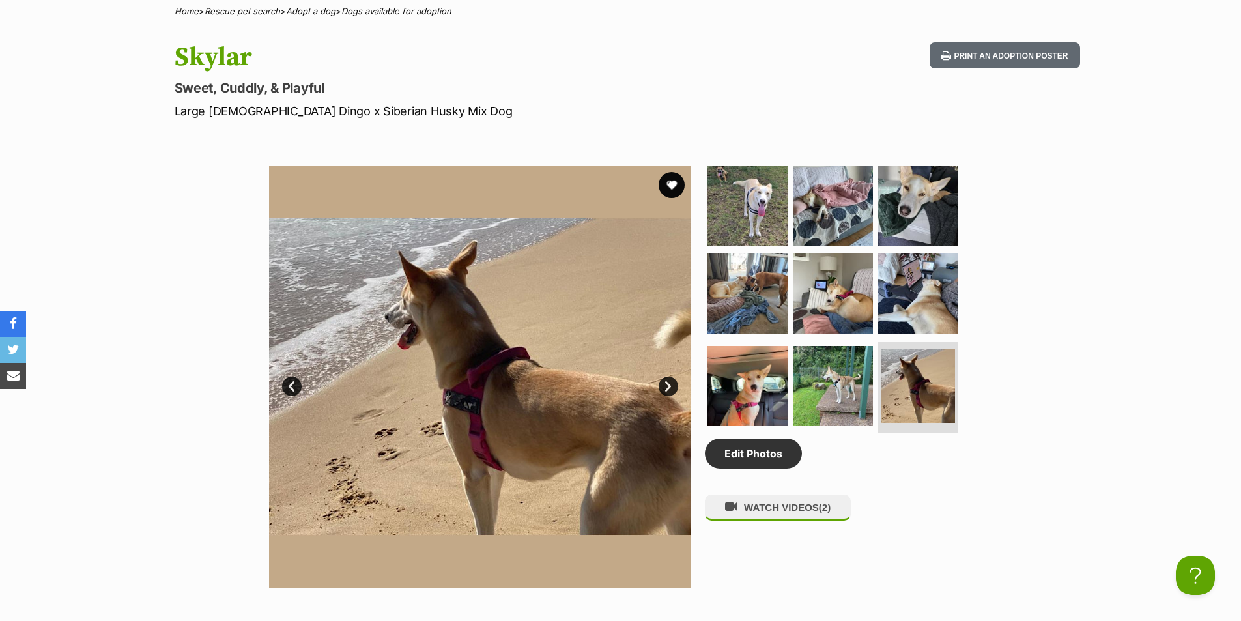
click at [664, 386] on link "Next" at bounding box center [668, 386] width 20 height 20
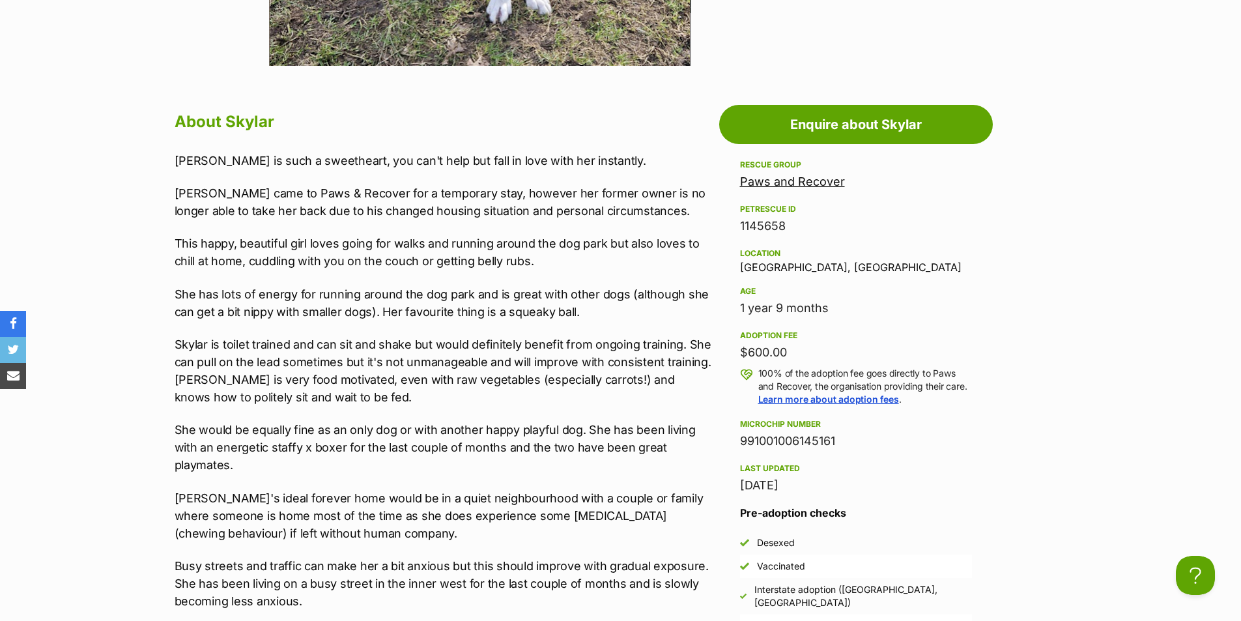
scroll to position [1042, 0]
click at [414, 369] on p "Skylar is toilet trained and can sit and shake but would definitely benefit fro…" at bounding box center [444, 371] width 538 height 70
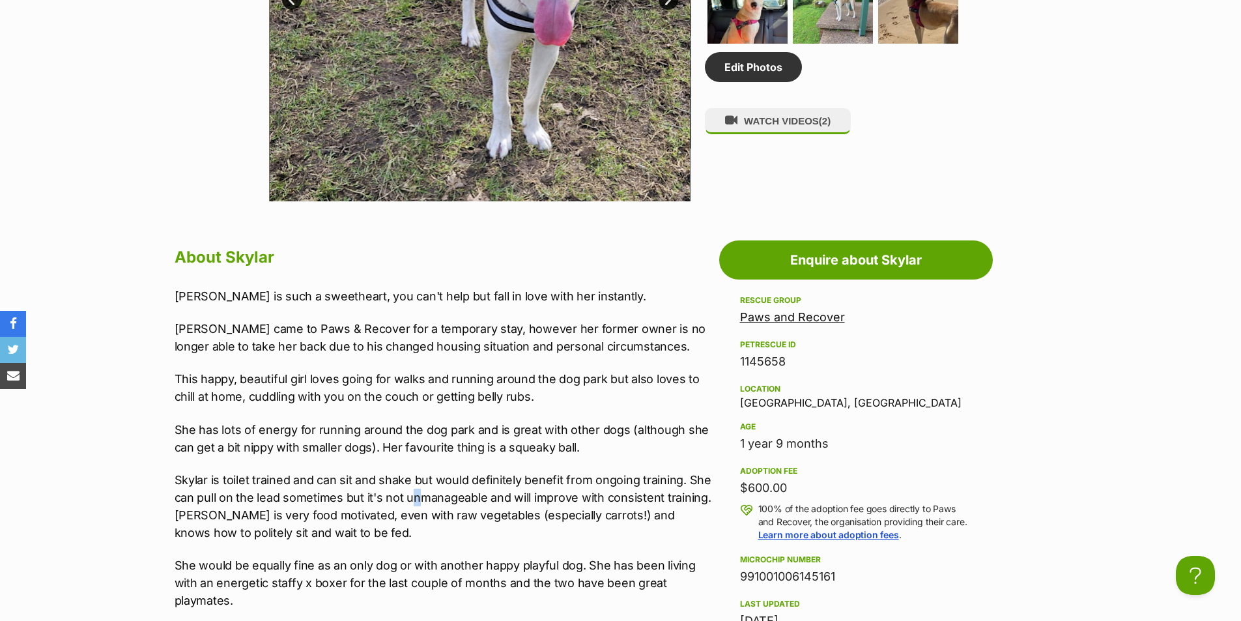
scroll to position [847, 0]
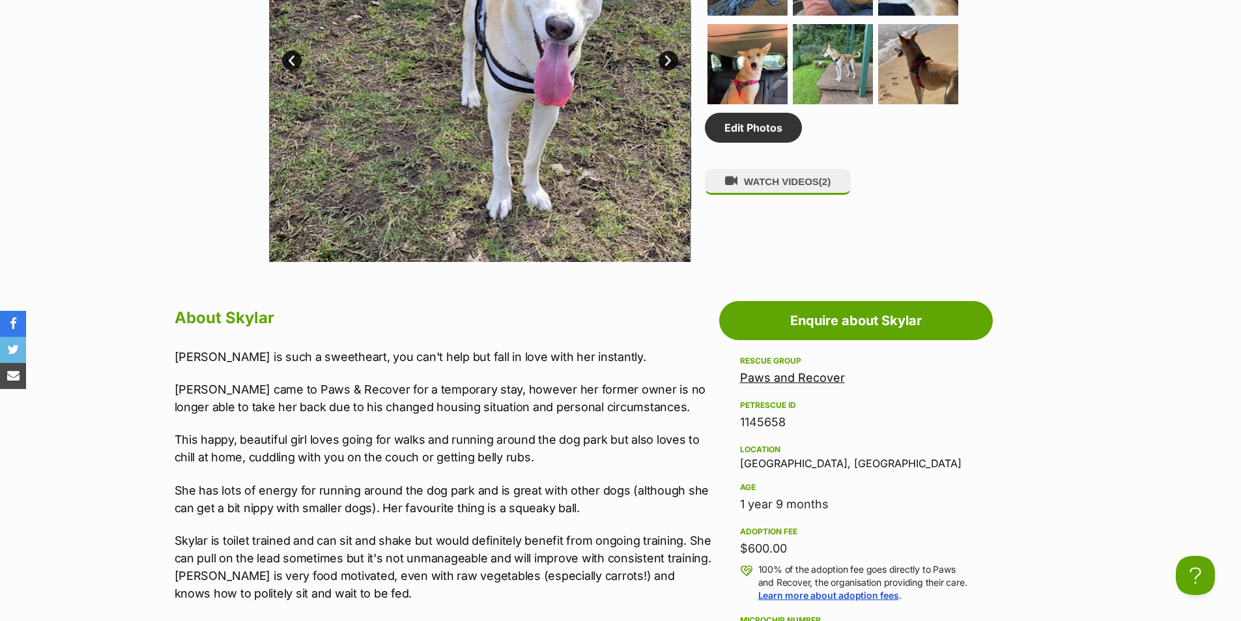
click at [425, 384] on p "[PERSON_NAME] came to Paws & Recover for a temporary stay, however her former o…" at bounding box center [444, 397] width 538 height 35
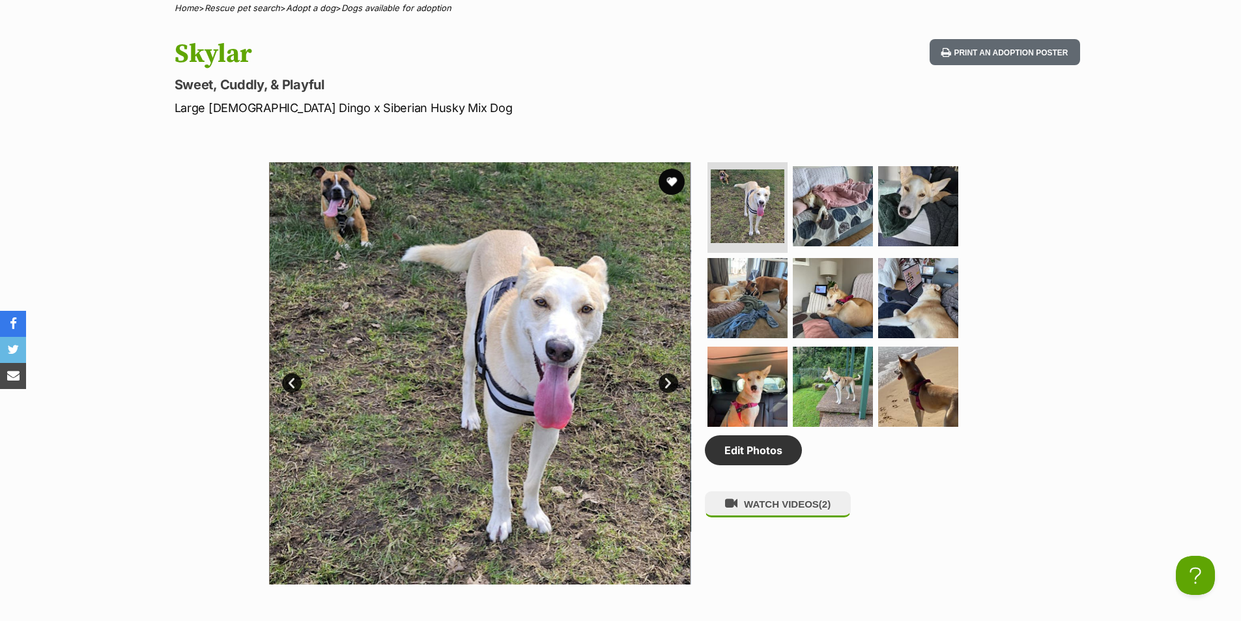
scroll to position [521, 0]
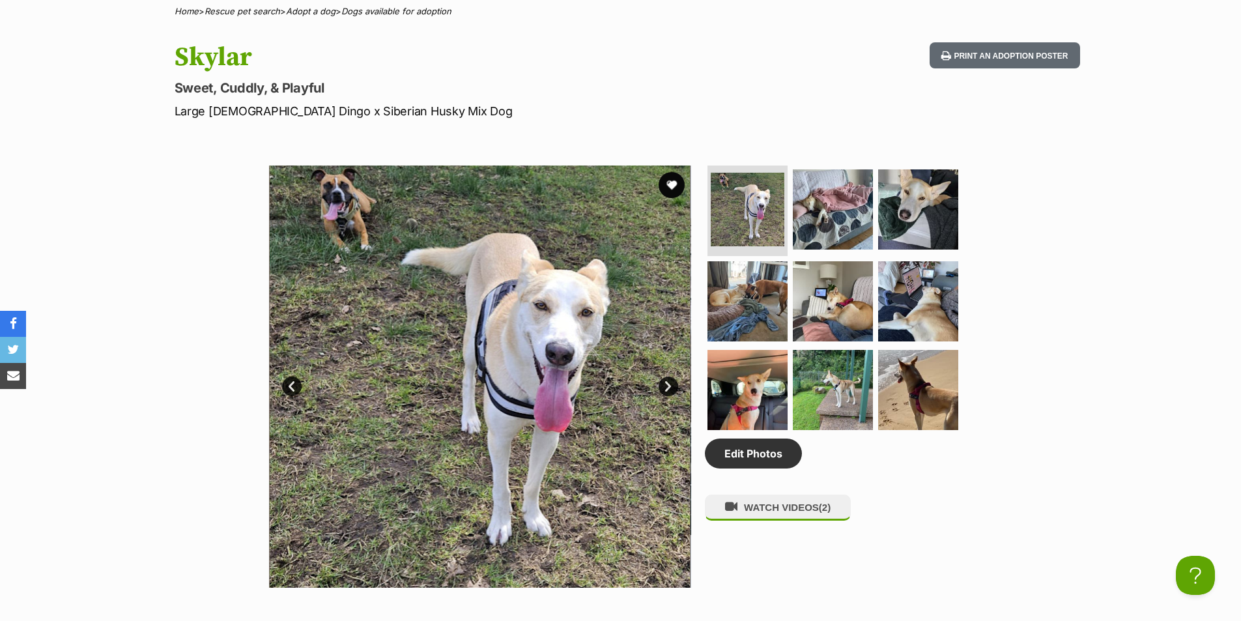
click at [662, 387] on link "Next" at bounding box center [668, 386] width 20 height 20
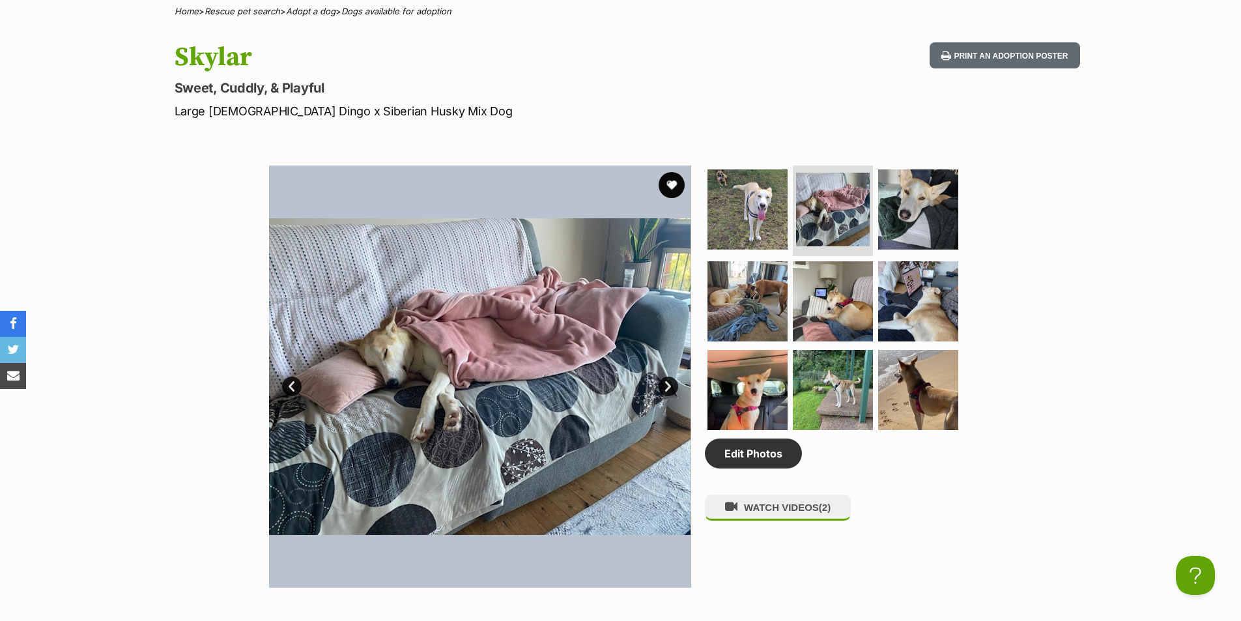
click at [662, 387] on link "Next" at bounding box center [668, 386] width 20 height 20
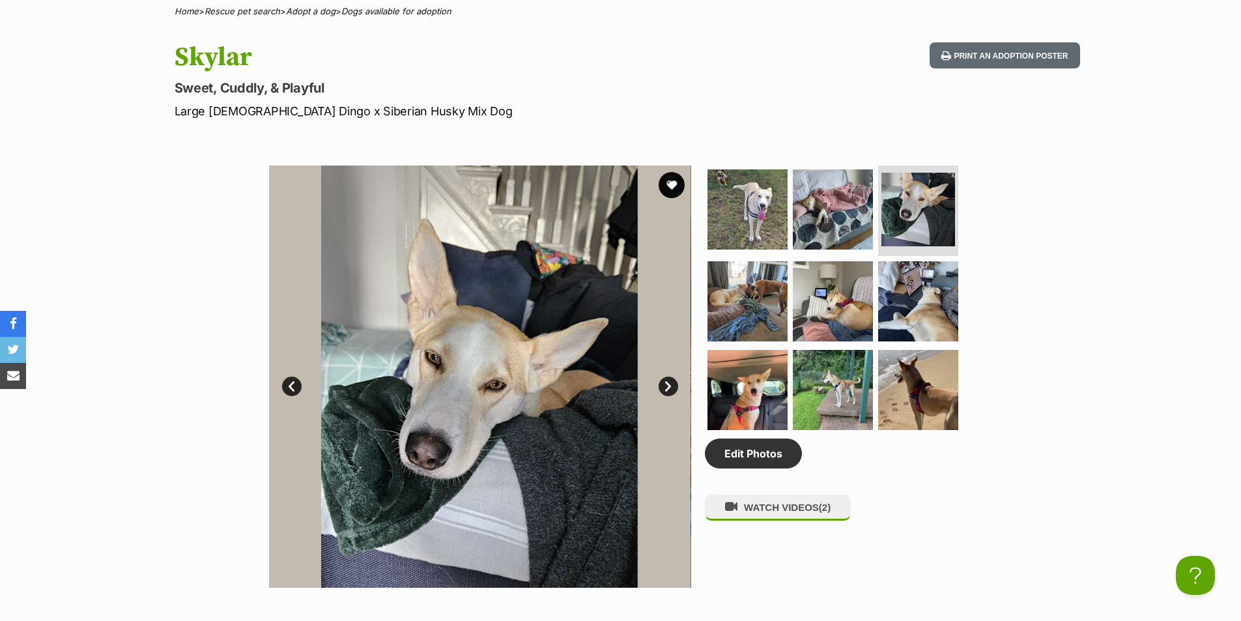
click at [662, 387] on link "Next" at bounding box center [668, 386] width 20 height 20
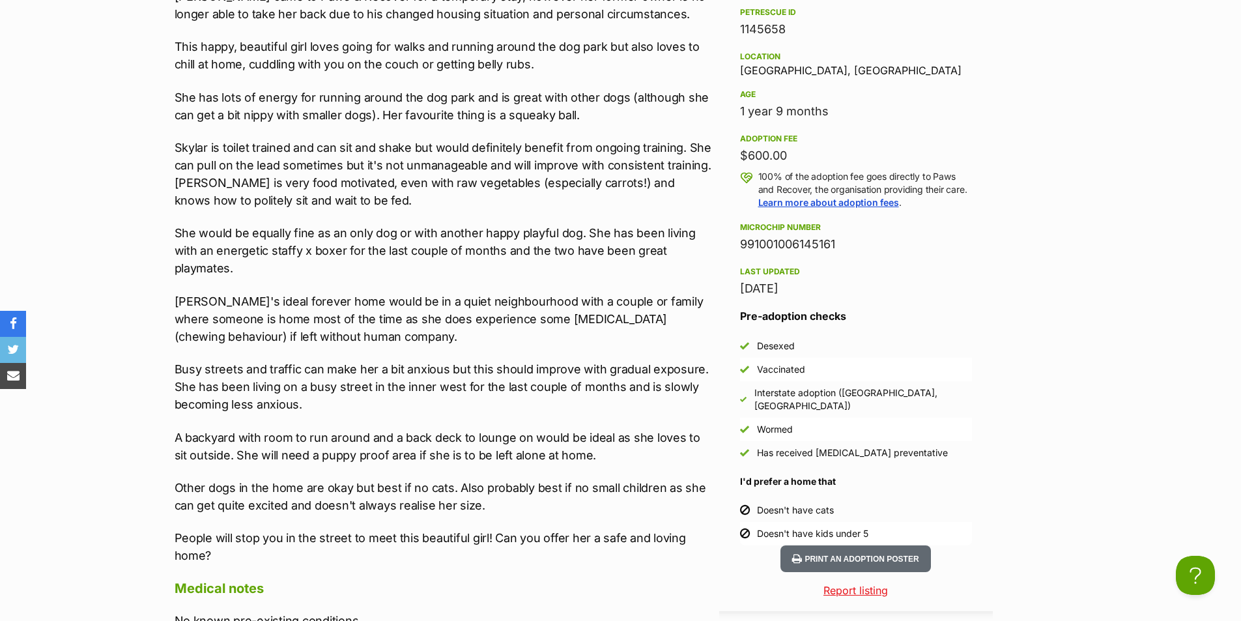
scroll to position [1302, 0]
